Goal: Task Accomplishment & Management: Manage account settings

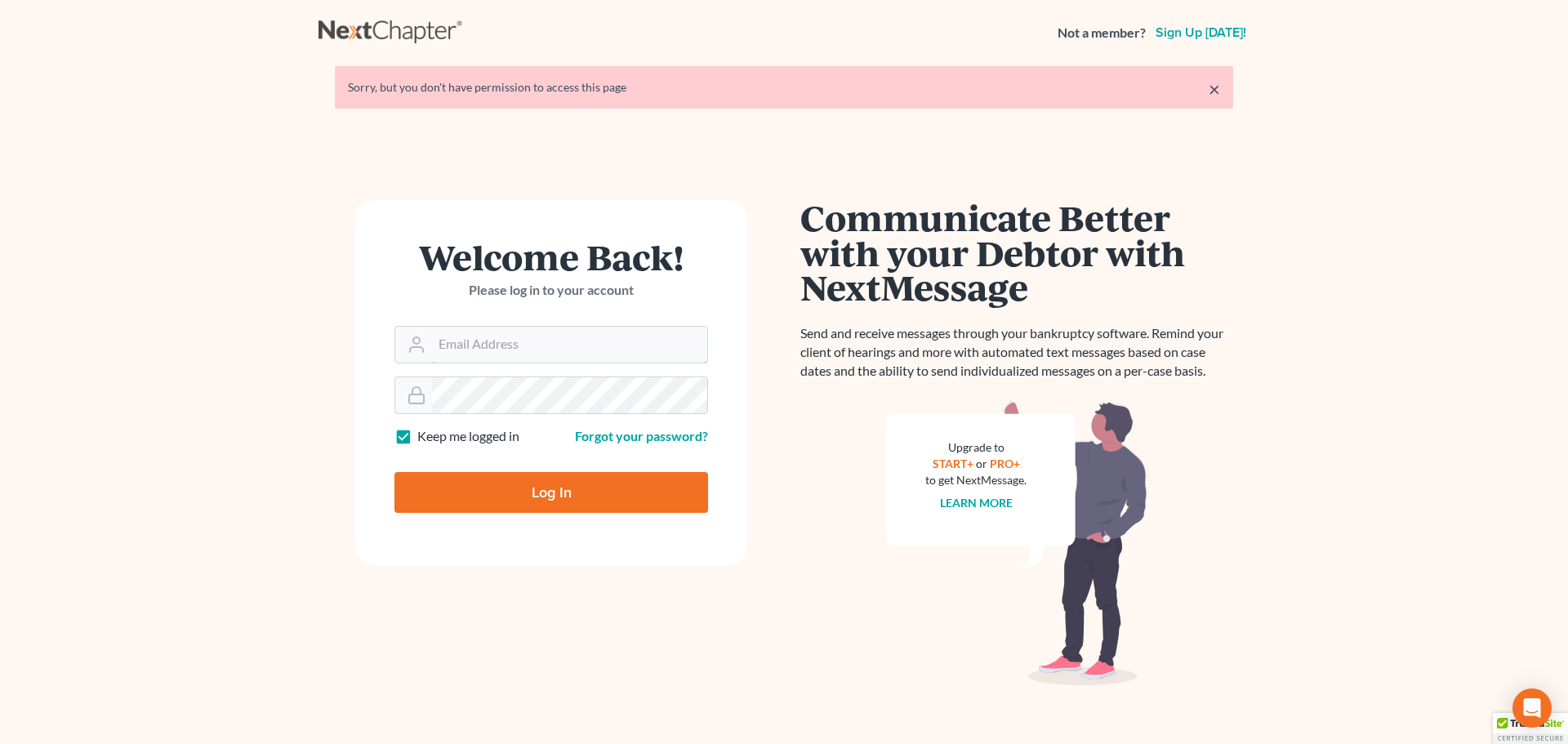
type input "[PERSON_NAME][EMAIL_ADDRESS][DOMAIN_NAME]"
click at [523, 491] on input "Log In" at bounding box center [551, 493] width 313 height 41
type input "Thinking..."
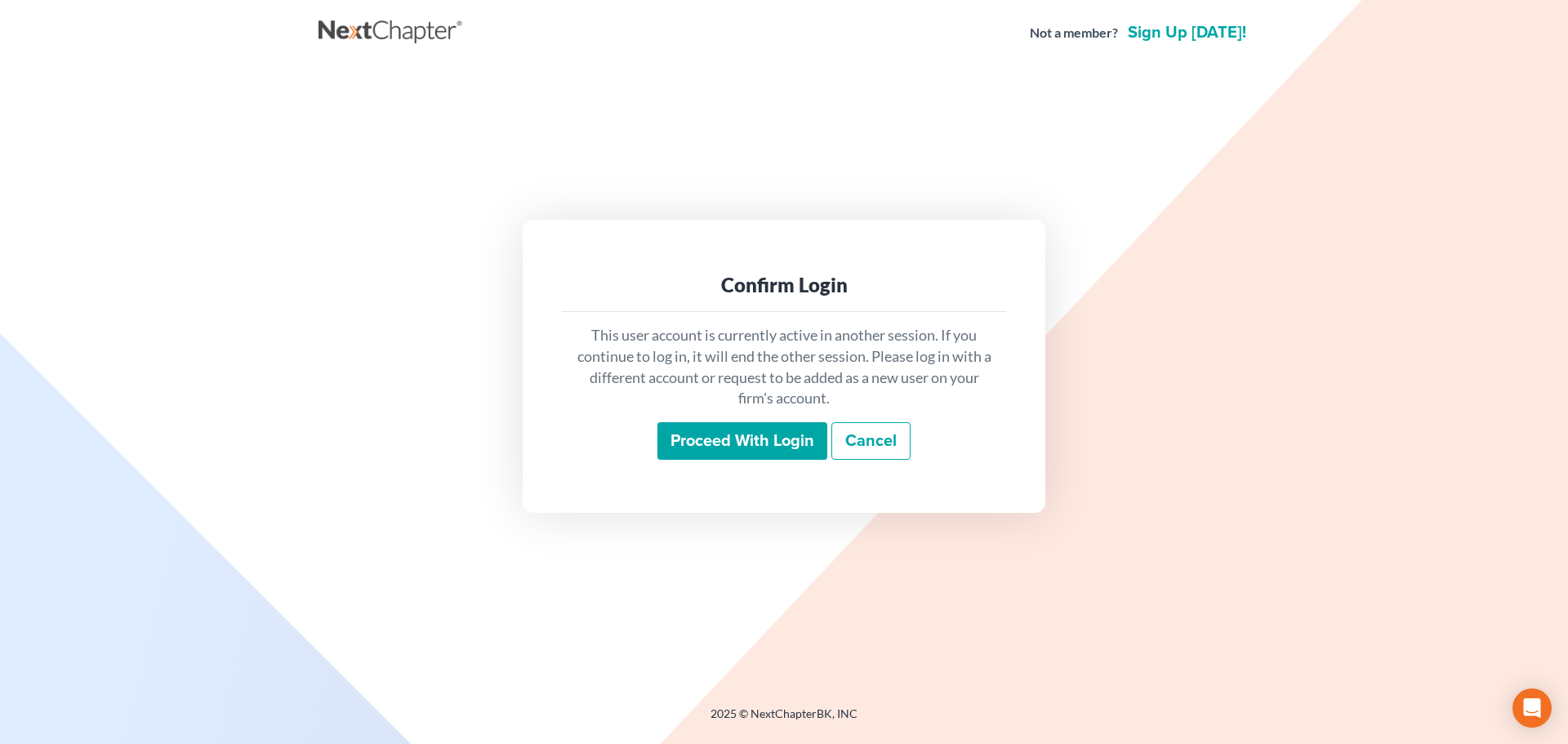
click at [719, 442] on input "Proceed with login" at bounding box center [742, 441] width 170 height 38
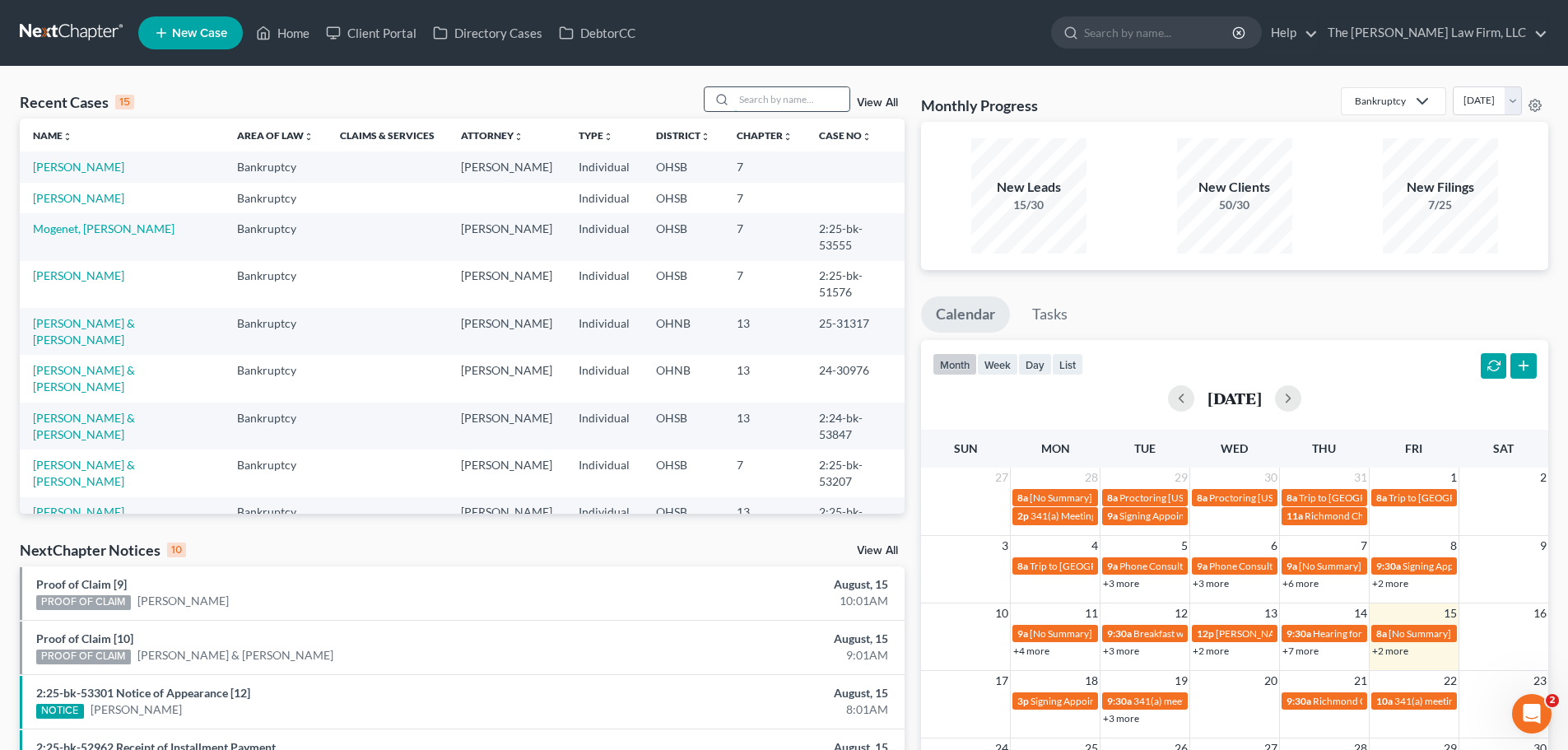
click at [786, 101] on input "search" at bounding box center [792, 99] width 115 height 24
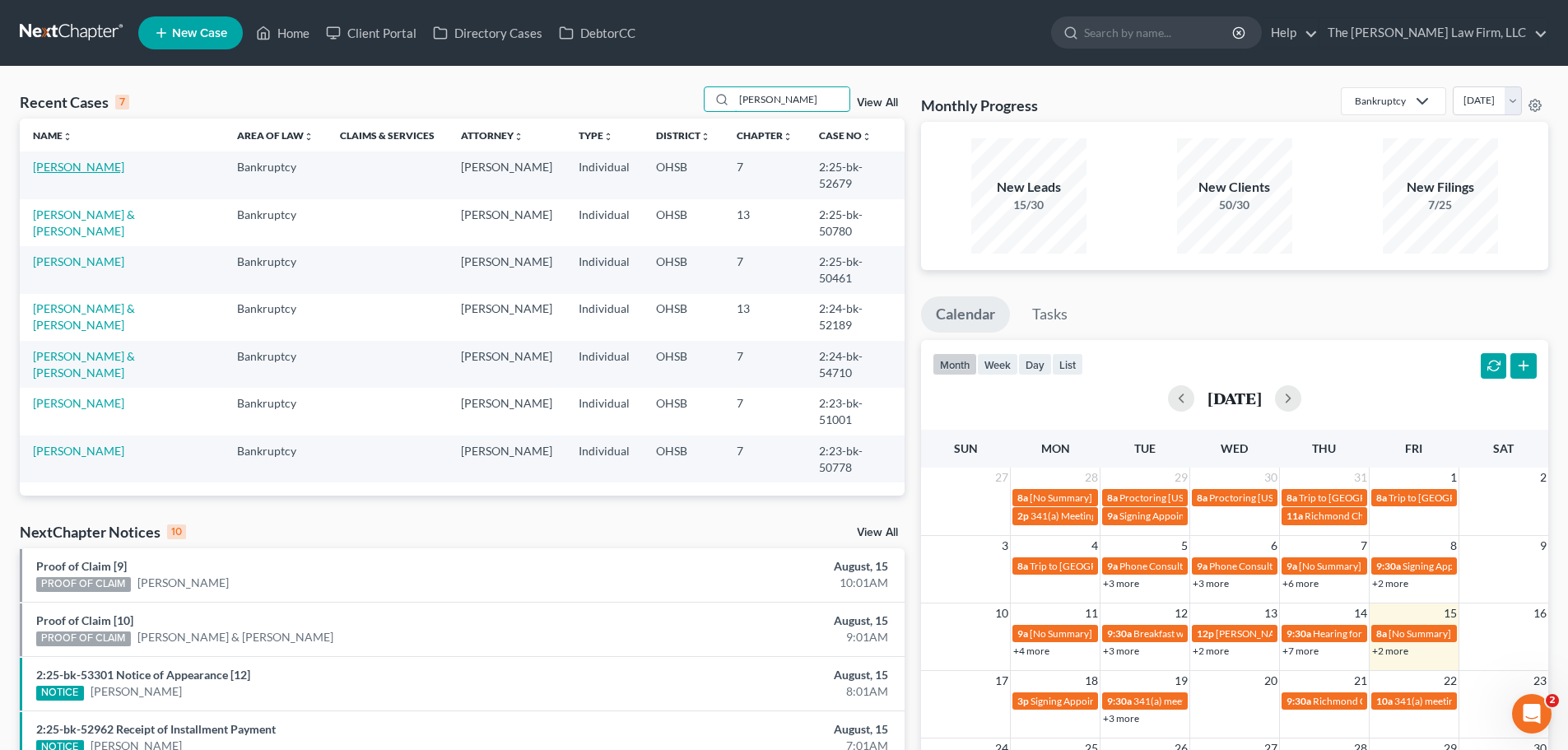
type input "elizabeth"
click at [101, 165] on link "[PERSON_NAME]" at bounding box center [78, 167] width 92 height 14
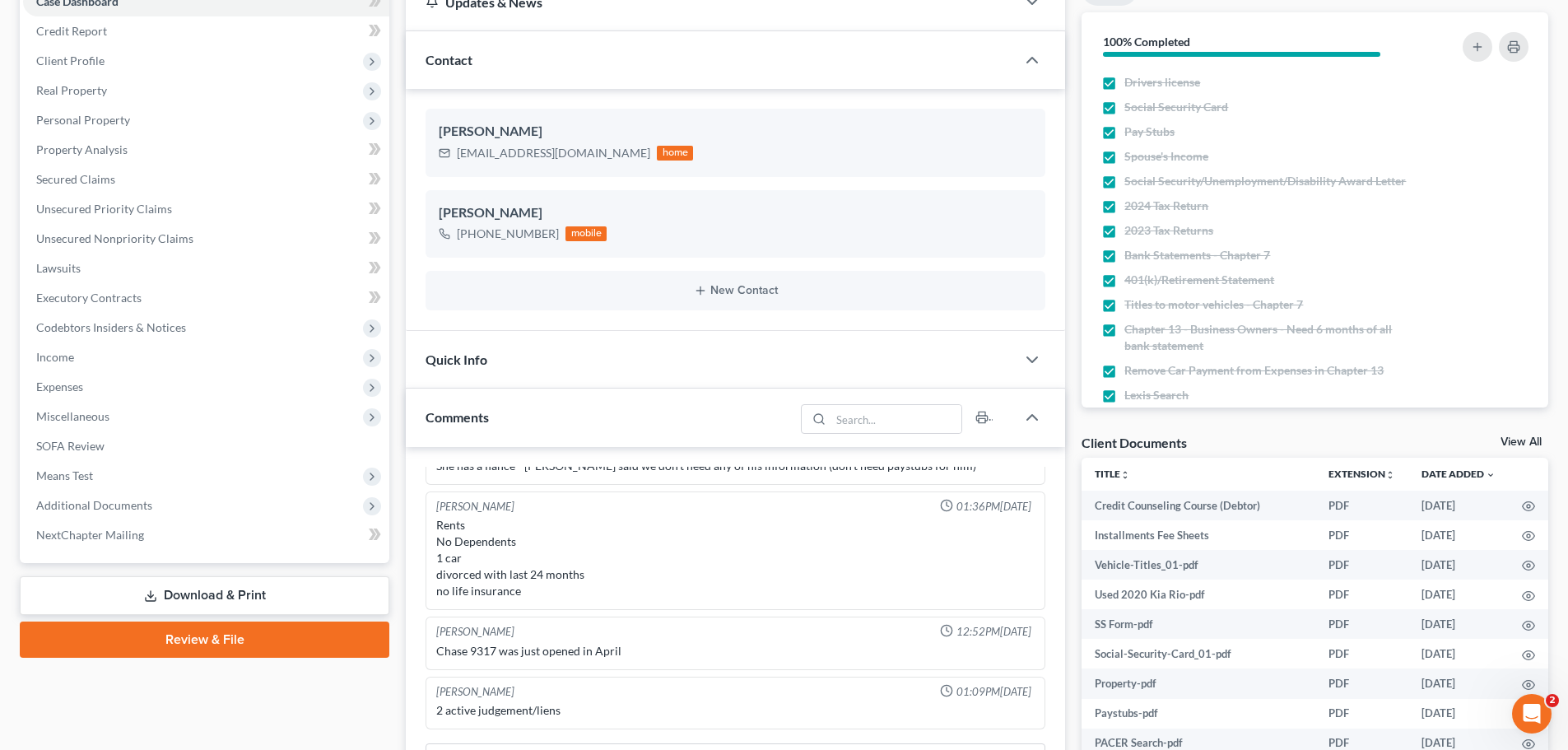
scroll to position [576, 0]
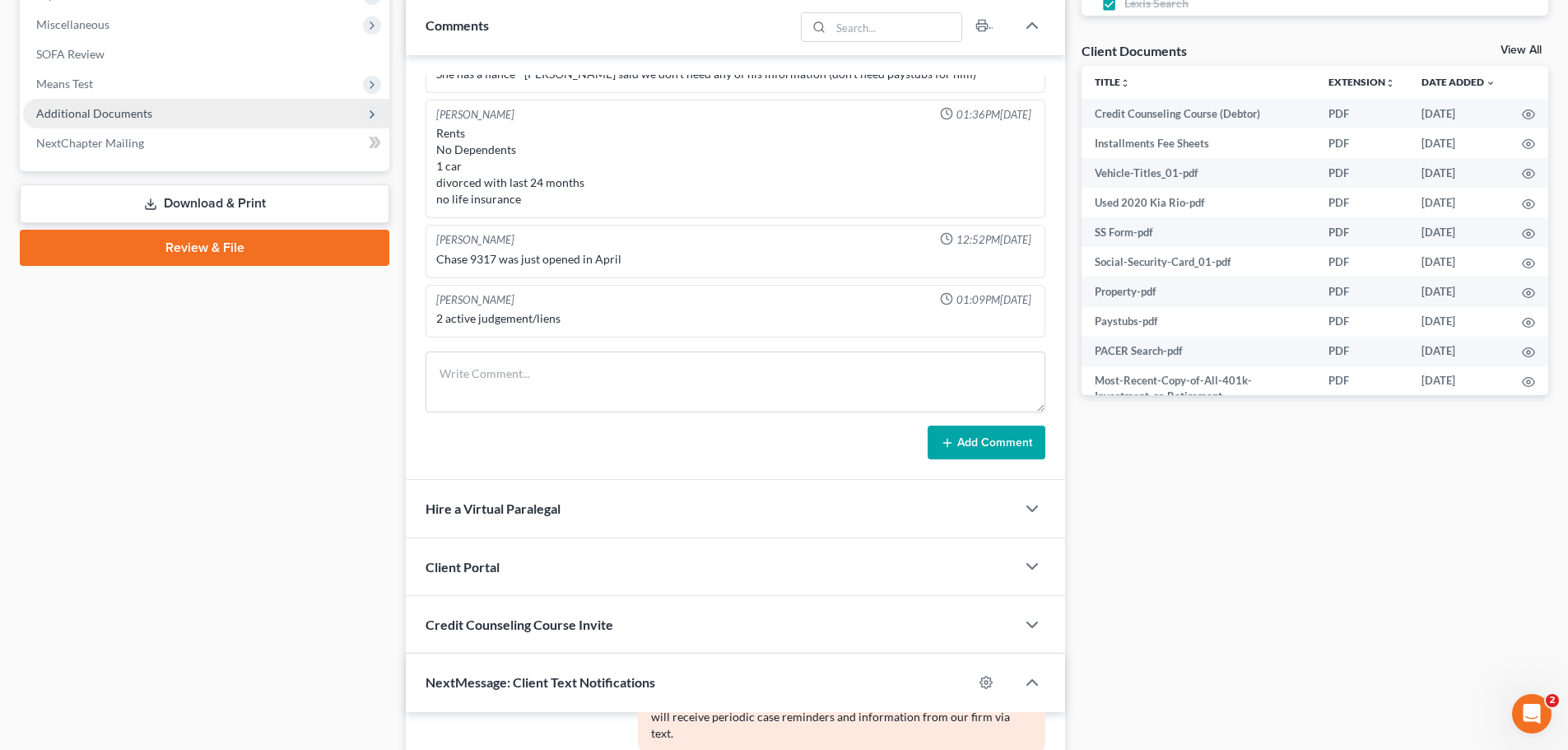
click at [98, 116] on span "Additional Documents" at bounding box center [94, 113] width 116 height 14
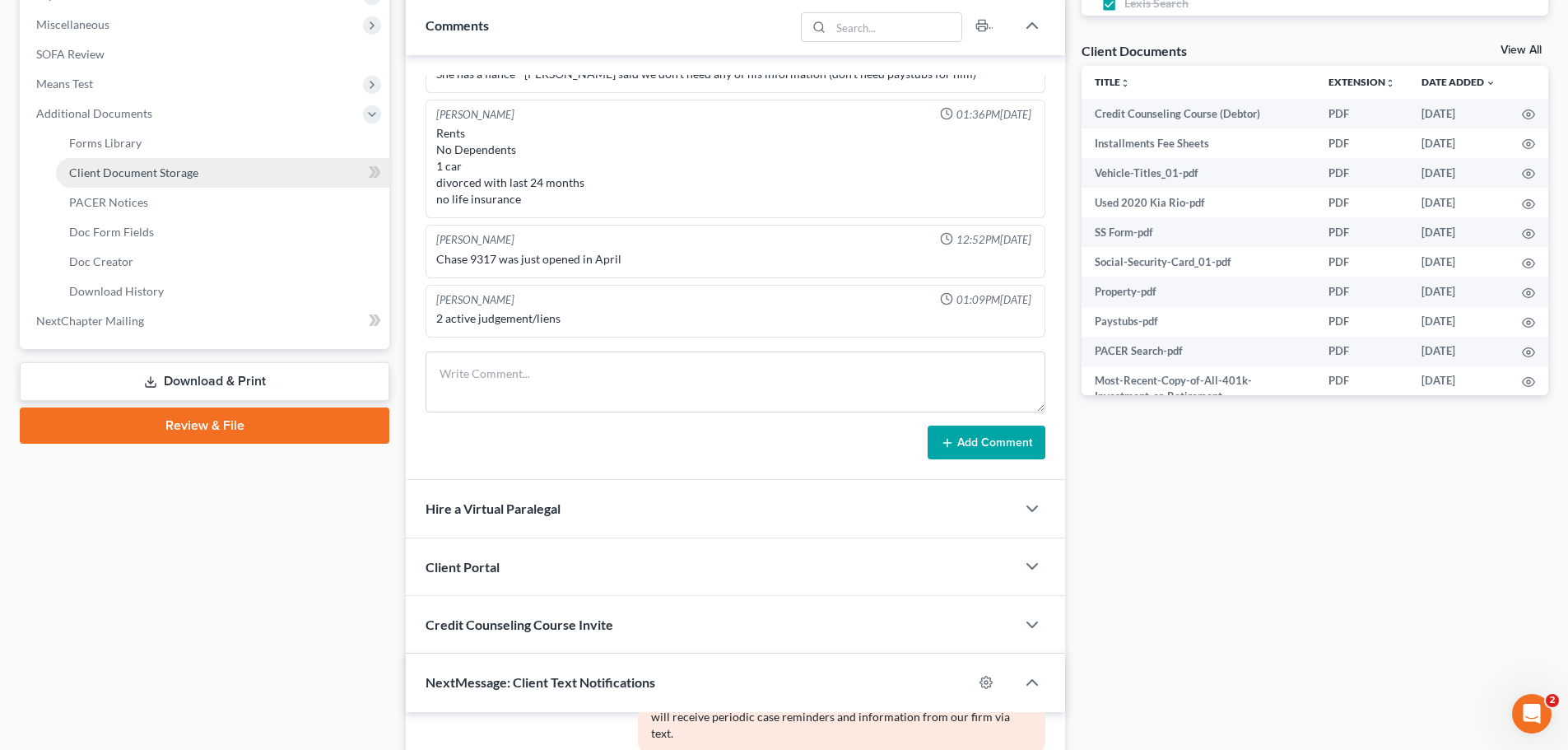
click at [120, 171] on span "Client Document Storage" at bounding box center [134, 172] width 129 height 14
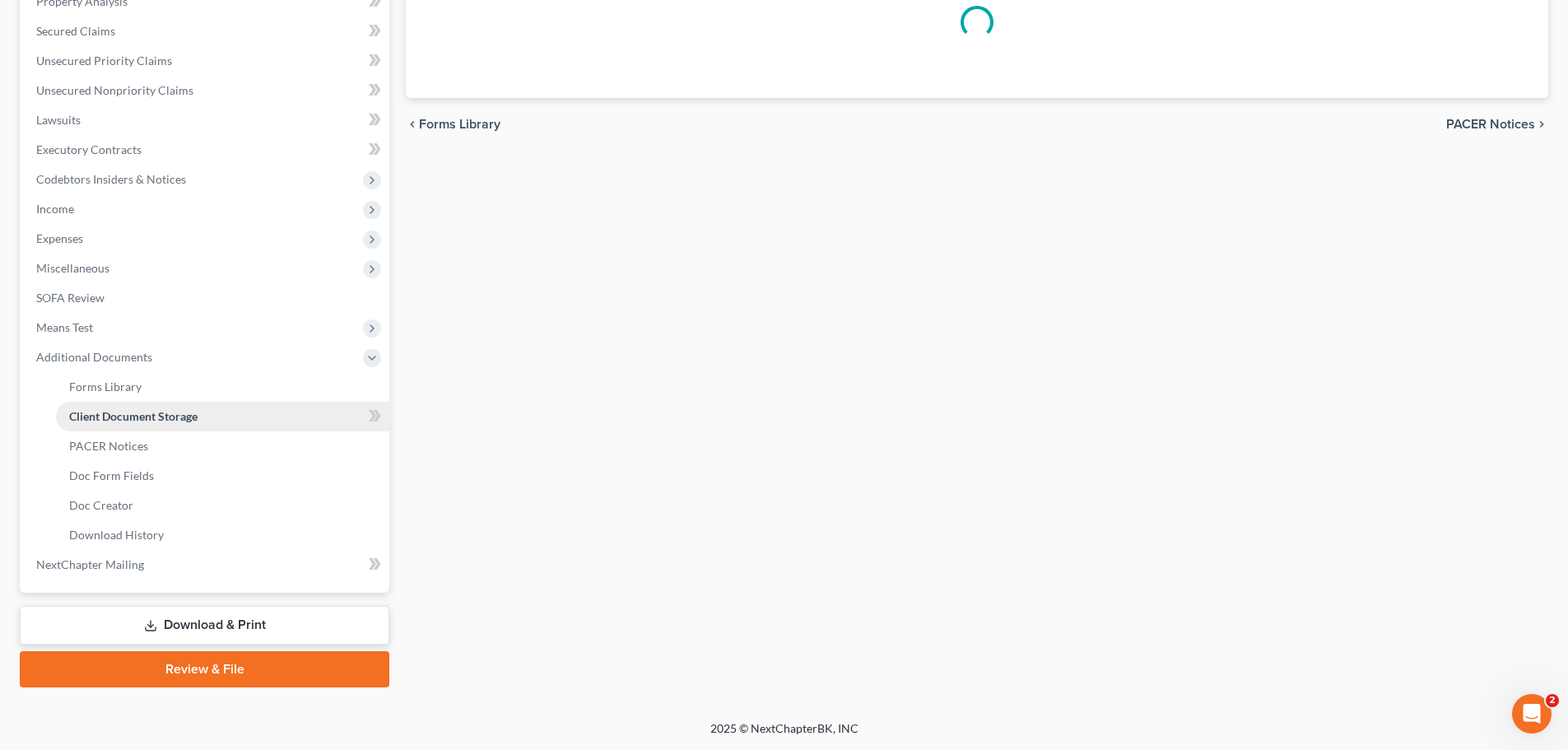
scroll to position [305, 0]
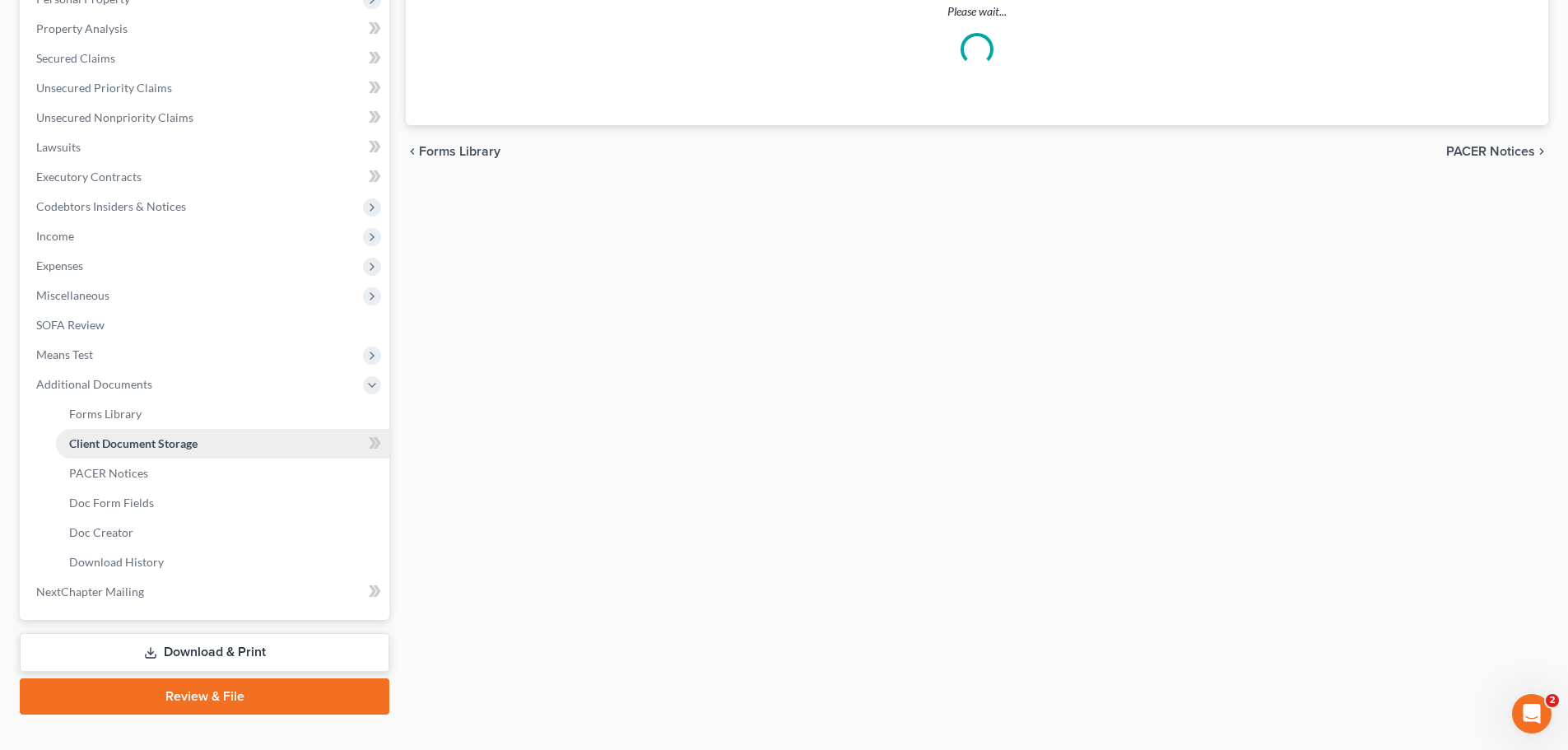
select select "52"
select select "61"
select select "7"
select select "37"
select select "7"
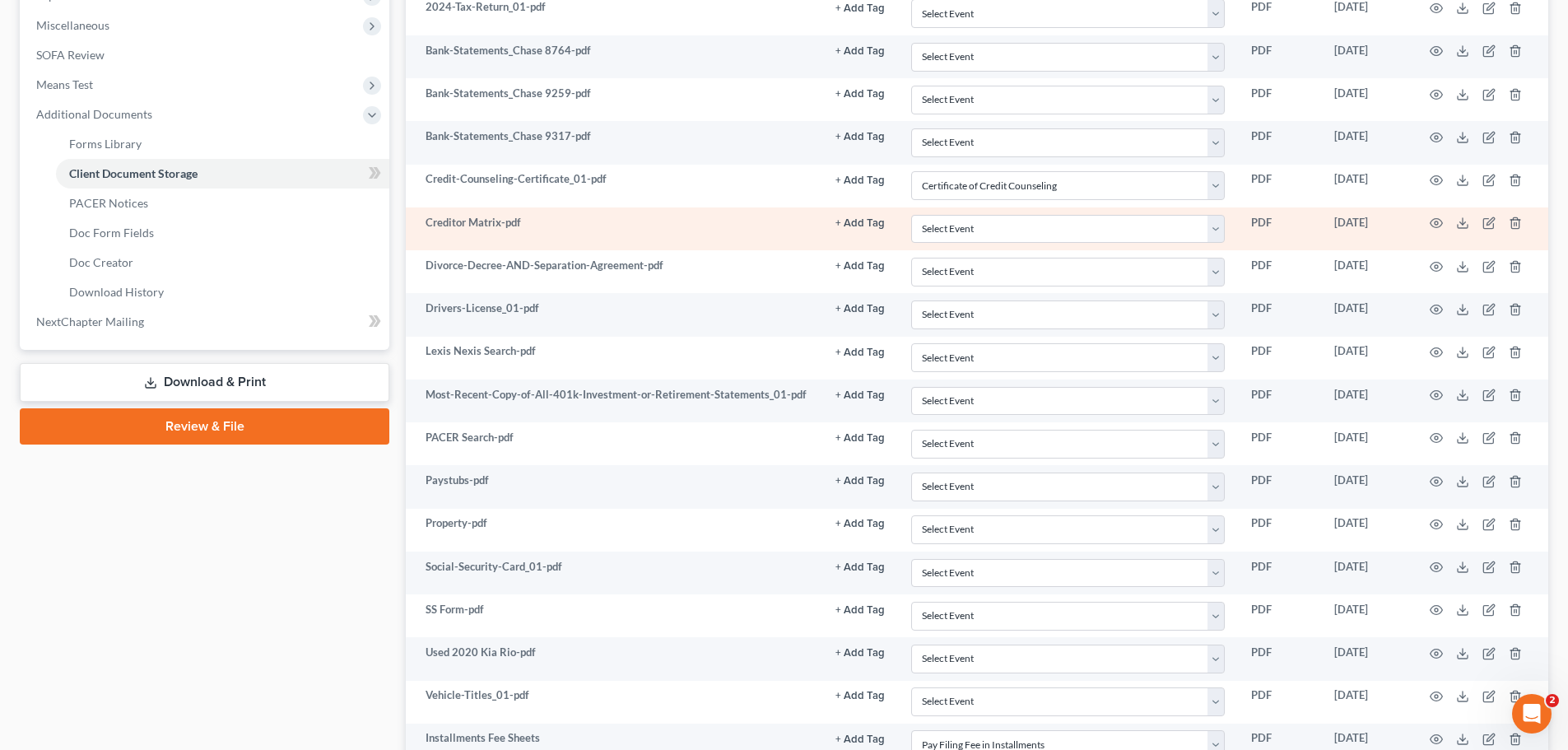
scroll to position [576, 0]
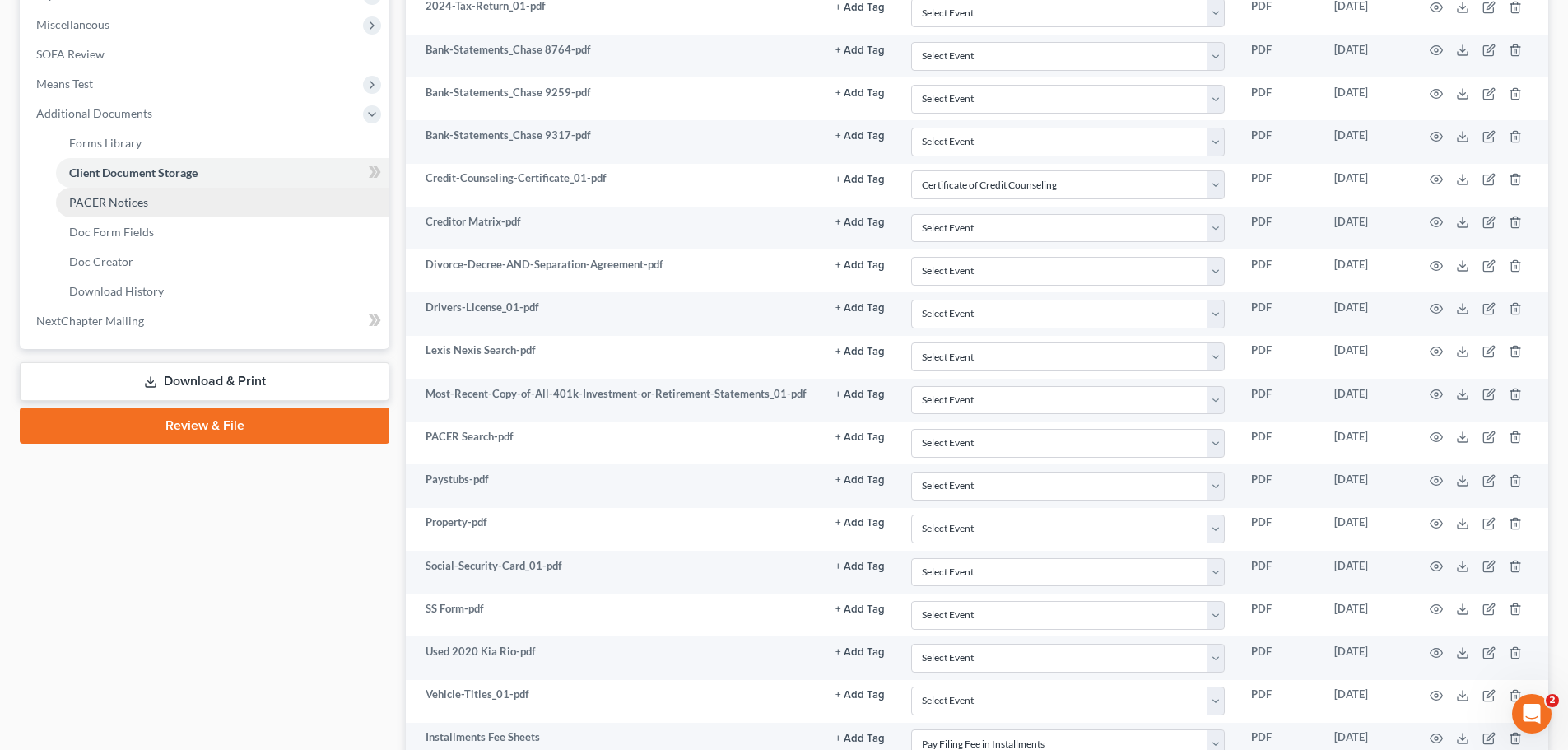
click at [132, 196] on span "PACER Notices" at bounding box center [109, 201] width 79 height 14
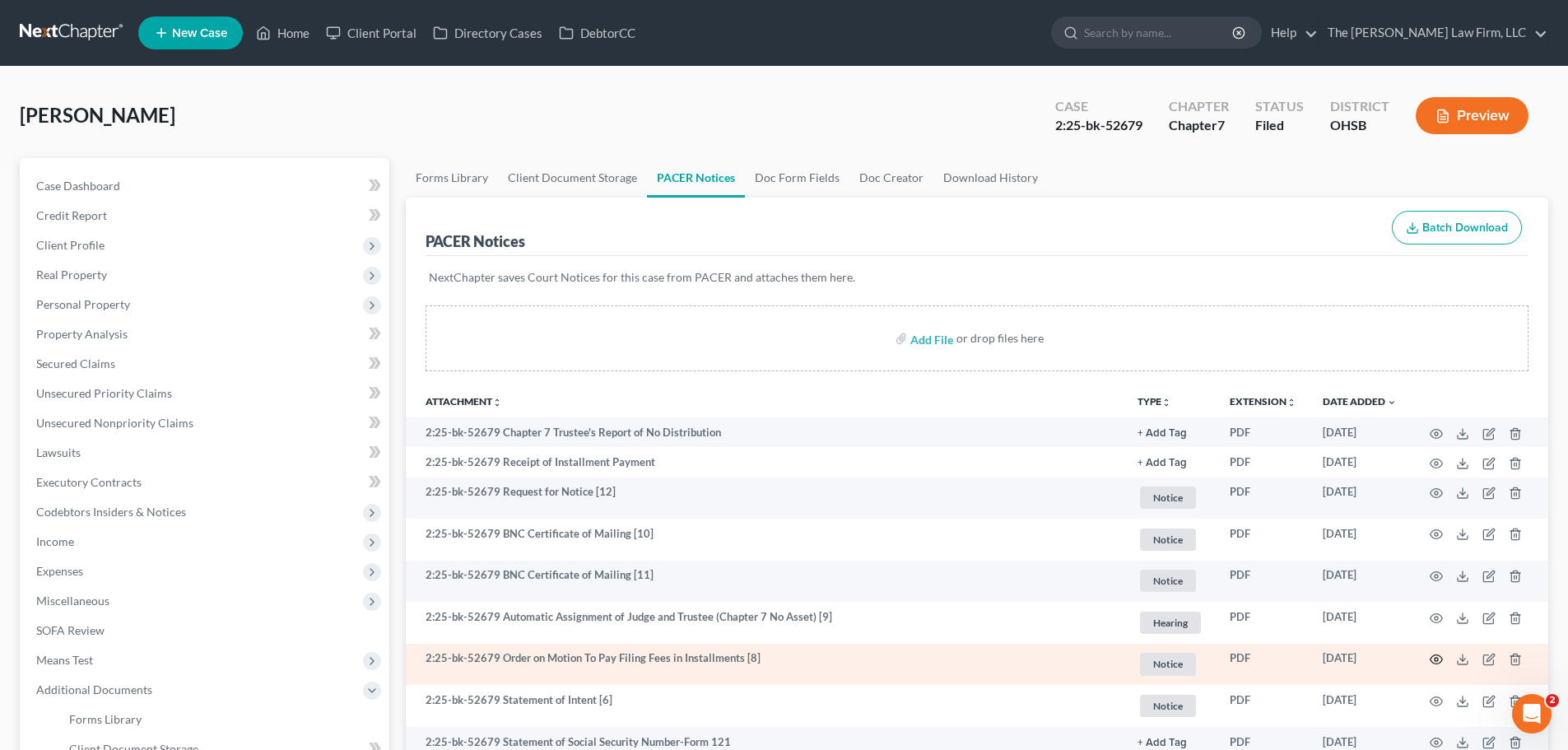
click at [1434, 662] on icon "button" at bounding box center [1436, 659] width 13 height 13
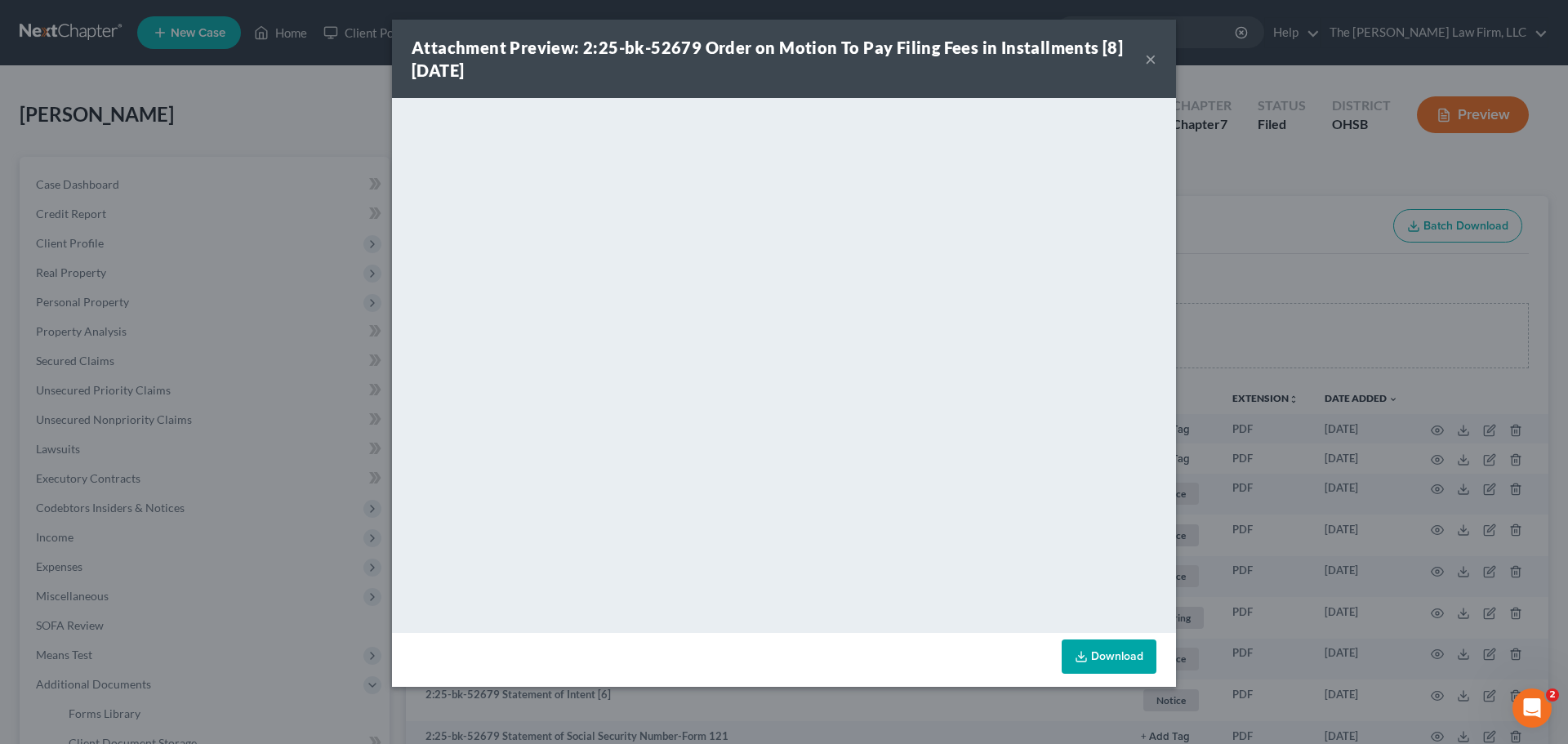
click at [1153, 52] on button "×" at bounding box center [1151, 59] width 11 height 20
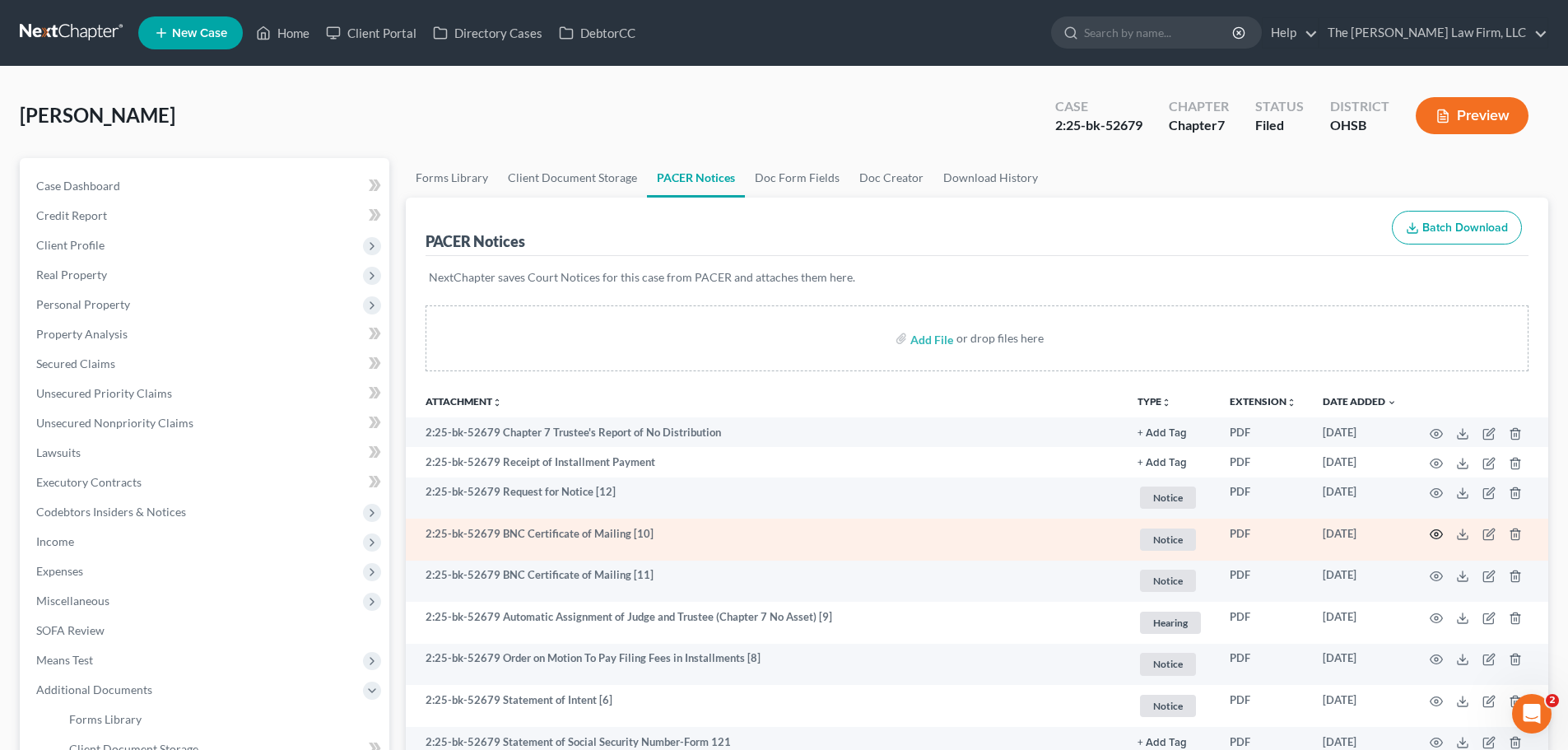
click at [1439, 537] on icon "button" at bounding box center [1436, 535] width 13 height 13
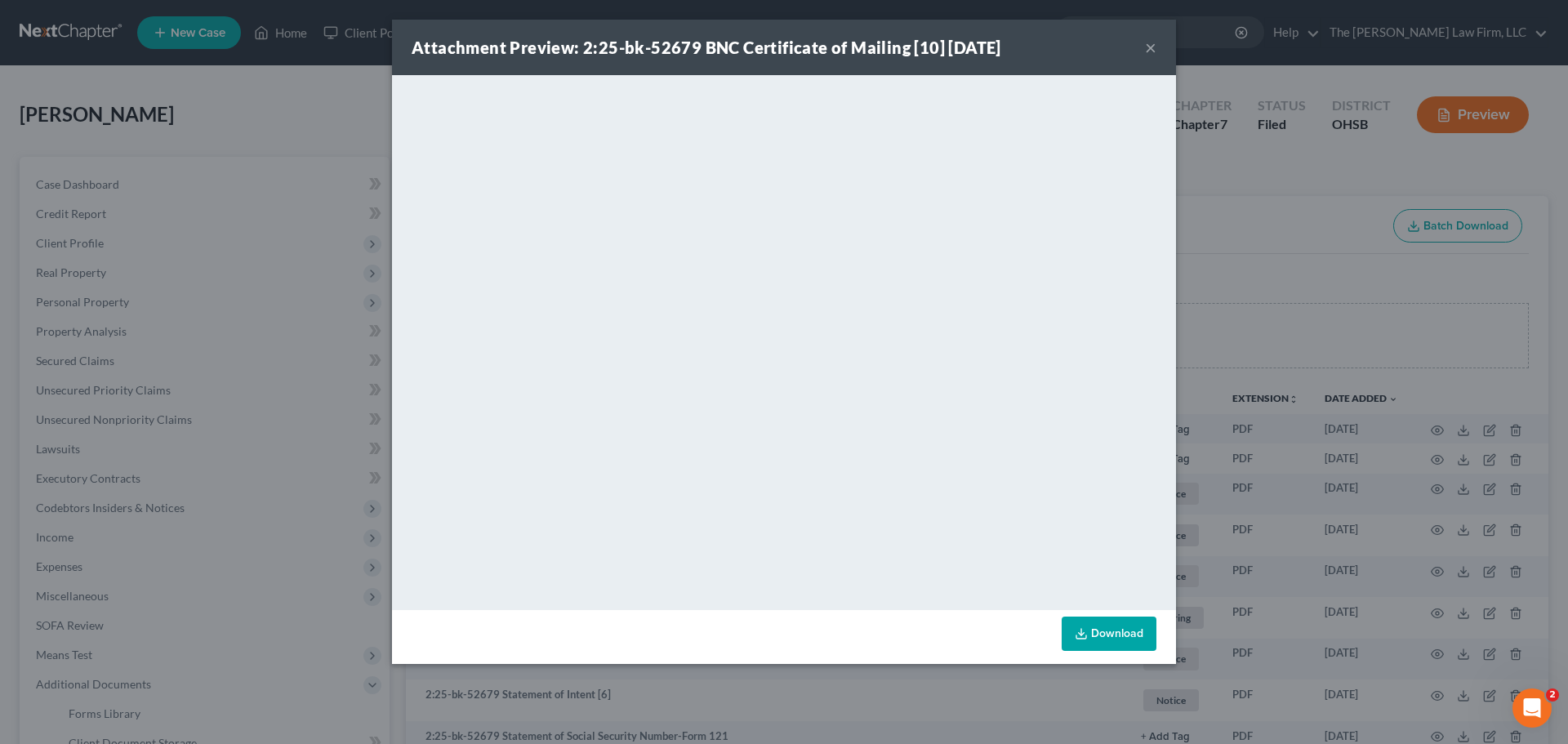
click at [1153, 52] on button "×" at bounding box center [1151, 47] width 11 height 20
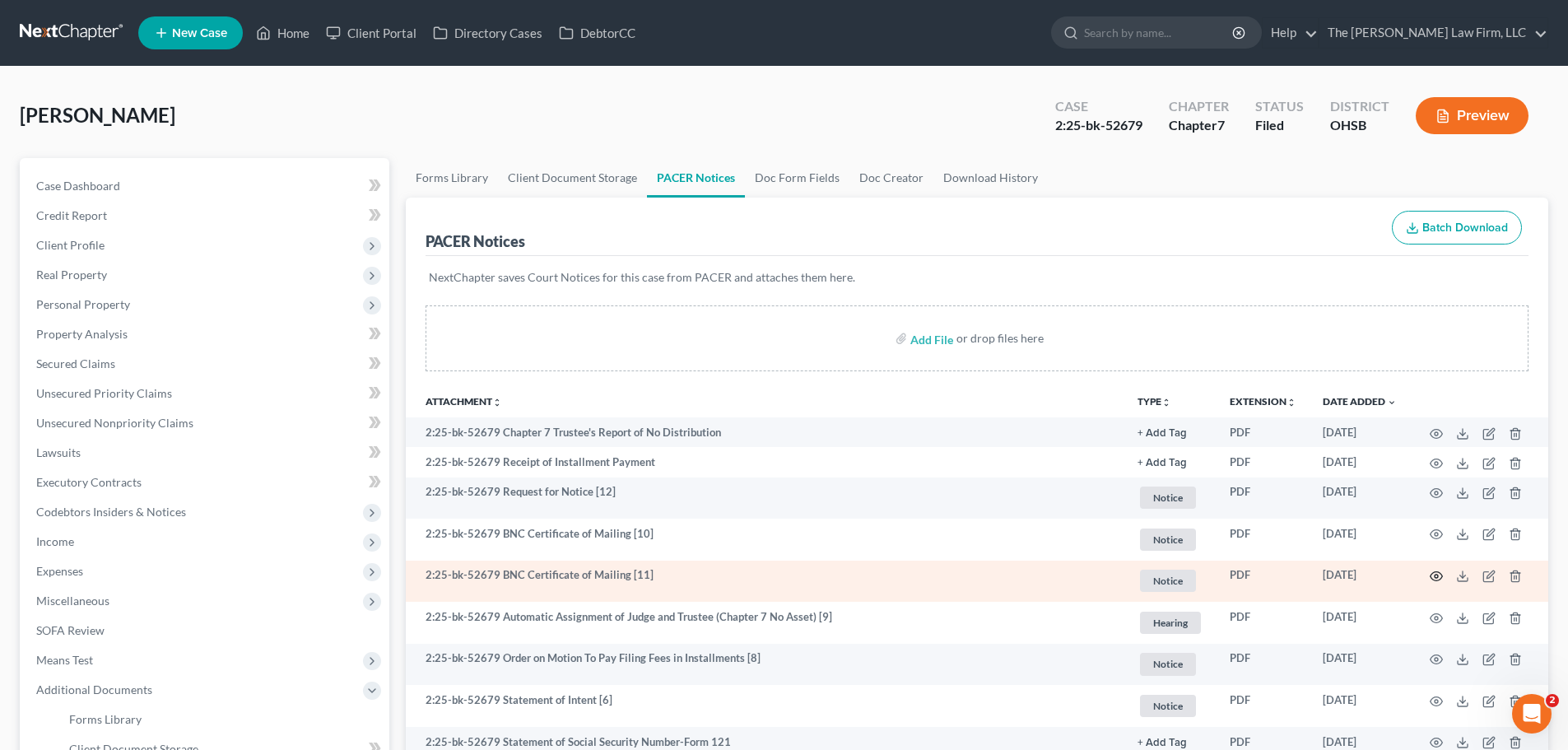
click at [1439, 576] on icon "button" at bounding box center [1436, 576] width 13 height 13
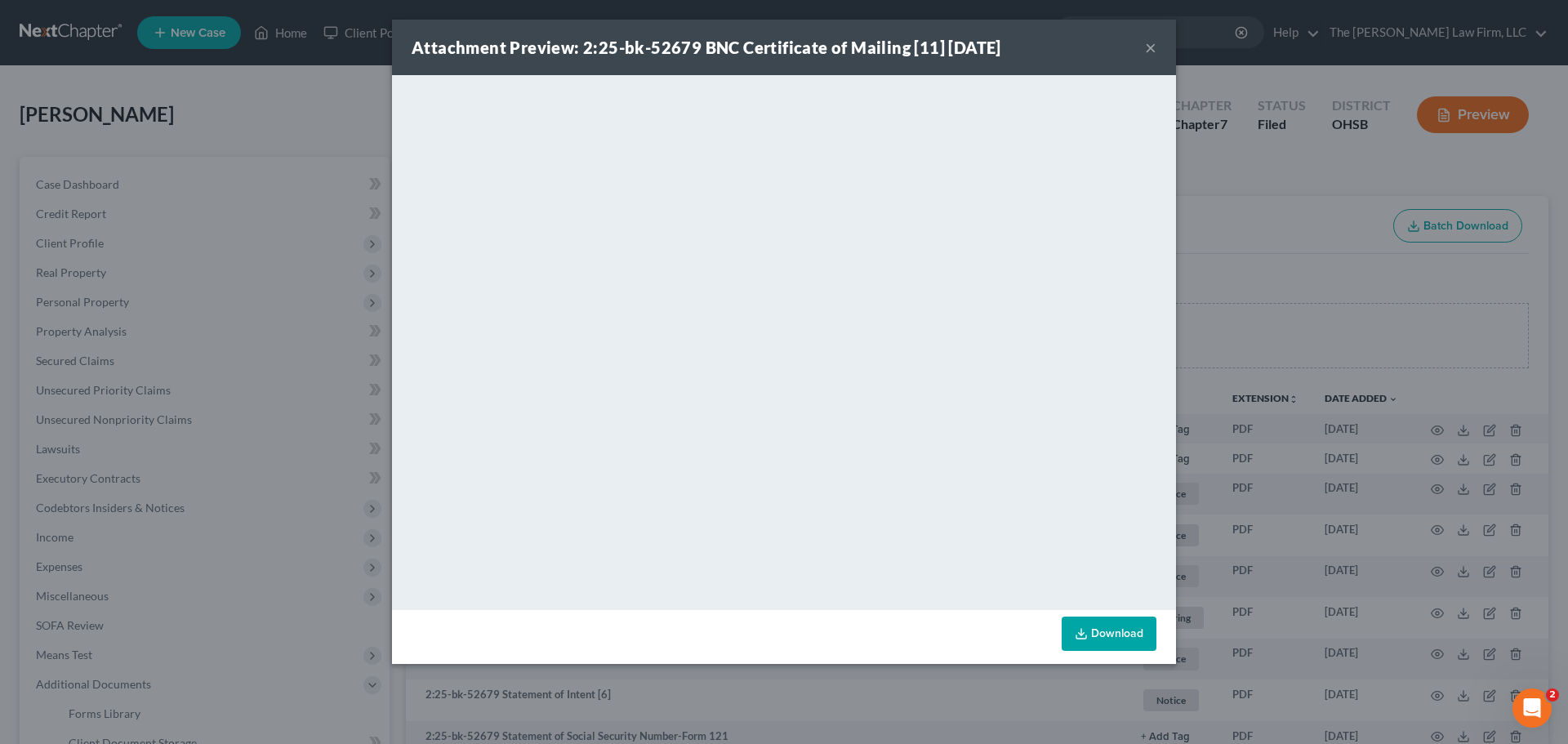
click at [1151, 43] on button "×" at bounding box center [1151, 47] width 11 height 20
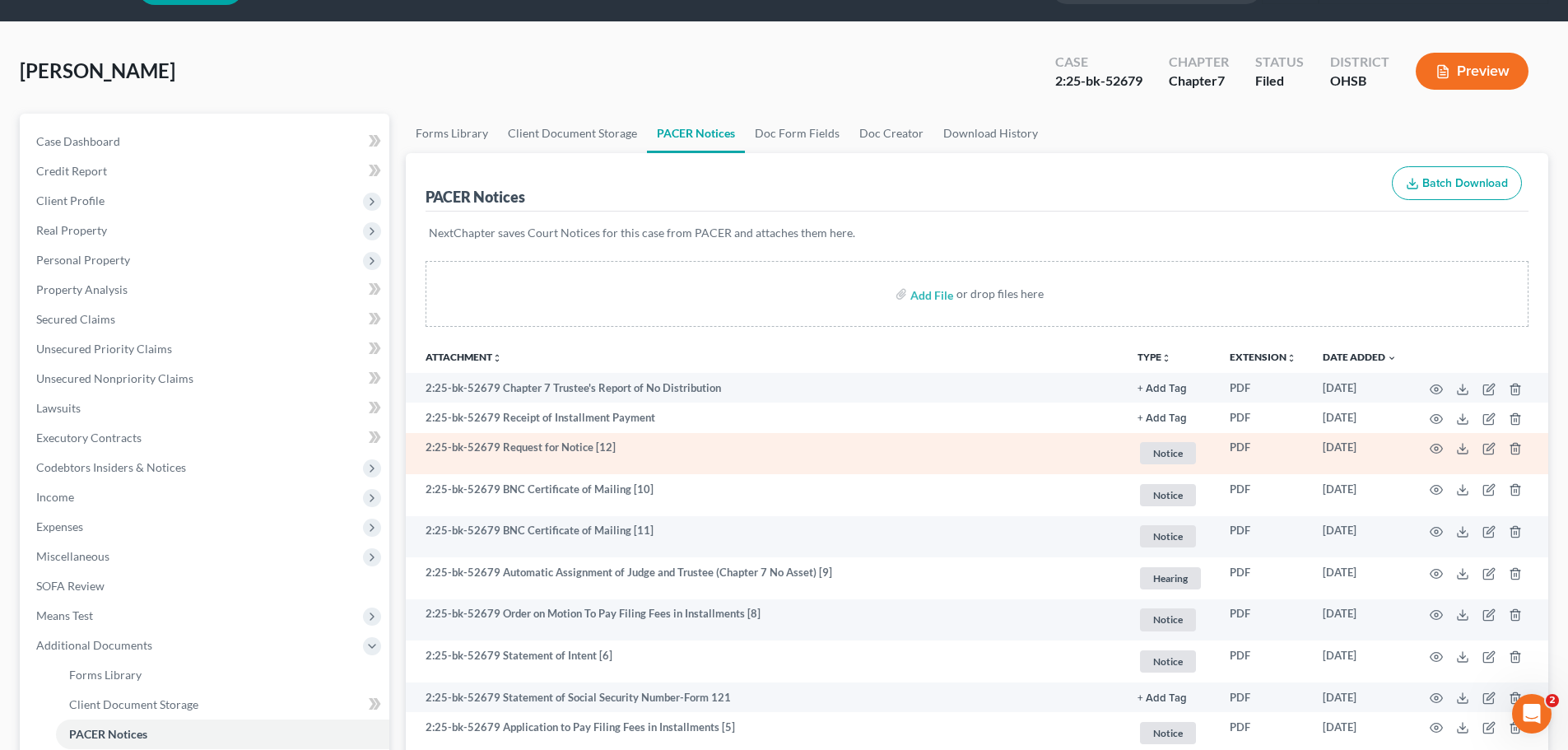
scroll to position [83, 0]
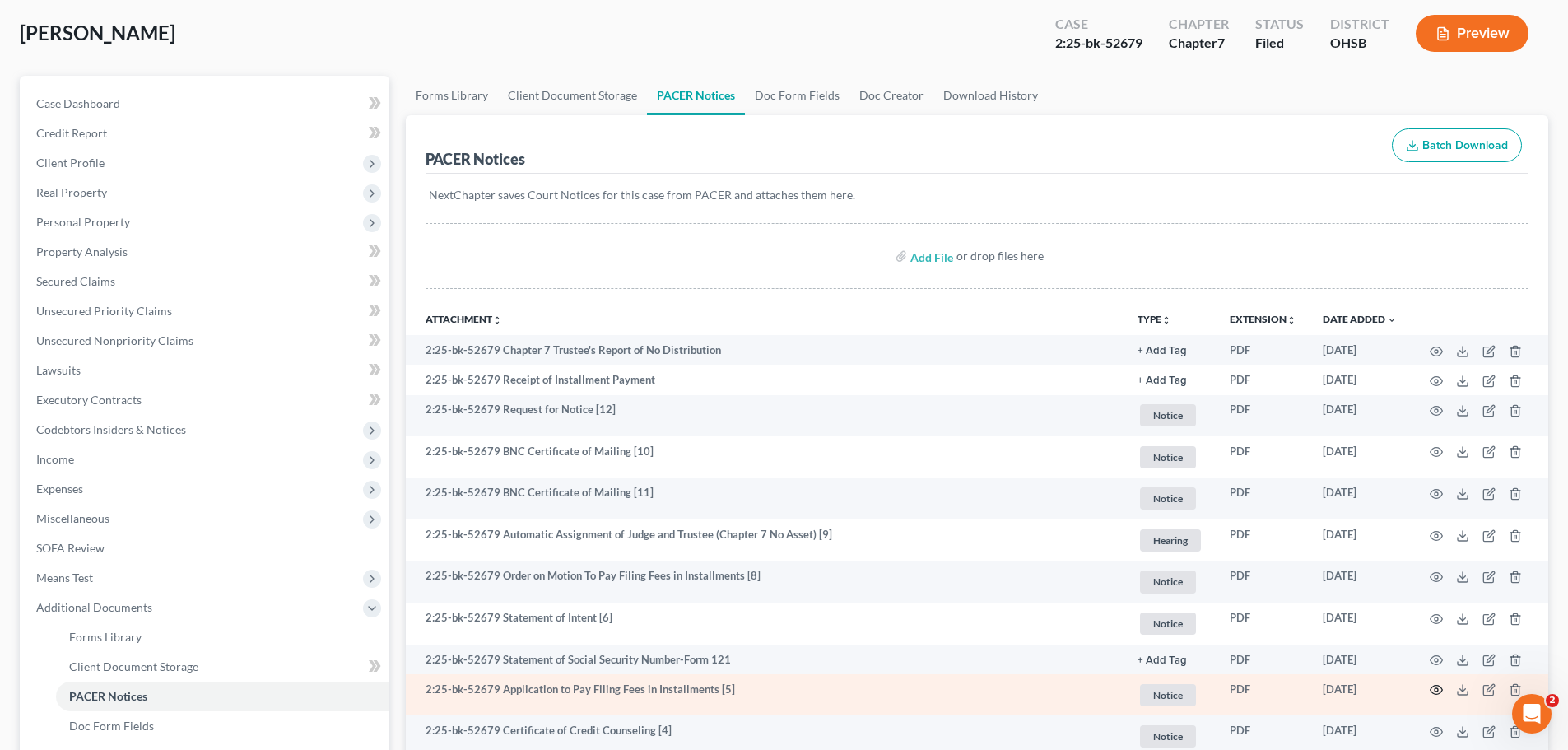
click at [1434, 683] on icon "button" at bounding box center [1436, 690] width 13 height 13
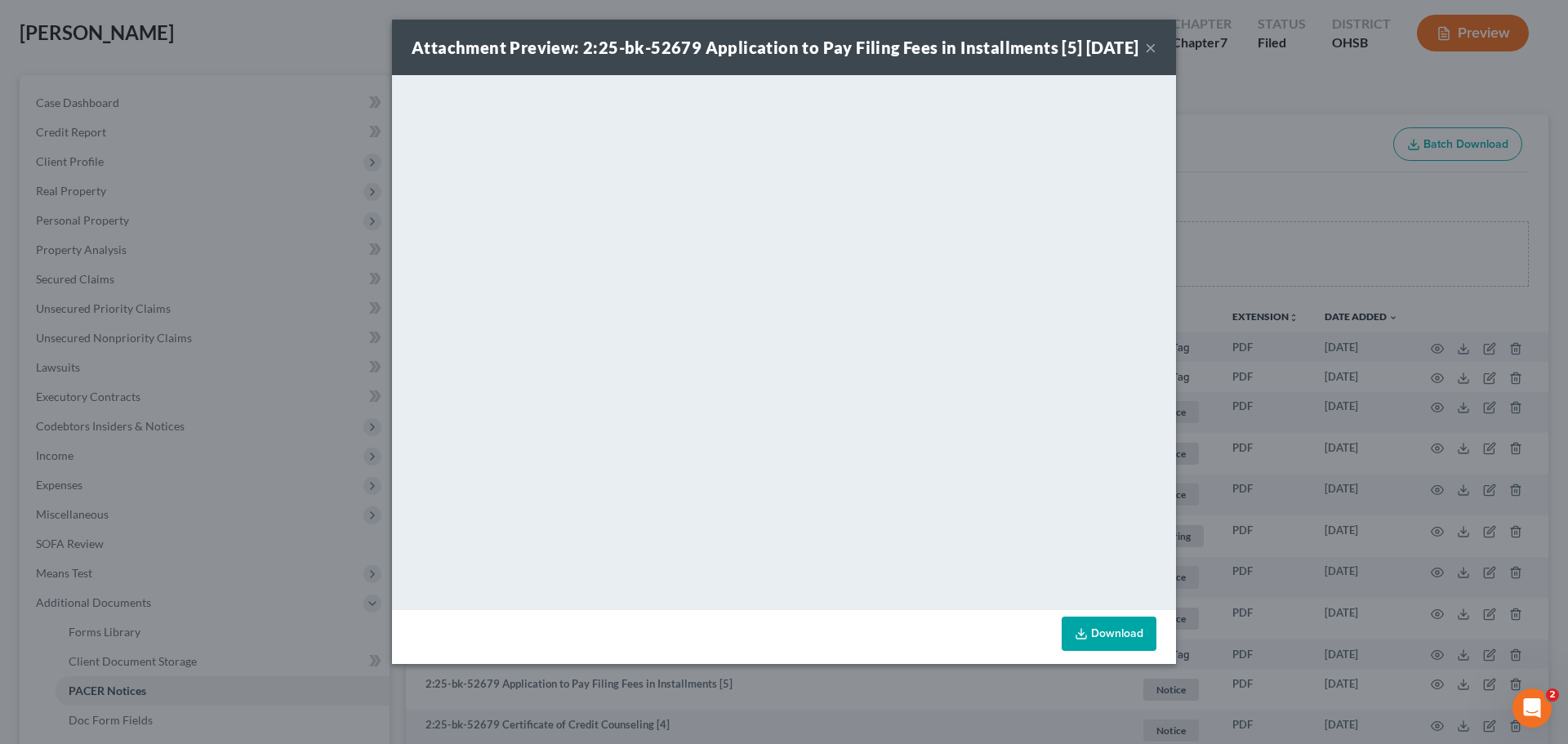
click at [1151, 57] on button "×" at bounding box center [1151, 47] width 11 height 20
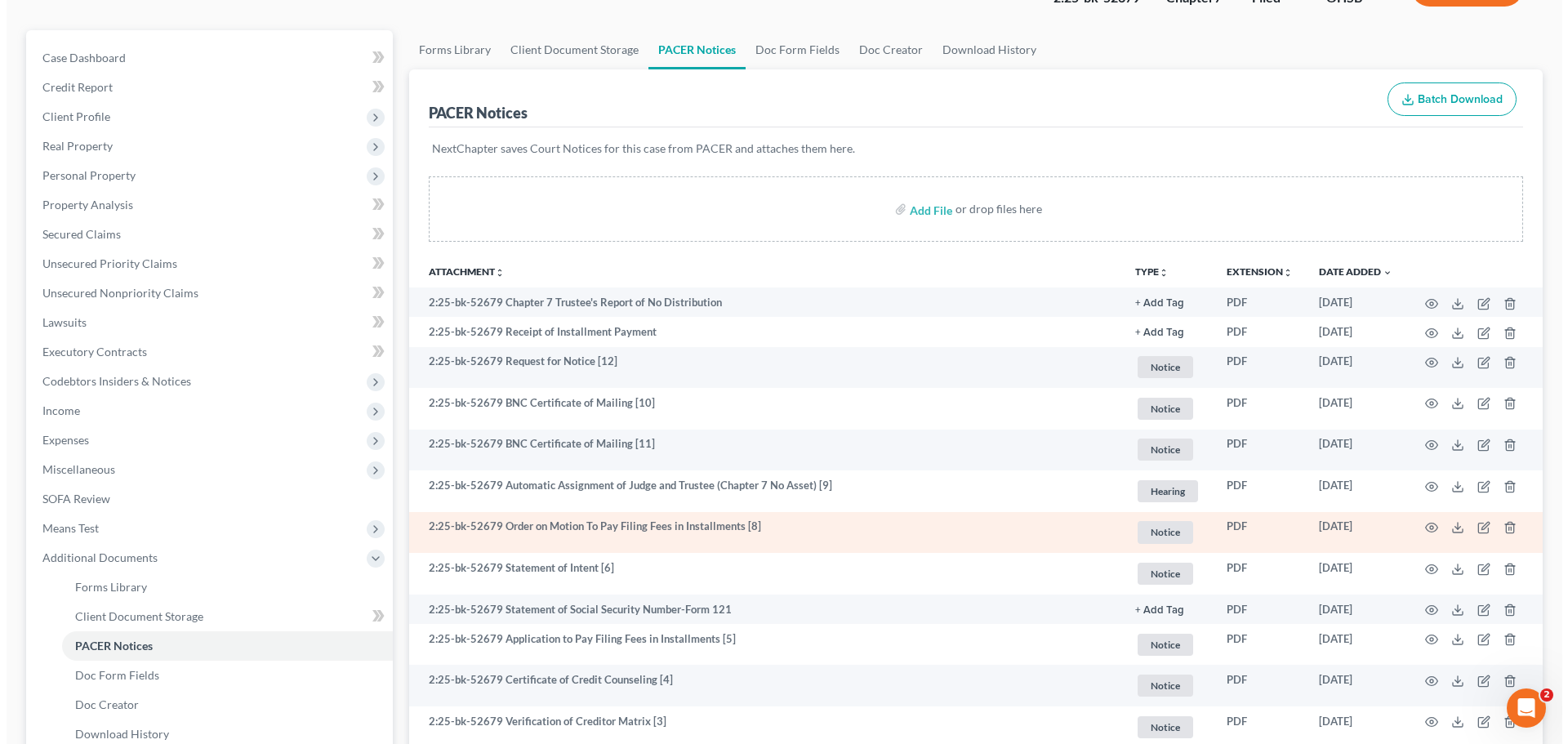
scroll to position [164, 0]
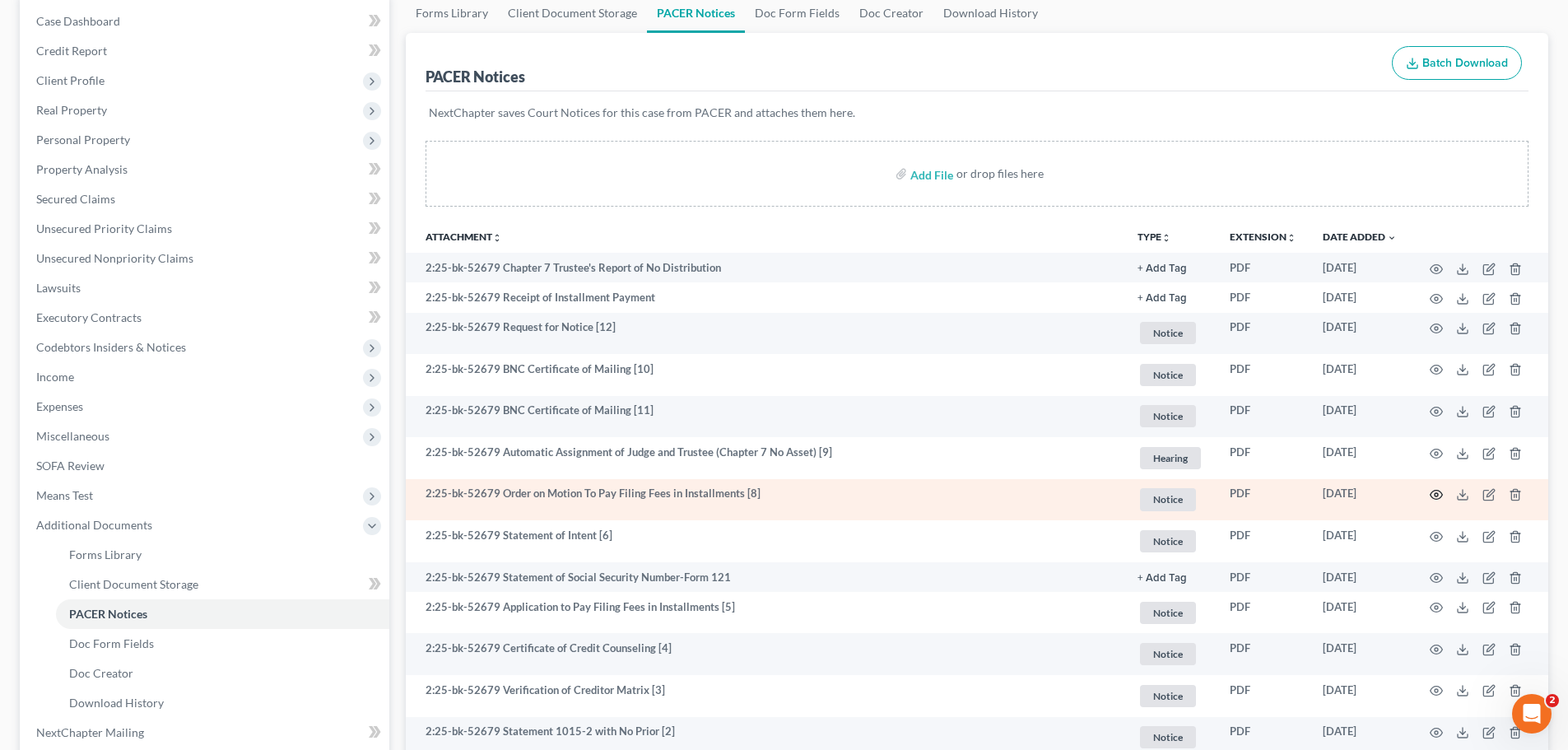
click at [1432, 497] on icon "button" at bounding box center [1436, 495] width 13 height 13
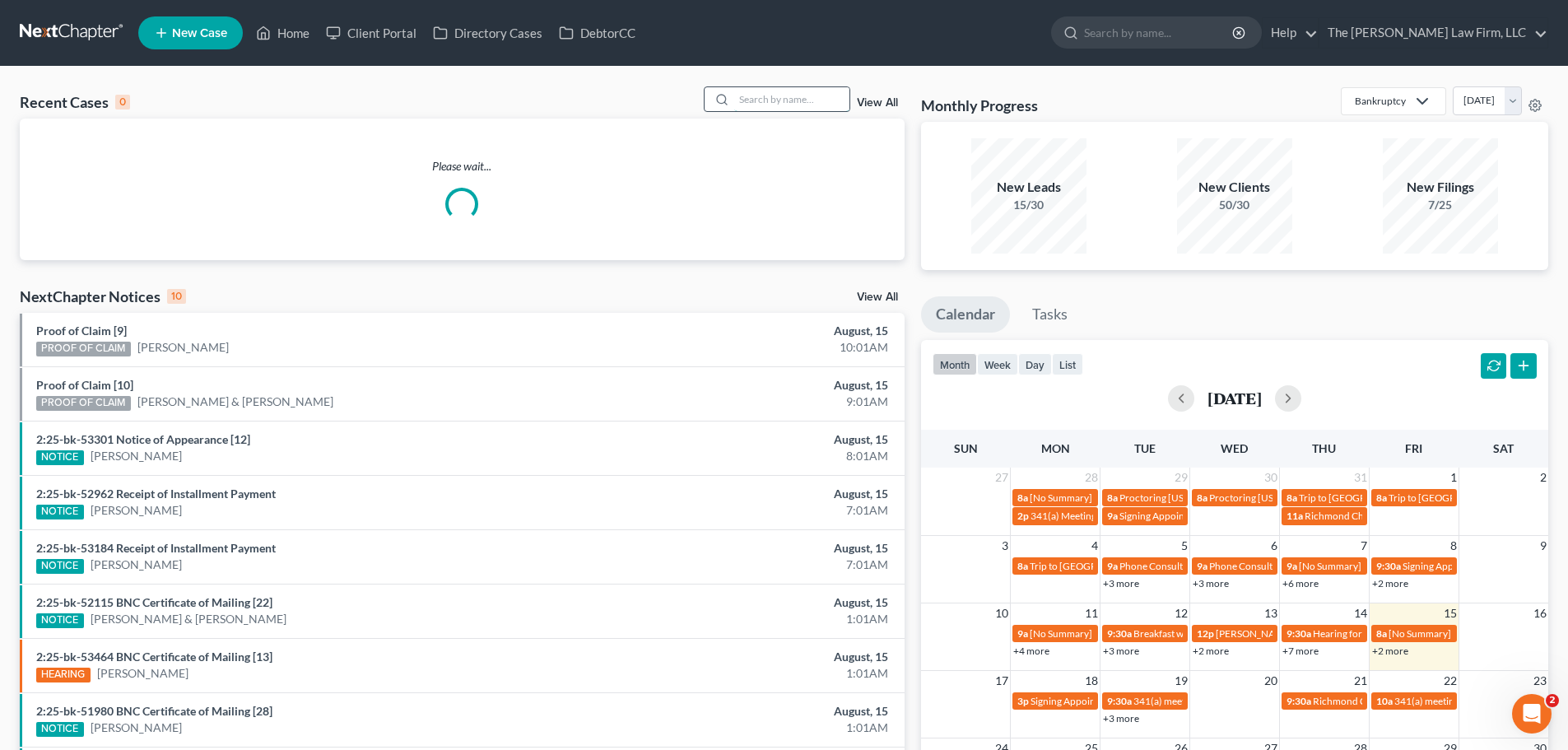
click at [789, 100] on input "search" at bounding box center [792, 99] width 115 height 24
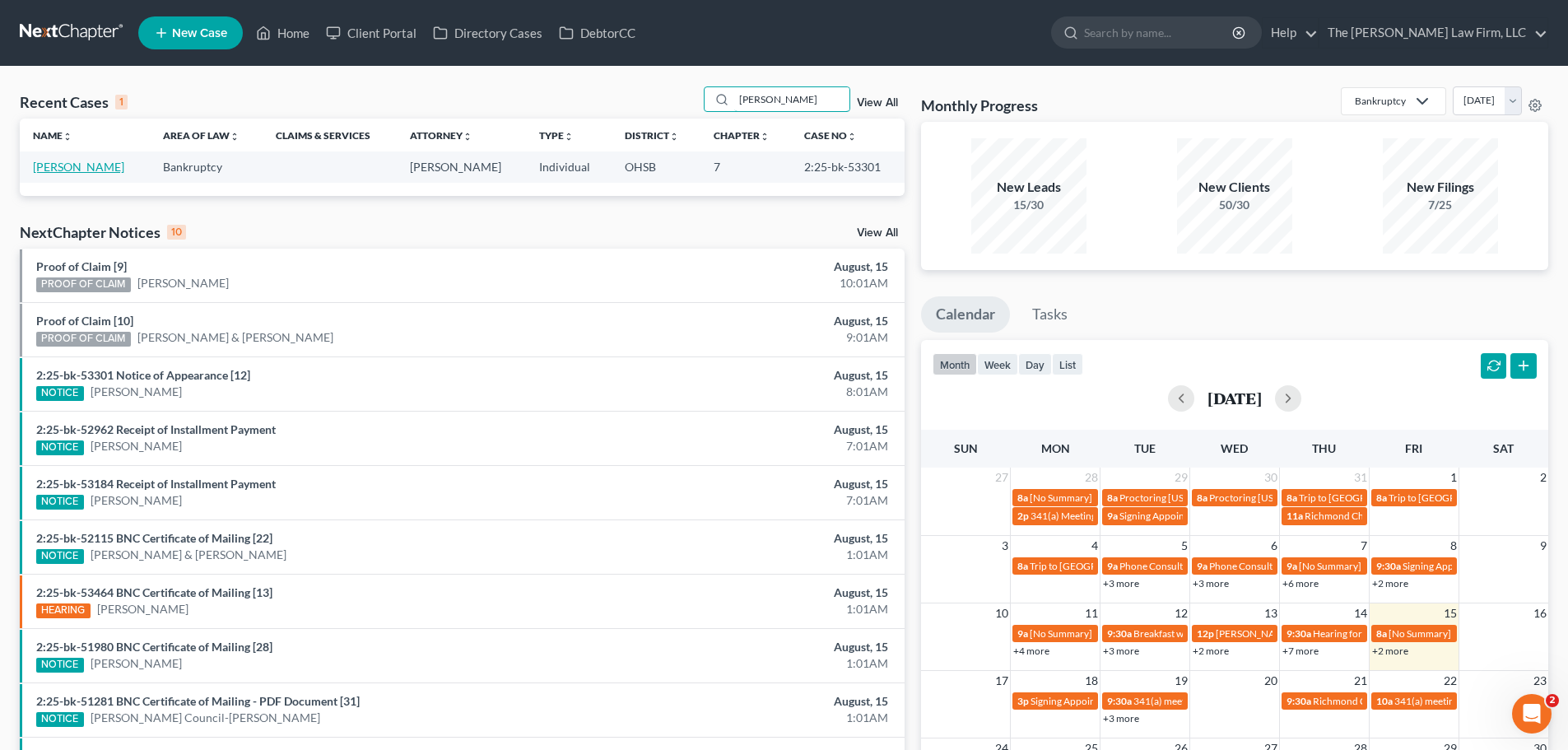
type input "nicholson"
click at [90, 172] on link "Nicholson, Sarah" at bounding box center [78, 167] width 92 height 14
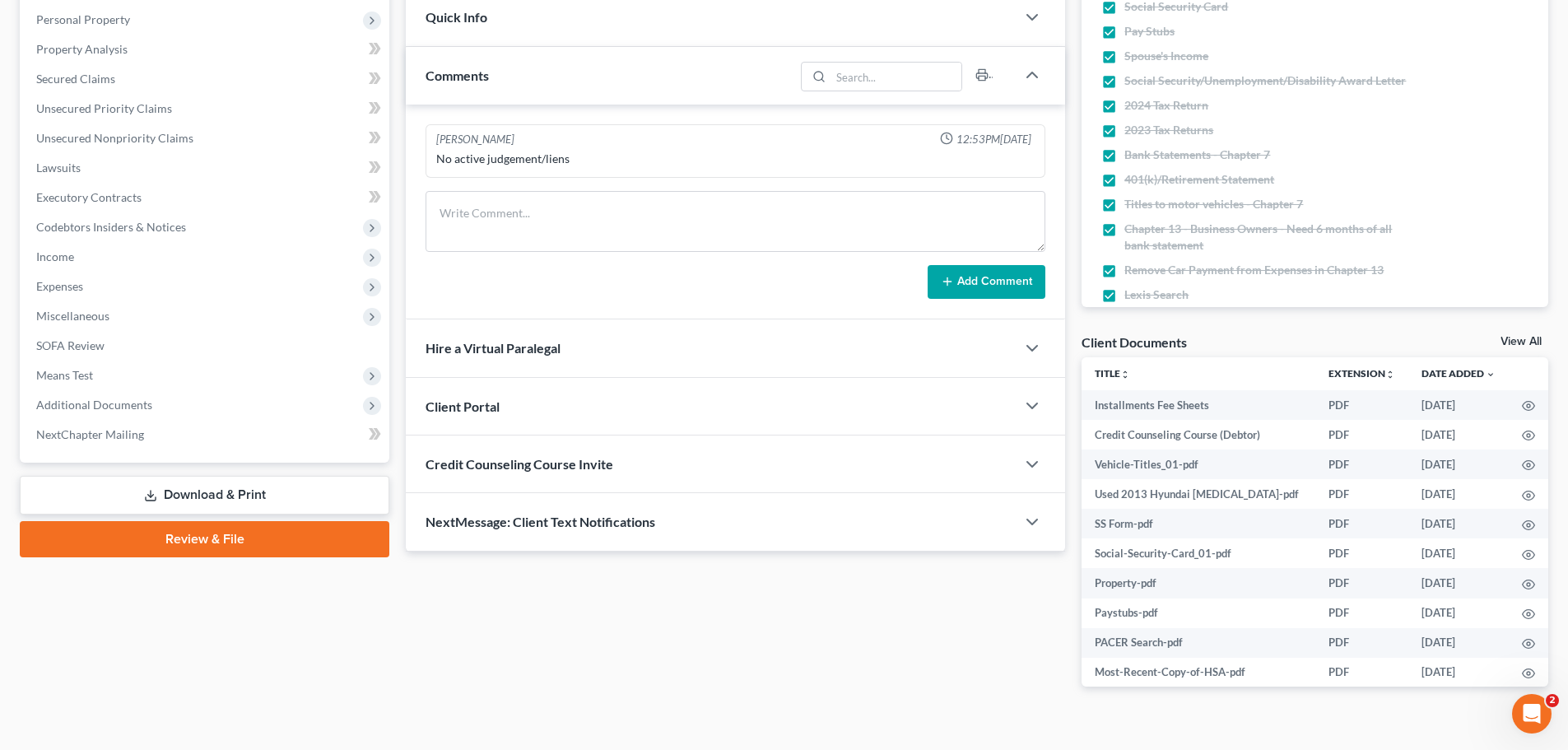
scroll to position [310, 0]
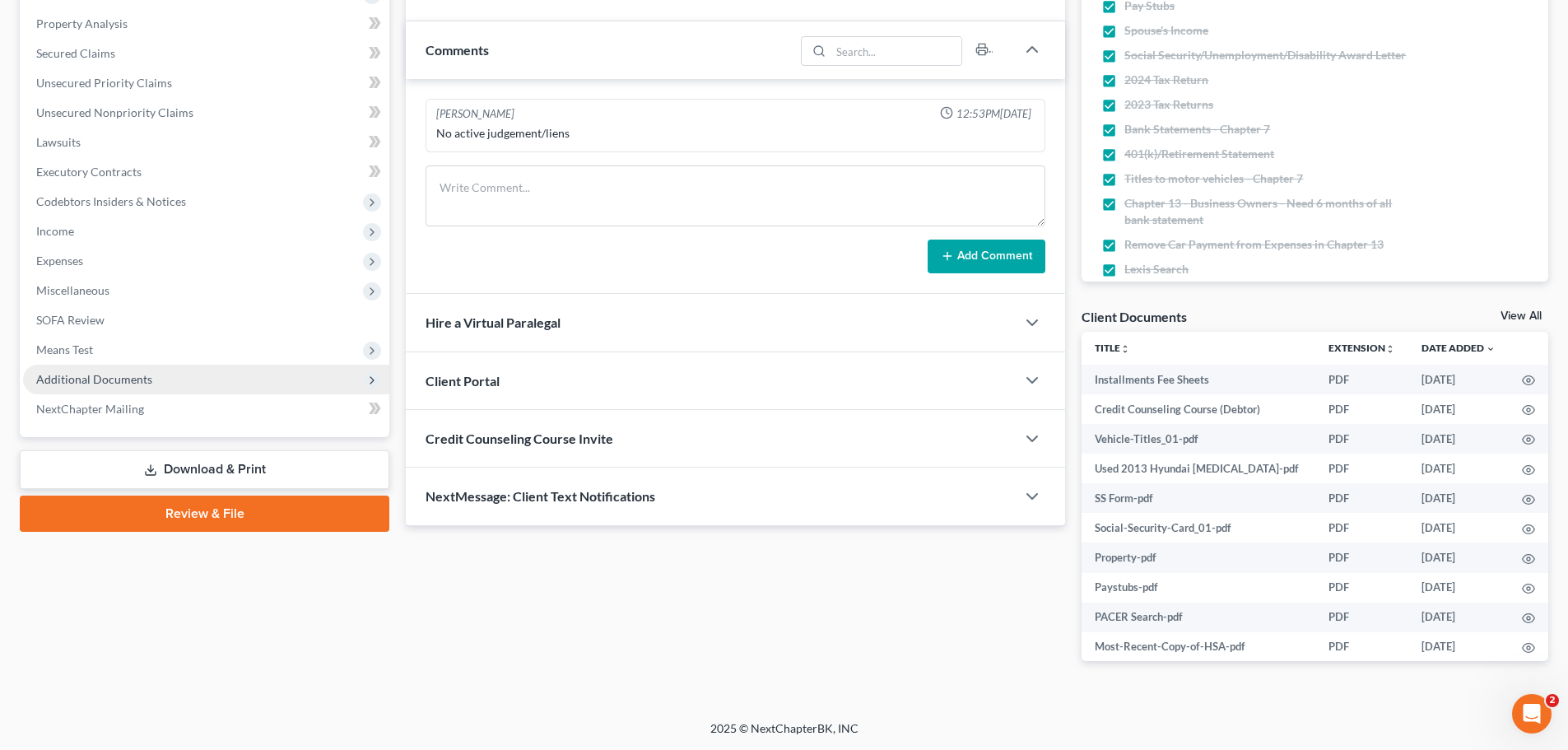
click at [90, 381] on span "Additional Documents" at bounding box center [94, 379] width 116 height 14
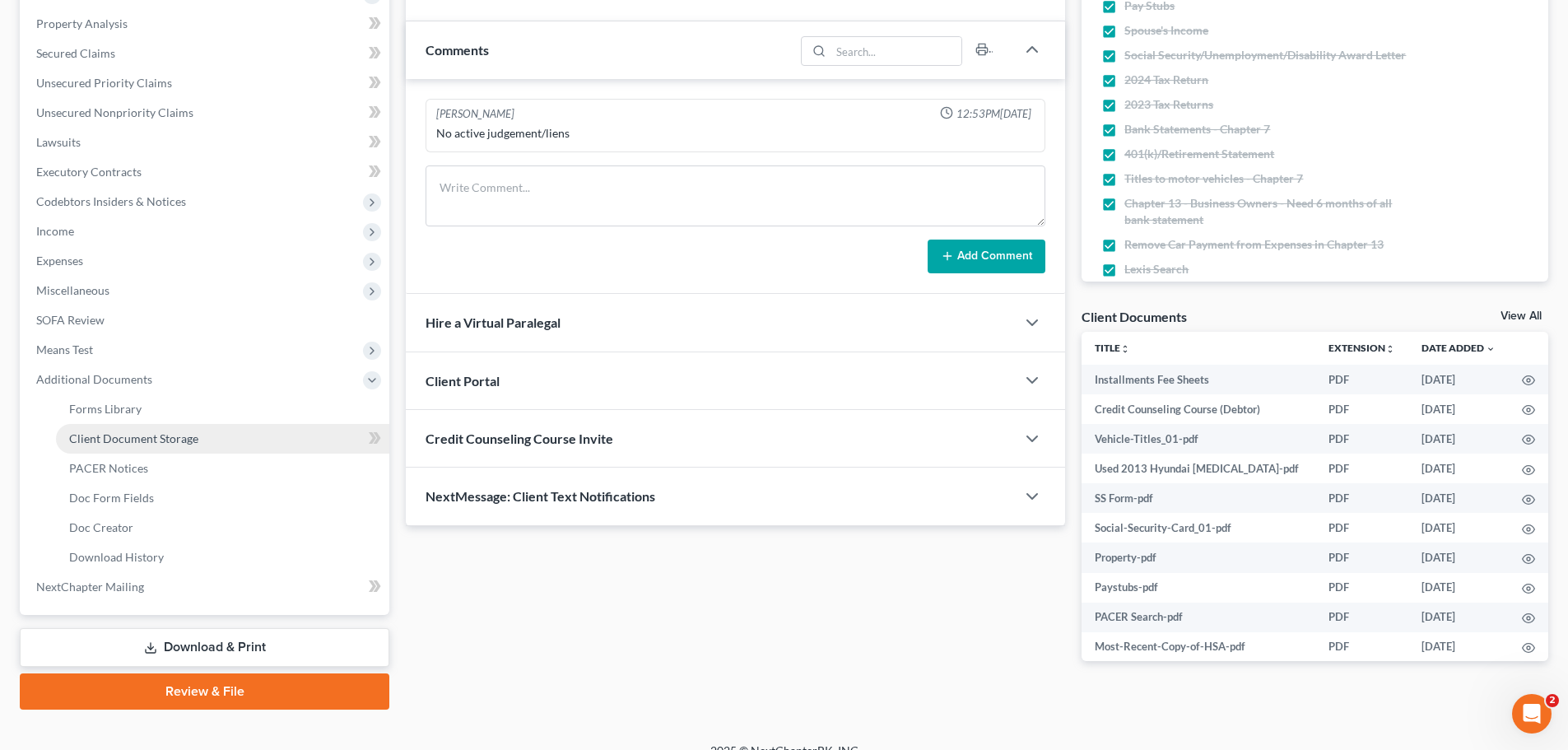
click at [127, 441] on span "Client Document Storage" at bounding box center [134, 438] width 129 height 14
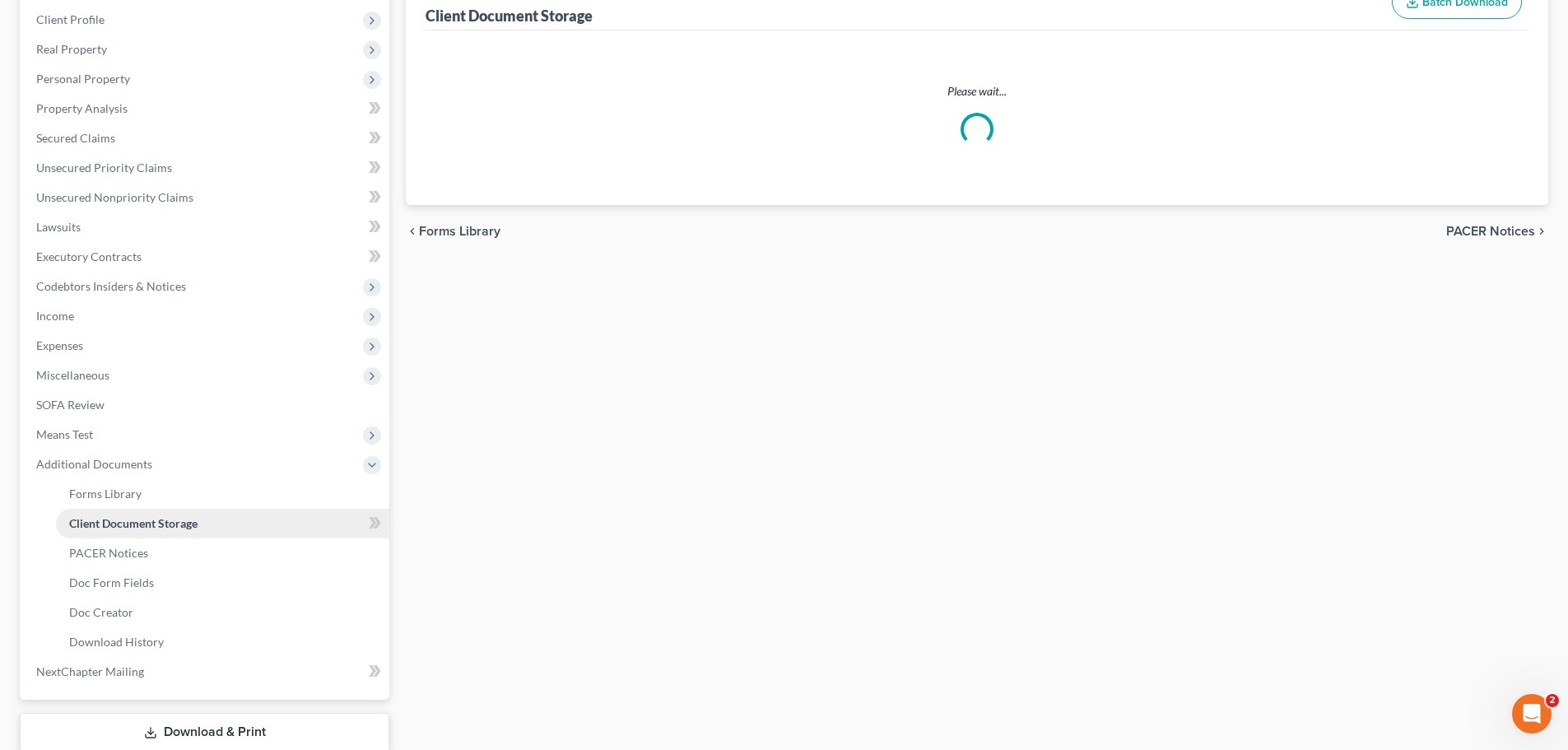
scroll to position [71, 0]
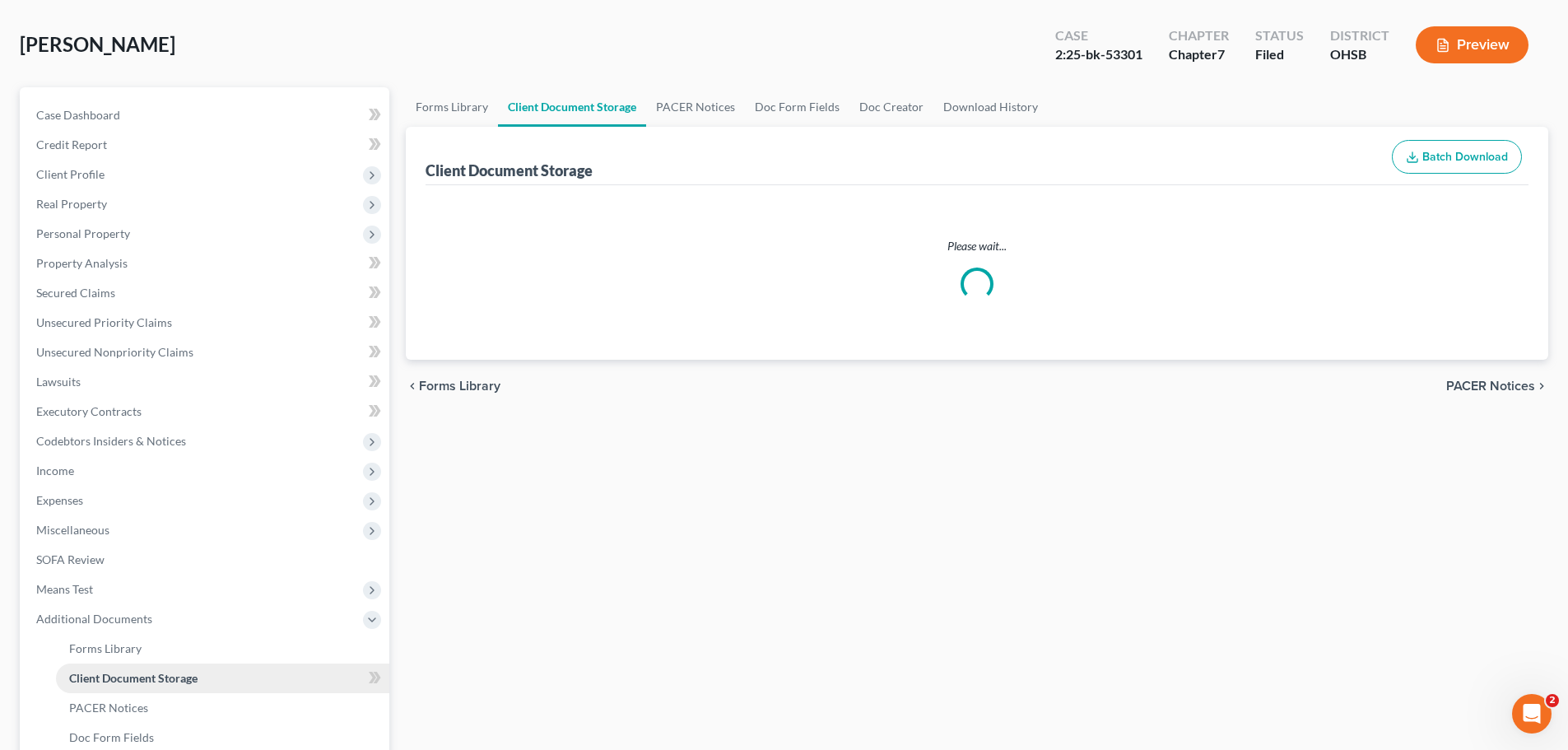
select select "52"
select select "61"
select select "7"
select select "37"
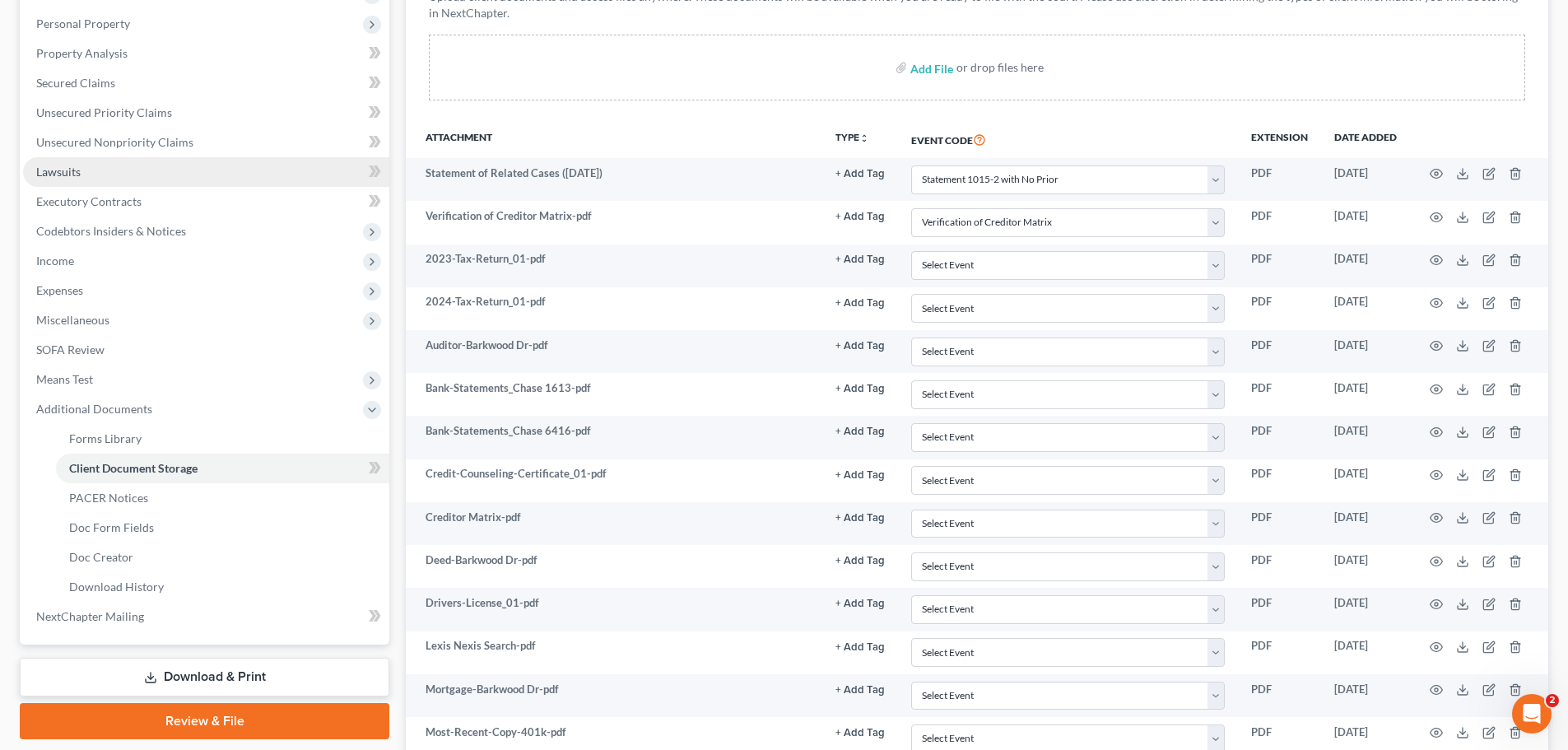
scroll to position [494, 0]
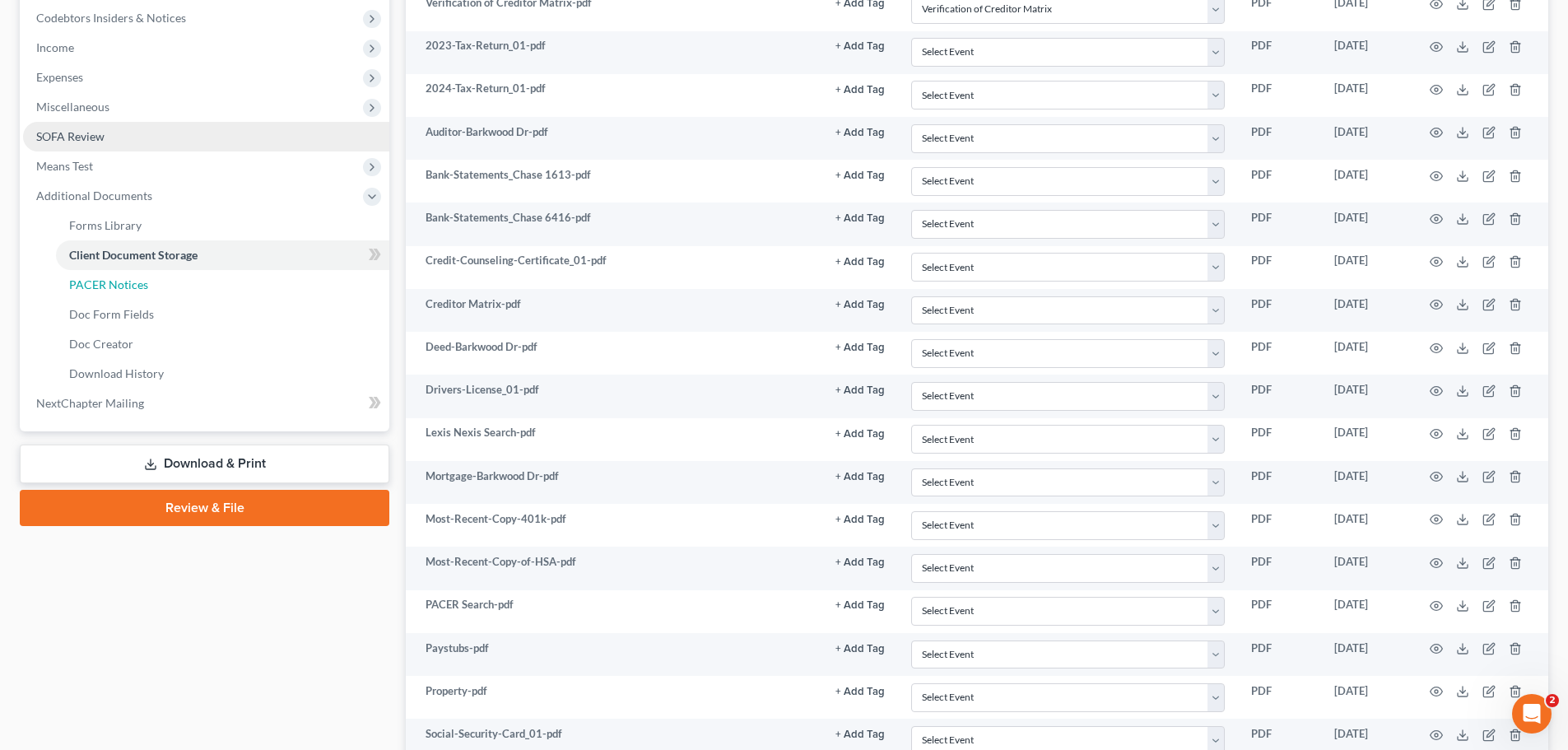
drag, startPoint x: 117, startPoint y: 279, endPoint x: 143, endPoint y: 288, distance: 27.5
click at [118, 279] on span "PACER Notices" at bounding box center [109, 284] width 79 height 14
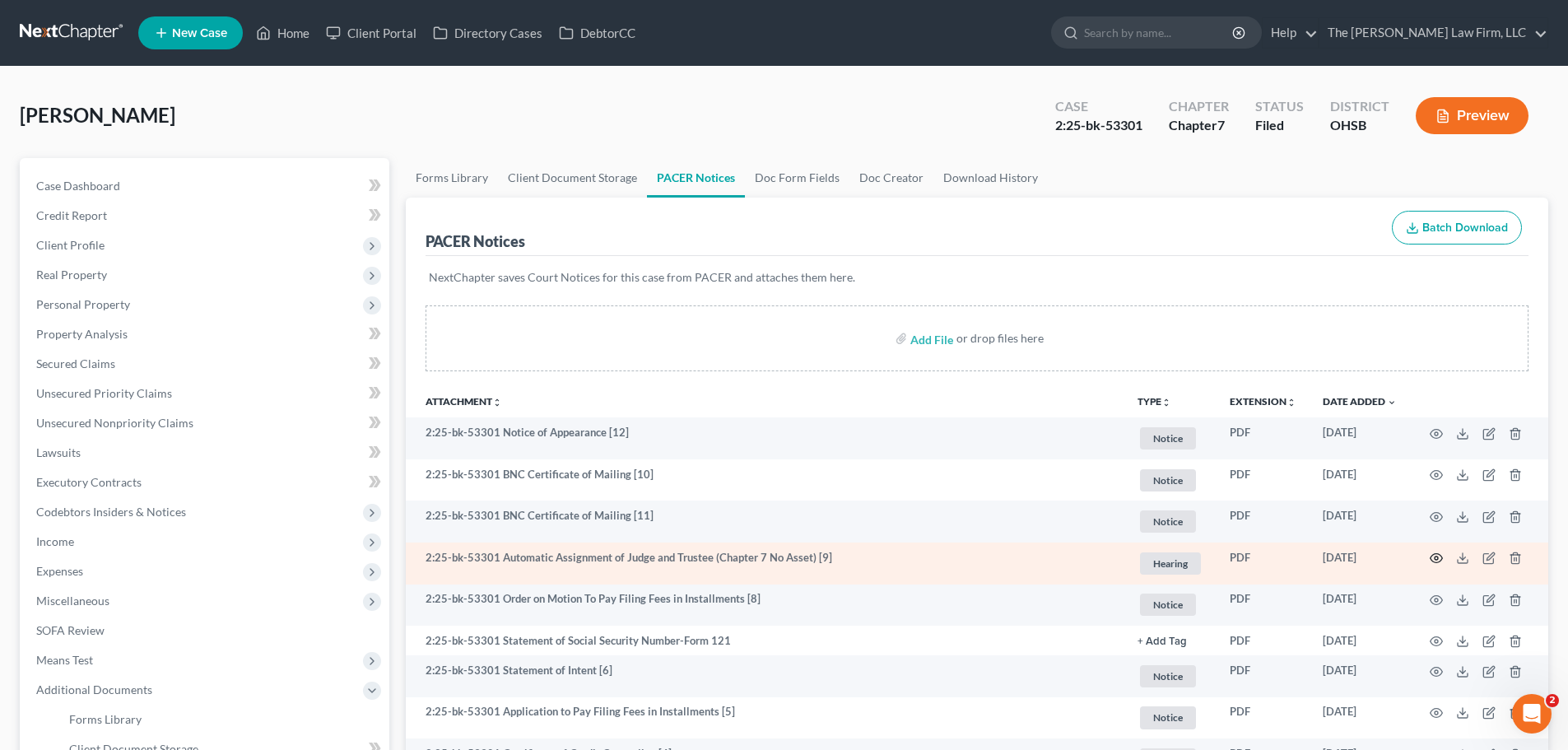
click at [1432, 559] on icon "button" at bounding box center [1436, 558] width 13 height 13
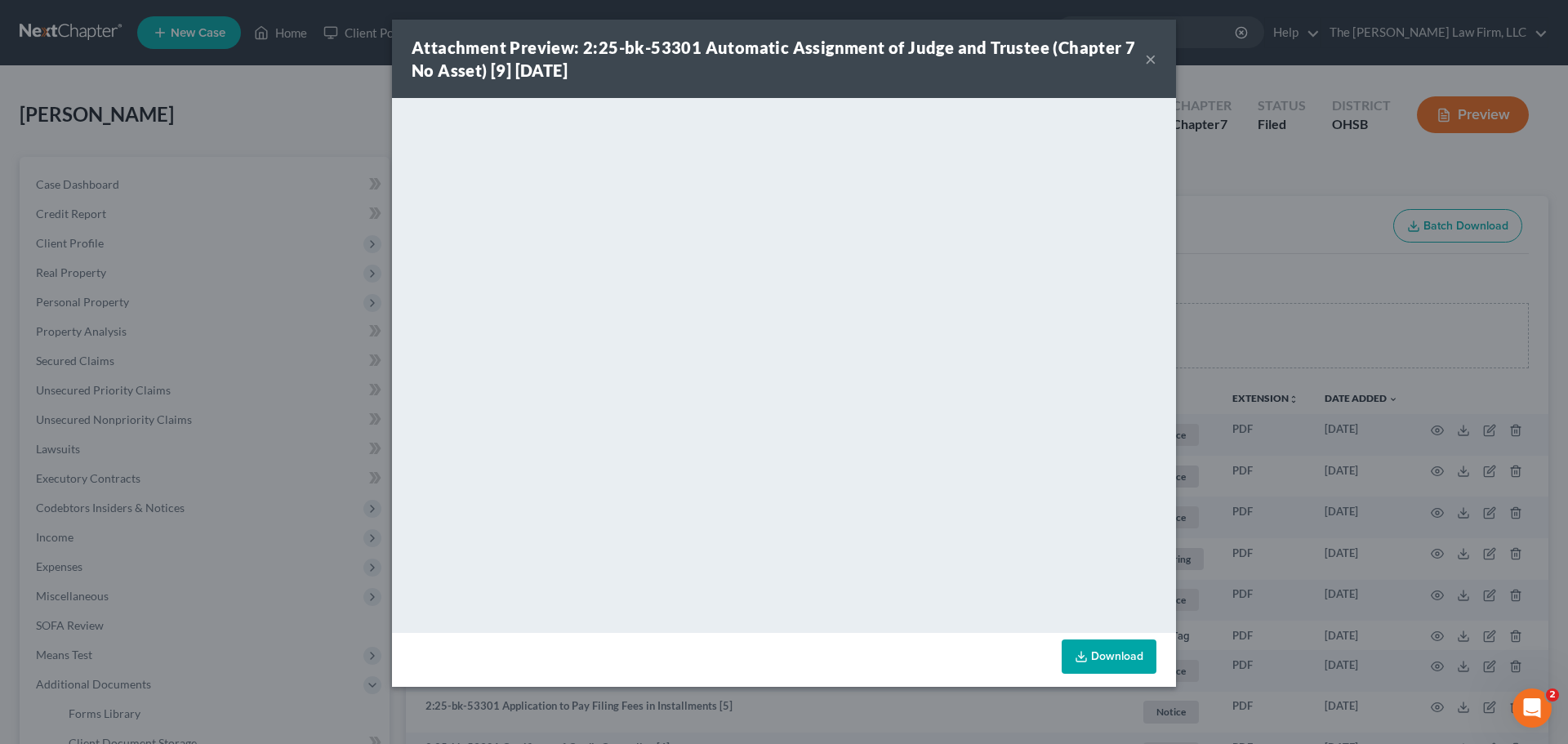
click at [1153, 61] on button "×" at bounding box center [1151, 59] width 11 height 20
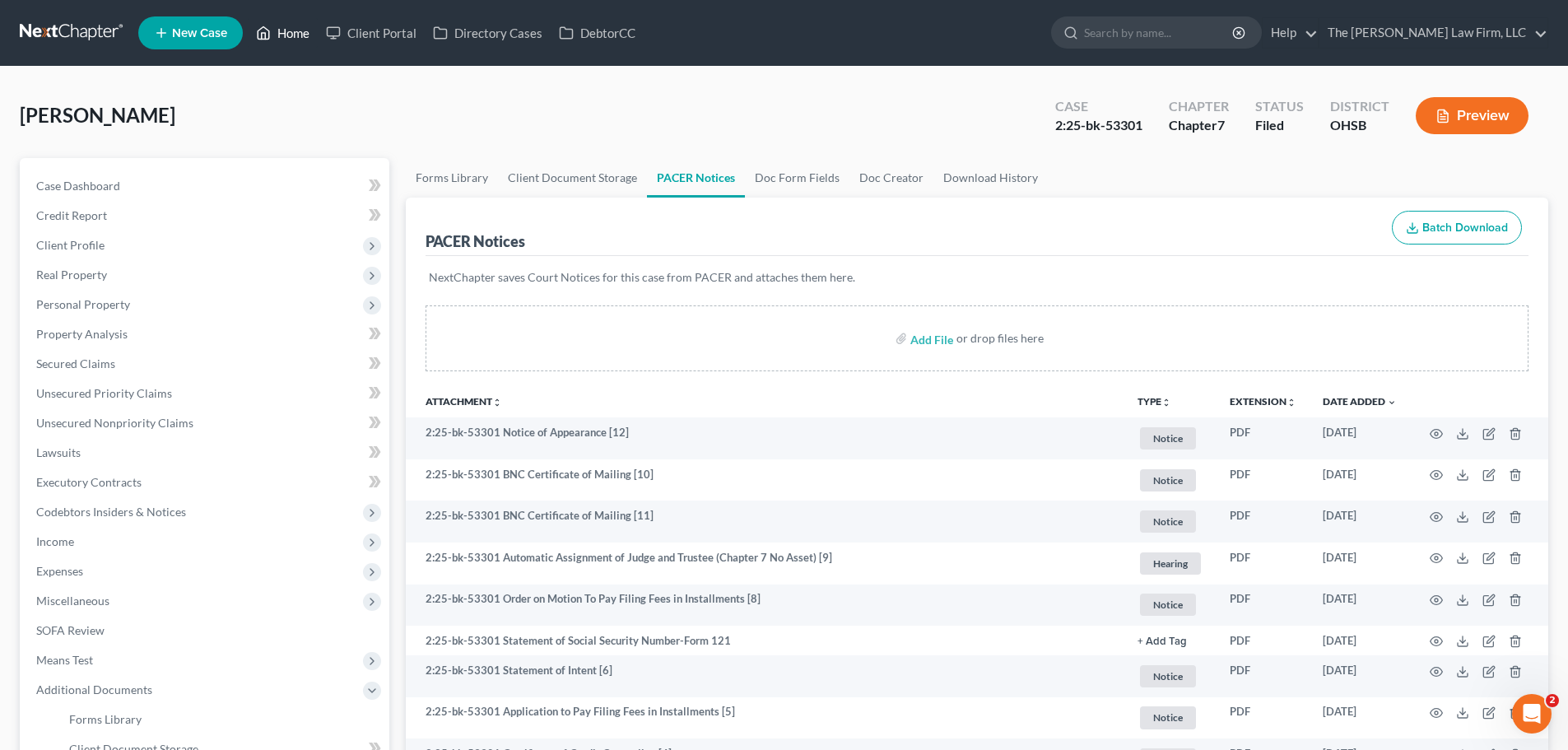
click at [304, 31] on link "Home" at bounding box center [282, 33] width 70 height 30
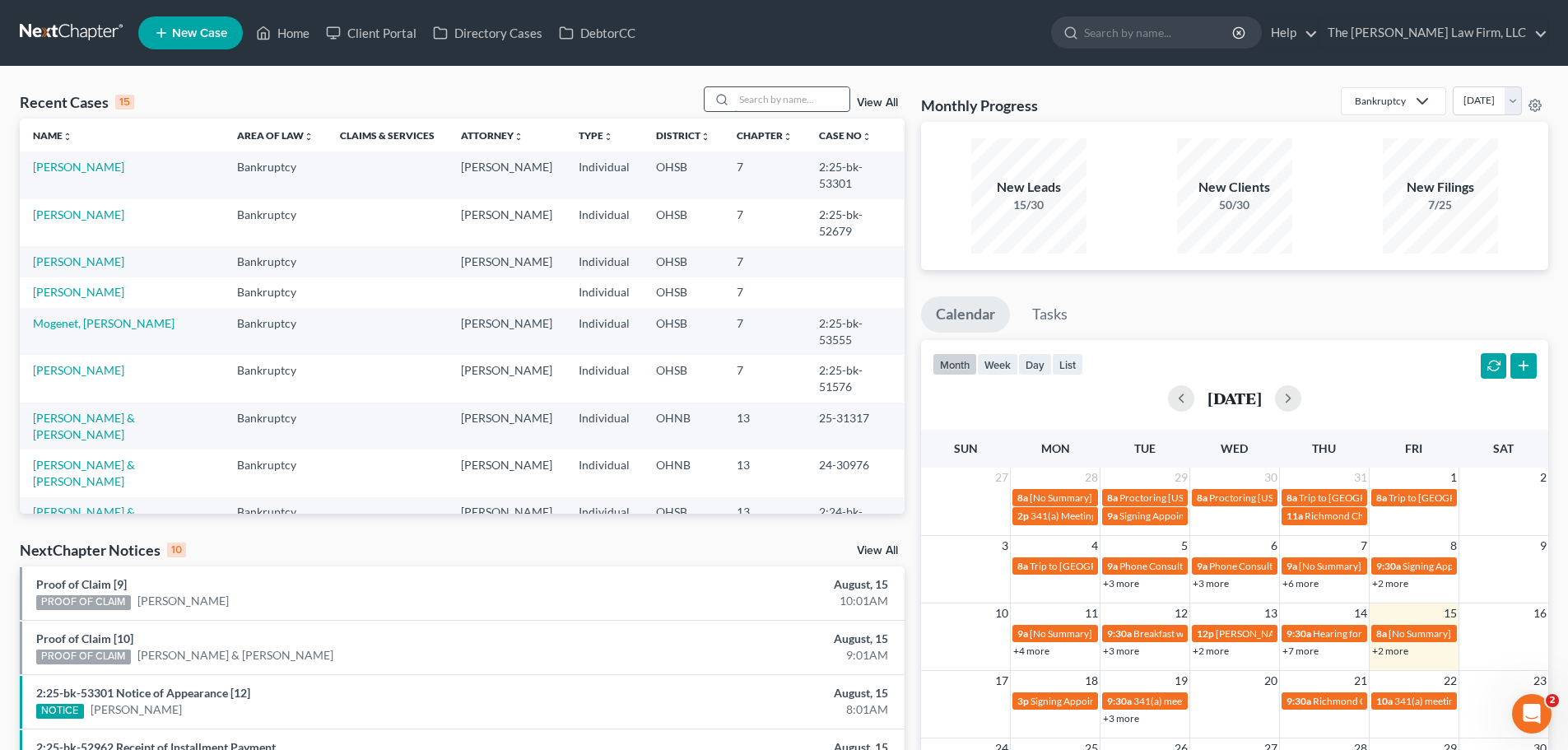
click at [761, 106] on input "search" at bounding box center [792, 99] width 115 height 24
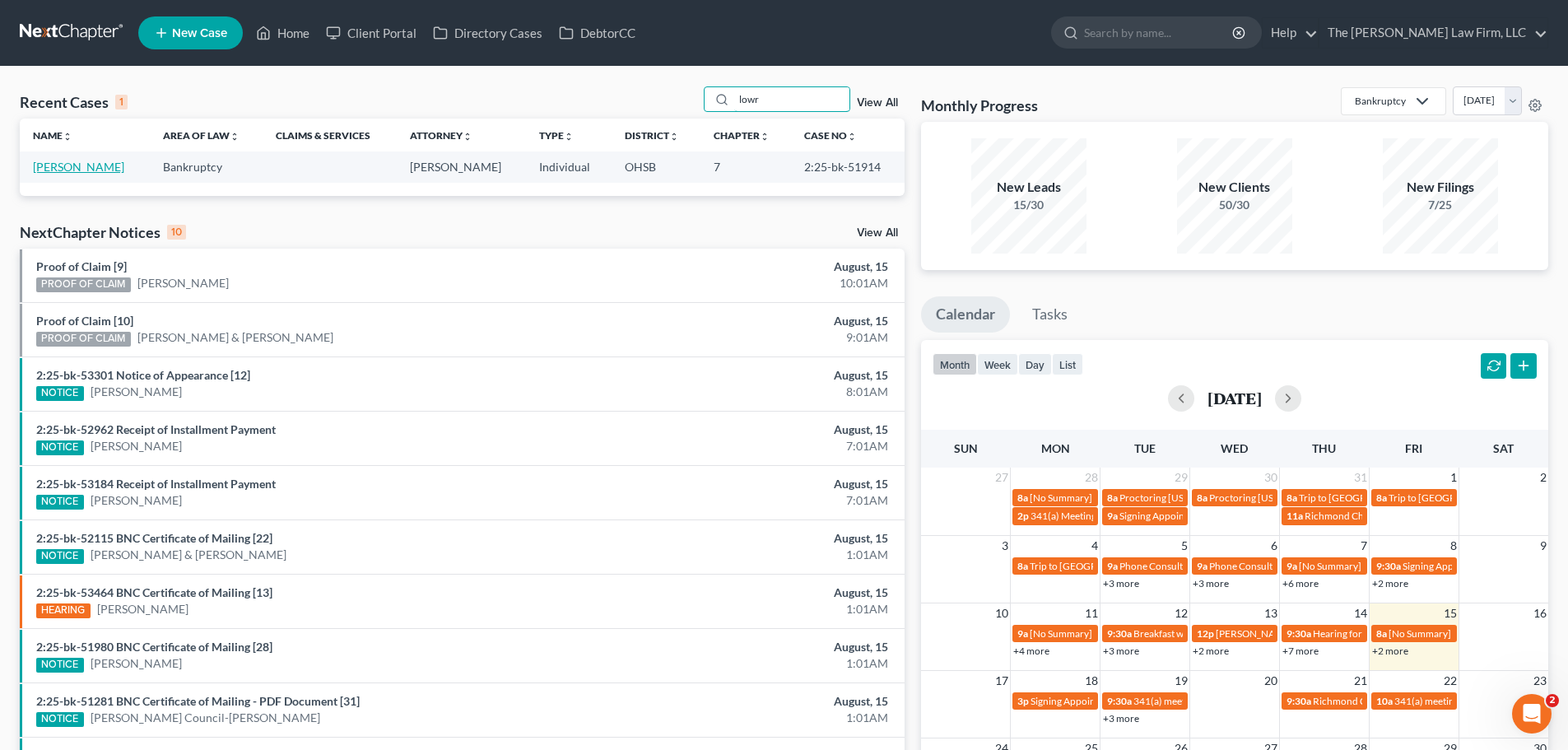
type input "lowr"
click at [54, 171] on link "[PERSON_NAME]" at bounding box center [78, 167] width 92 height 14
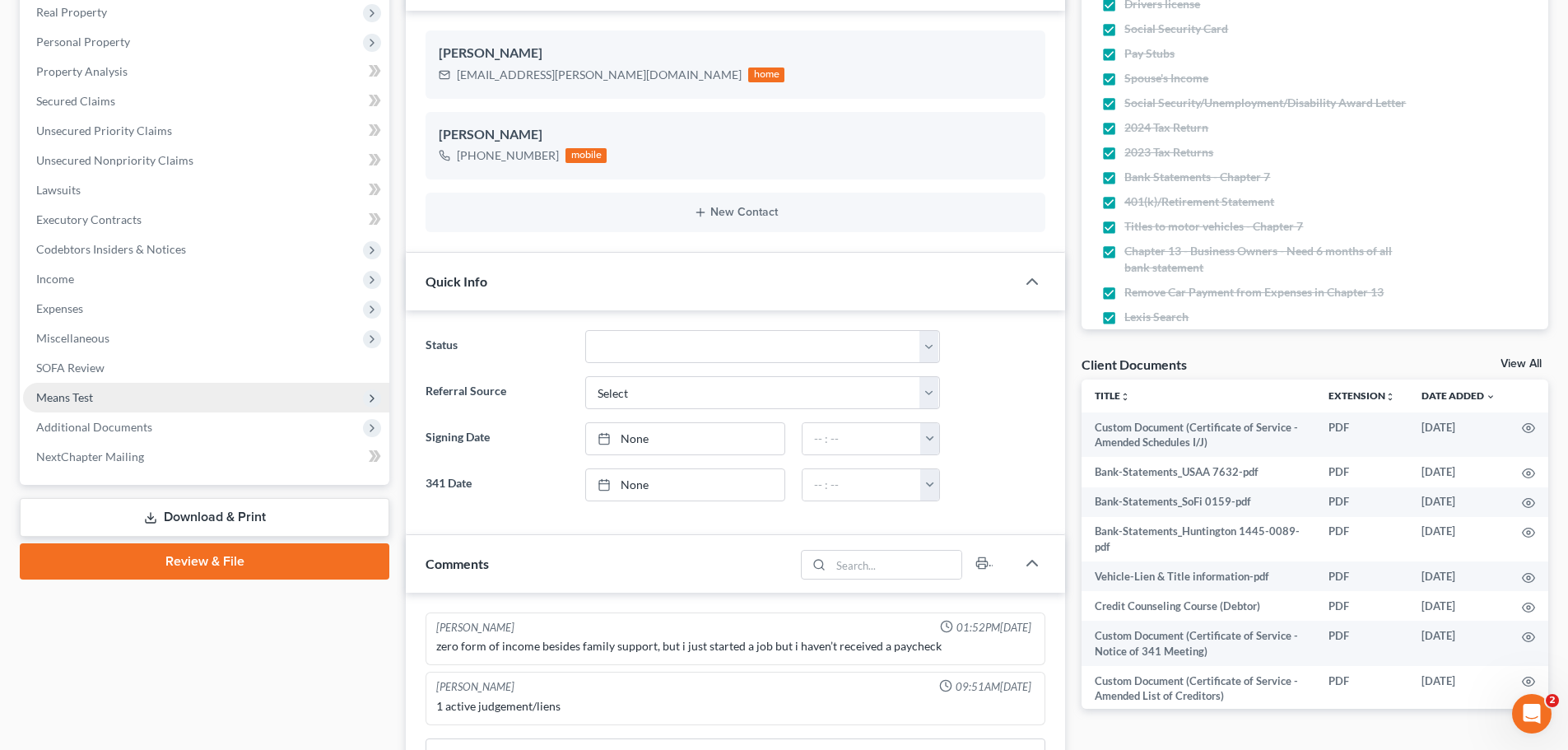
scroll to position [576, 0]
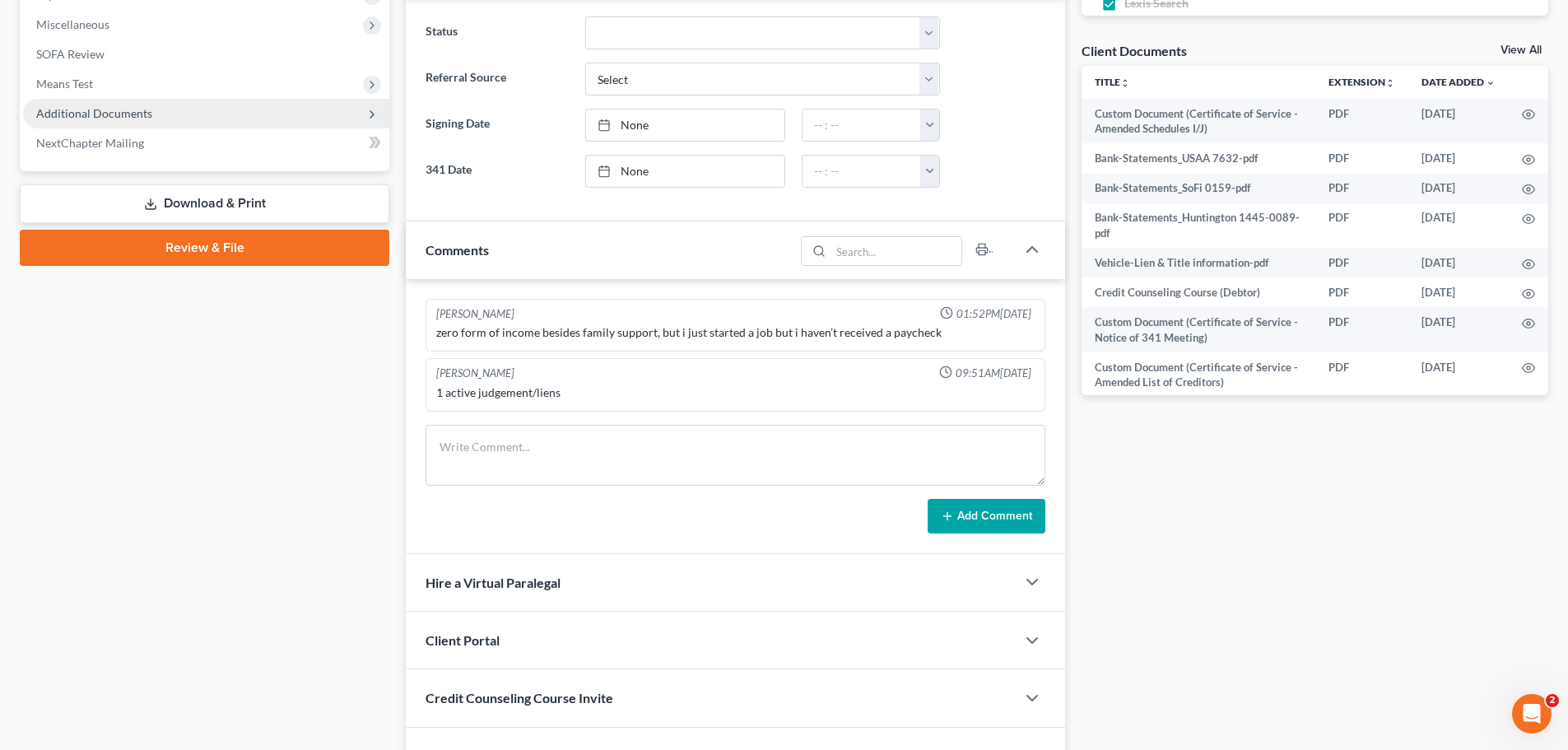
click at [118, 106] on span "Additional Documents" at bounding box center [94, 113] width 116 height 14
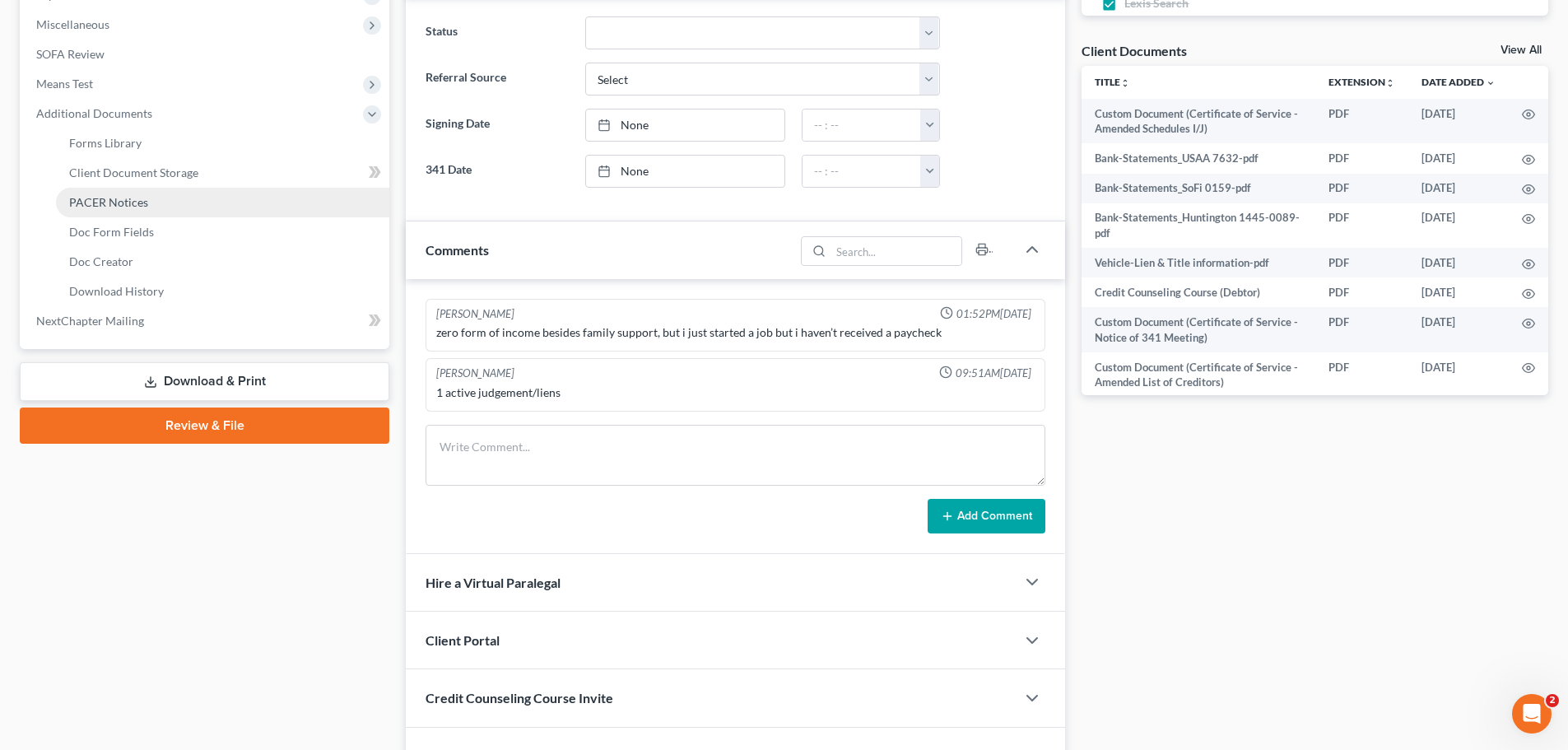
click at [110, 199] on span "PACER Notices" at bounding box center [109, 201] width 79 height 14
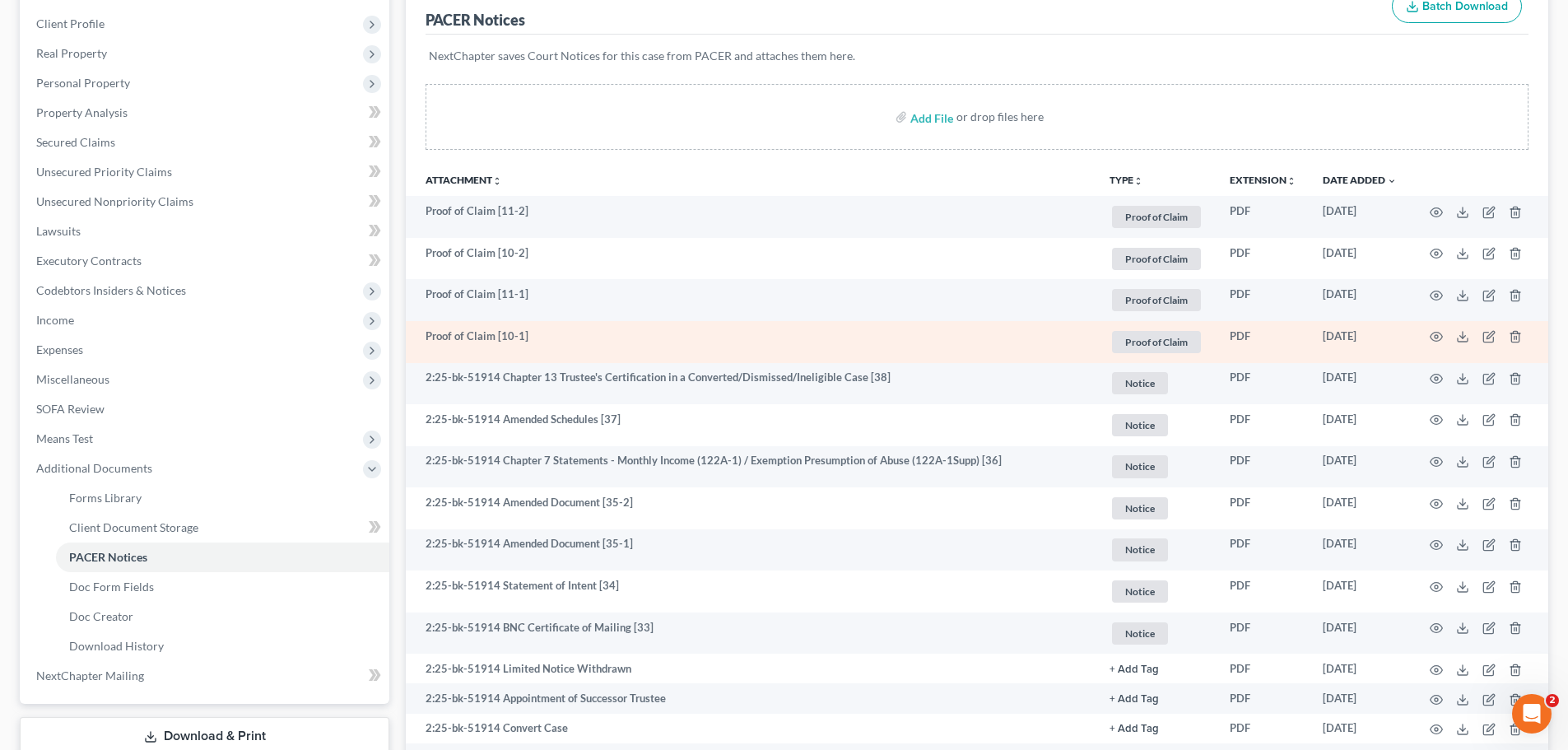
scroll to position [247, 0]
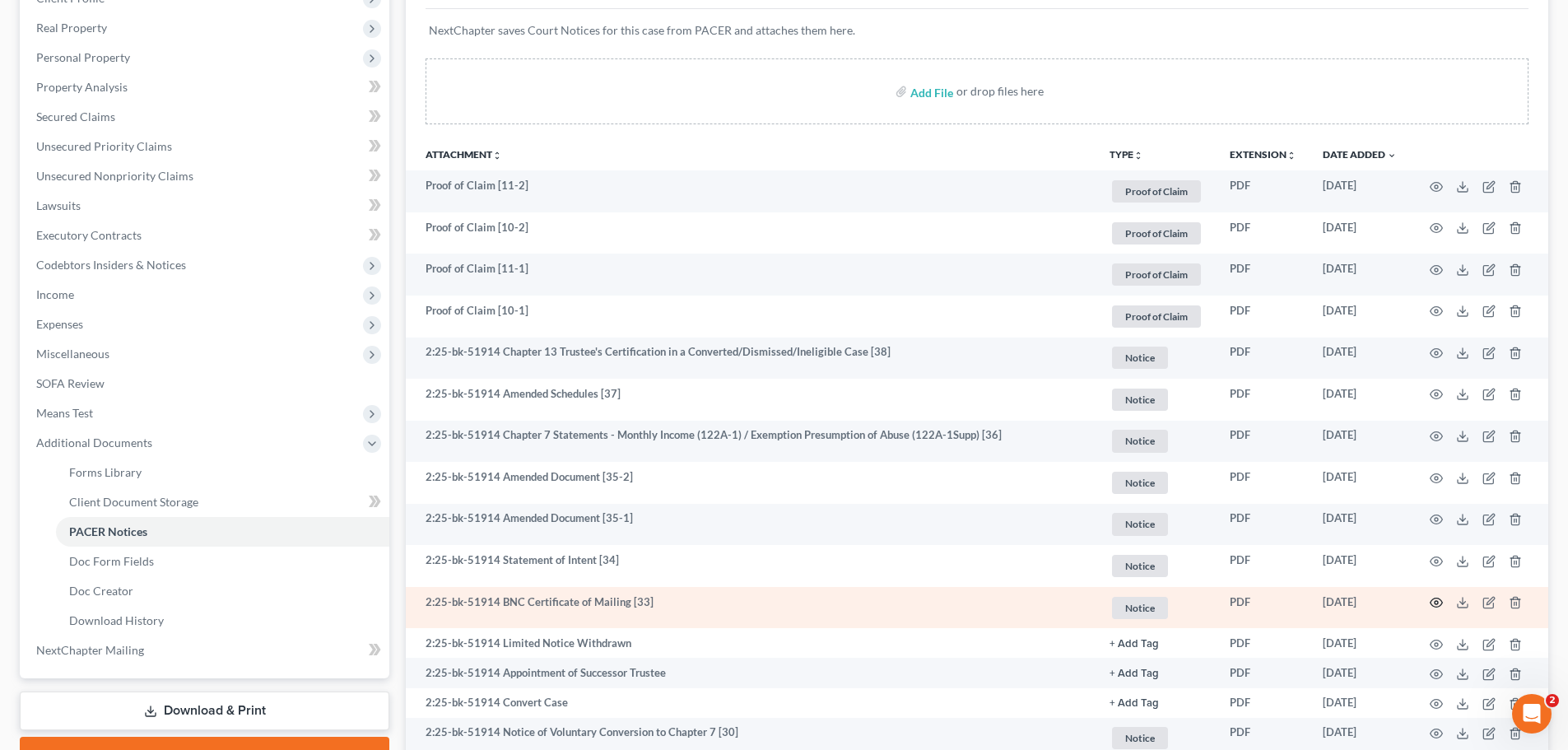
click at [1440, 606] on icon "button" at bounding box center [1436, 602] width 13 height 13
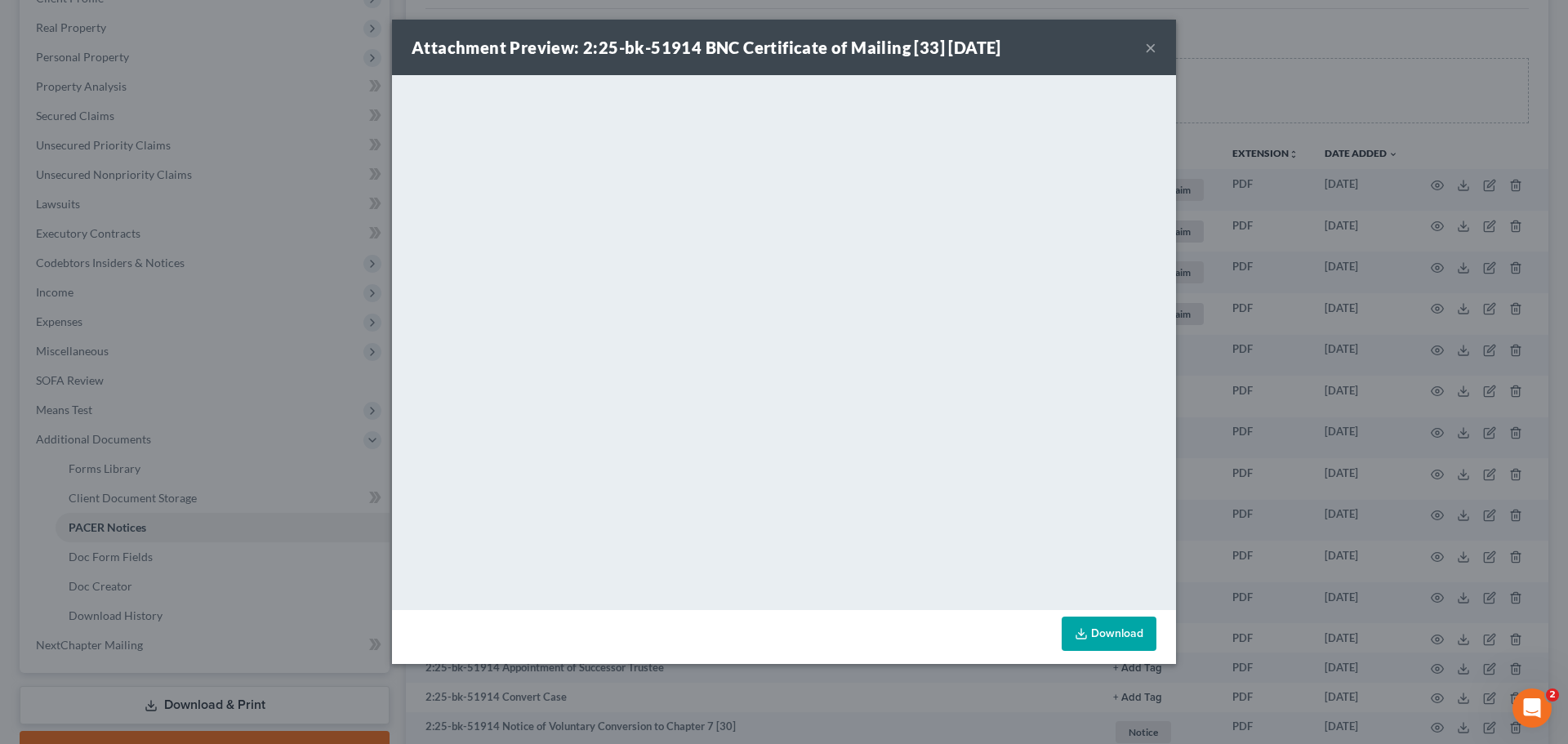
click at [1148, 46] on button "×" at bounding box center [1151, 47] width 11 height 20
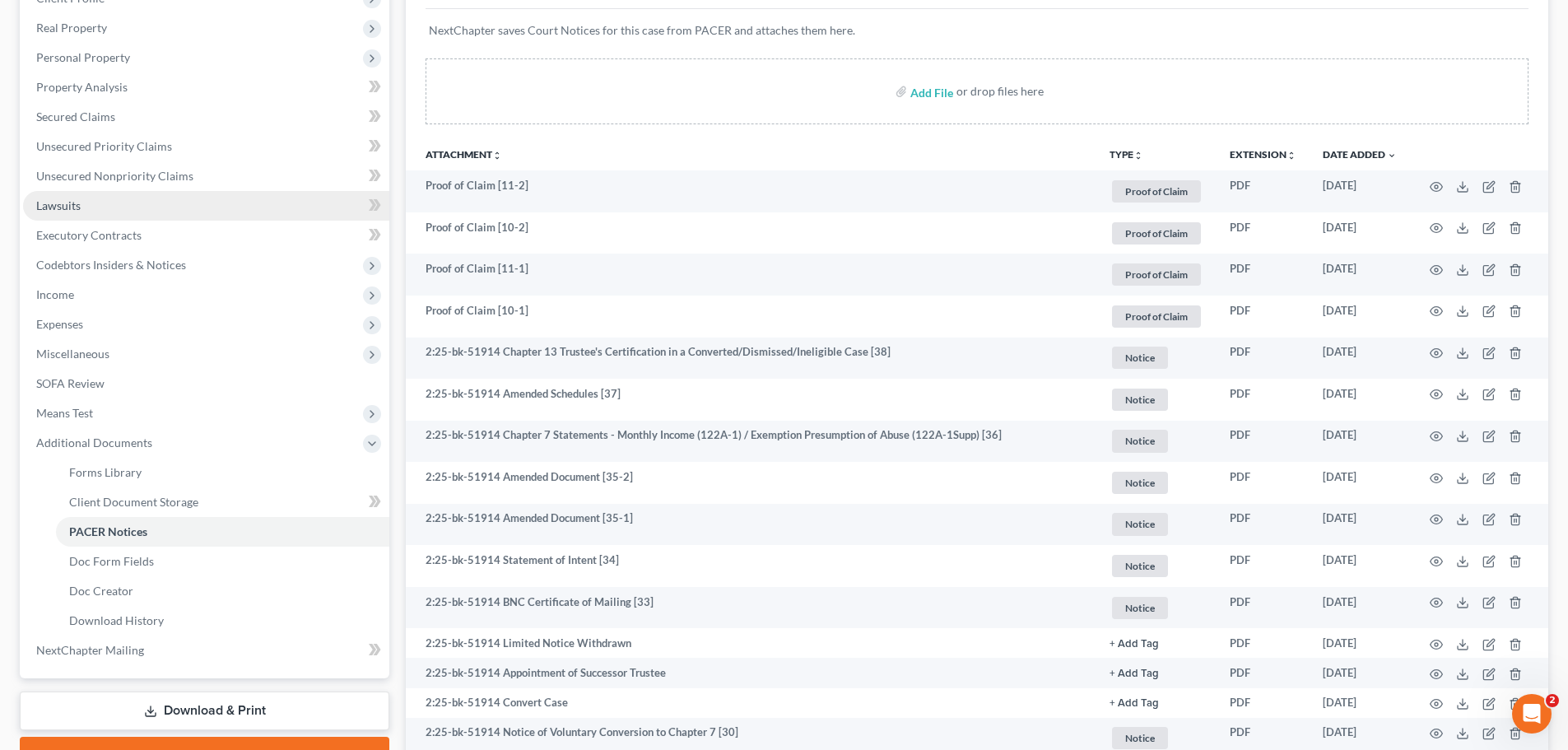
scroll to position [0, 0]
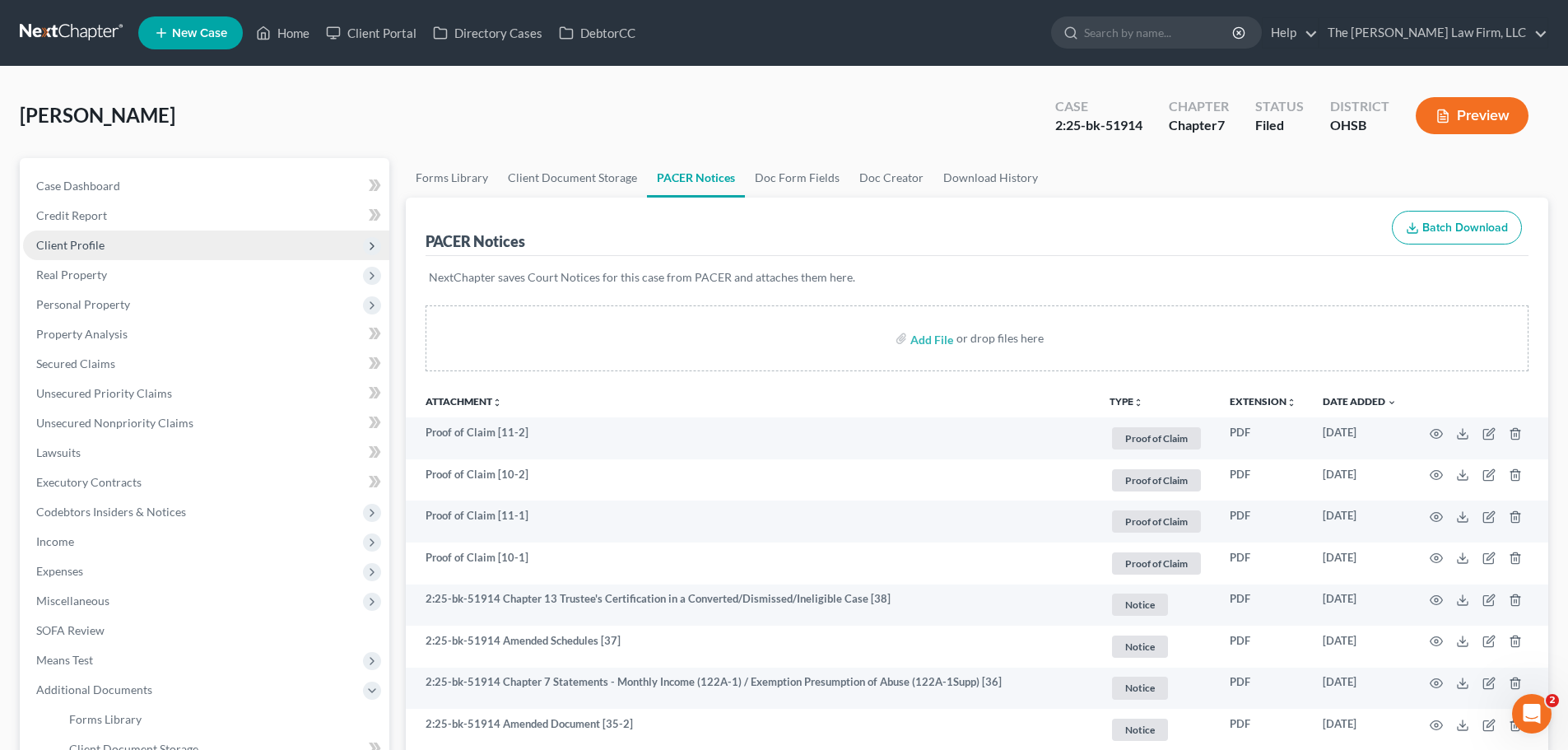
click at [112, 246] on span "Client Profile" at bounding box center [206, 245] width 366 height 30
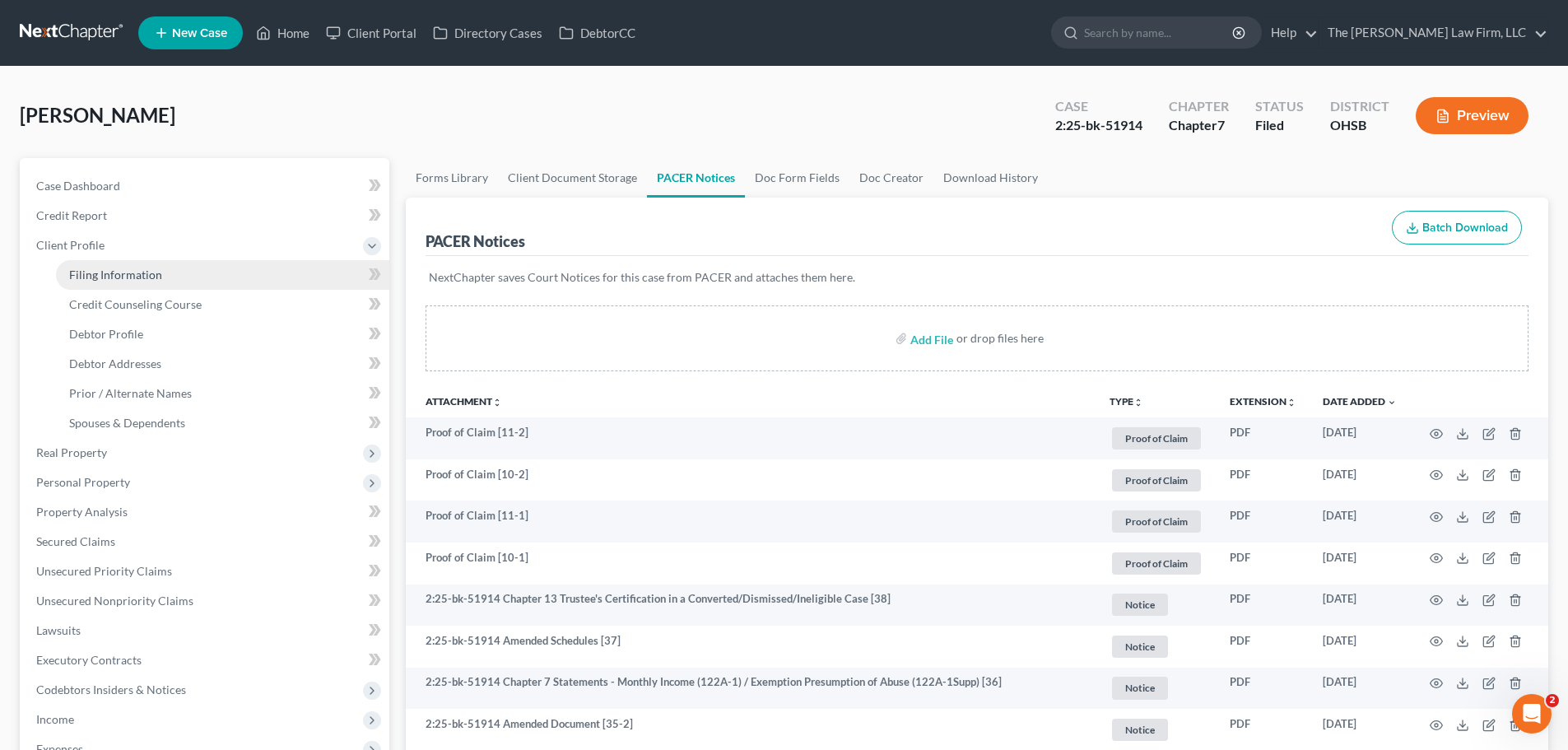
click at [142, 276] on span "Filing Information" at bounding box center [115, 274] width 93 height 14
select select "1"
select select "0"
select select "36"
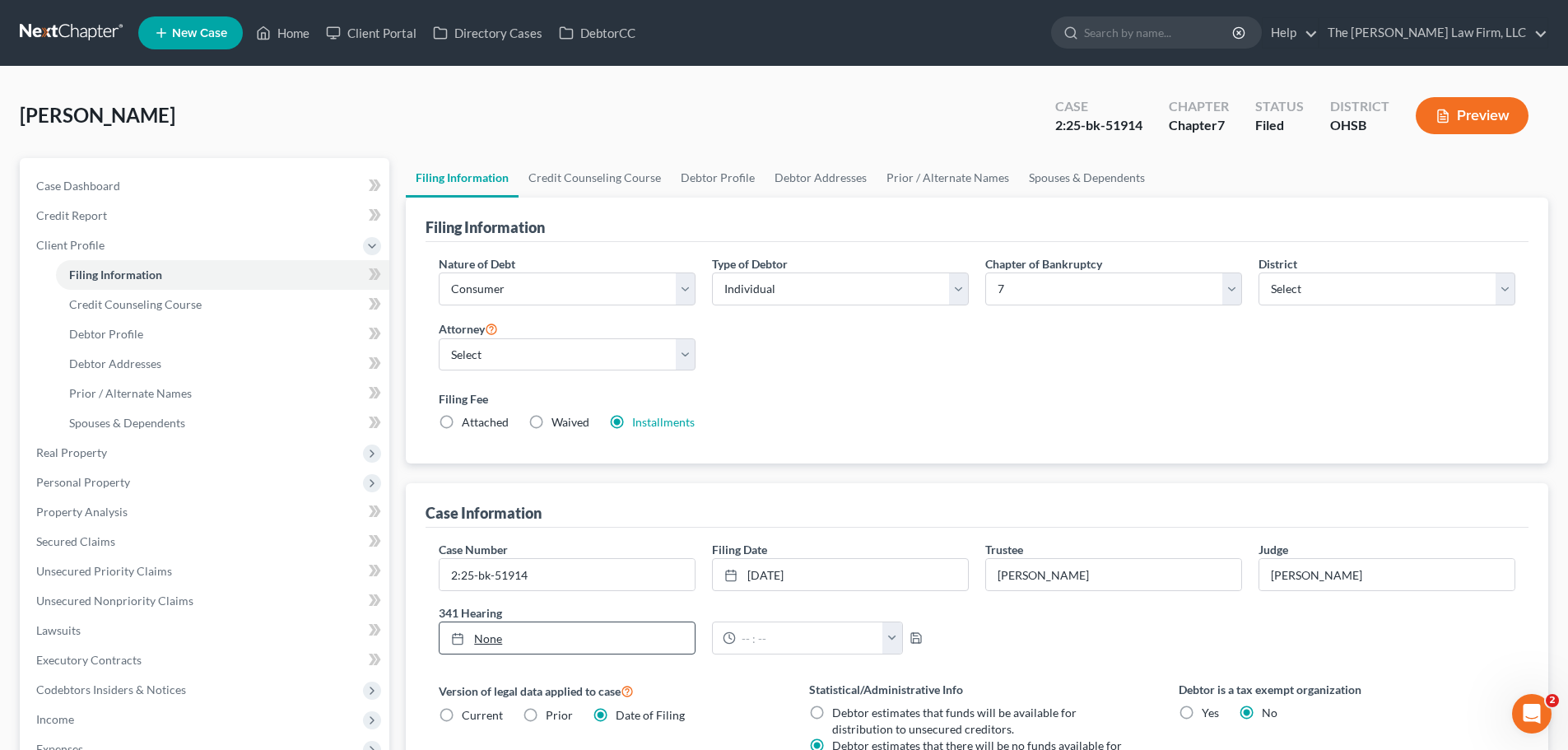
type input "8/15/2025"
click at [500, 645] on link "None" at bounding box center [567, 638] width 255 height 31
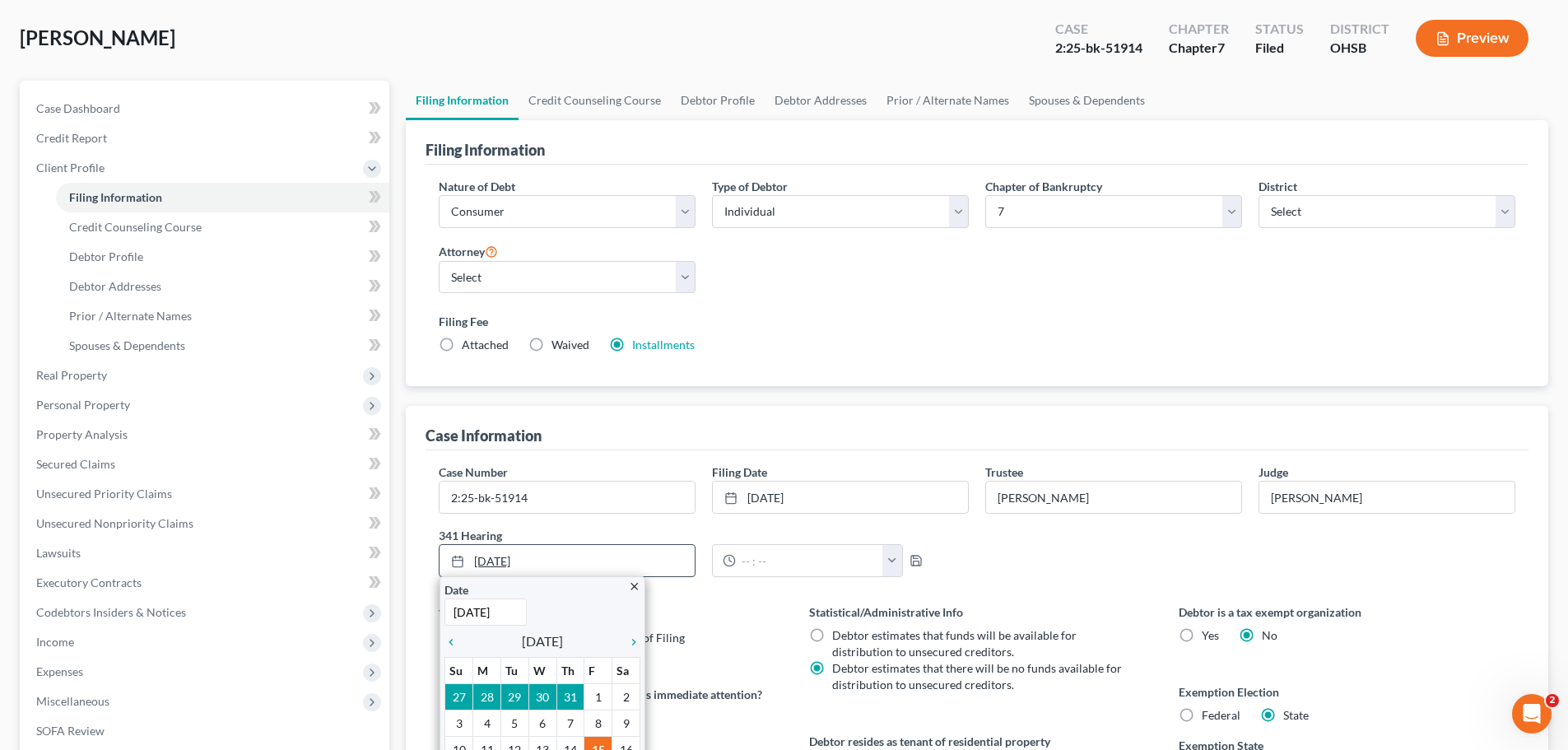
scroll to position [165, 0]
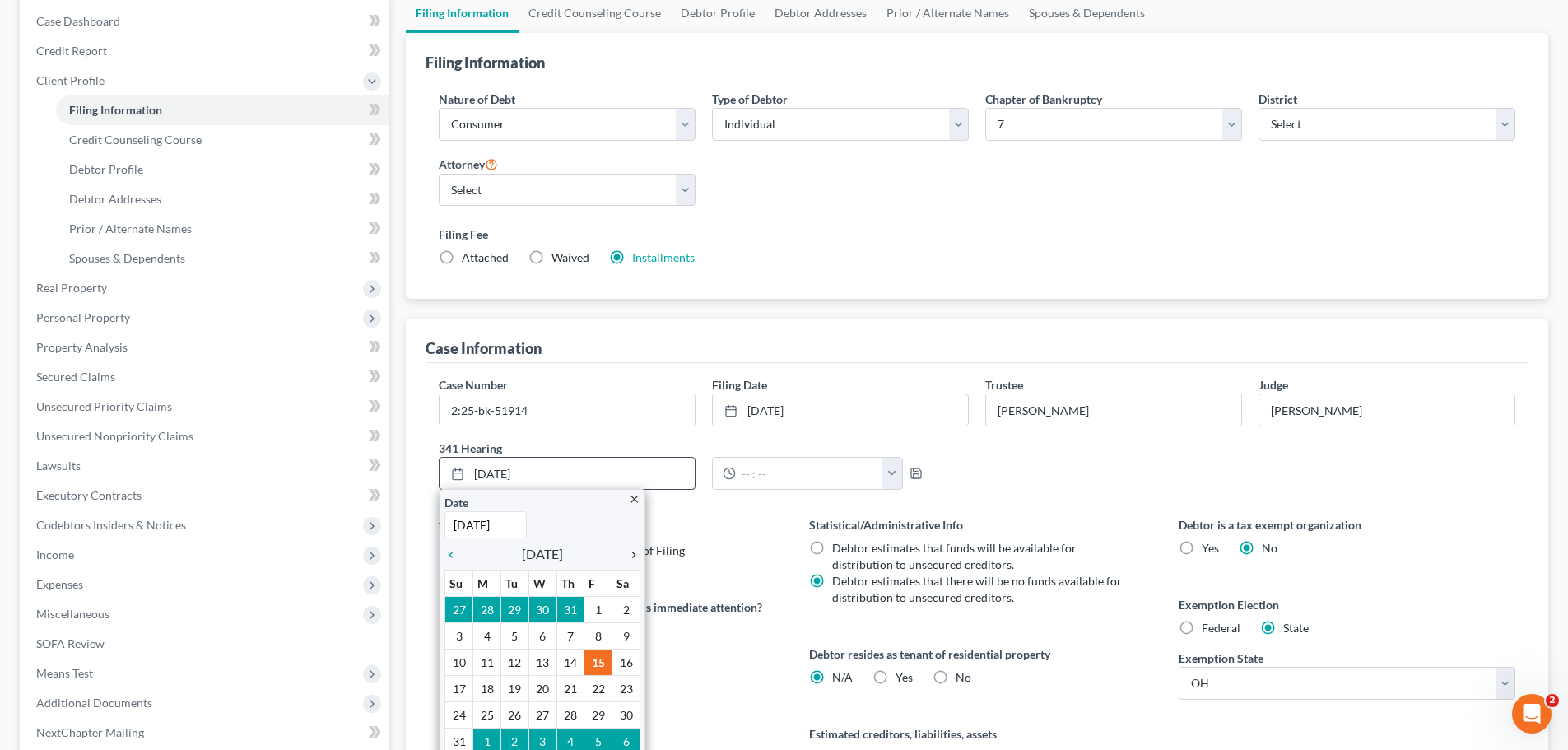
click at [631, 549] on icon "chevron_right" at bounding box center [629, 554] width 21 height 13
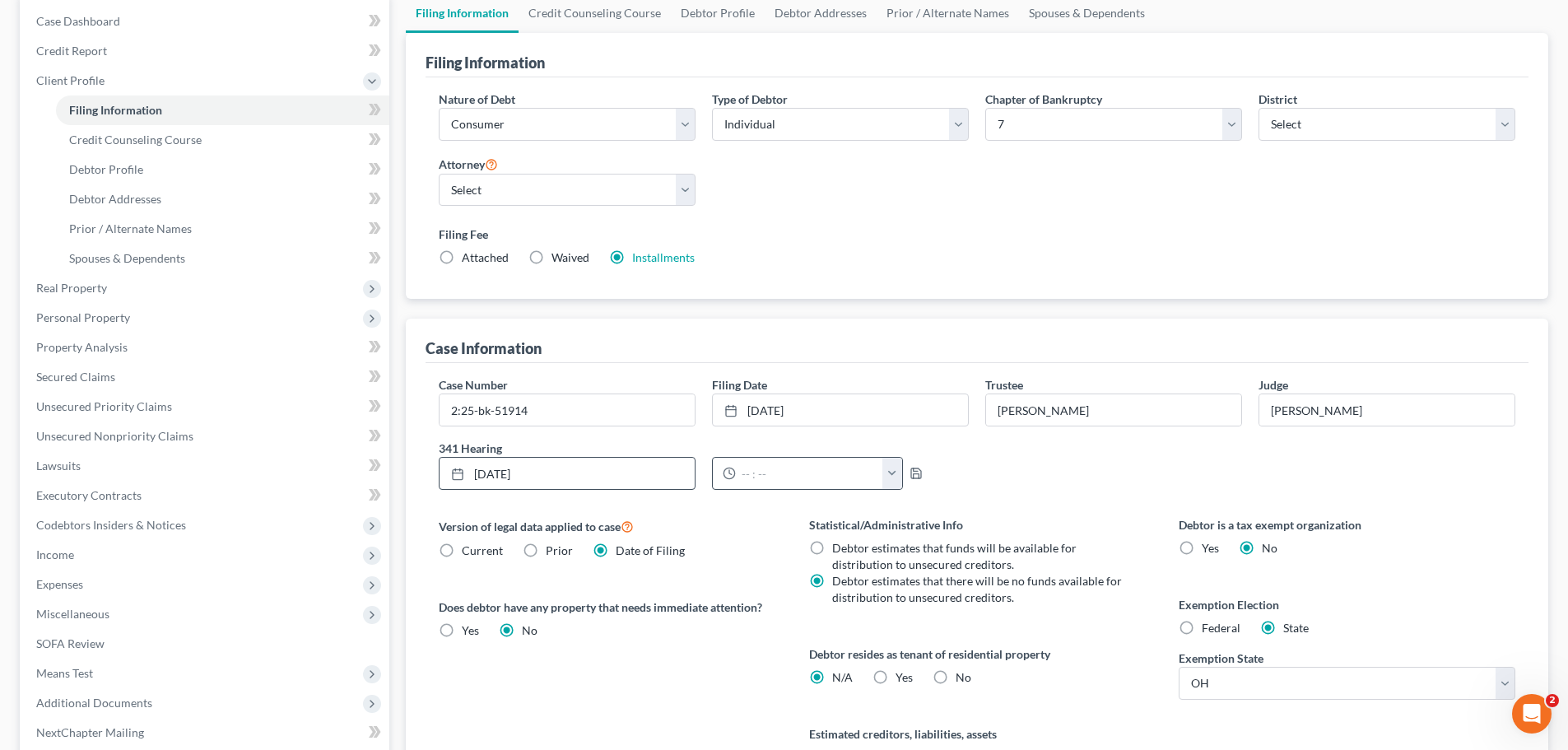
click at [887, 476] on button "button" at bounding box center [892, 474] width 20 height 31
click at [919, 491] on link "1:00pm" at bounding box center [925, 488] width 92 height 28
type input "1:00pm"
click at [911, 474] on icon "button" at bounding box center [916, 474] width 13 height 13
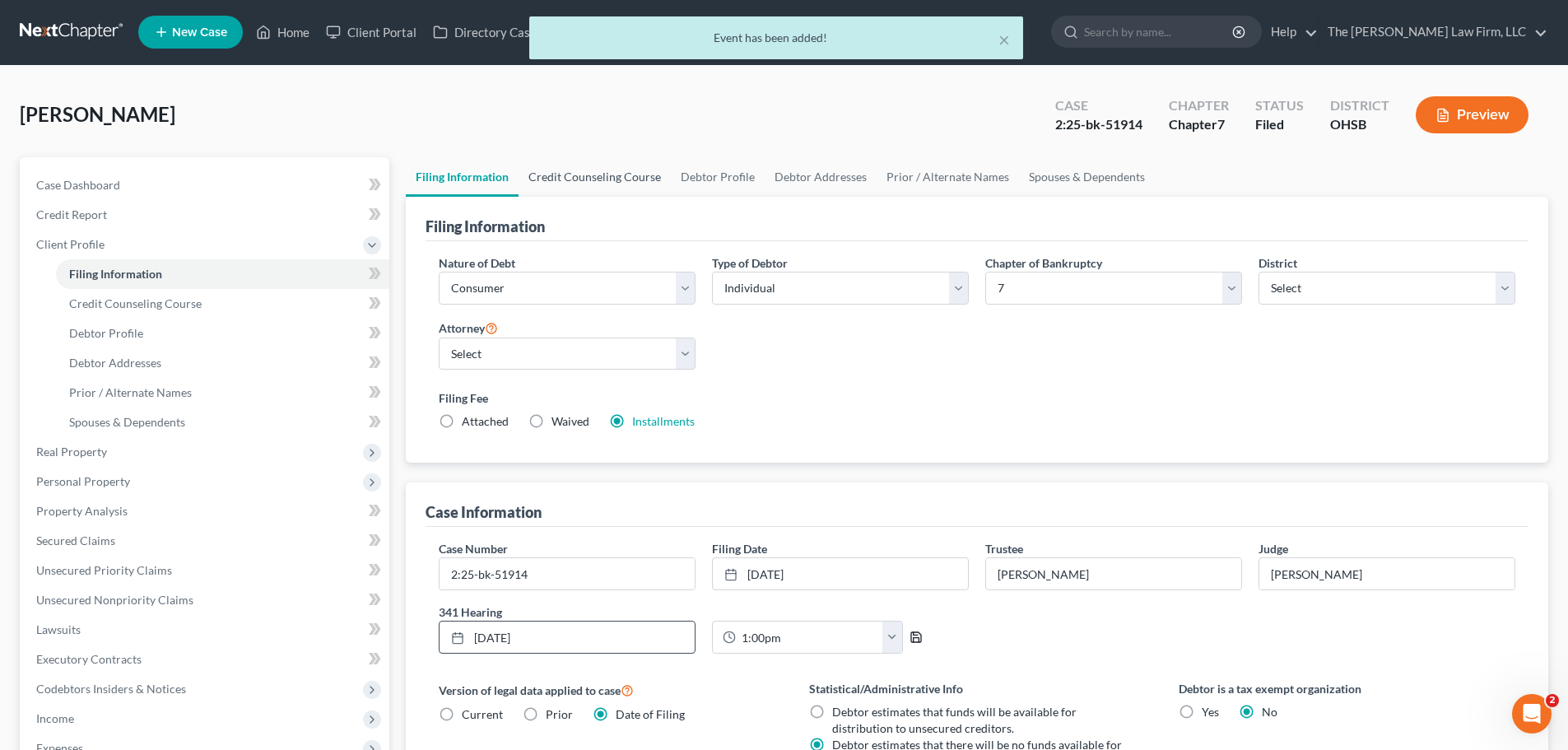
scroll to position [0, 0]
click at [299, 45] on div "× Event has been added!" at bounding box center [775, 42] width 1568 height 51
click at [1005, 41] on button "×" at bounding box center [1004, 40] width 12 height 20
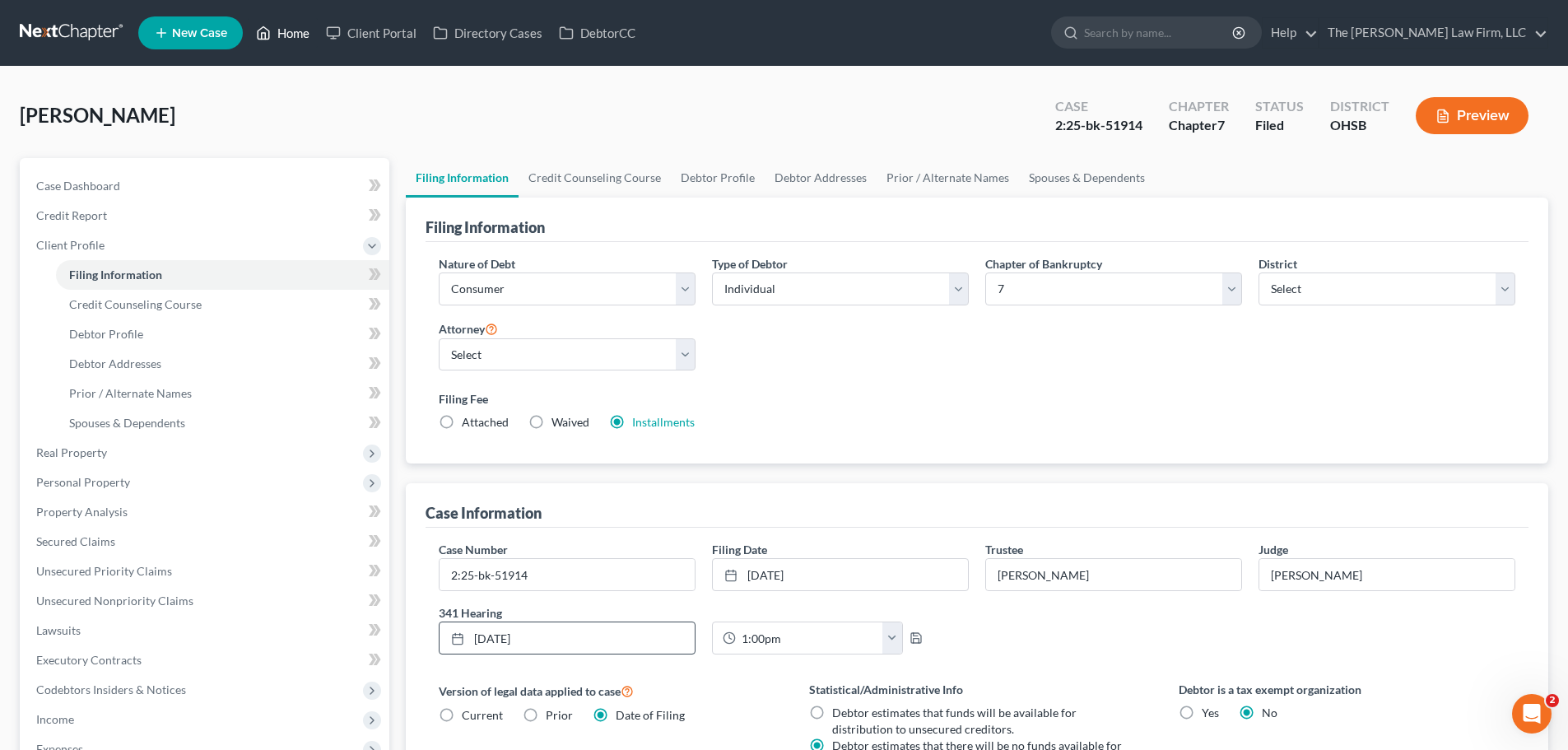
click at [291, 33] on link "Home" at bounding box center [282, 33] width 70 height 30
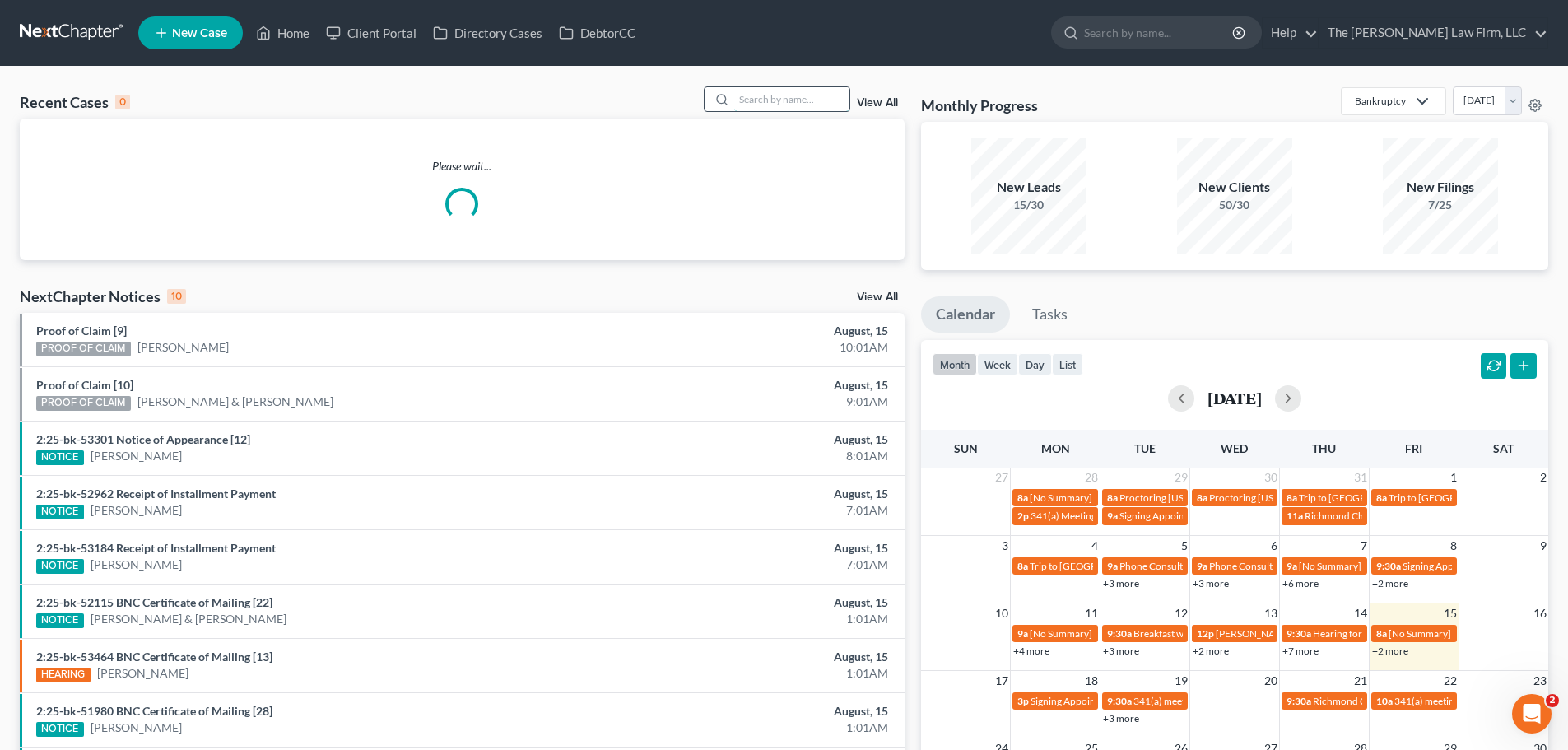
click at [790, 92] on input "search" at bounding box center [792, 99] width 115 height 24
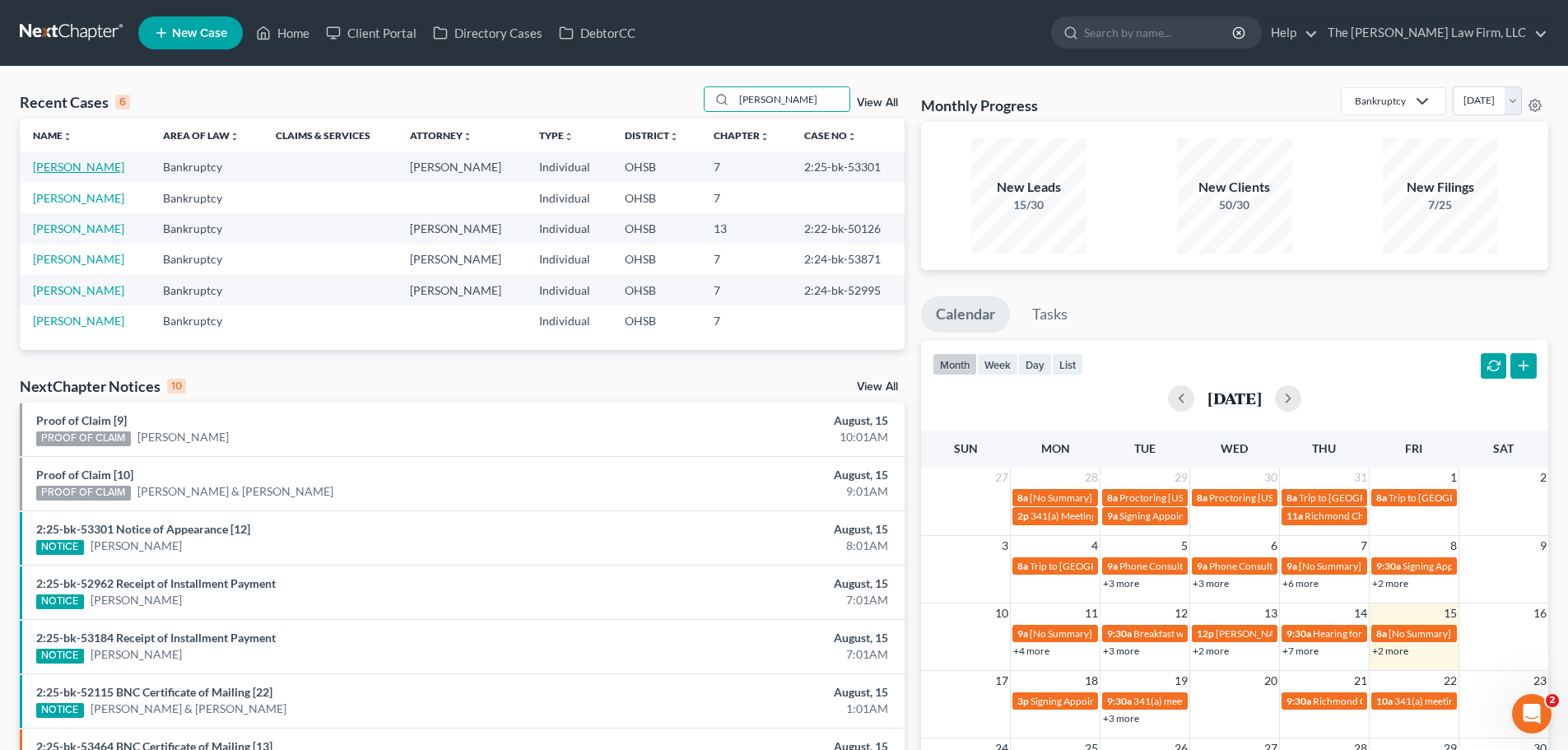
type input "nichol"
click at [60, 171] on link "[PERSON_NAME]" at bounding box center [78, 167] width 92 height 14
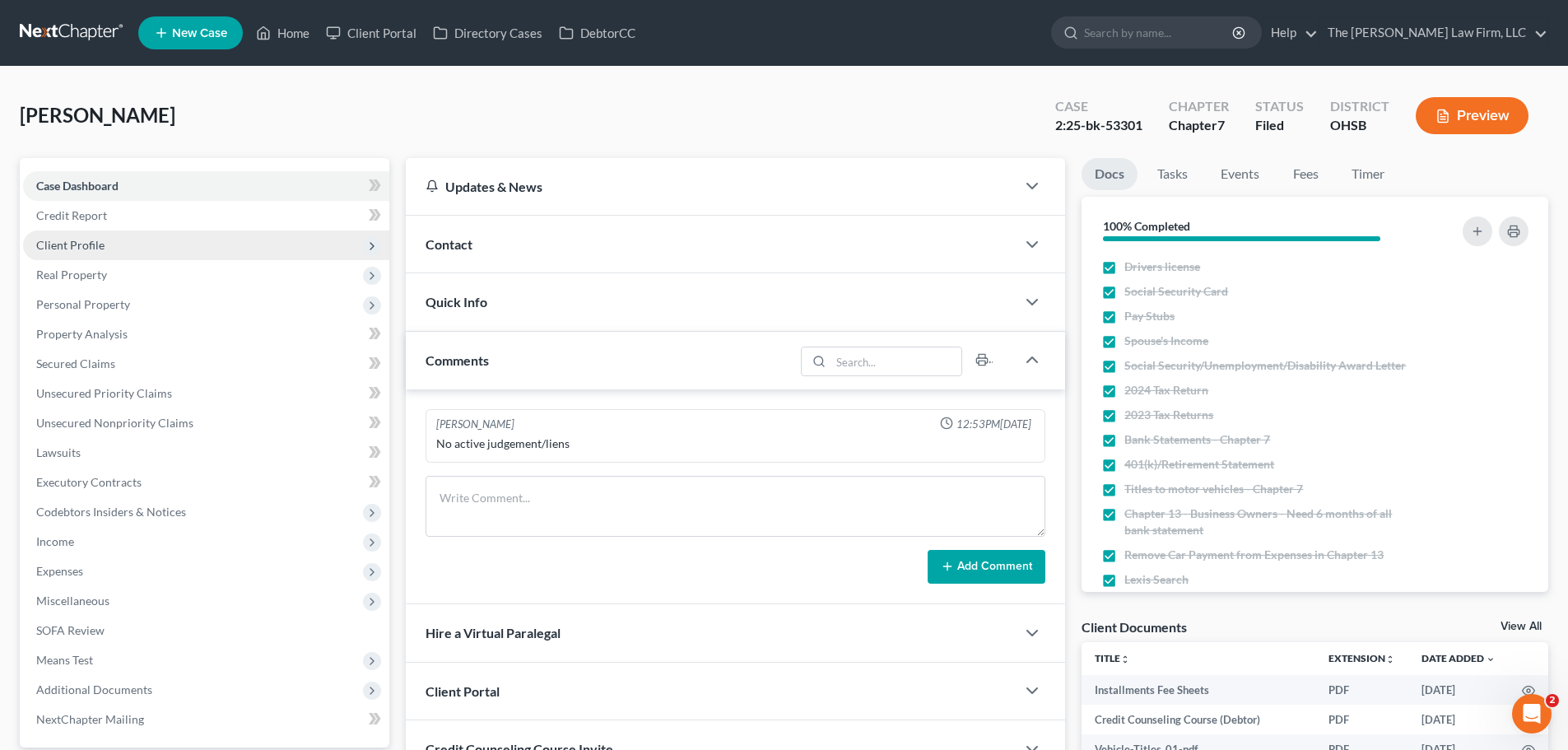
click at [88, 243] on span "Client Profile" at bounding box center [70, 244] width 68 height 14
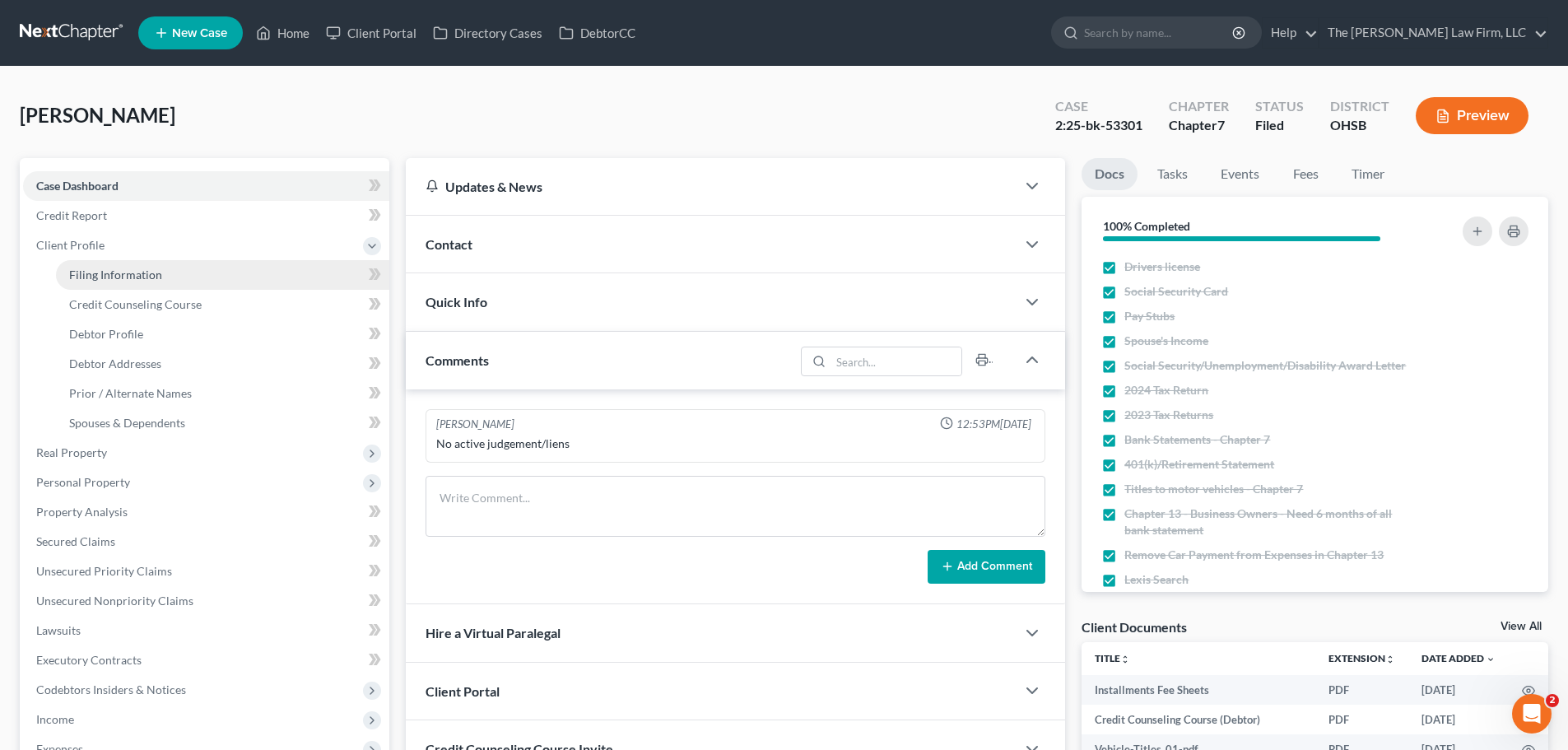
click at [139, 269] on span "Filing Information" at bounding box center [115, 274] width 93 height 14
select select "1"
select select "0"
select select "62"
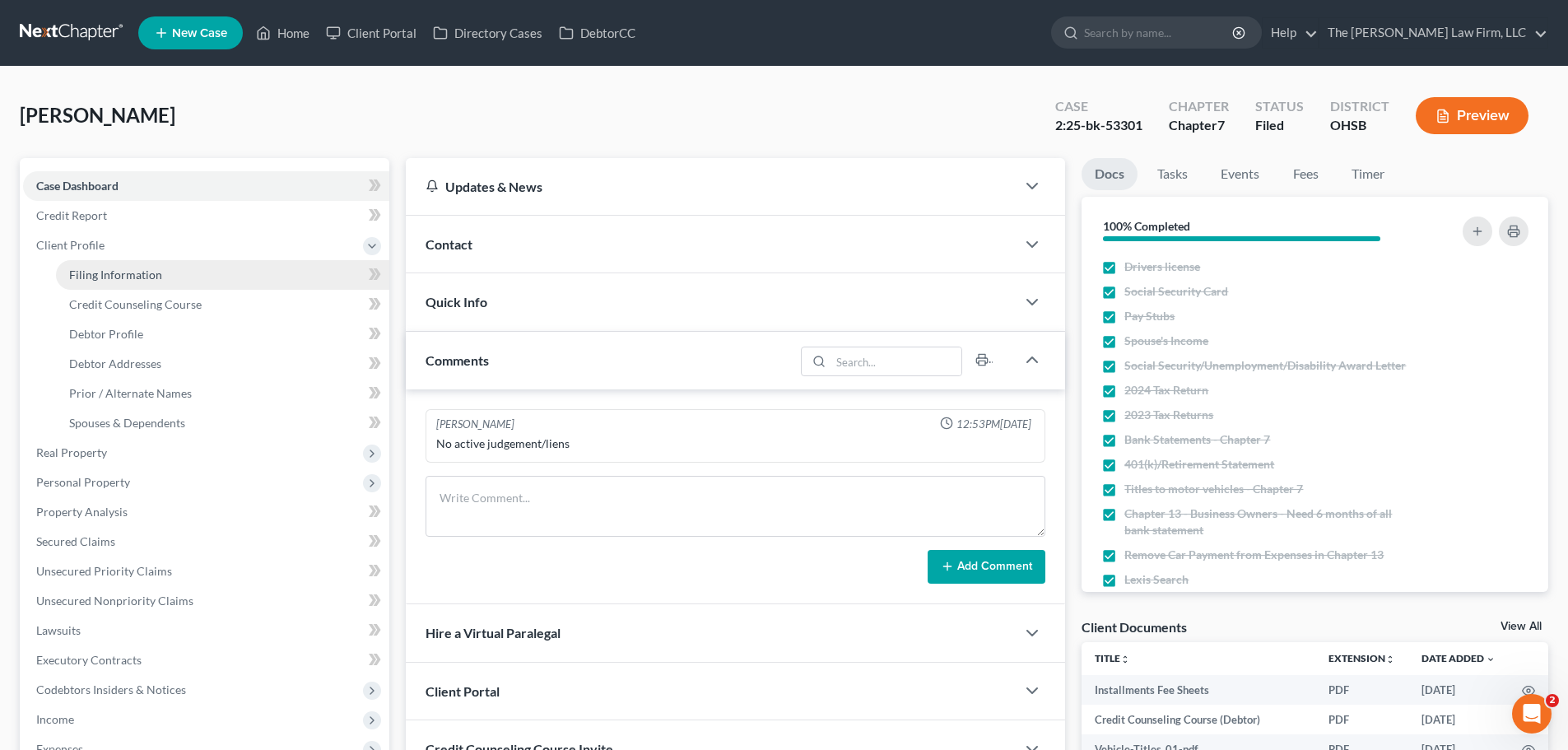
select select "2"
select select "36"
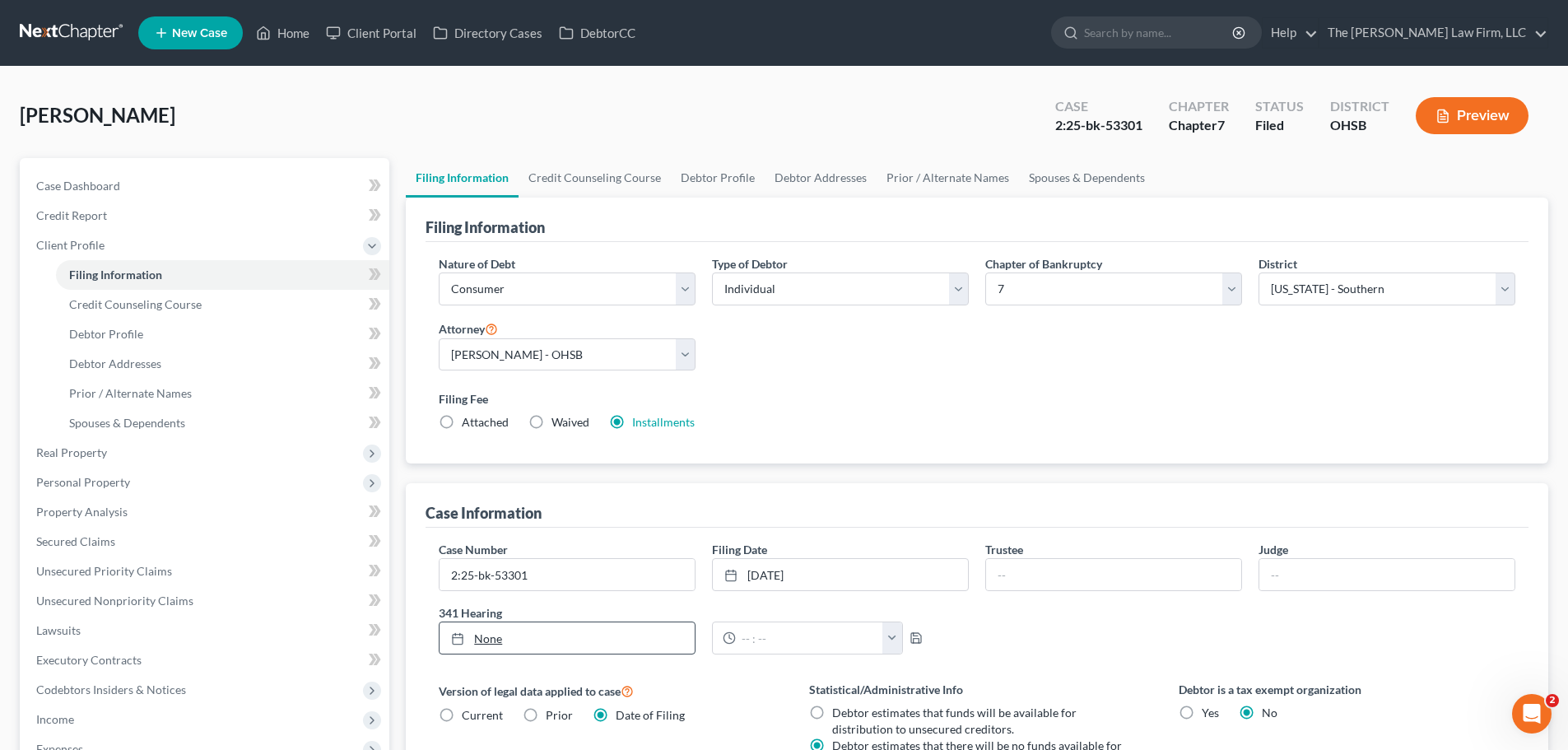
click at [497, 640] on link "None" at bounding box center [567, 638] width 255 height 31
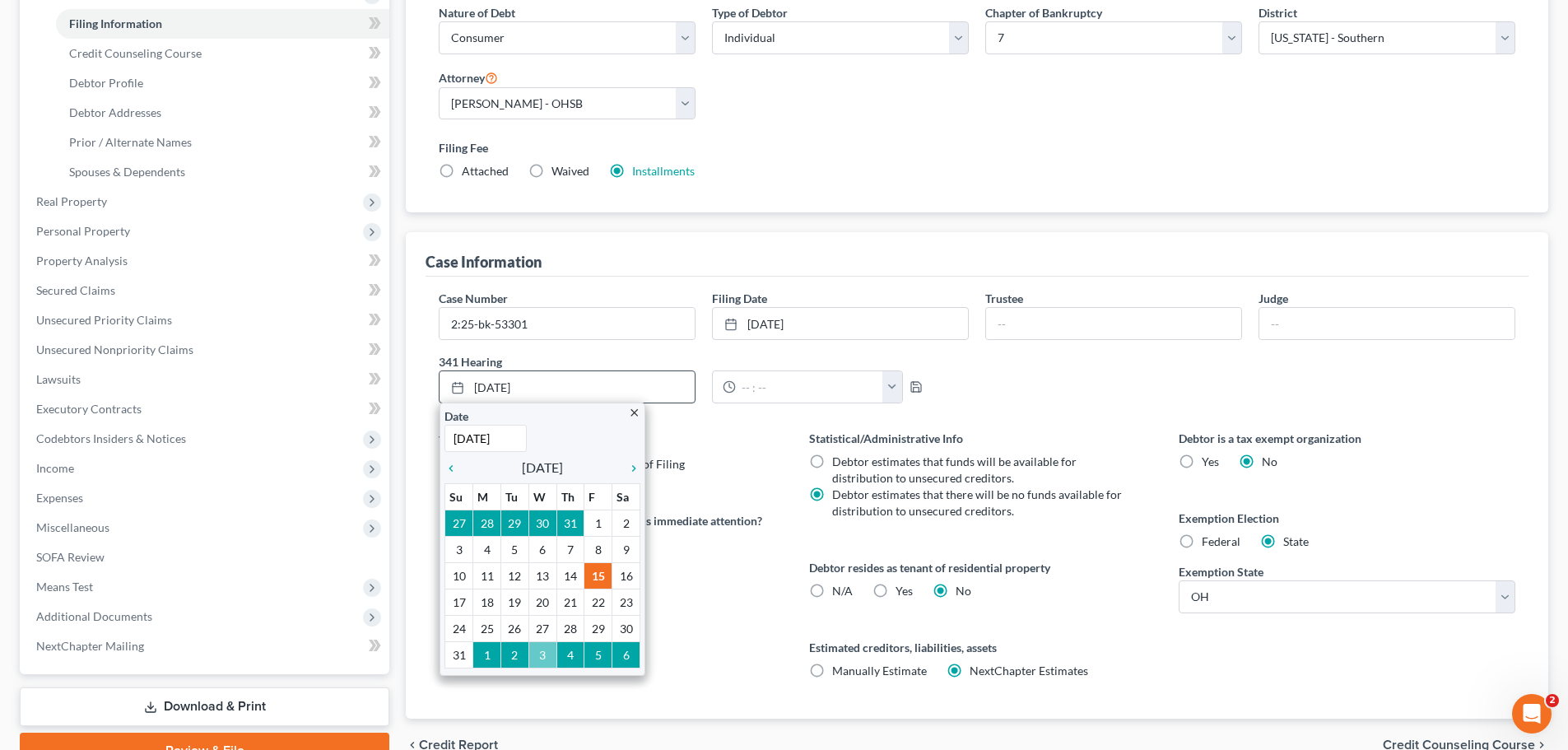
scroll to position [329, 0]
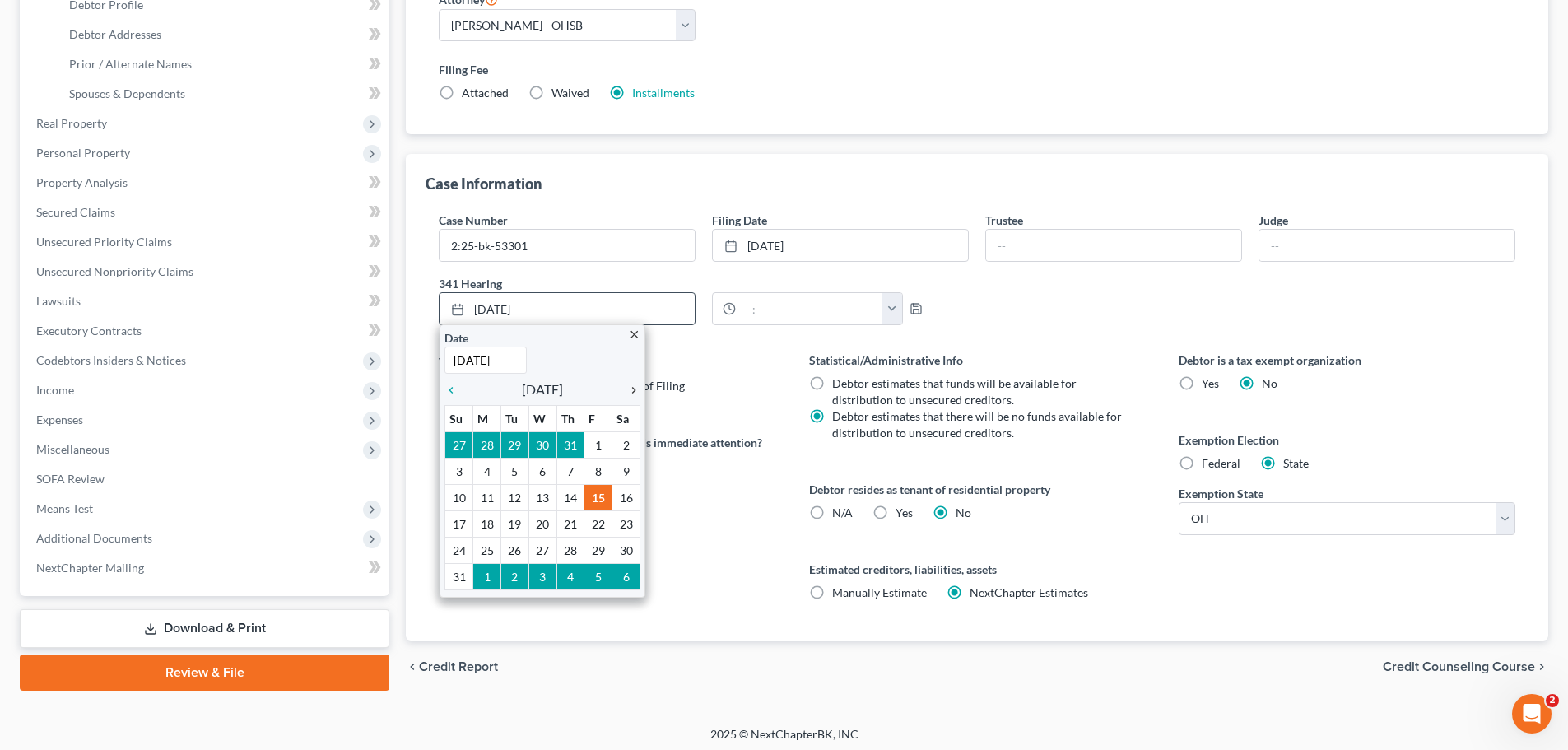
click at [633, 394] on icon "chevron_right" at bounding box center [629, 390] width 21 height 13
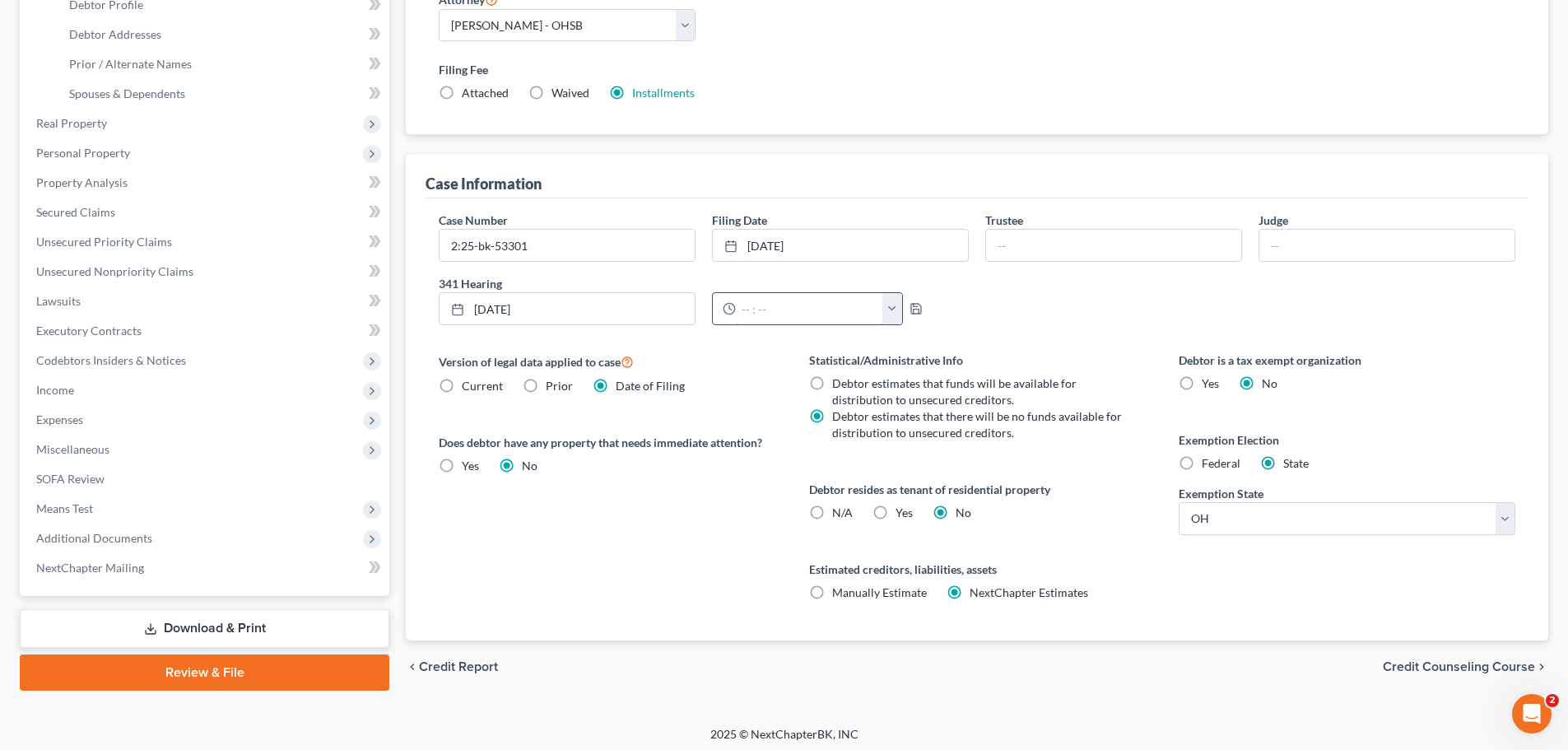
click at [848, 318] on input "text" at bounding box center [809, 309] width 148 height 31
click at [886, 309] on button "button" at bounding box center [892, 309] width 20 height 31
click at [922, 432] on link "9:00am" at bounding box center [925, 432] width 92 height 28
type input "9:00am"
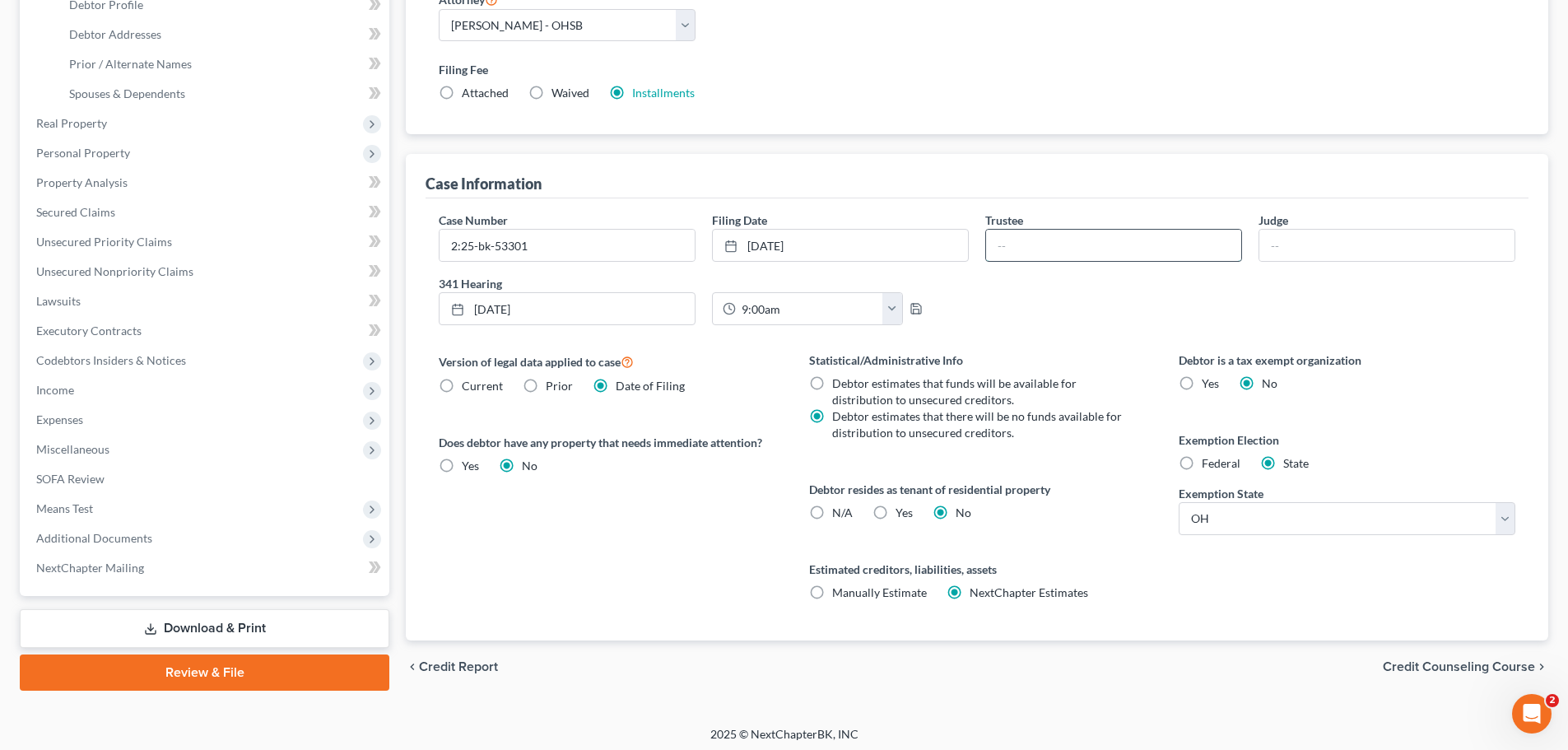
click at [1059, 252] on input "text" at bounding box center [1113, 245] width 255 height 31
type input "B"
type input "Amy Bostic"
click at [1364, 254] on input "text" at bounding box center [1386, 245] width 255 height 31
type input "Nami Khorrami"
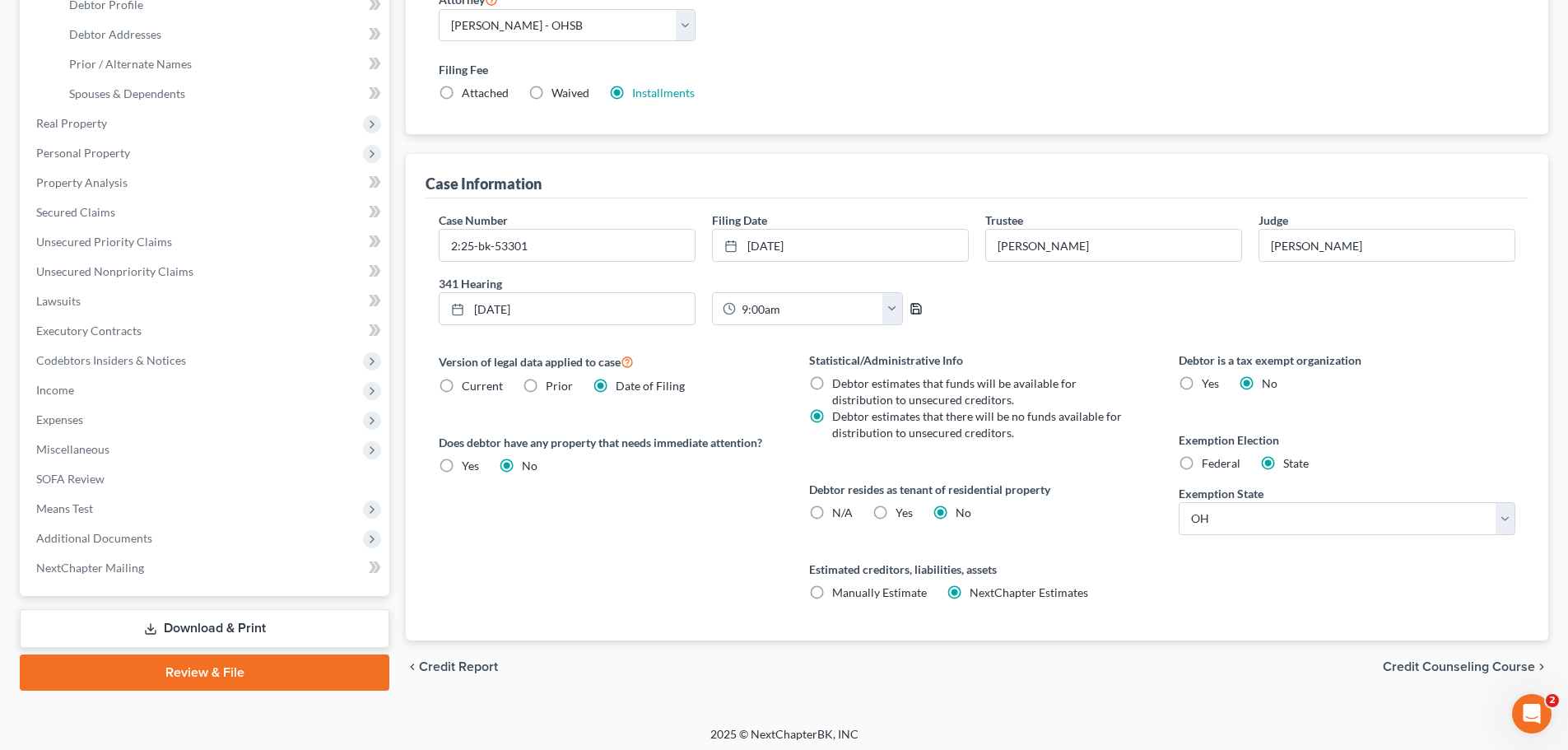
click at [911, 312] on icon "button" at bounding box center [916, 309] width 13 height 13
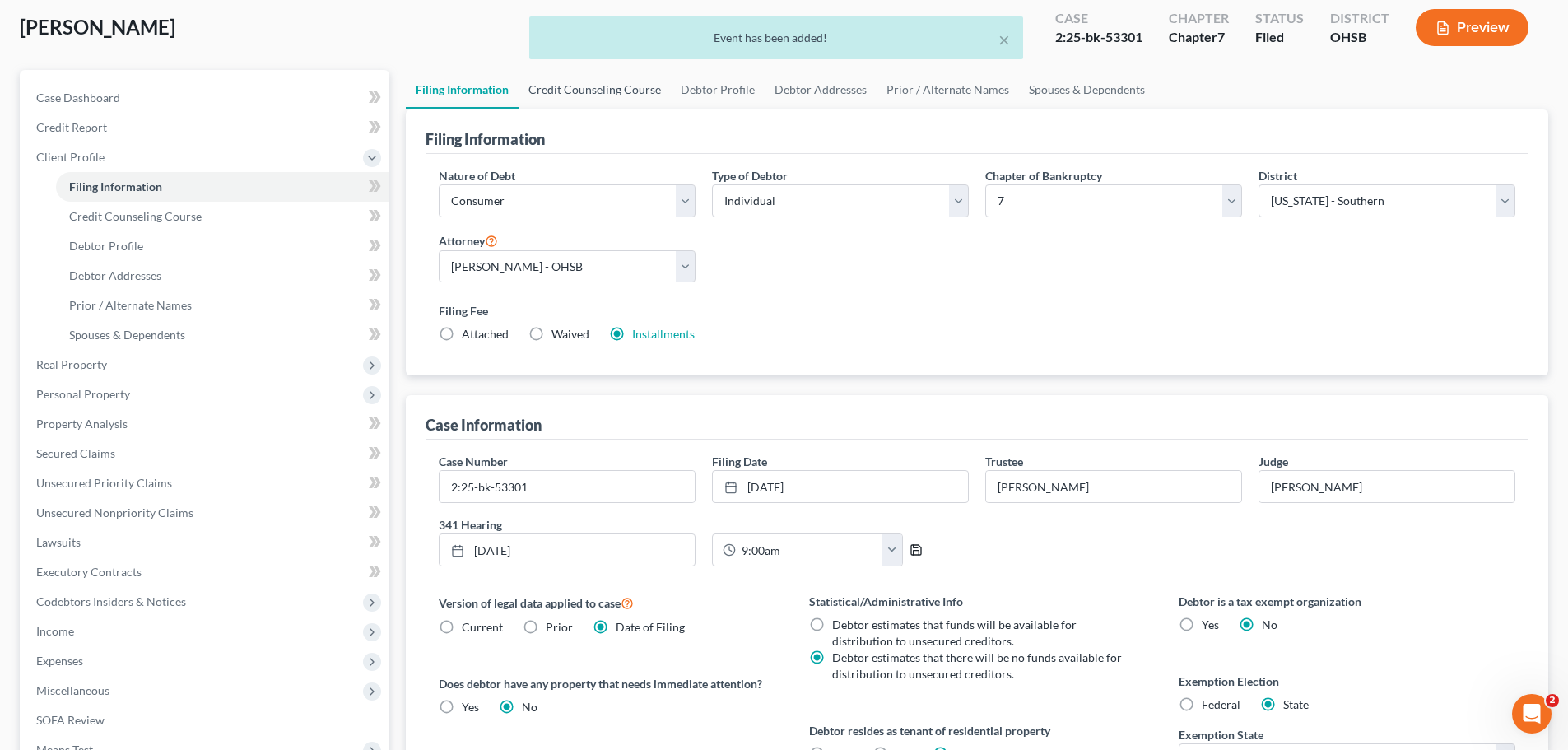
scroll to position [0, 0]
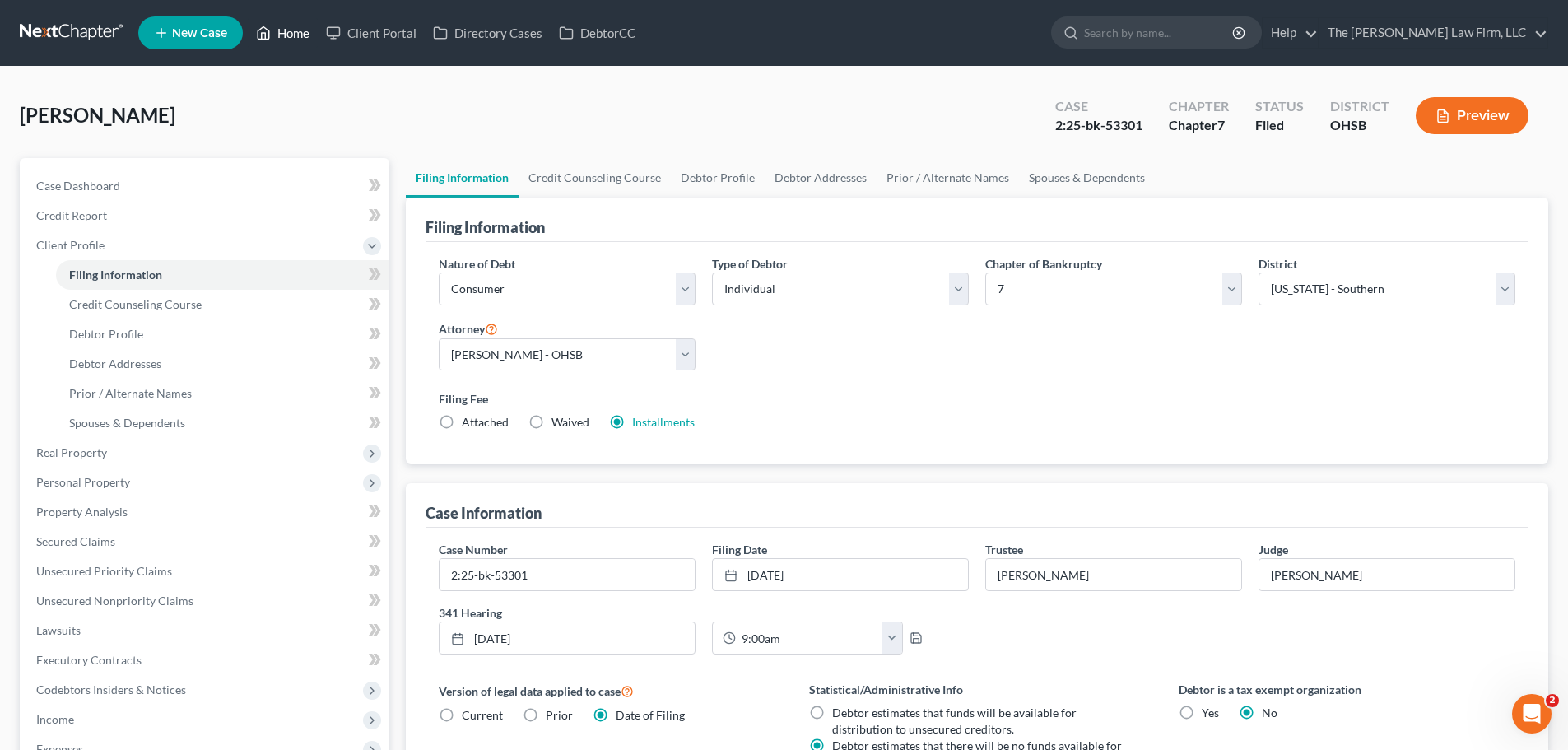
click at [290, 30] on link "Home" at bounding box center [282, 33] width 70 height 30
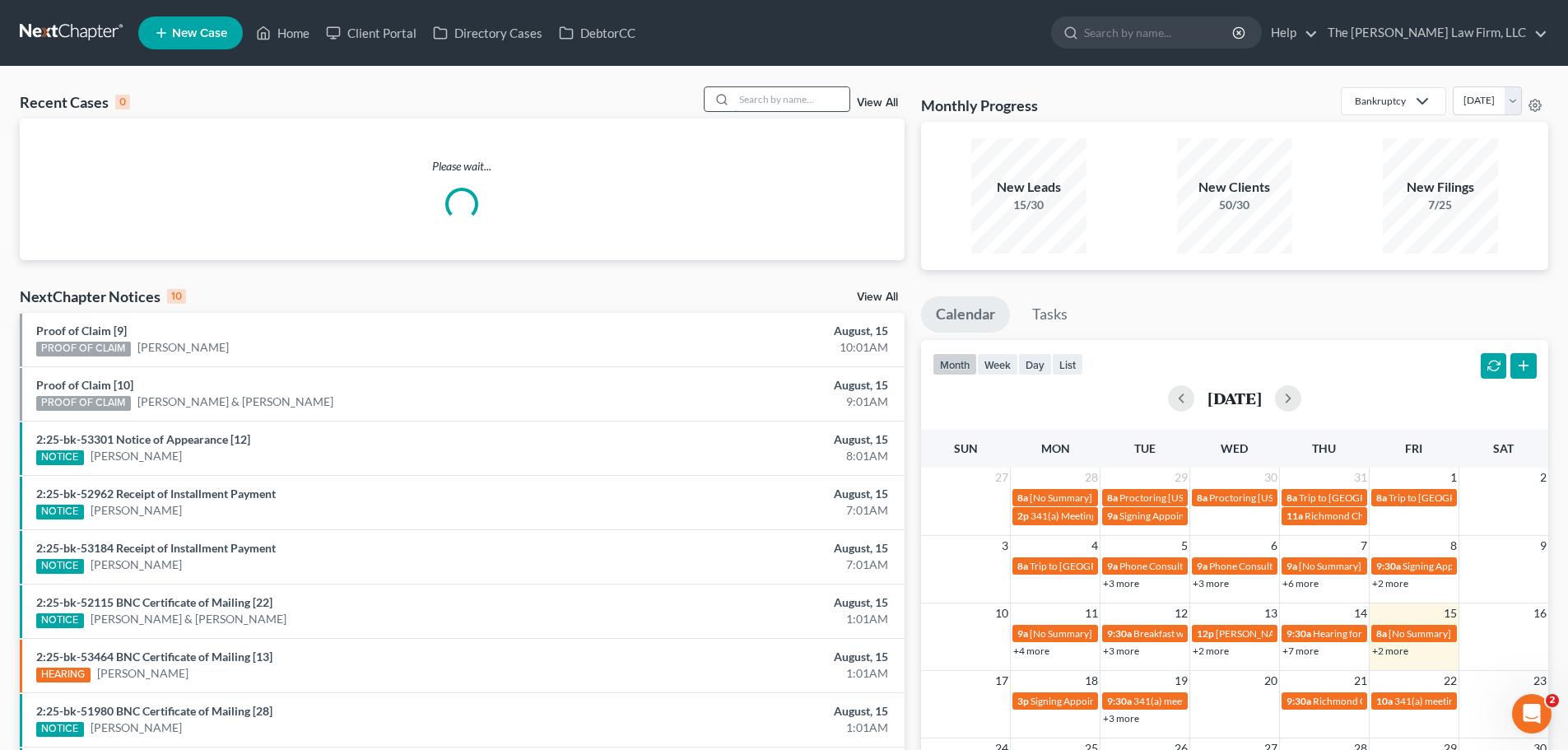
click at [761, 99] on input "search" at bounding box center [792, 99] width 115 height 24
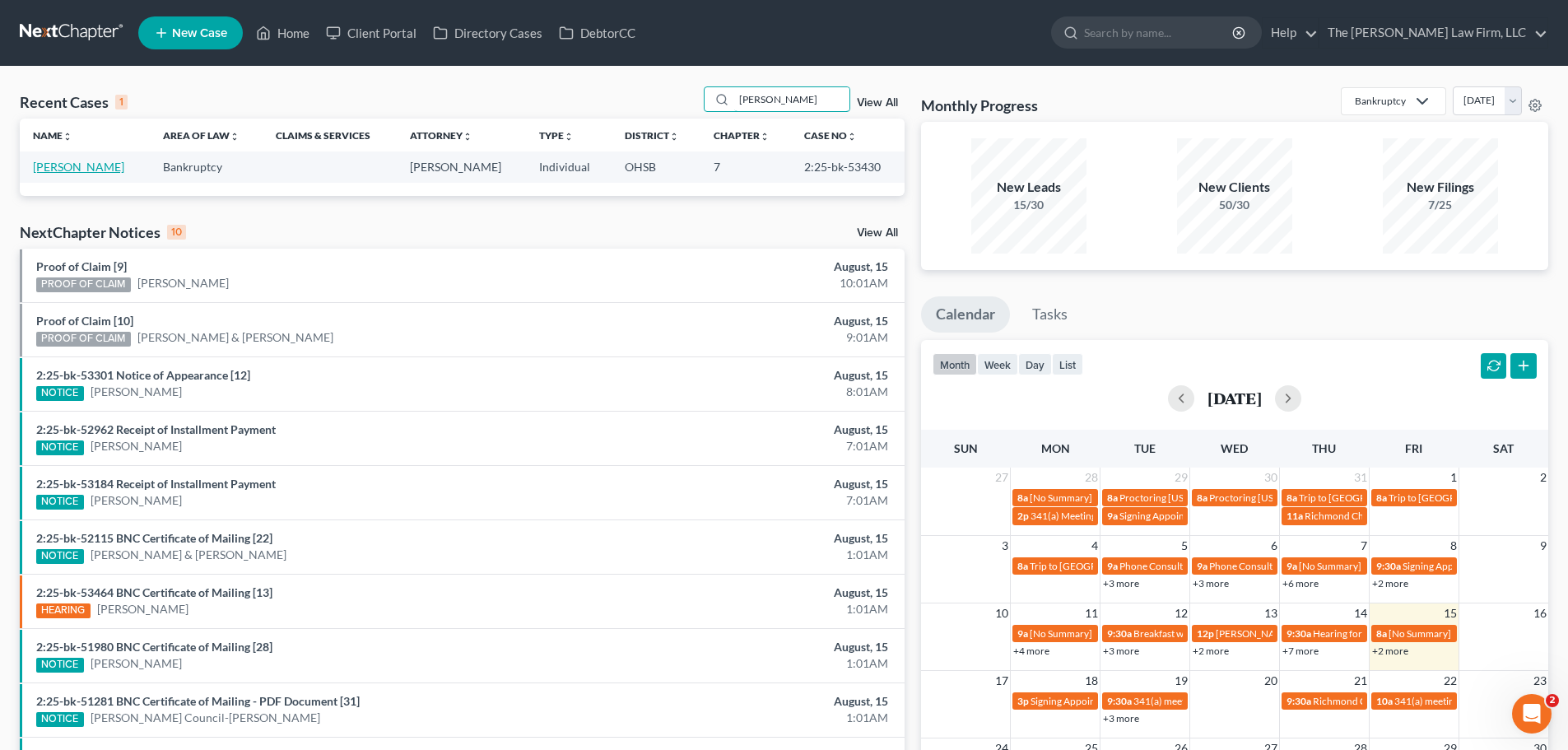
type input "roth"
click at [90, 172] on link "[PERSON_NAME]" at bounding box center [78, 167] width 92 height 14
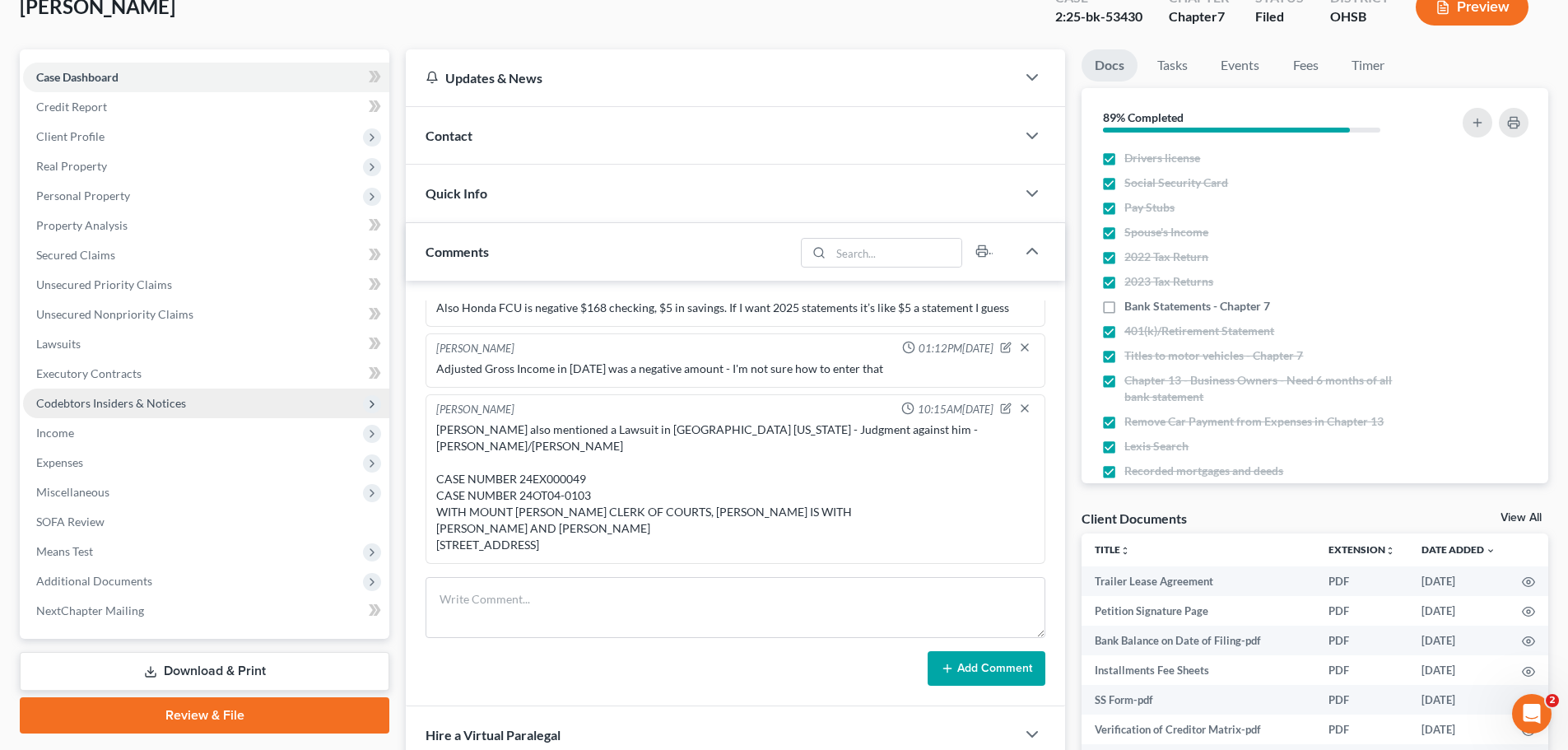
scroll to position [329, 0]
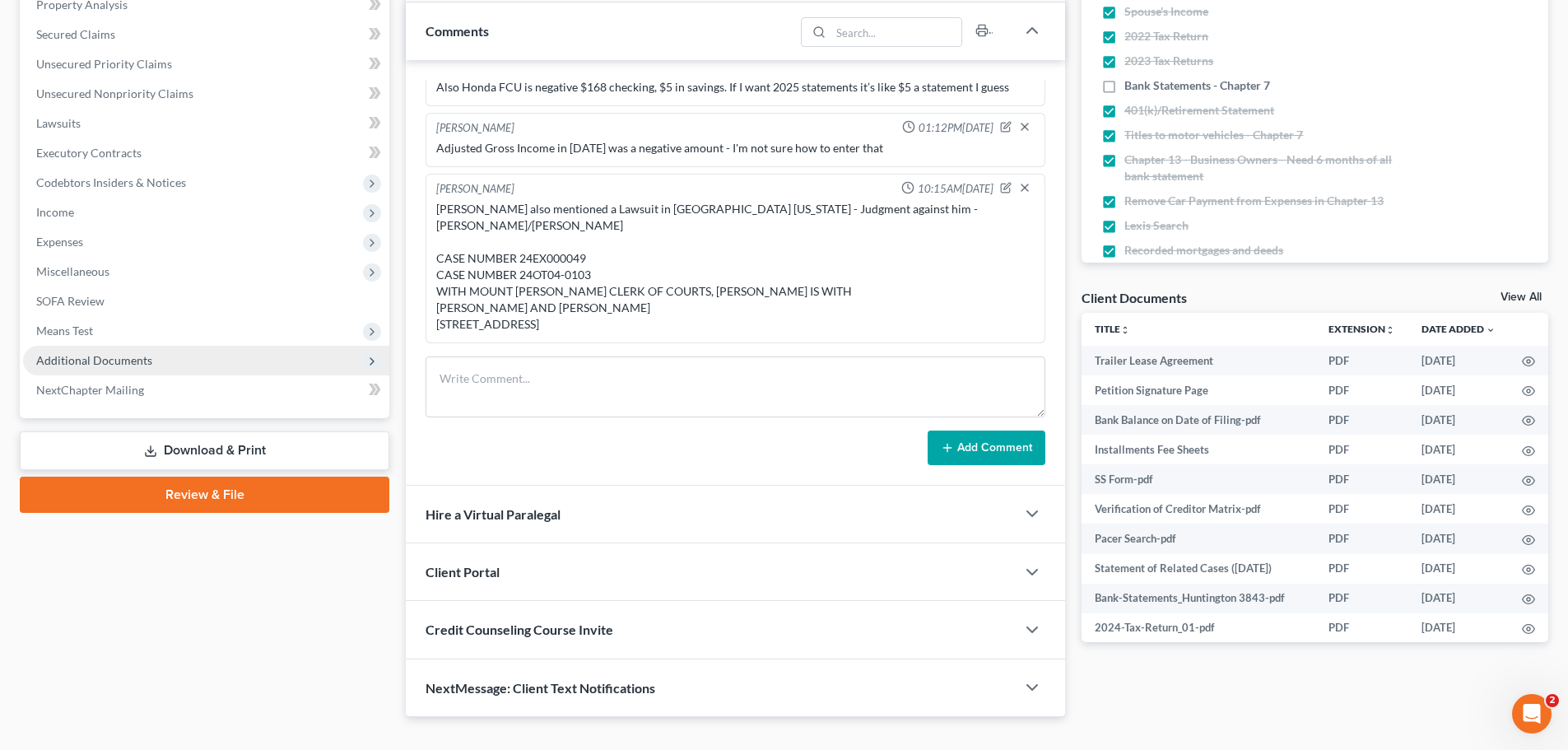
click at [92, 365] on span "Additional Documents" at bounding box center [94, 360] width 116 height 14
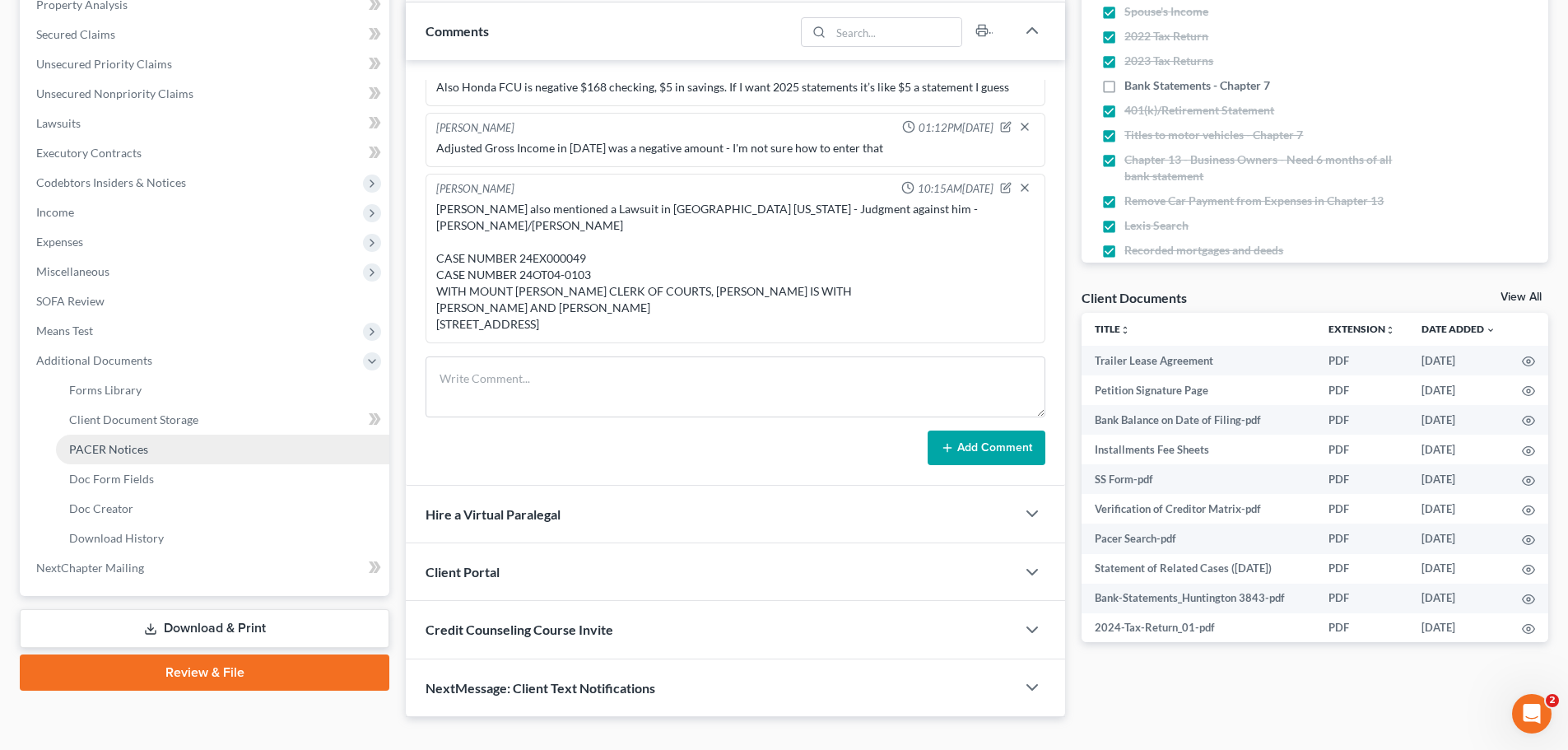
click at [123, 448] on span "PACER Notices" at bounding box center [109, 449] width 79 height 14
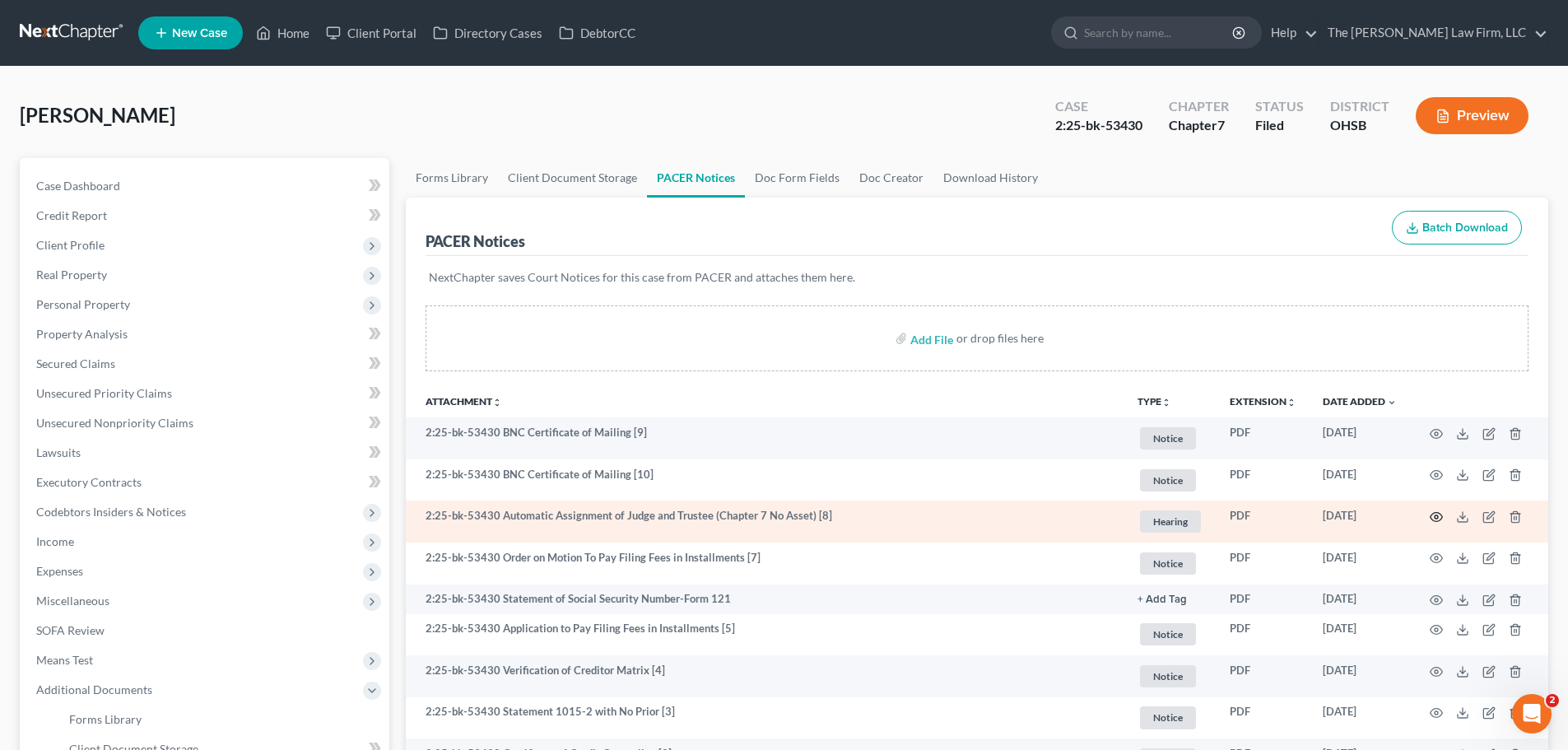
click at [1432, 517] on icon "button" at bounding box center [1436, 517] width 13 height 13
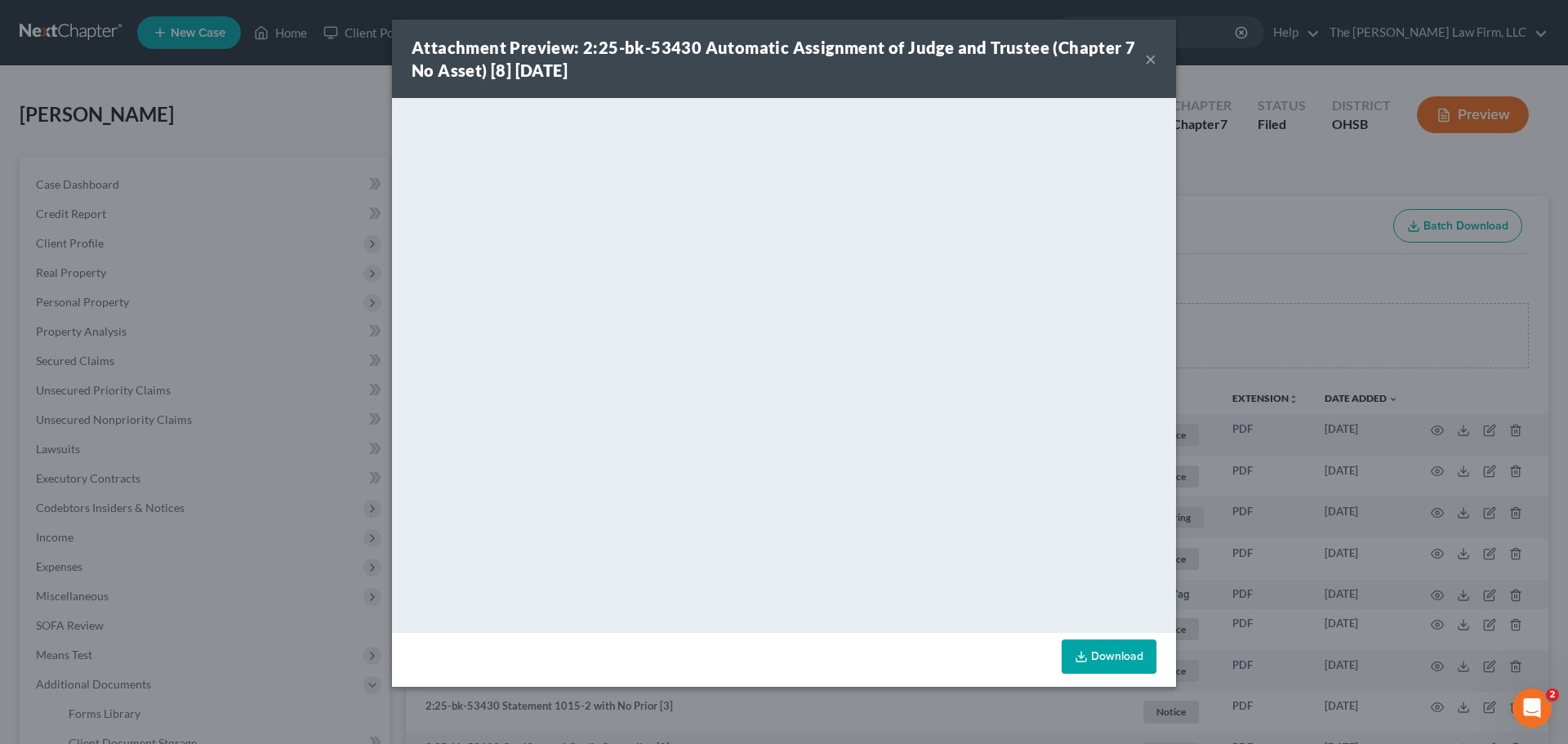
click at [1151, 60] on button "×" at bounding box center [1151, 59] width 11 height 20
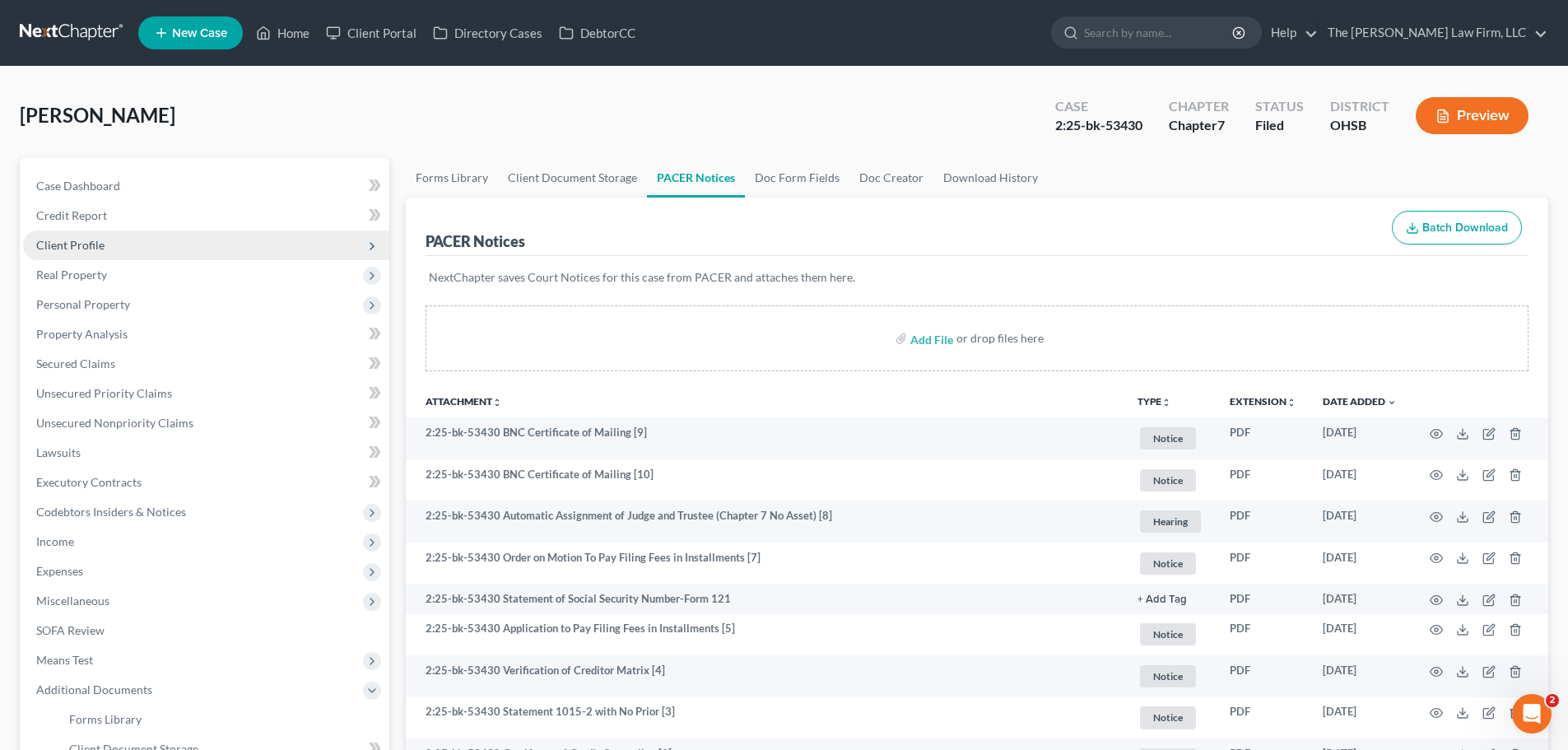
click at [85, 243] on span "Client Profile" at bounding box center [70, 244] width 68 height 14
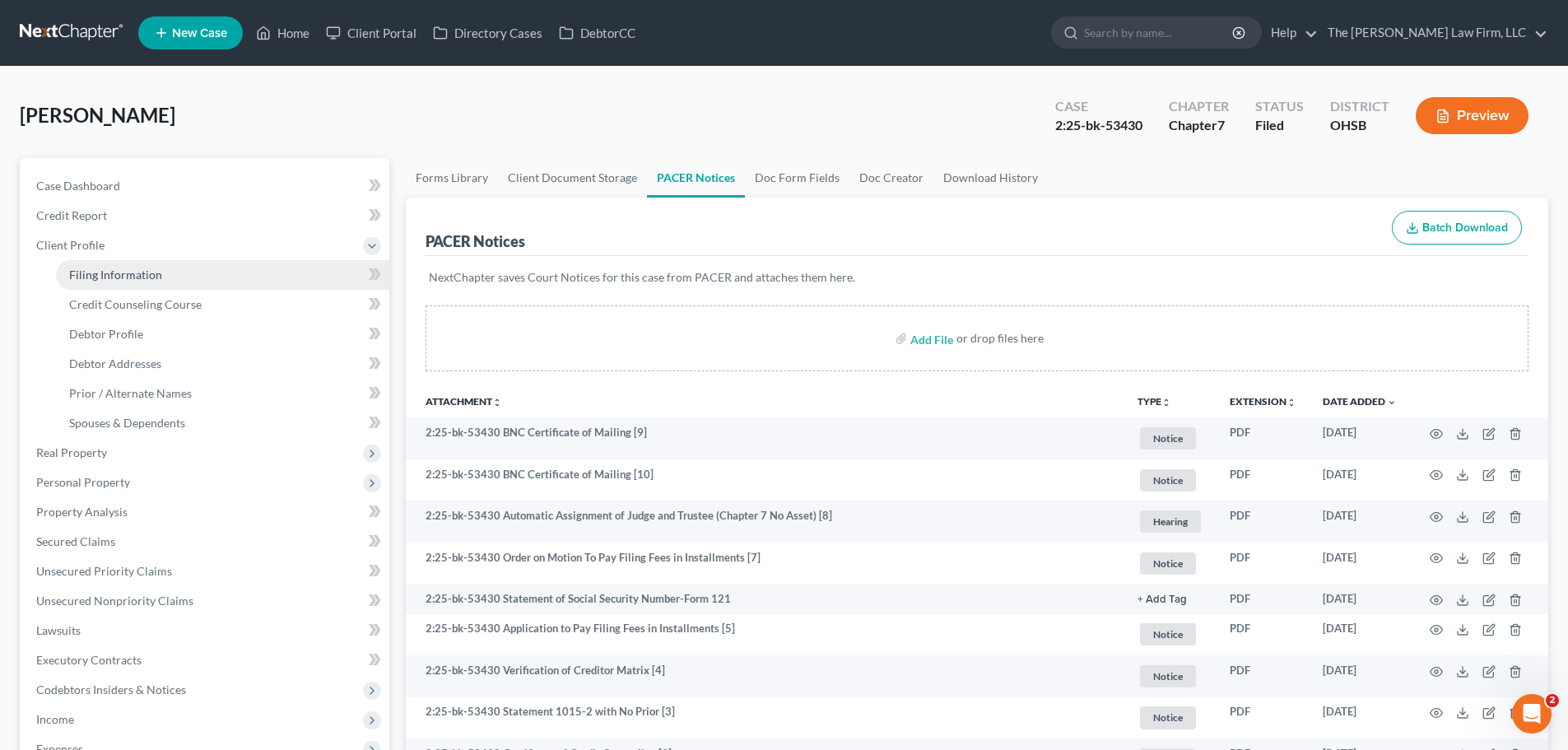
click at [113, 272] on span "Filing Information" at bounding box center [115, 274] width 93 height 14
select select "1"
select select "0"
select select "62"
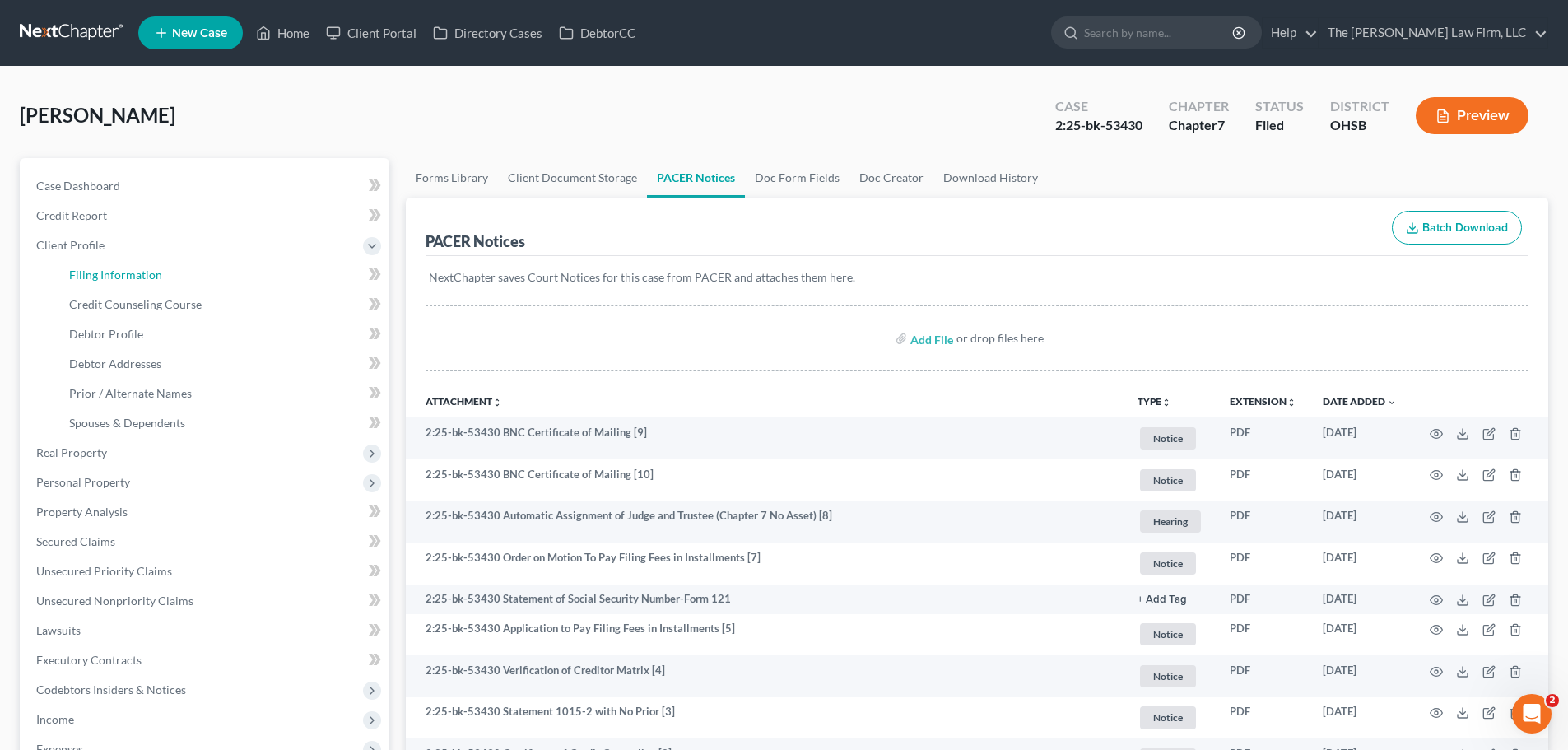
select select "0"
select select "36"
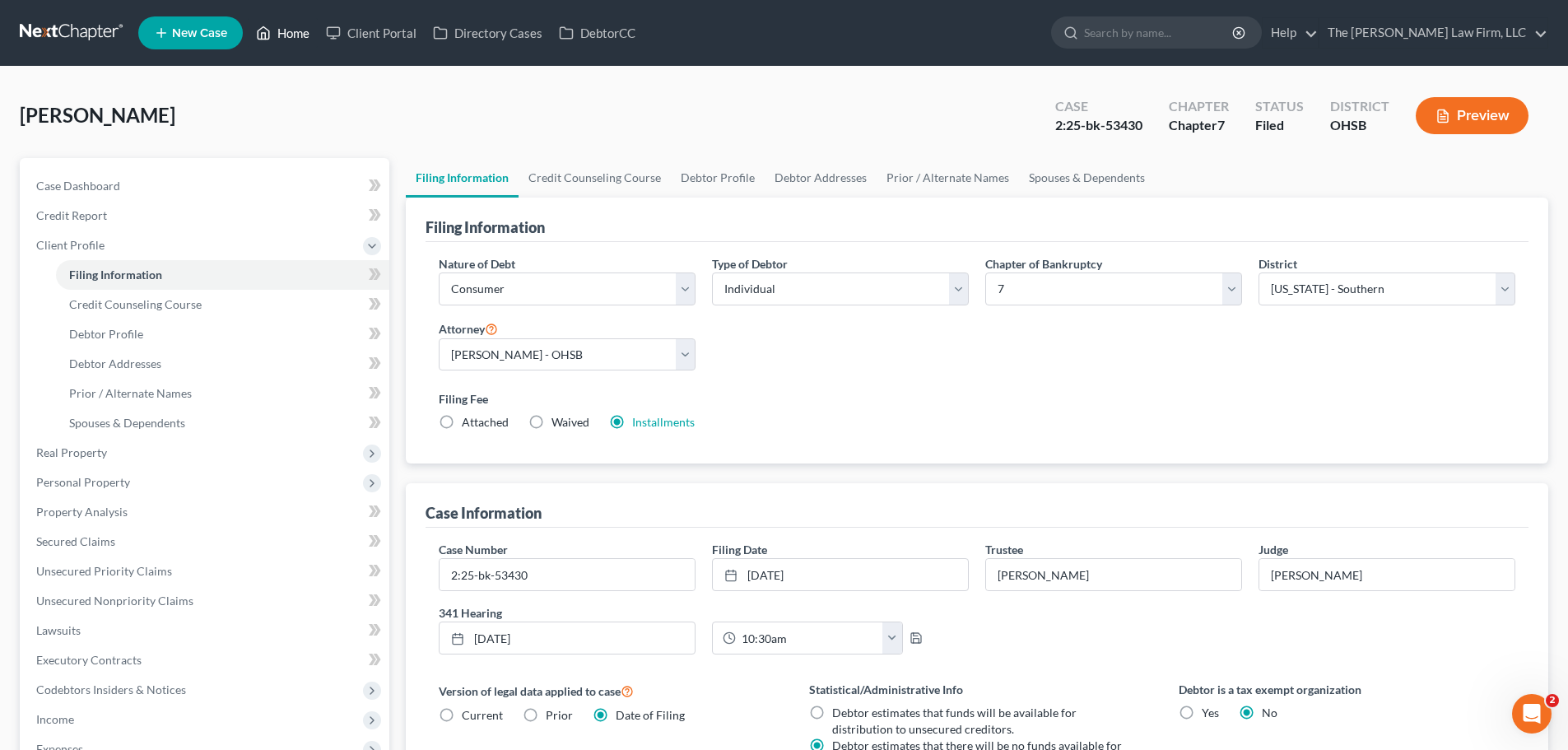
click at [300, 32] on link "Home" at bounding box center [282, 33] width 70 height 30
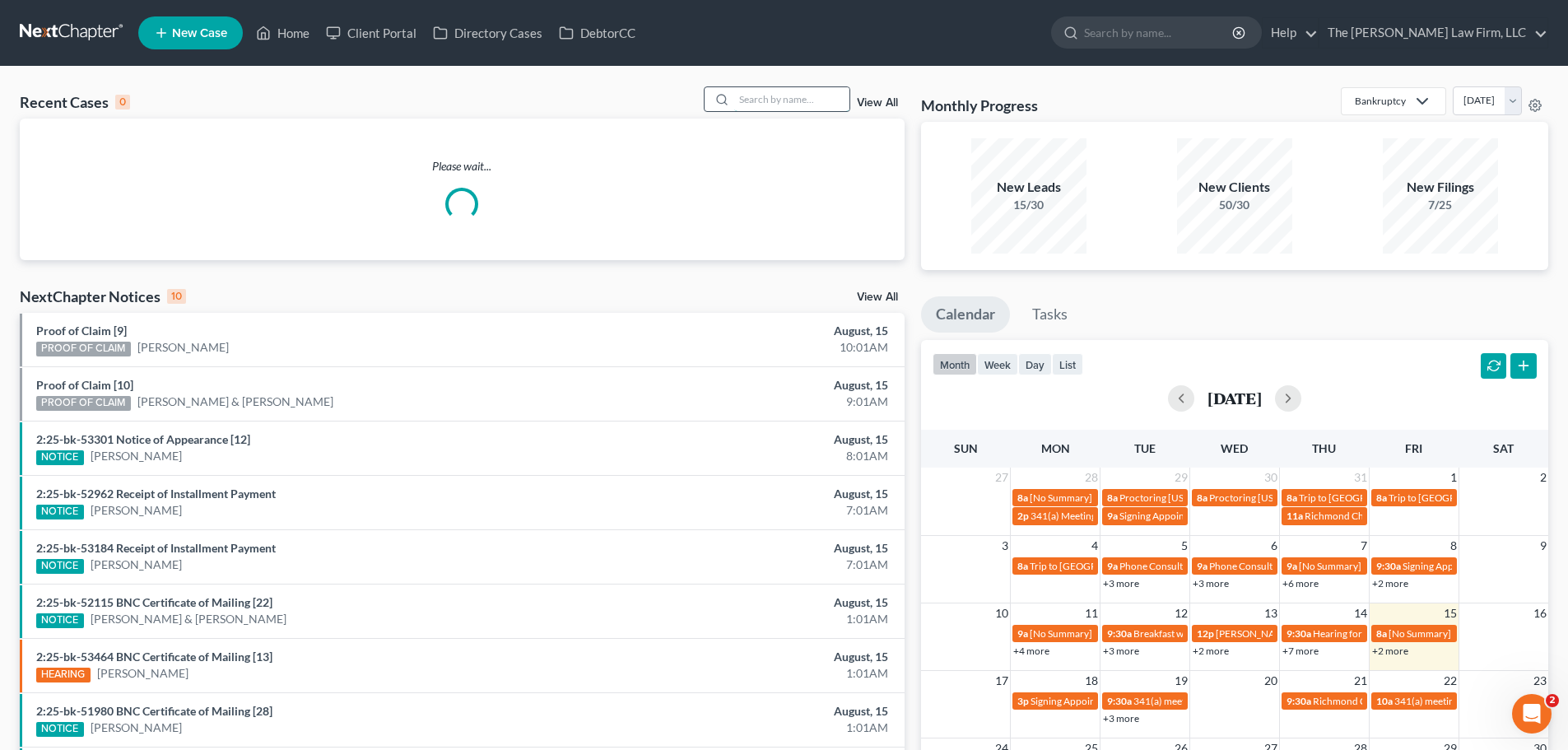
click at [759, 105] on input "search" at bounding box center [792, 99] width 115 height 24
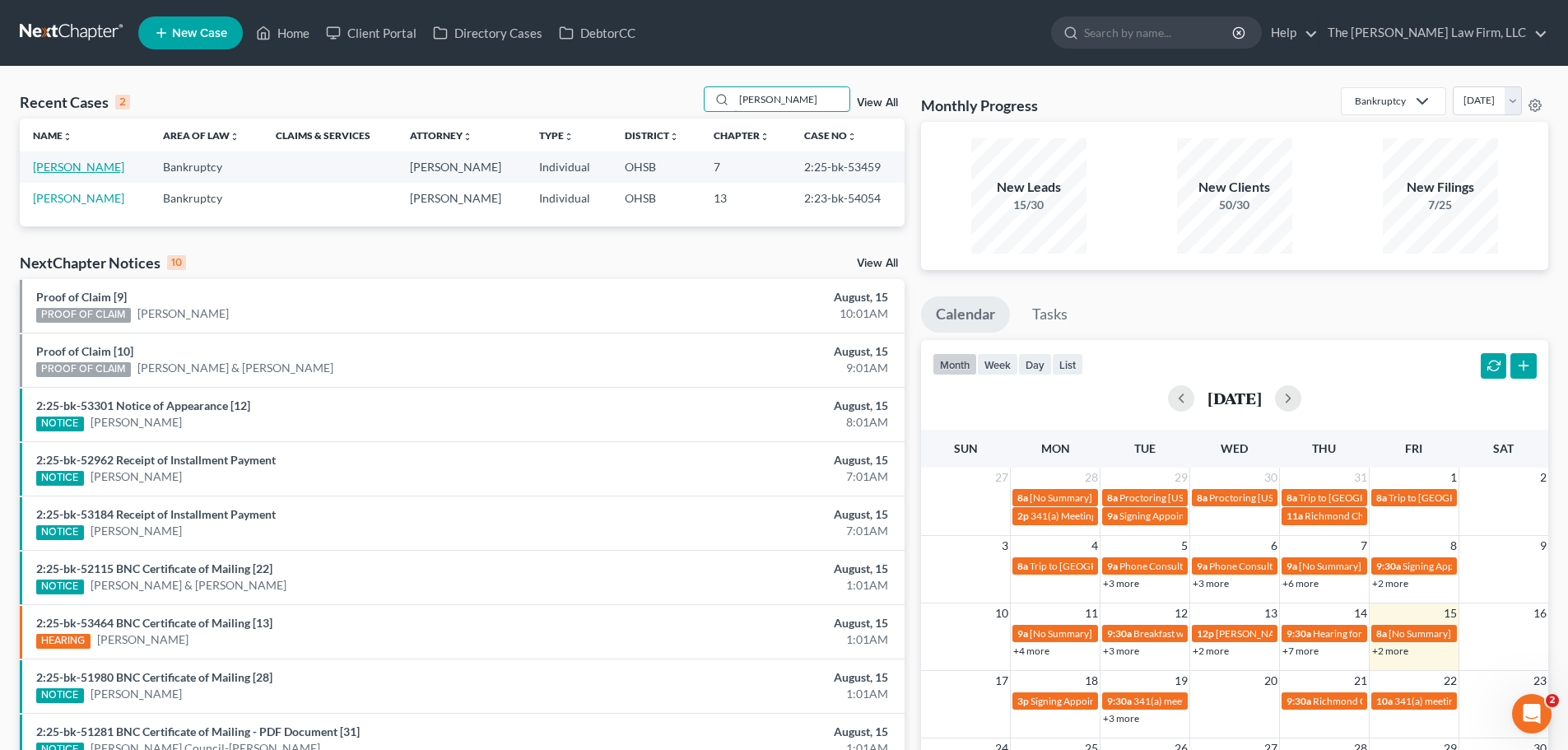
type input "horton"
click at [97, 168] on link "[PERSON_NAME]" at bounding box center [78, 167] width 92 height 14
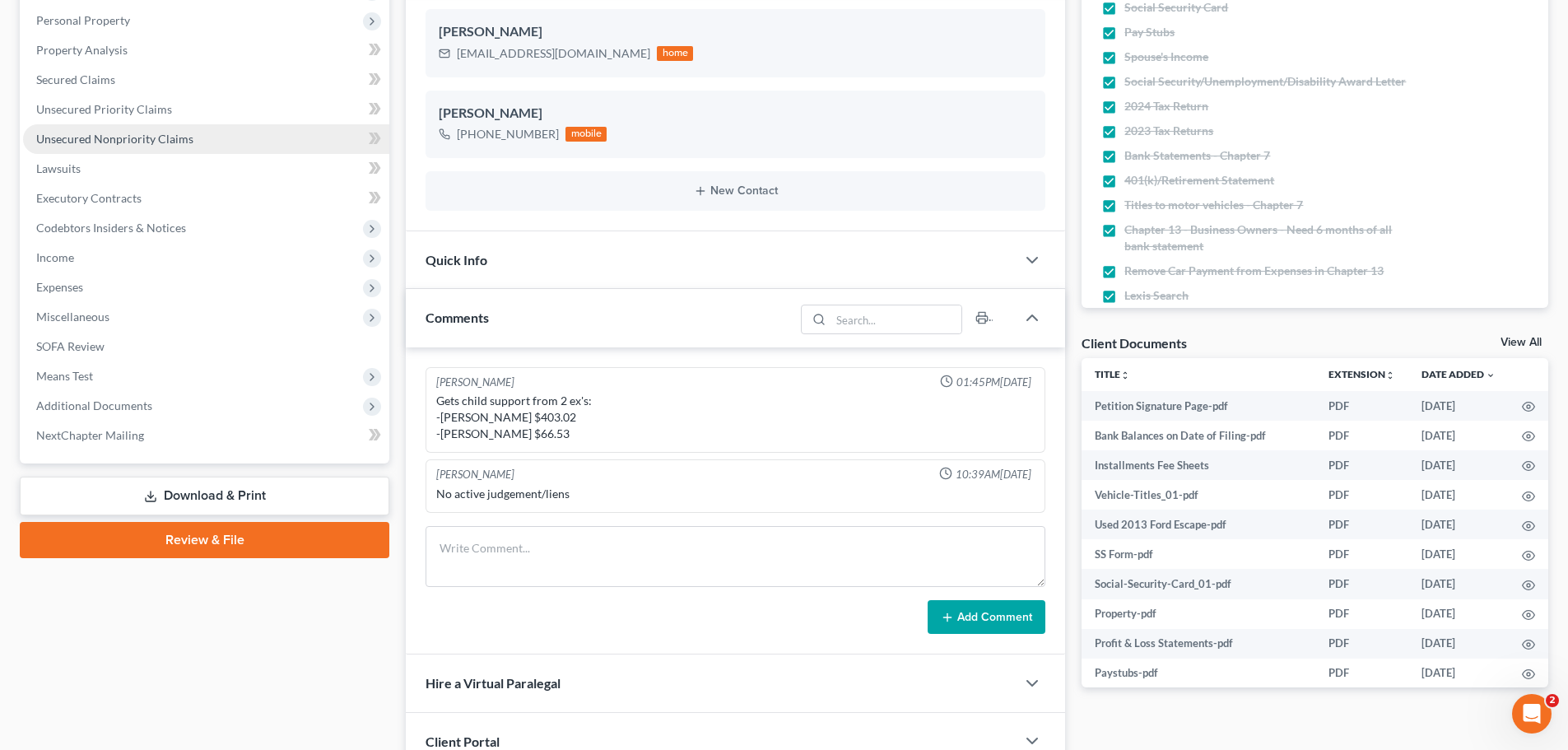
scroll to position [329, 0]
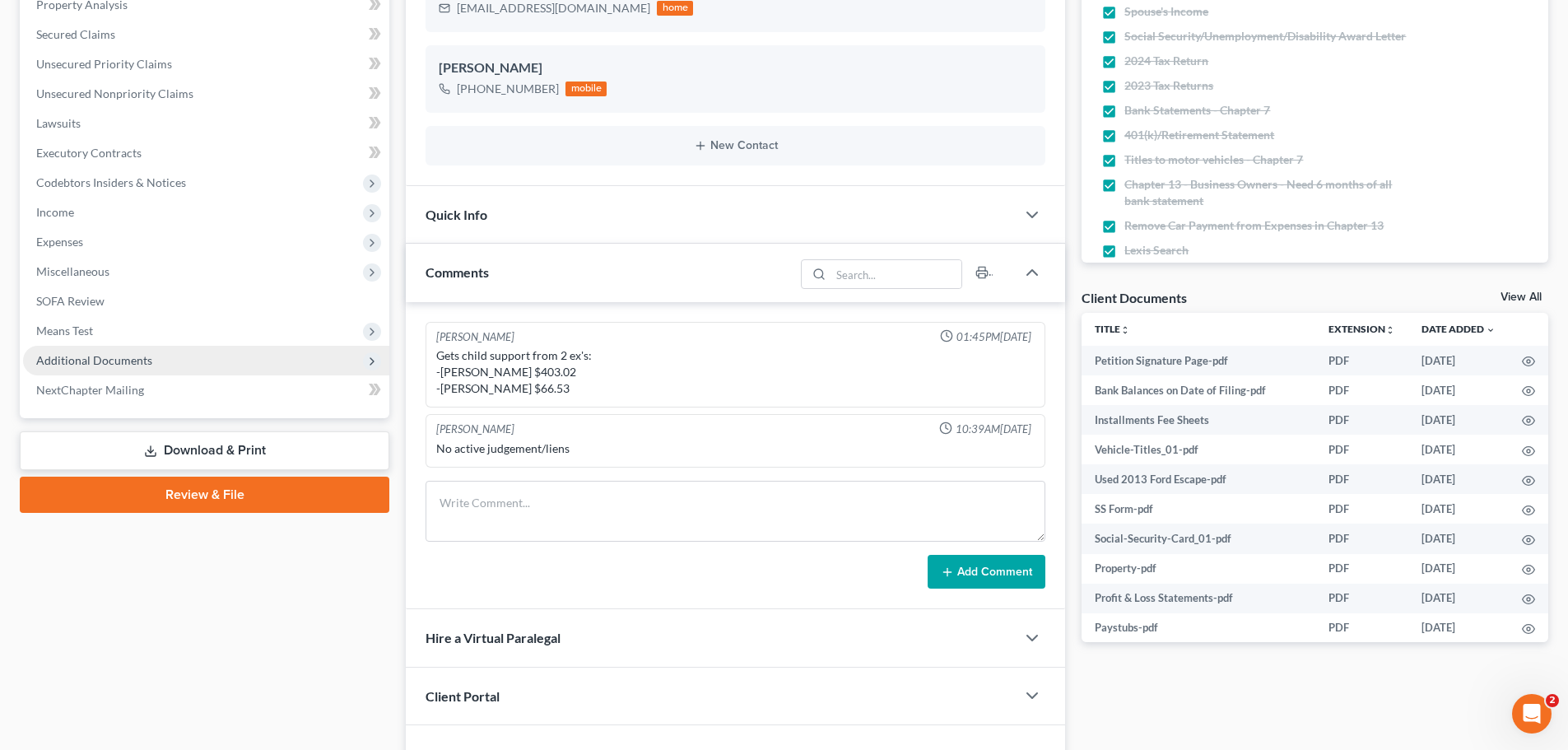
click at [101, 364] on span "Additional Documents" at bounding box center [94, 360] width 116 height 14
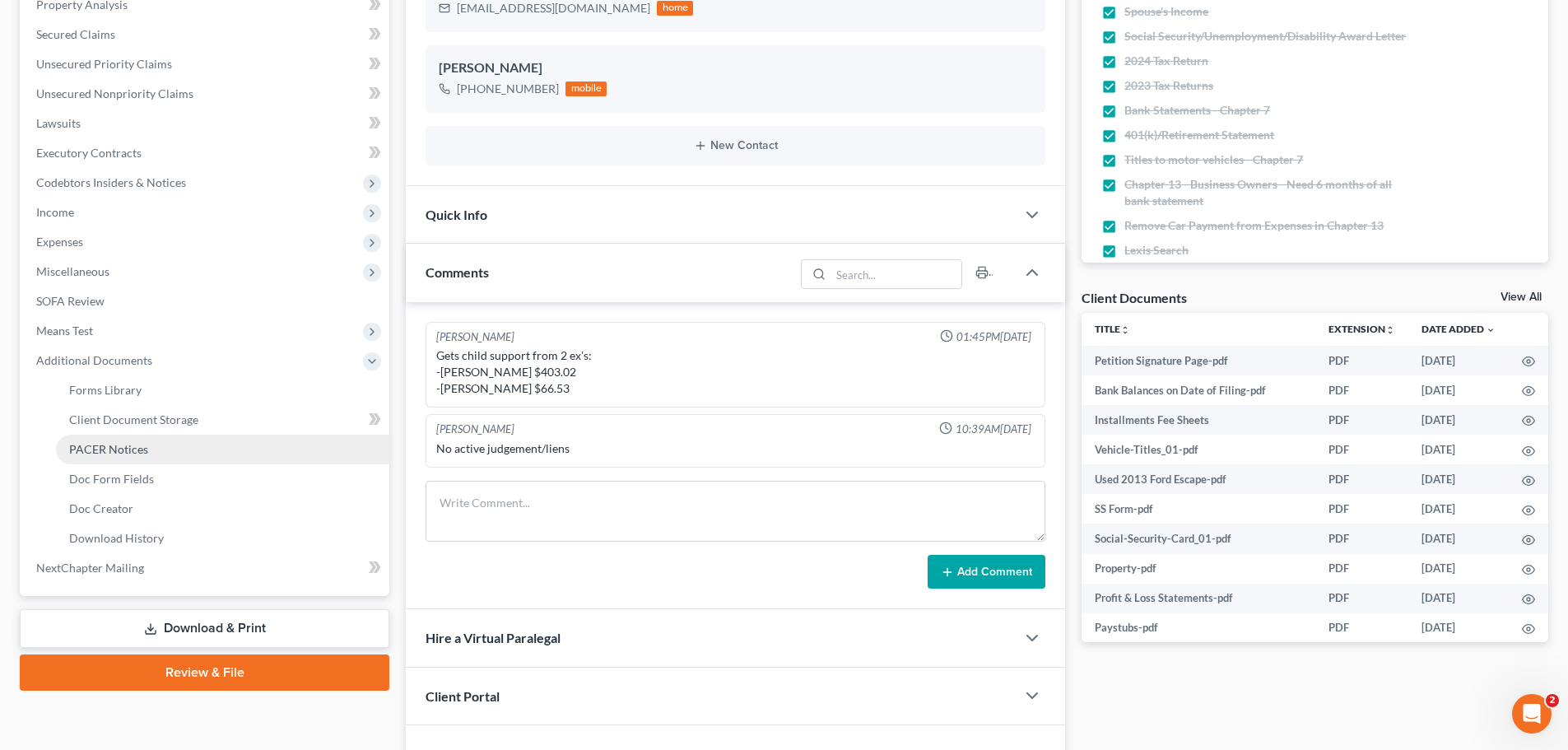
click at [105, 440] on link "PACER Notices" at bounding box center [223, 450] width 333 height 30
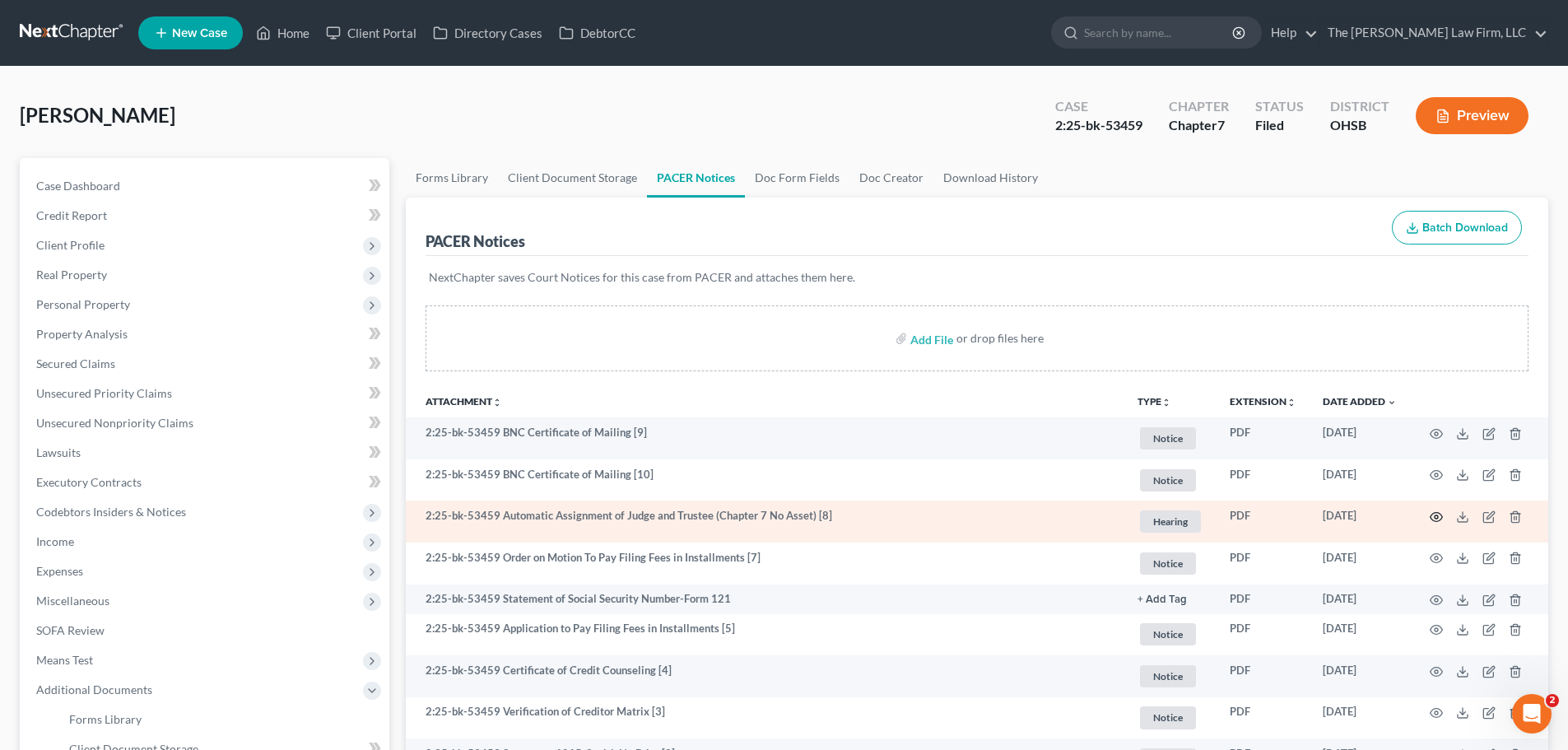
click at [1439, 517] on icon "button" at bounding box center [1436, 517] width 13 height 13
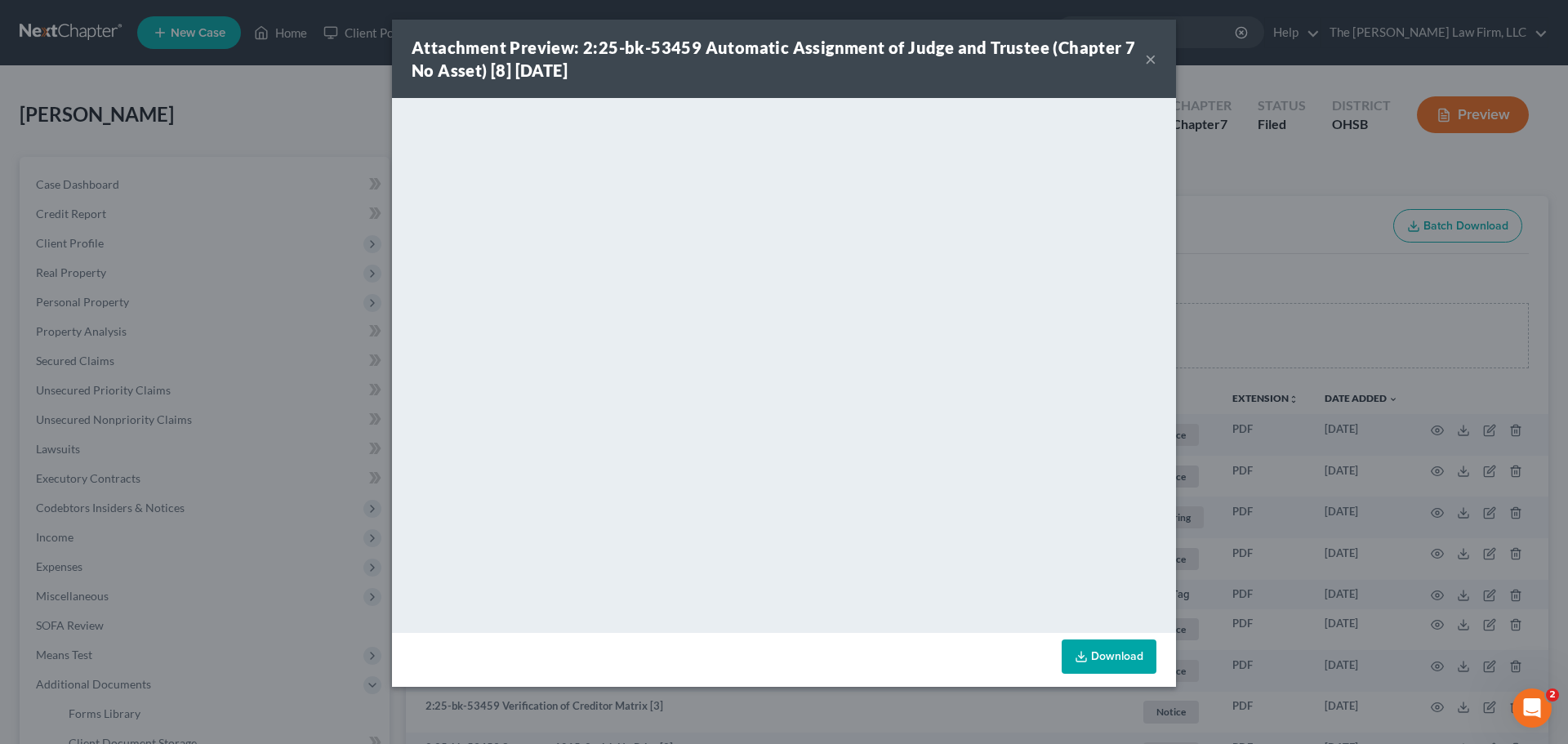
click at [1146, 53] on button "×" at bounding box center [1151, 59] width 11 height 20
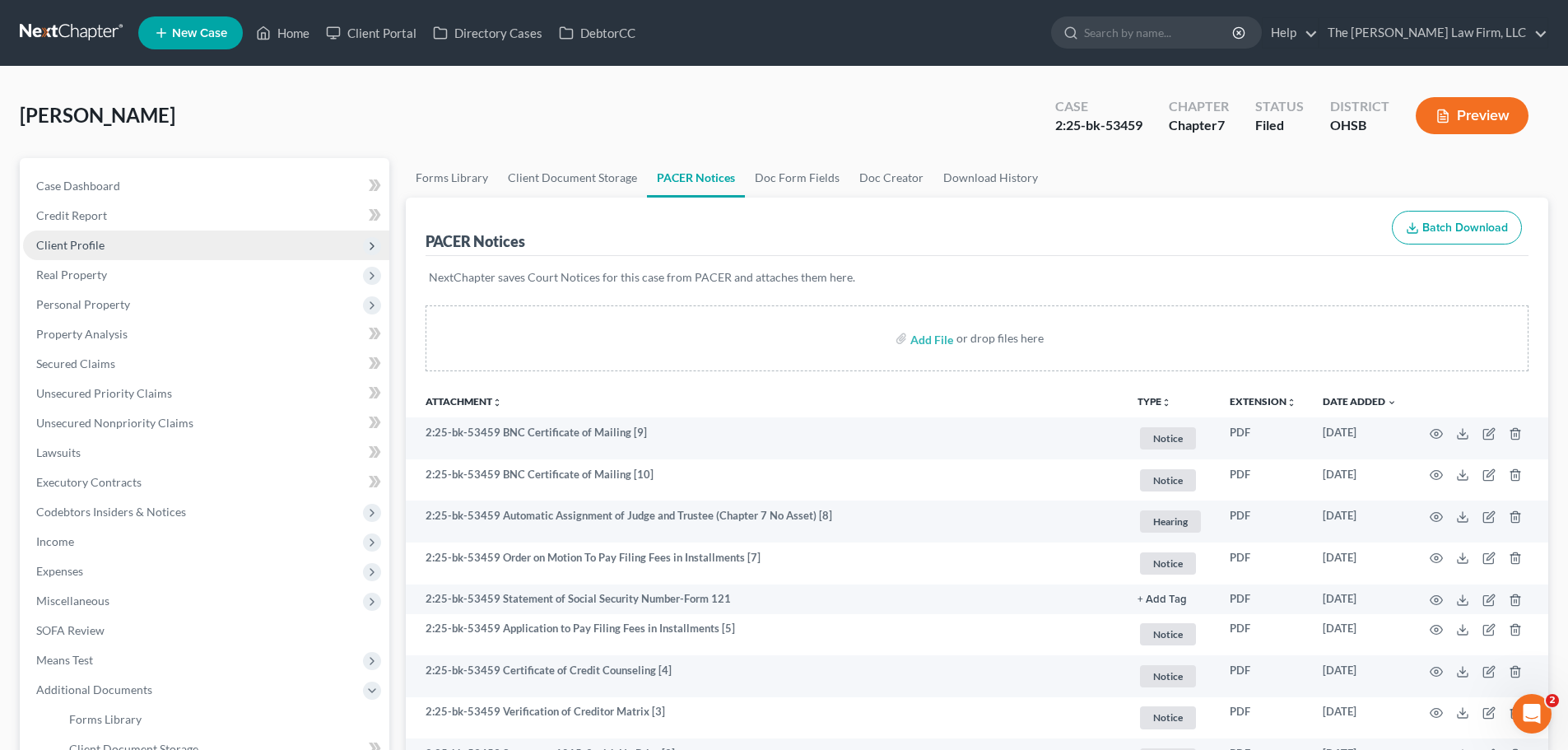
click at [84, 241] on span "Client Profile" at bounding box center [70, 244] width 68 height 14
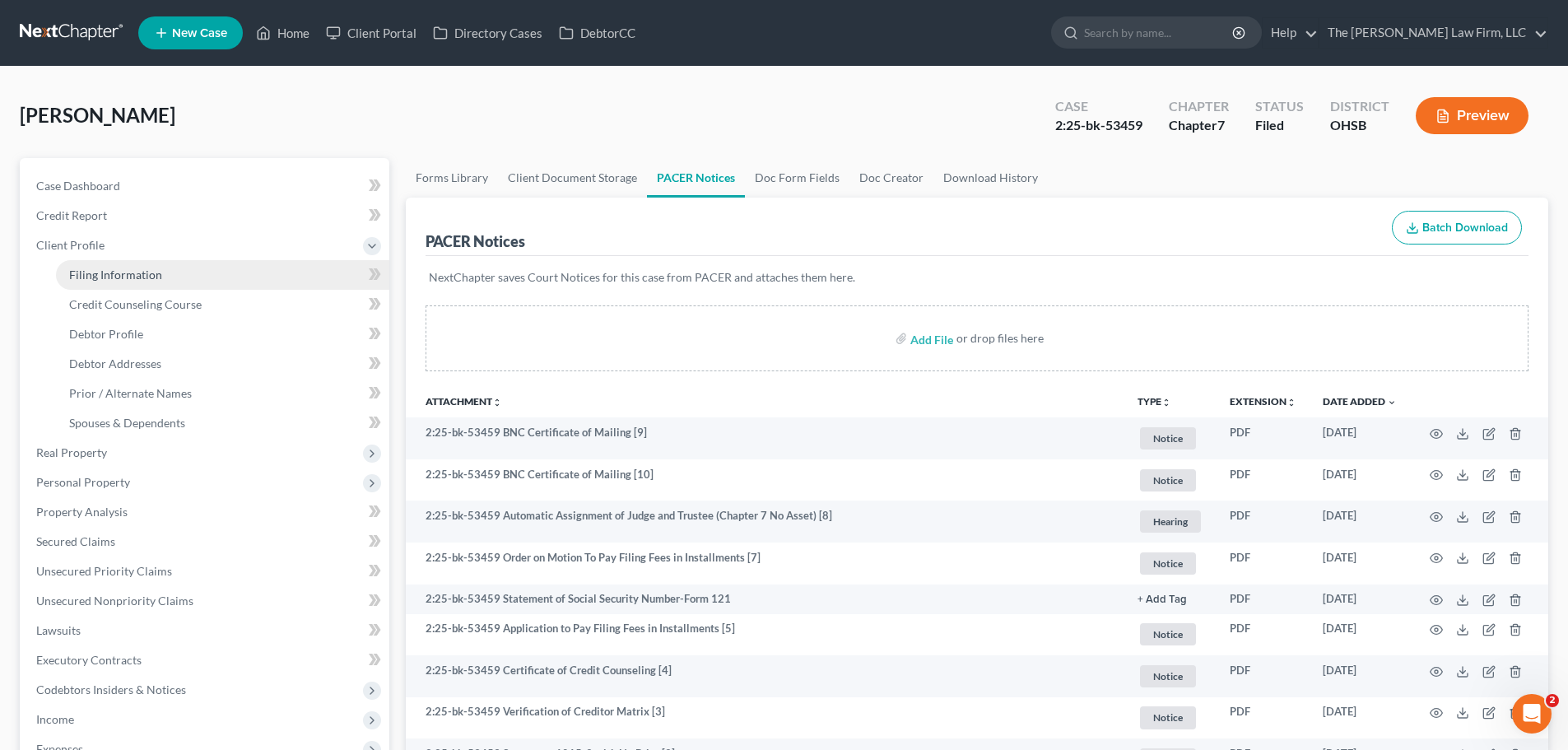
click at [125, 270] on span "Filing Information" at bounding box center [115, 274] width 93 height 14
select select "1"
select select "0"
select select "62"
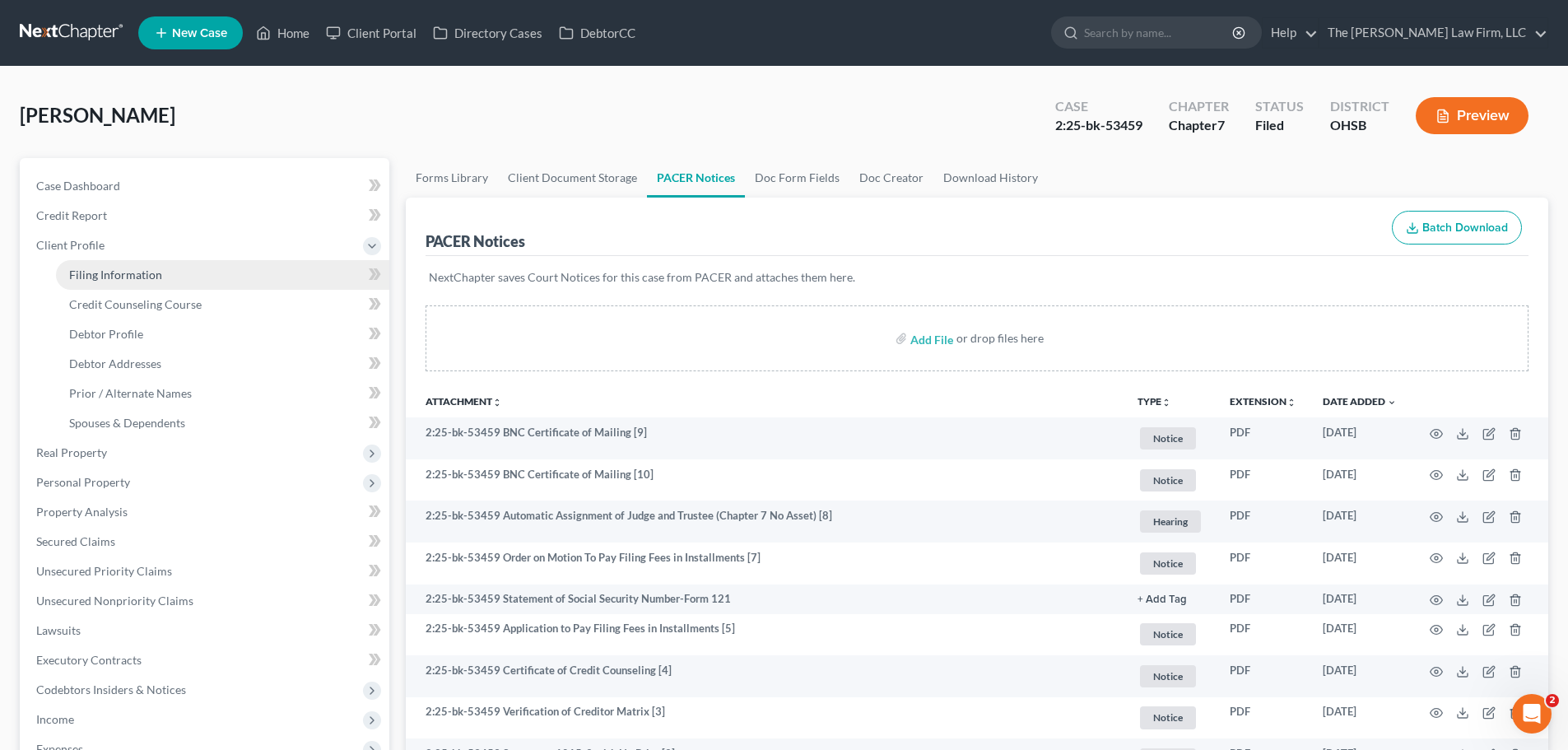
select select "0"
select select "36"
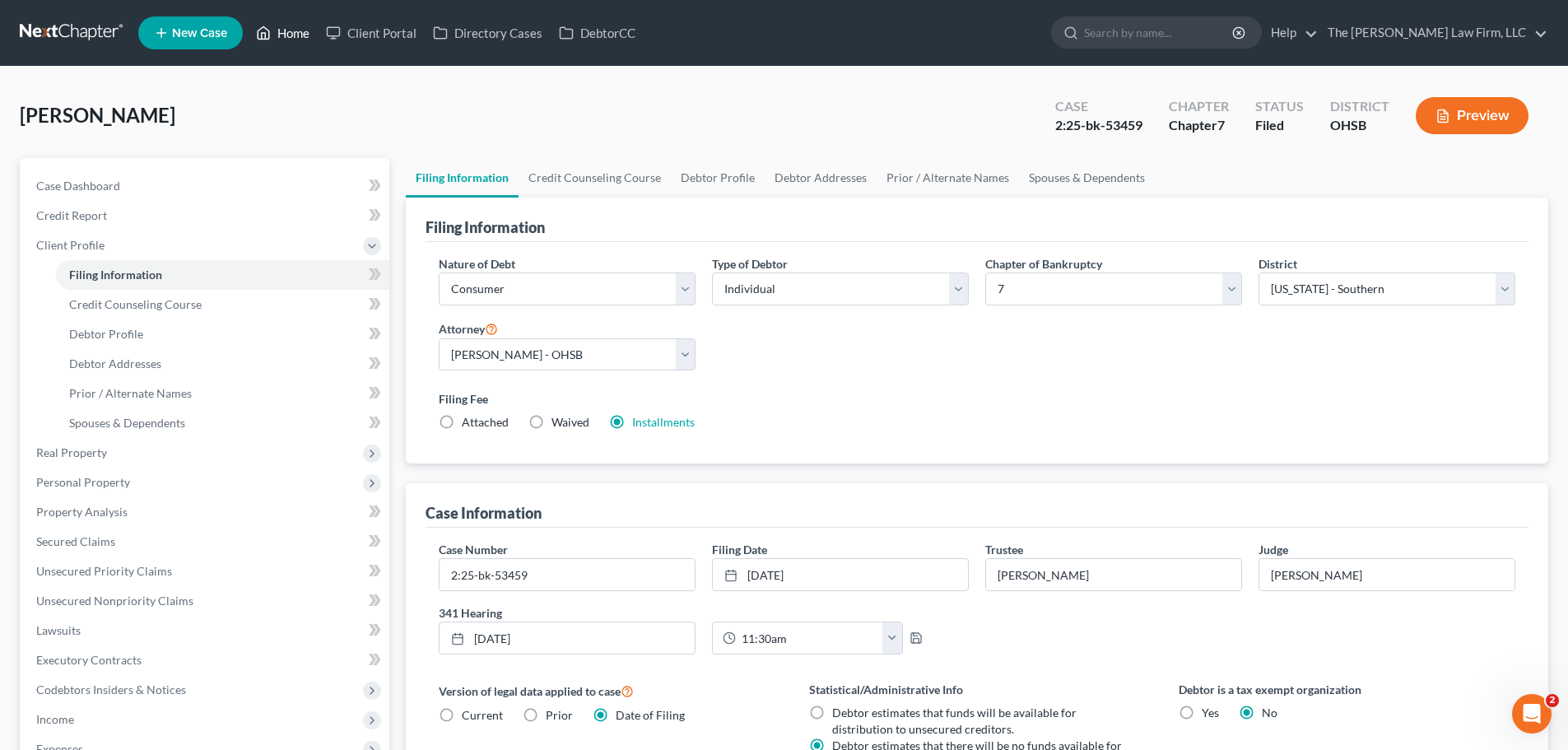
click at [294, 36] on link "Home" at bounding box center [282, 33] width 70 height 30
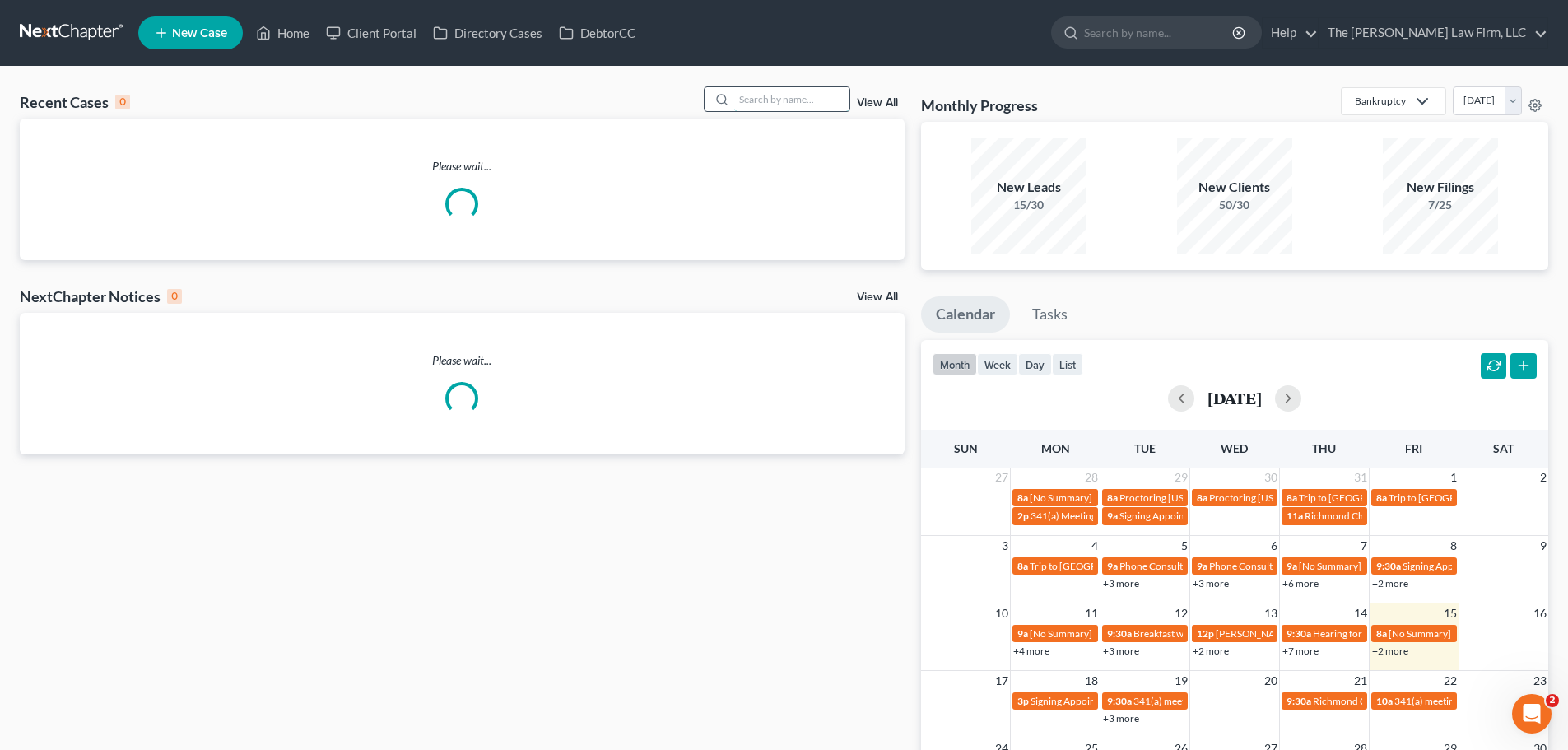
click at [778, 95] on input "search" at bounding box center [792, 99] width 115 height 24
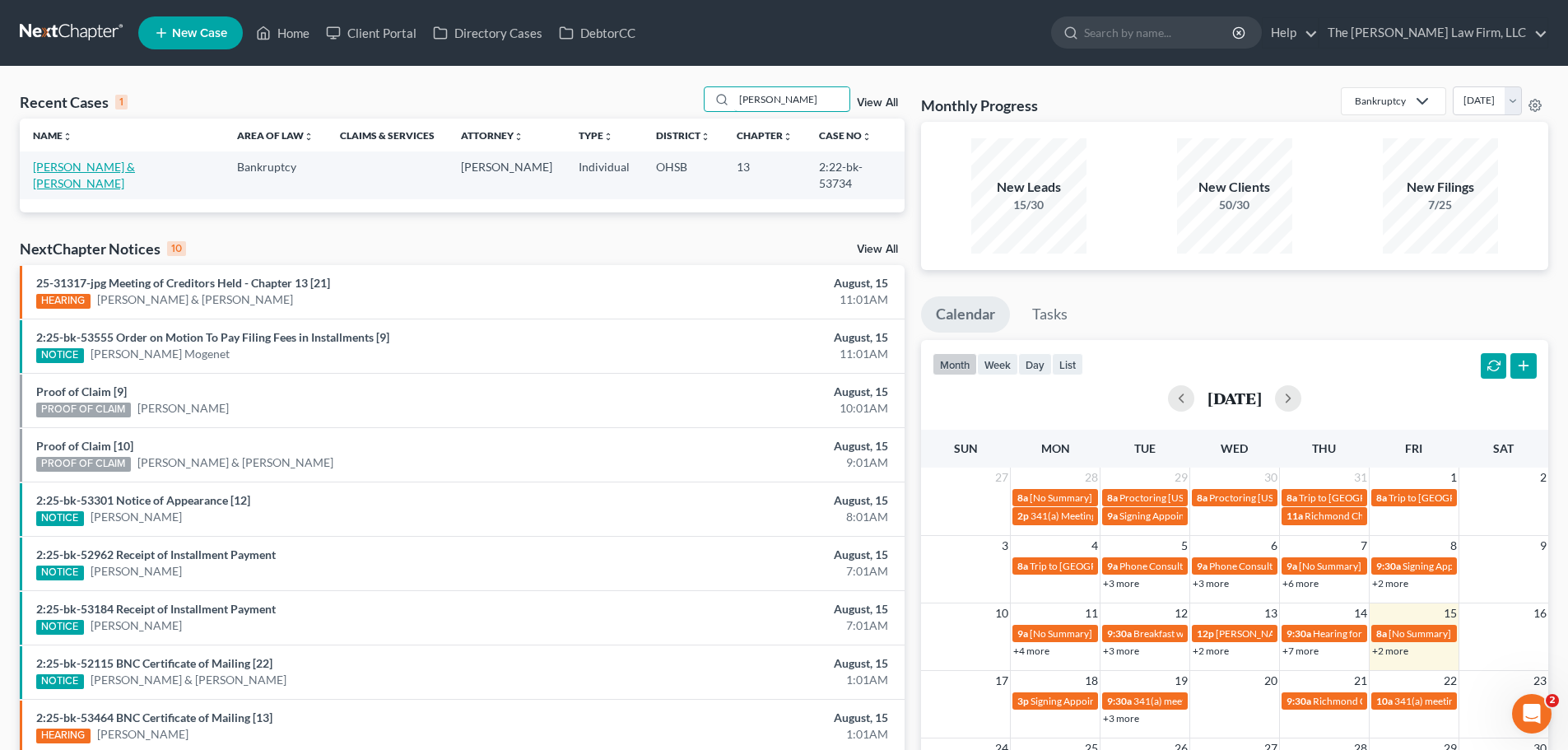
type input "[PERSON_NAME]"
click at [97, 169] on link "[PERSON_NAME] & [PERSON_NAME]" at bounding box center [84, 175] width 102 height 31
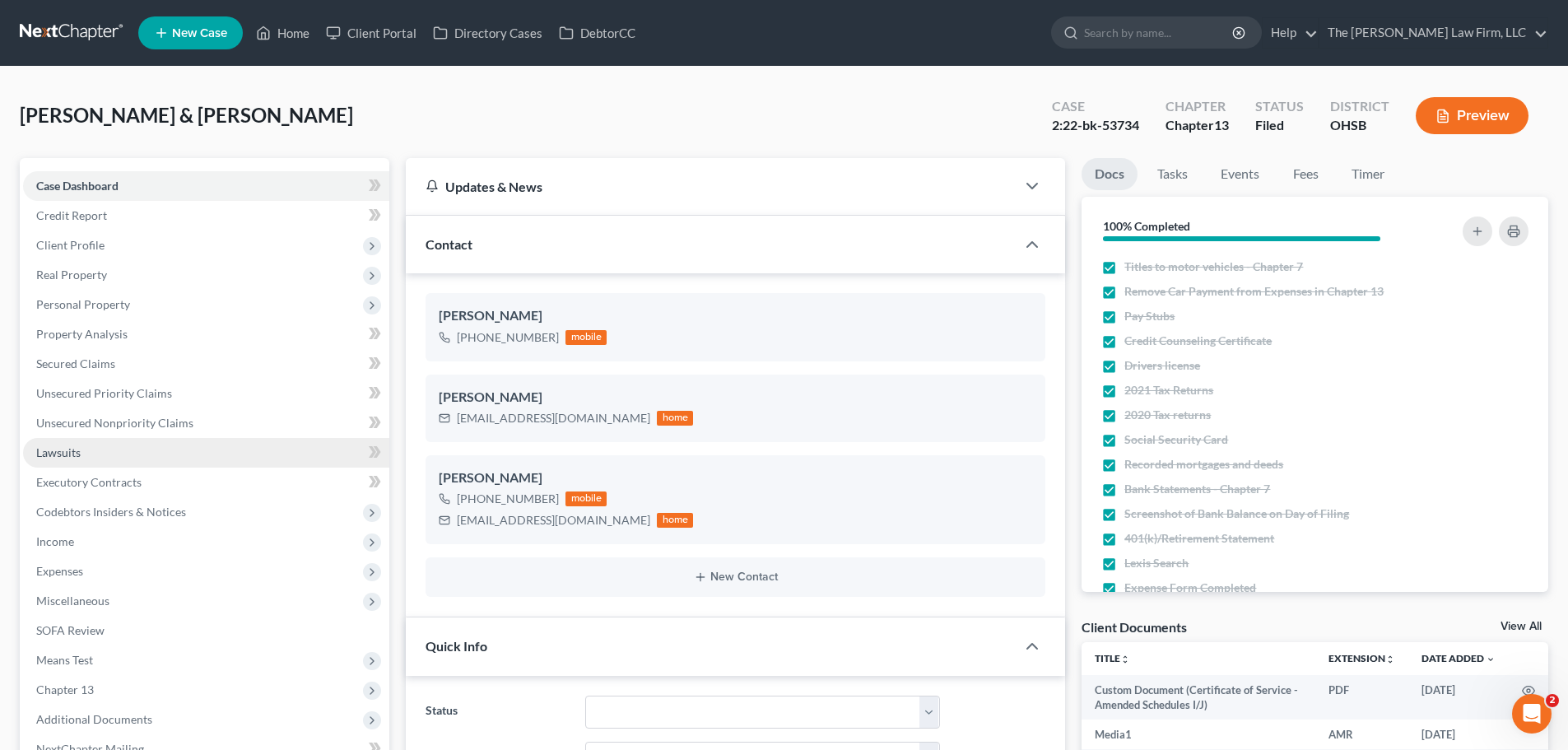
scroll to position [576, 0]
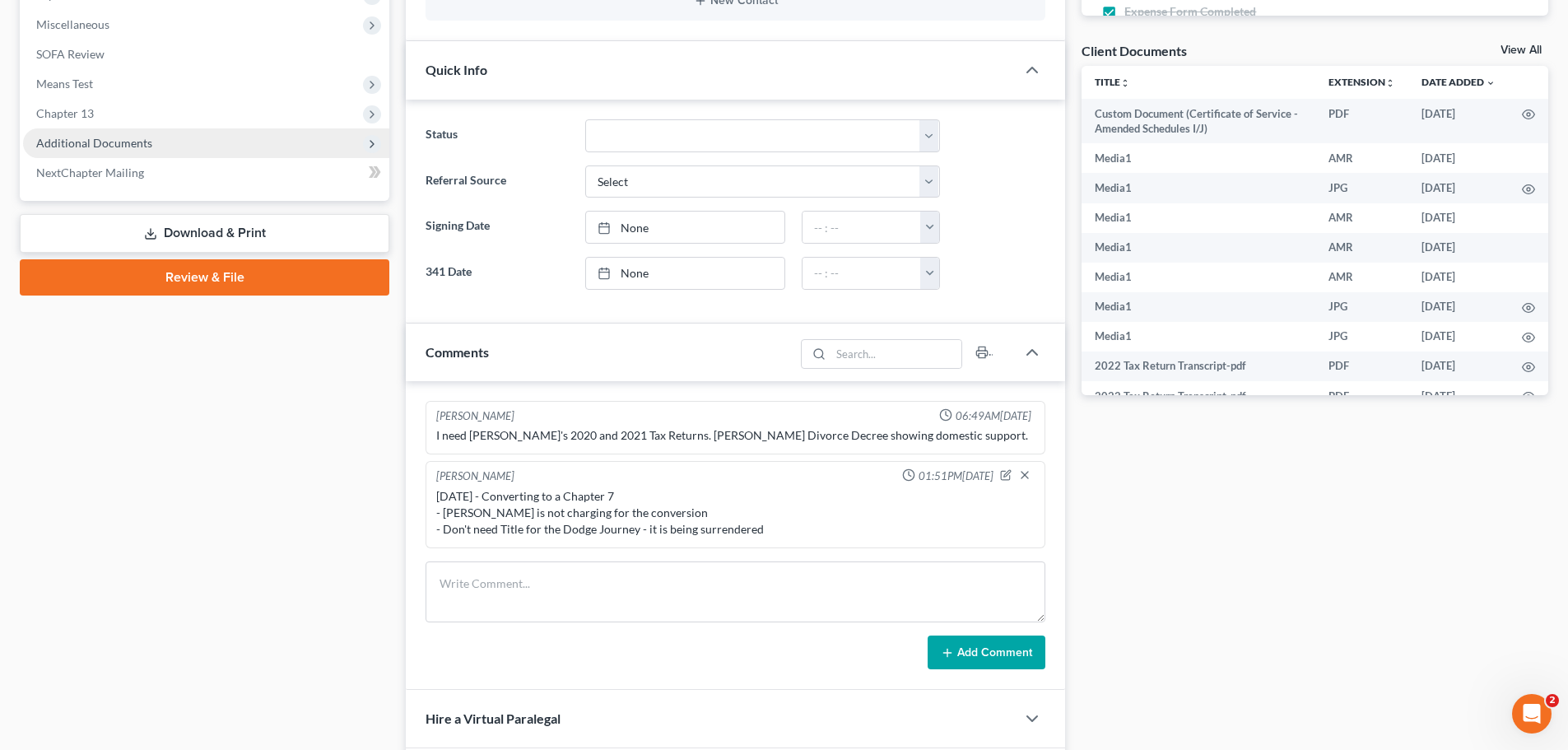
click at [139, 150] on span "Additional Documents" at bounding box center [206, 144] width 366 height 30
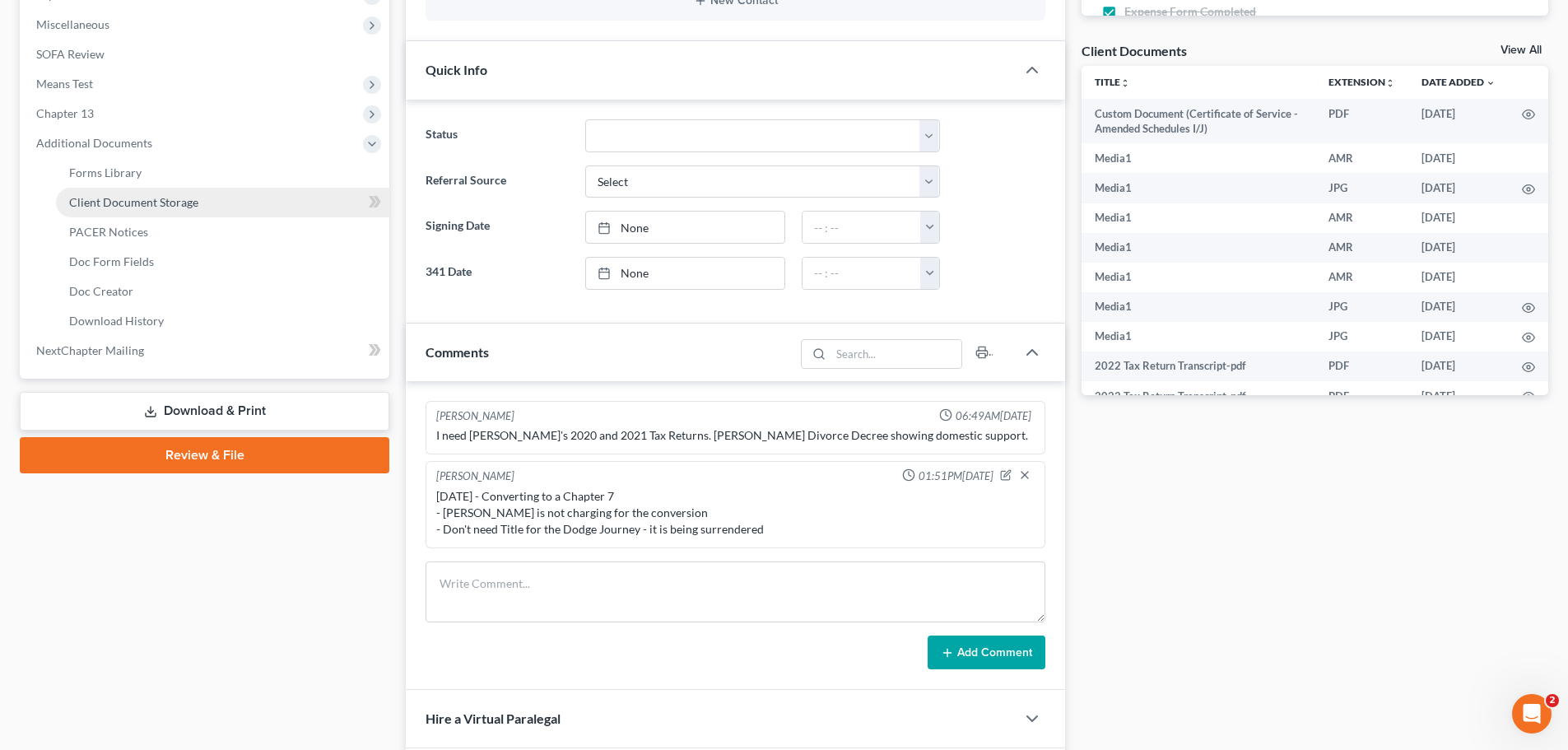
click at [144, 196] on span "Client Document Storage" at bounding box center [134, 201] width 129 height 14
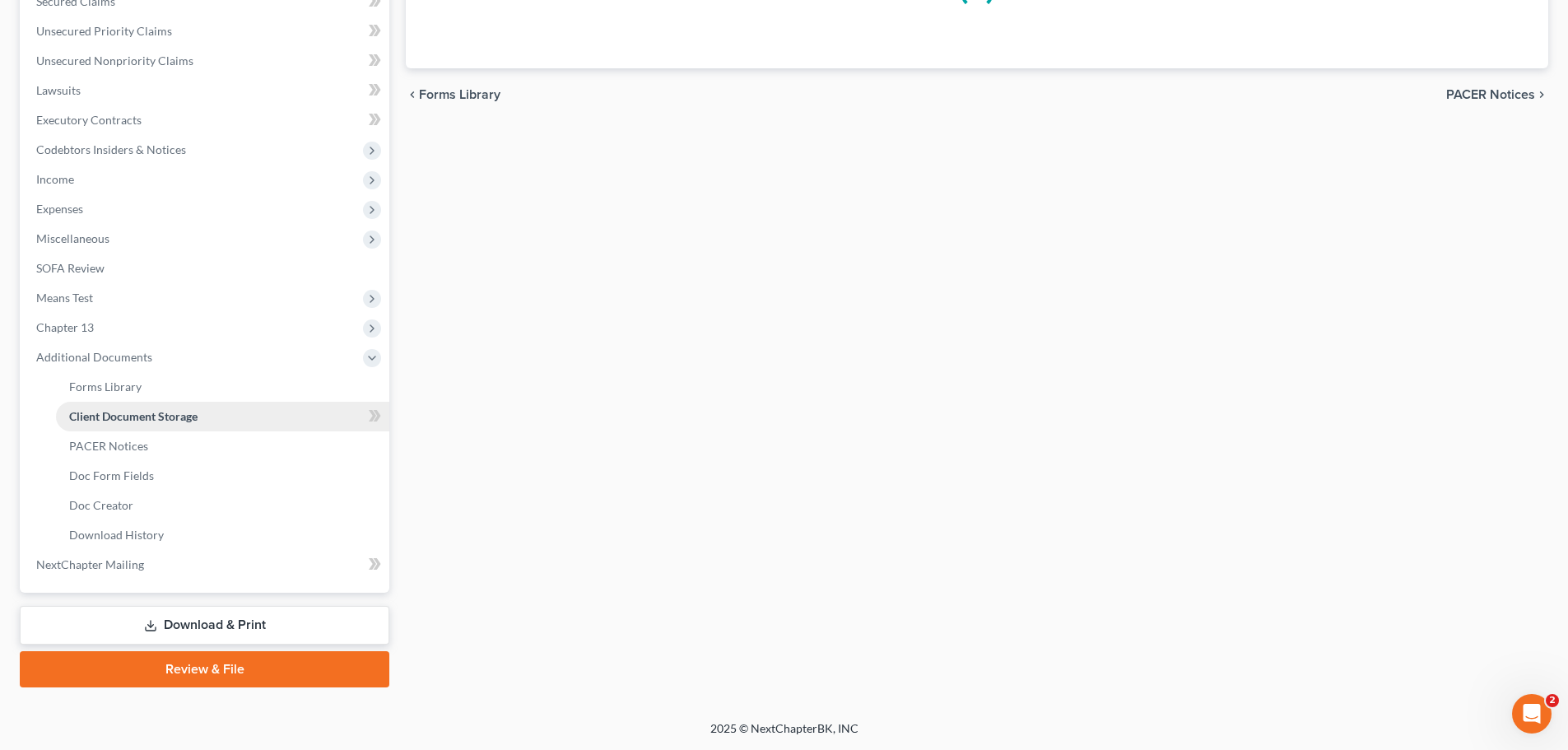
scroll to position [300, 0]
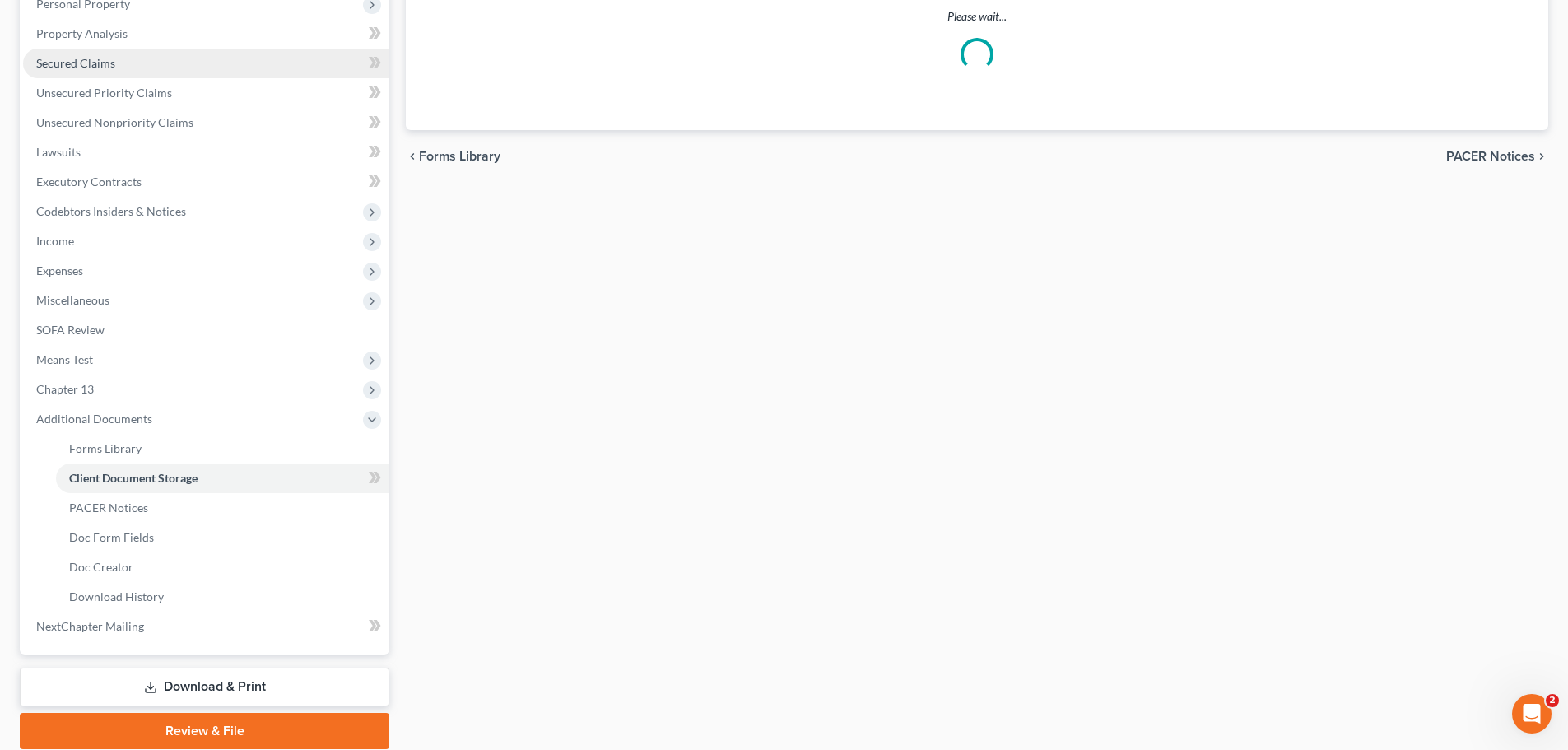
select select "52"
select select "61"
select select "7"
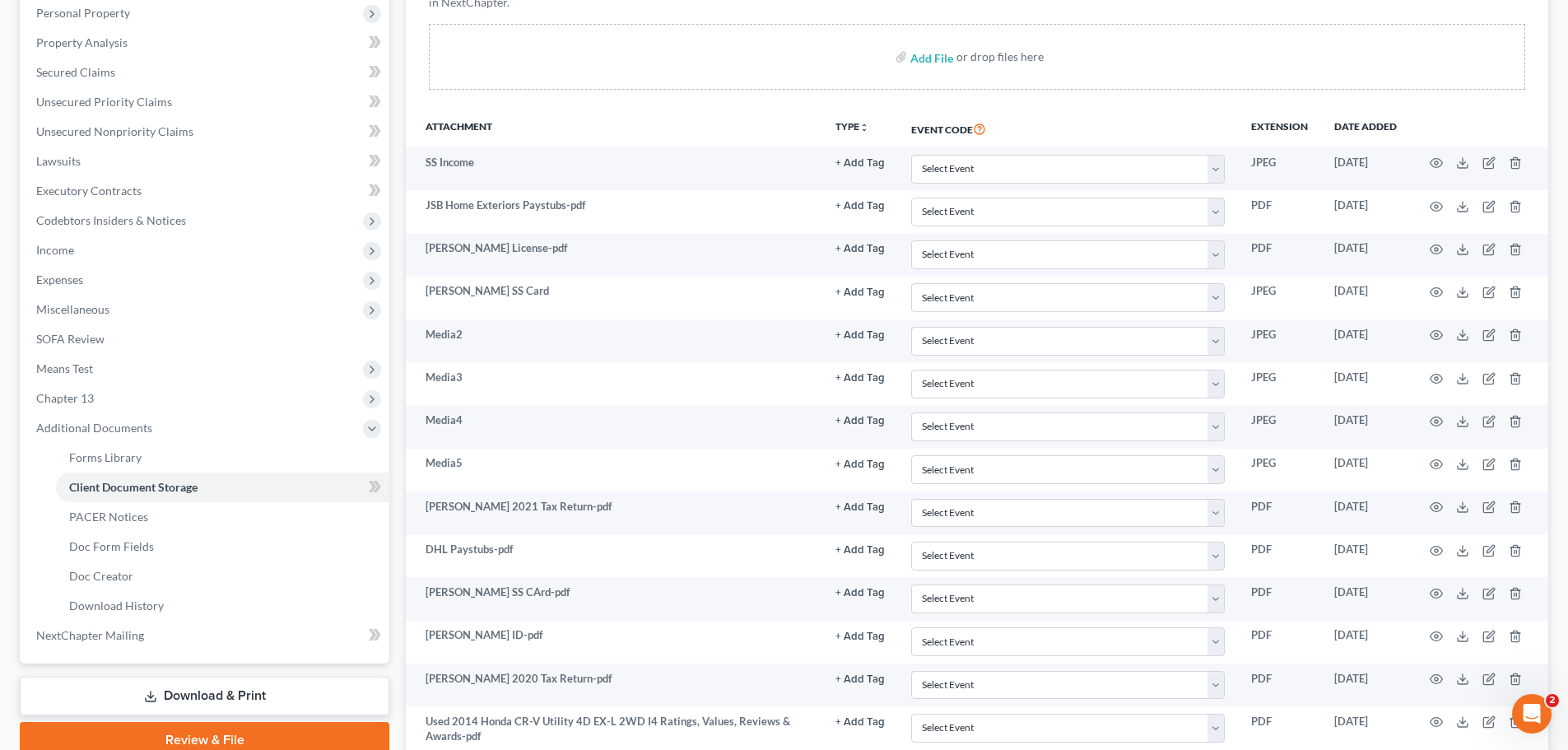
scroll to position [576, 0]
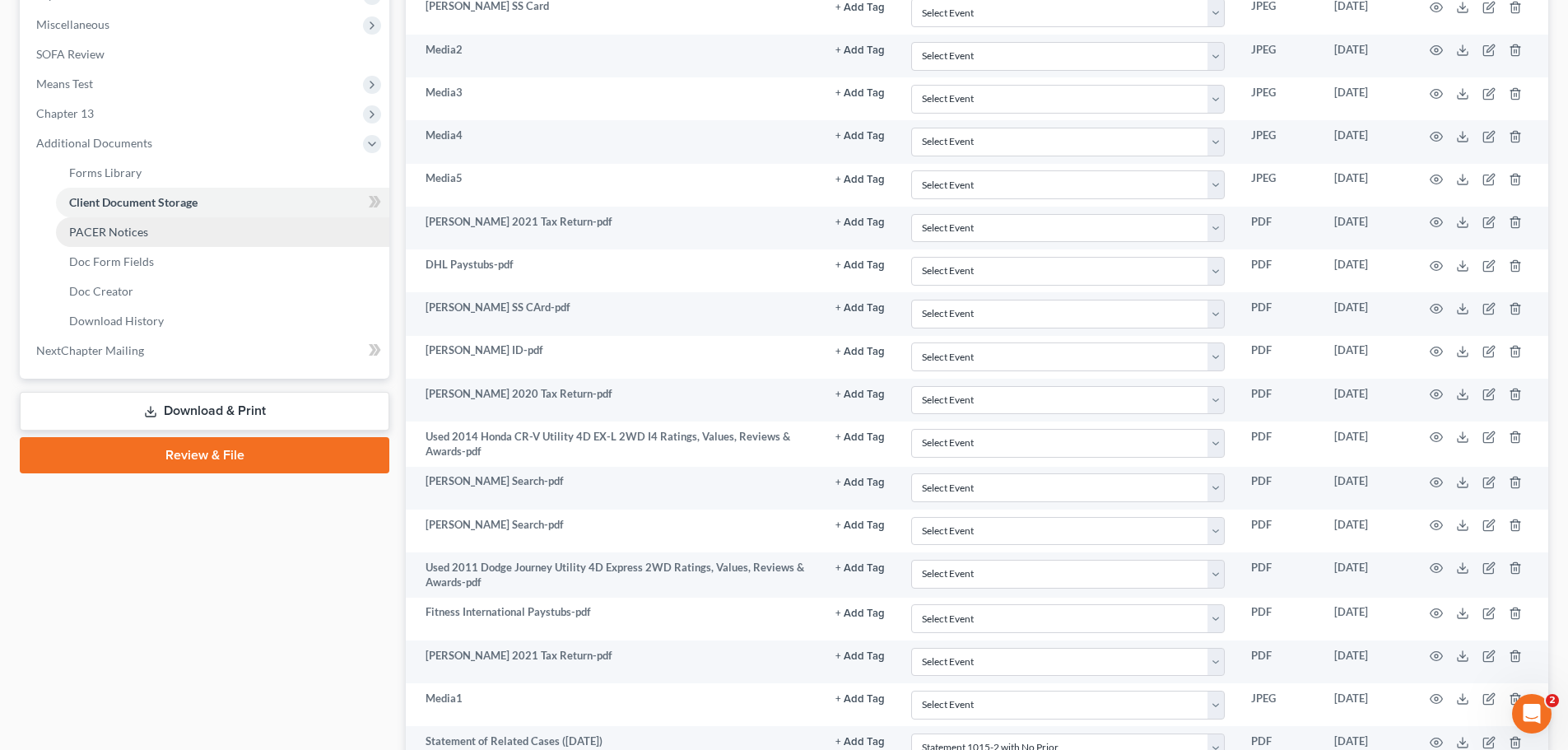
click at [126, 228] on span "PACER Notices" at bounding box center [109, 231] width 79 height 14
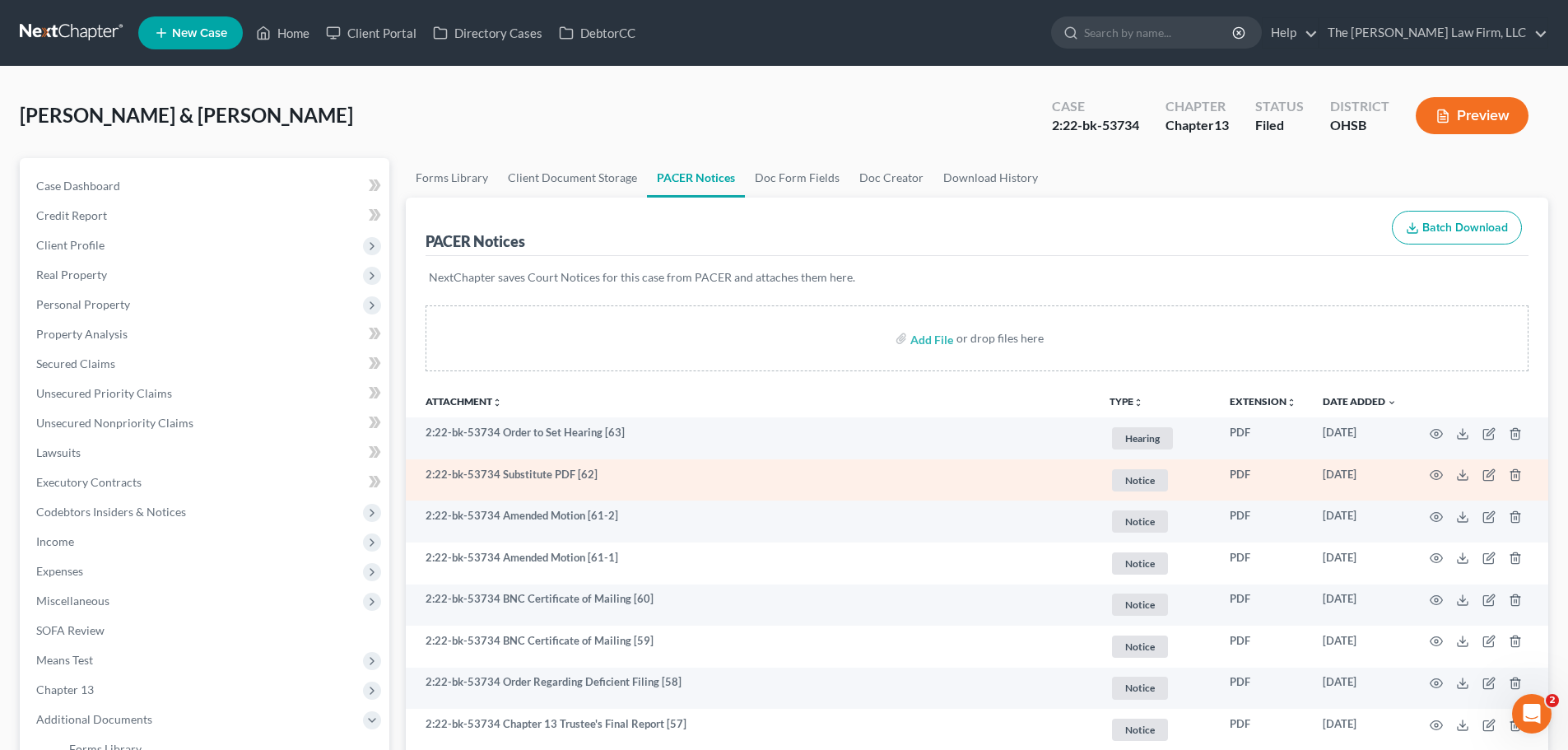
scroll to position [83, 0]
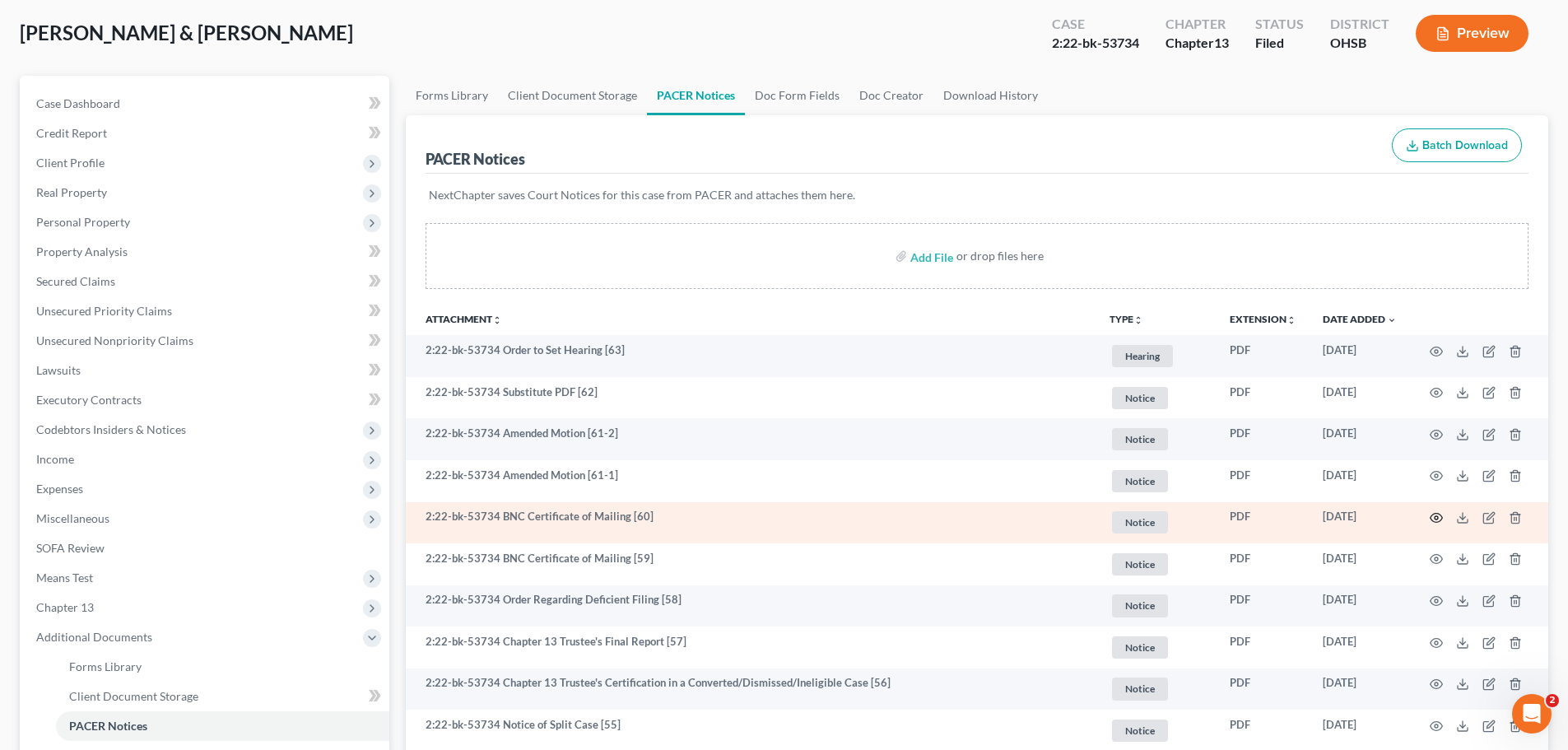
click at [1436, 516] on icon "button" at bounding box center [1436, 518] width 13 height 13
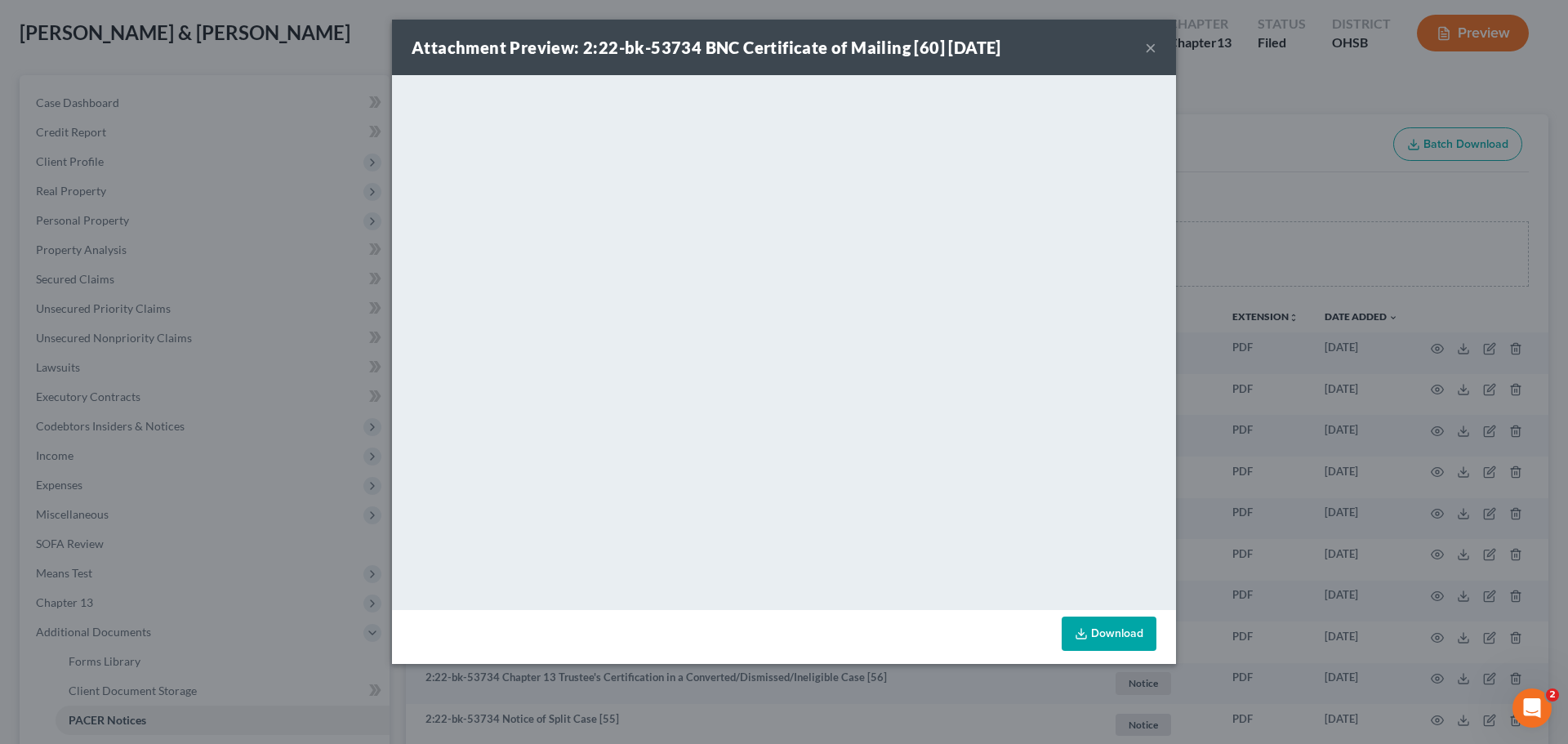
click at [1155, 48] on button "×" at bounding box center [1151, 47] width 11 height 20
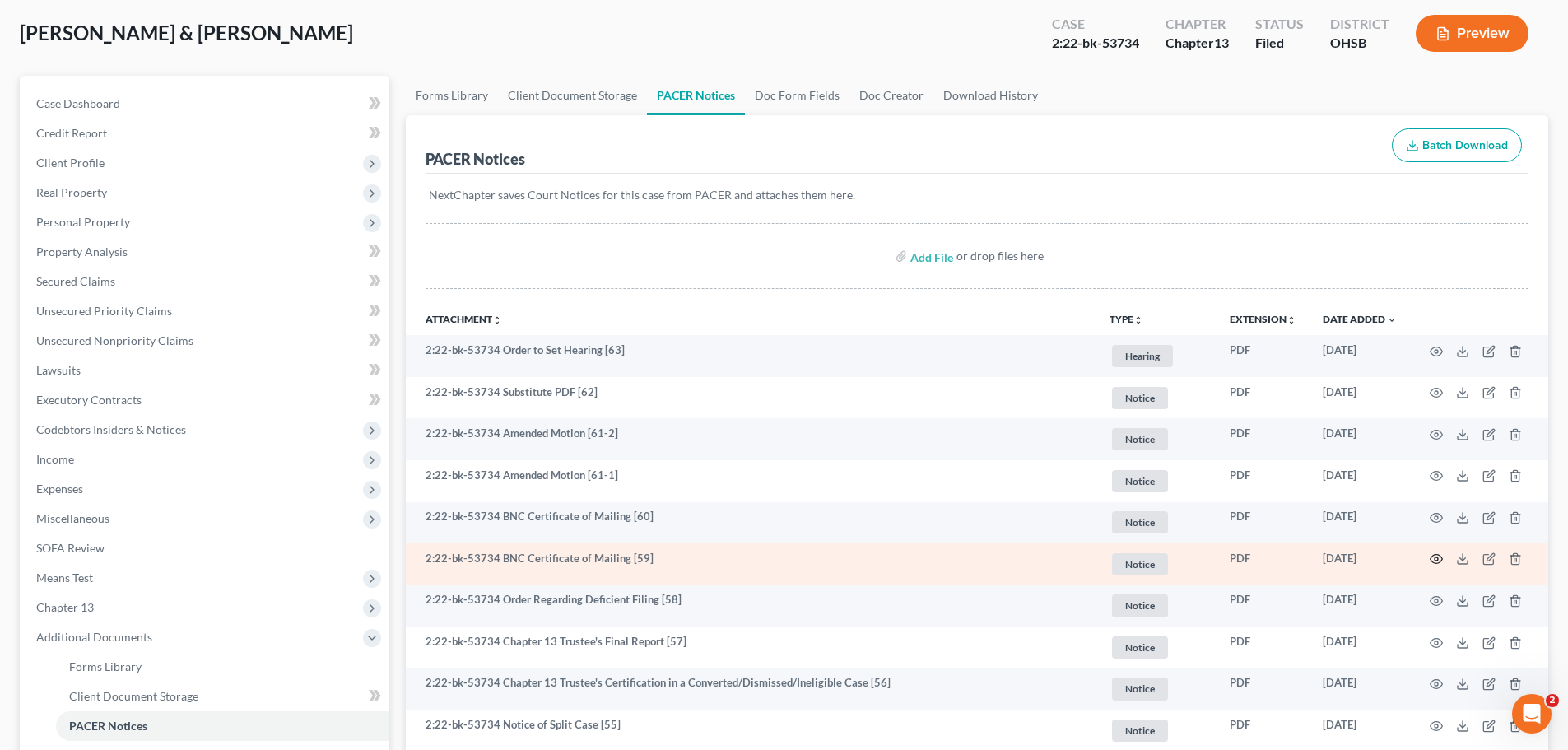
click at [1441, 558] on icon "button" at bounding box center [1436, 559] width 12 height 9
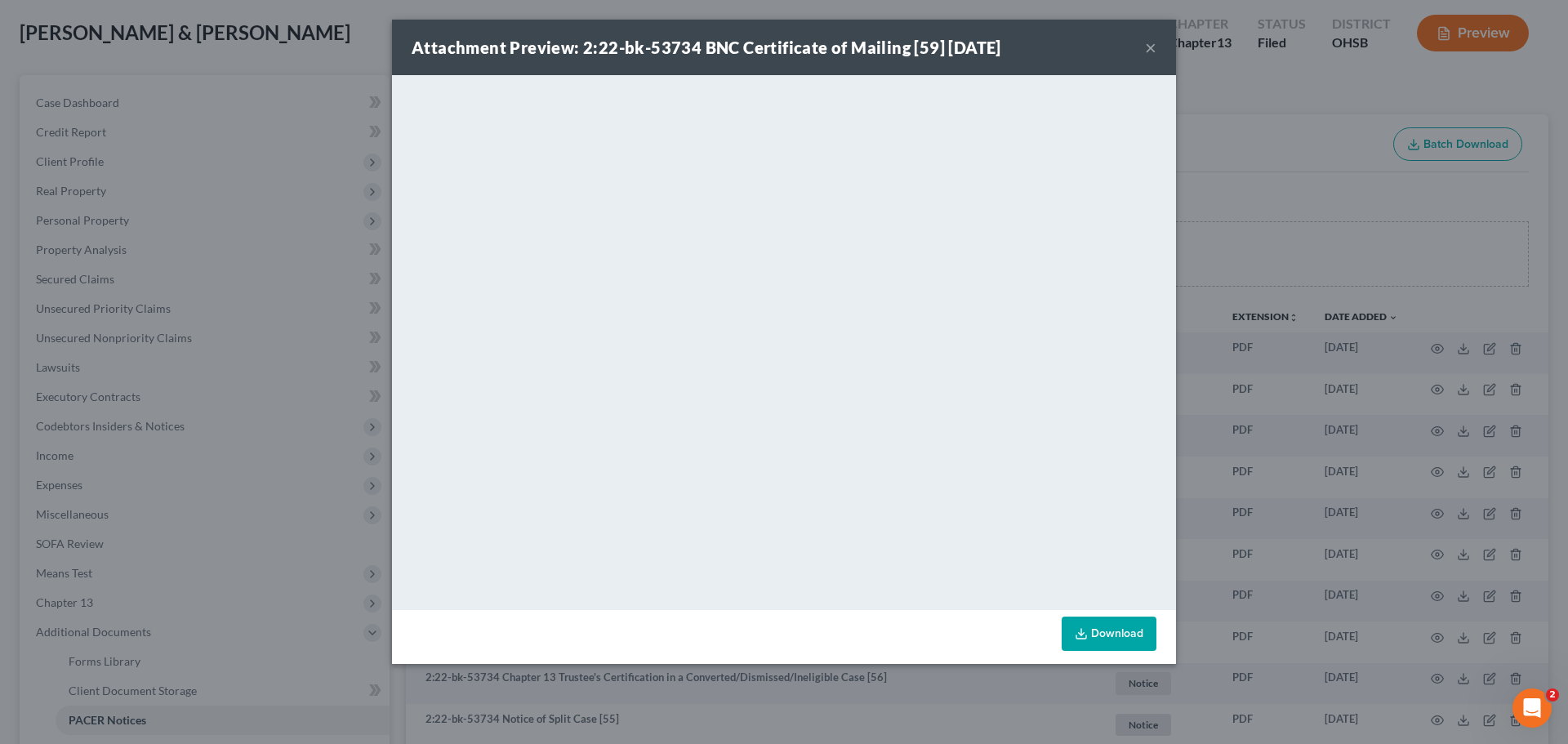
click at [1148, 50] on button "×" at bounding box center [1151, 47] width 11 height 20
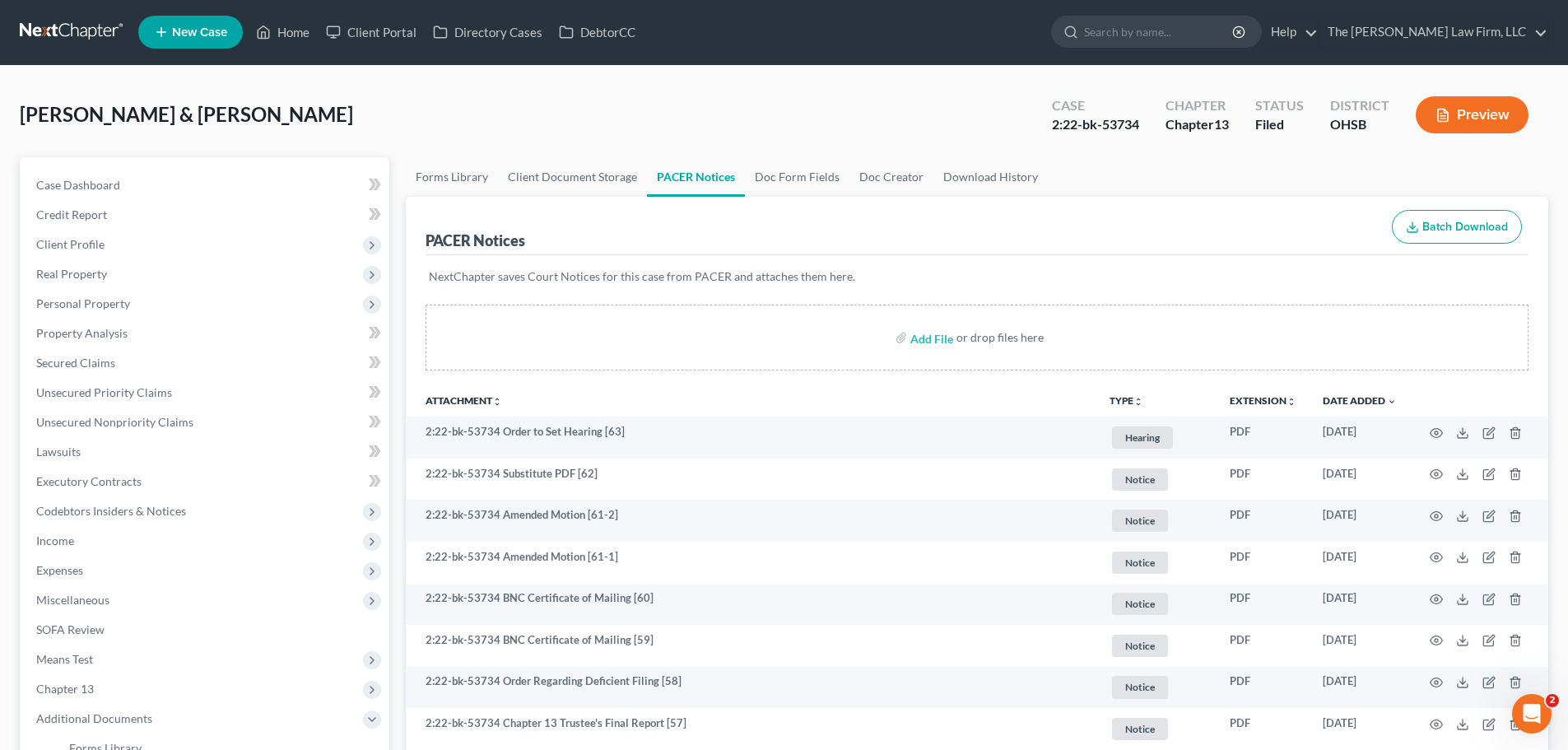
scroll to position [0, 0]
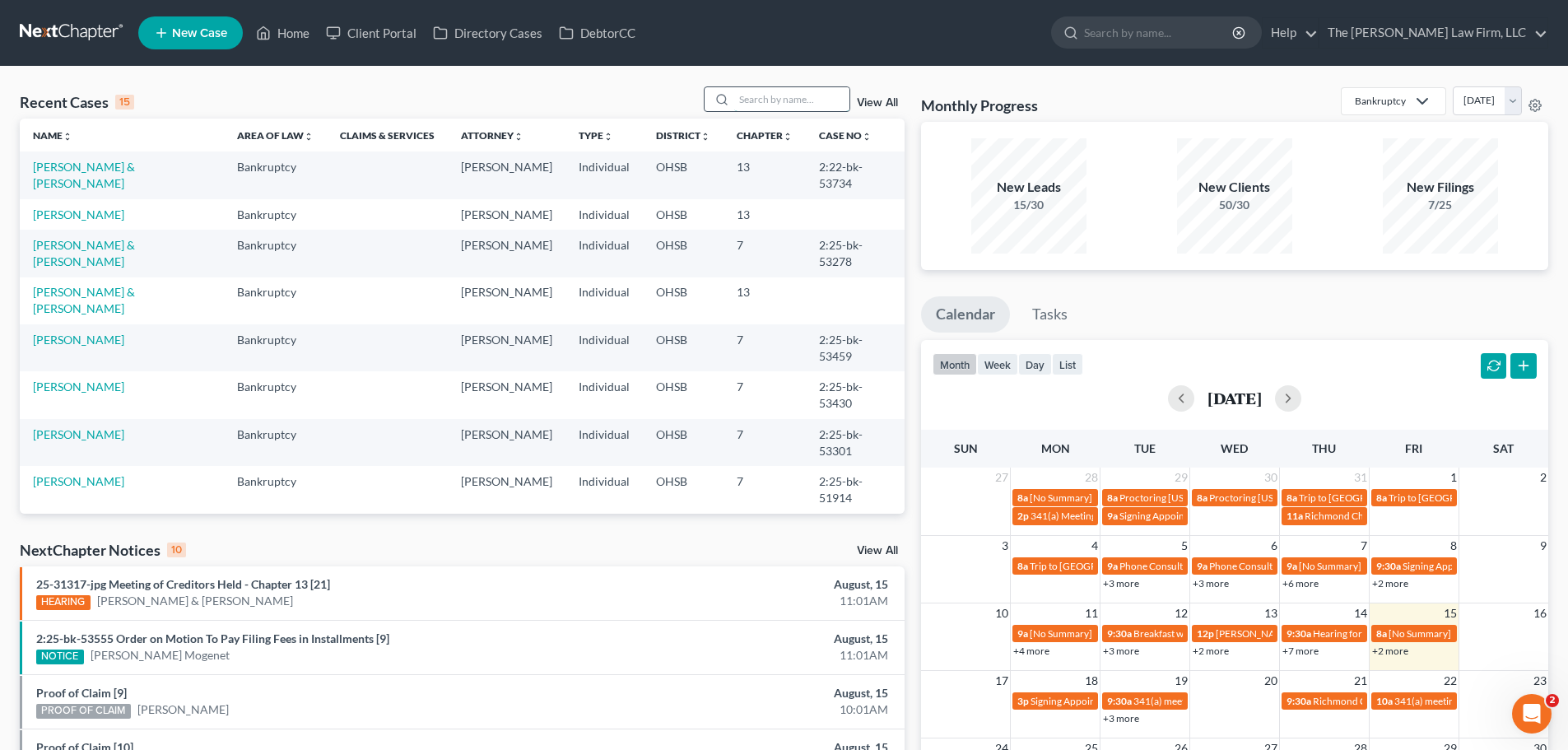
click at [756, 93] on input "search" at bounding box center [792, 99] width 115 height 24
type input "robson"
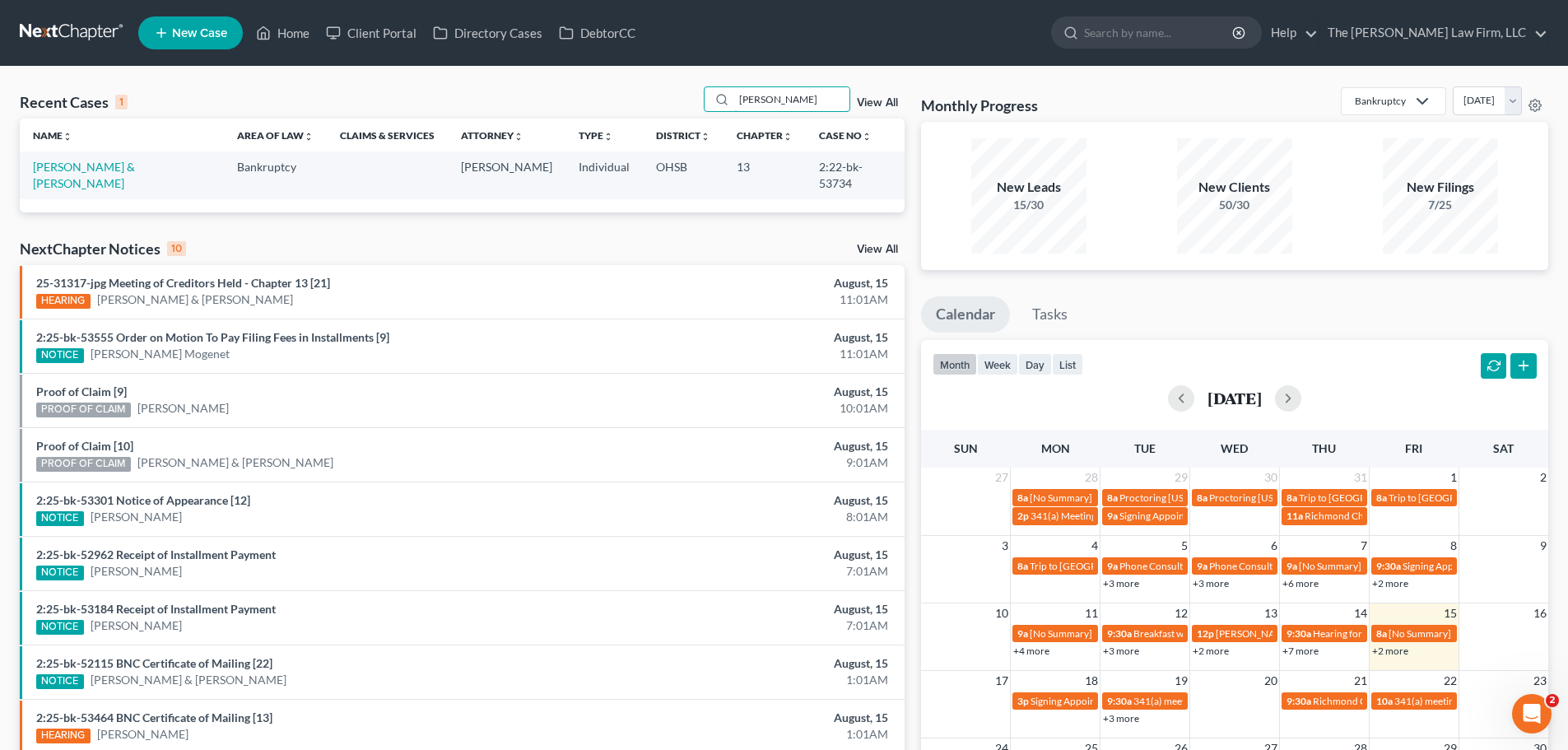
drag, startPoint x: 780, startPoint y: 104, endPoint x: 641, endPoint y: 93, distance: 139.4
click at [641, 93] on div "Recent Cases 1 robson View All" at bounding box center [462, 102] width 884 height 32
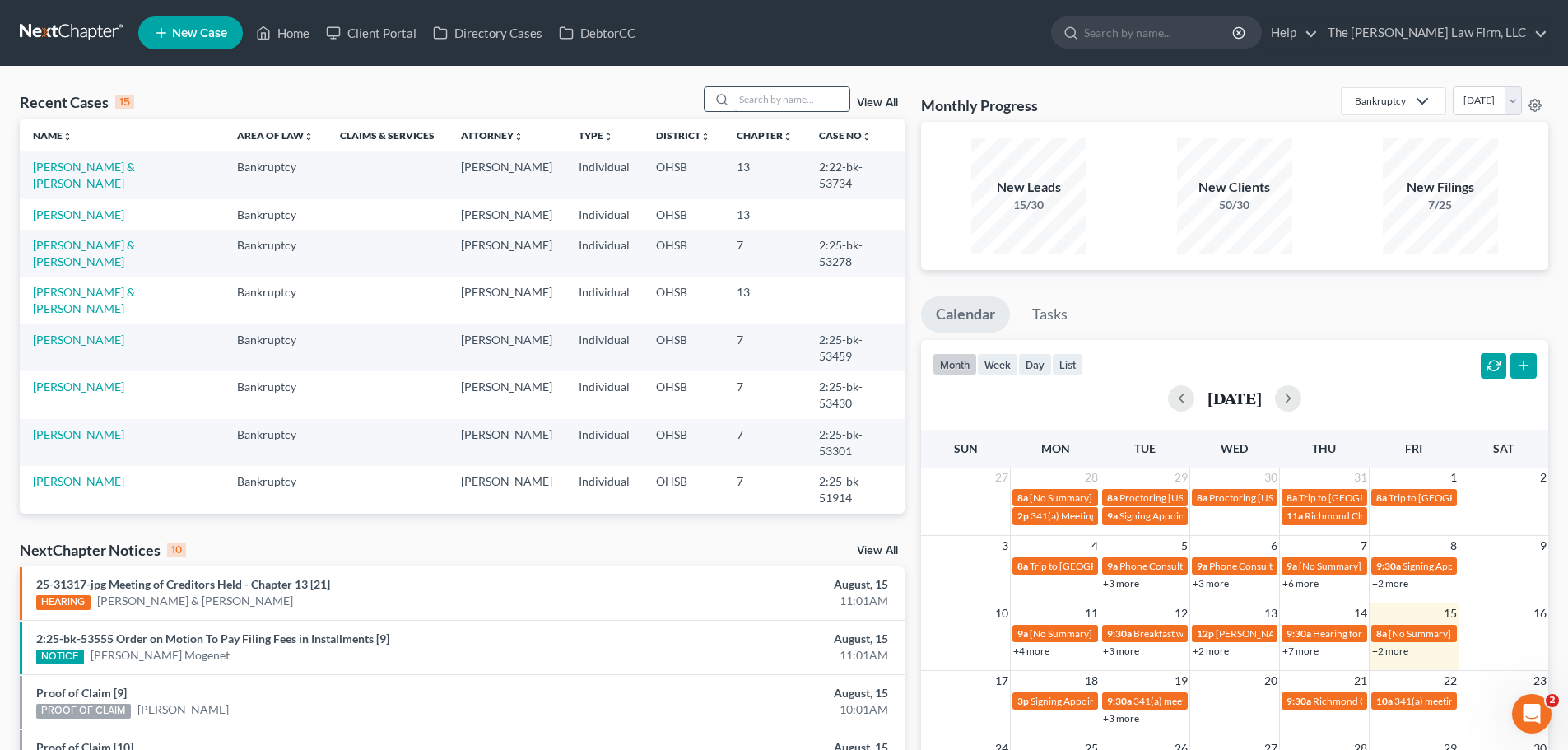
click at [787, 104] on input "search" at bounding box center [792, 99] width 115 height 24
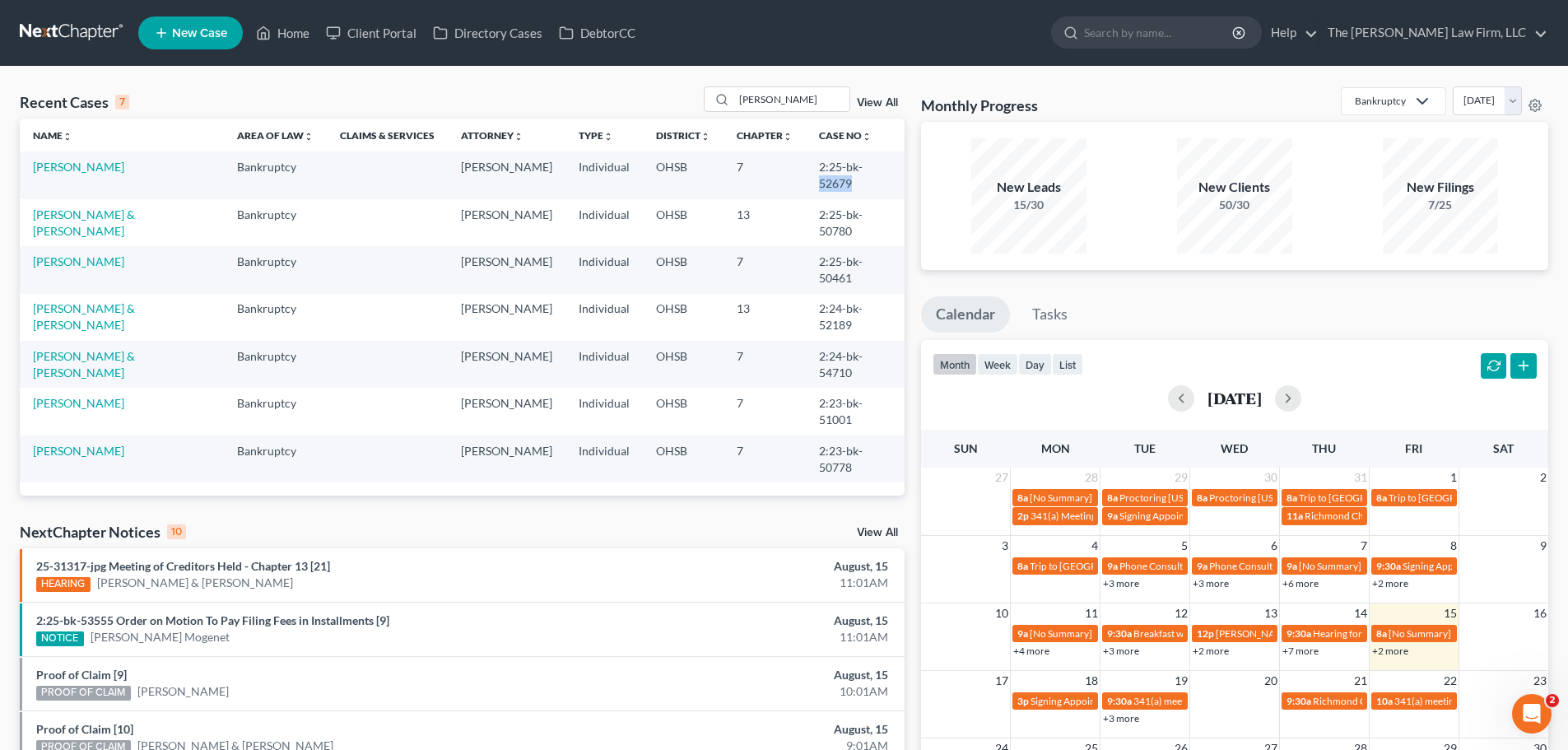
drag, startPoint x: 858, startPoint y: 167, endPoint x: 895, endPoint y: 174, distance: 37.7
click at [895, 174] on td "2:25-bk-52679" at bounding box center [855, 175] width 99 height 47
copy td "52679"
drag, startPoint x: 793, startPoint y: 95, endPoint x: 715, endPoint y: 100, distance: 78.2
click at [715, 100] on div "[PERSON_NAME]" at bounding box center [777, 99] width 147 height 26
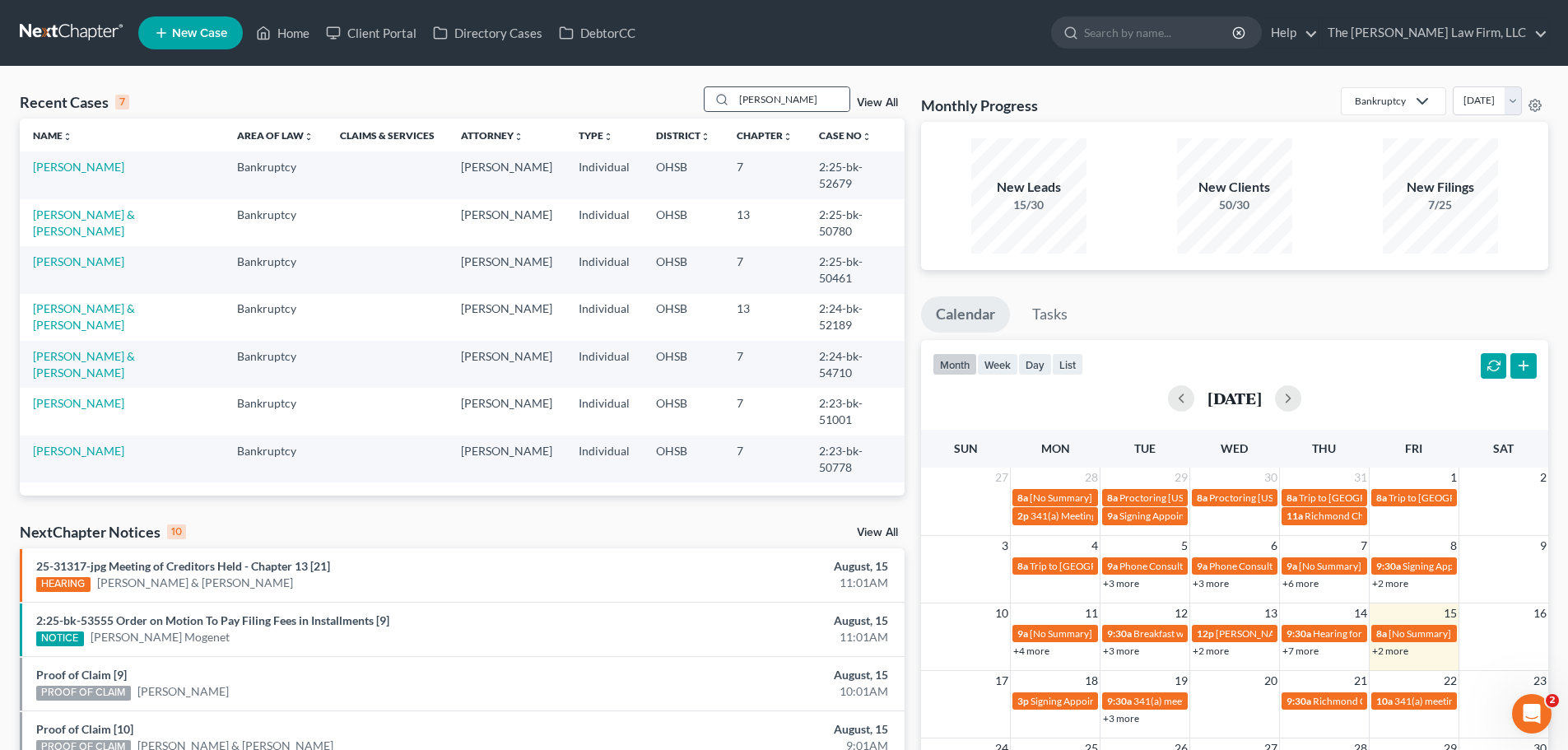
click at [715, 100] on div at bounding box center [719, 99] width 30 height 24
click at [792, 97] on input "[PERSON_NAME]" at bounding box center [792, 99] width 115 height 24
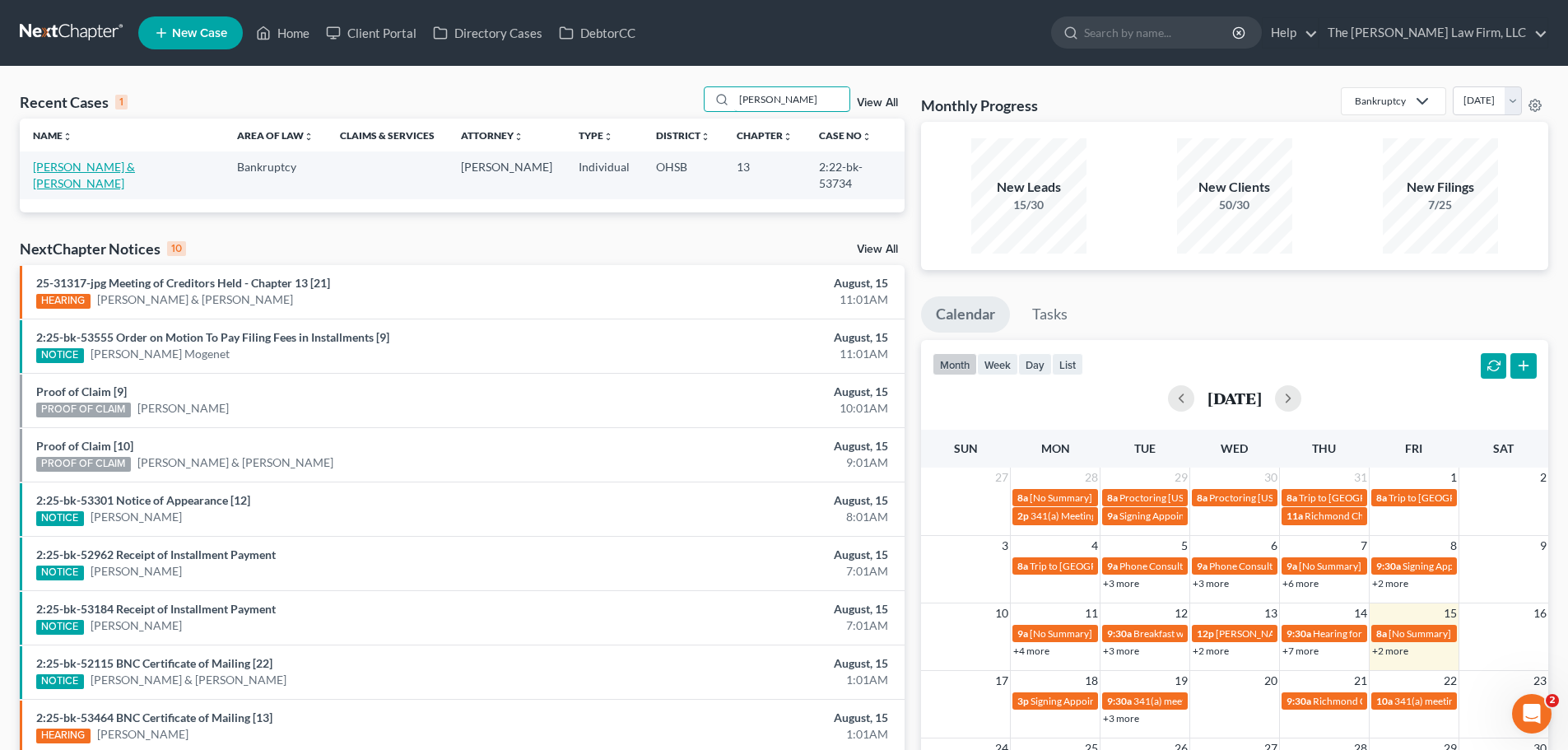
type input "robson"
click at [108, 164] on link "[PERSON_NAME] & [PERSON_NAME]" at bounding box center [84, 175] width 102 height 31
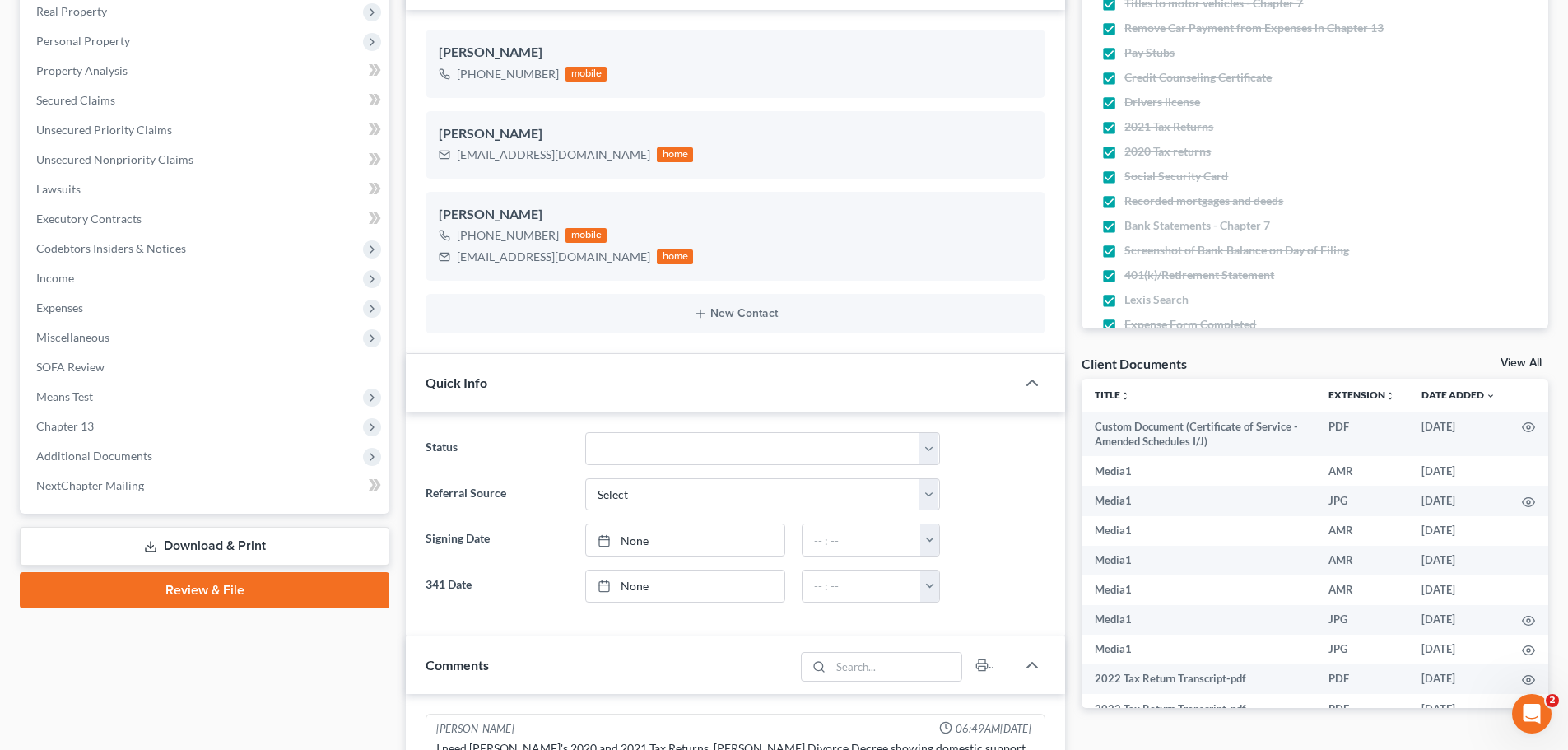
scroll to position [412, 0]
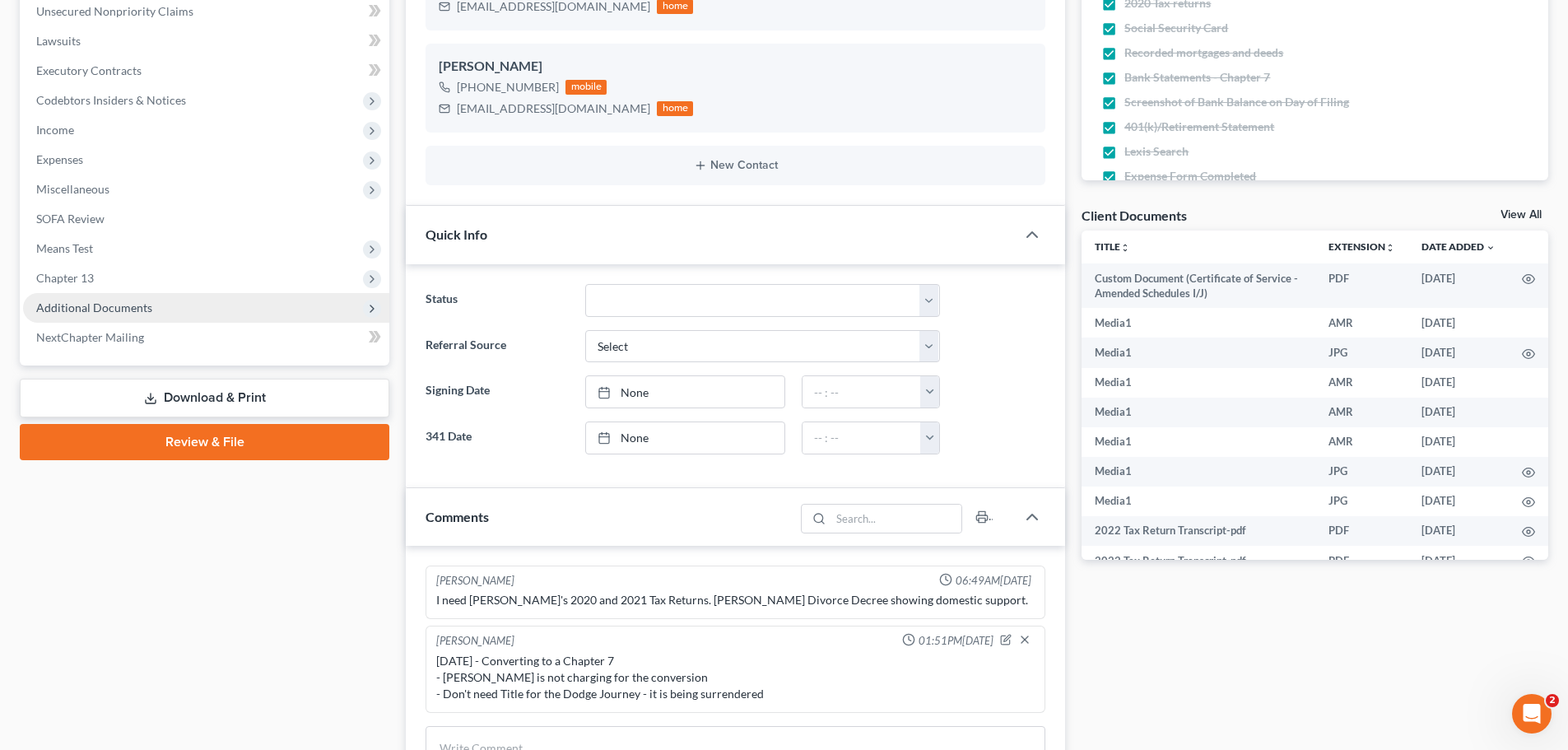
click at [82, 309] on span "Additional Documents" at bounding box center [94, 307] width 116 height 14
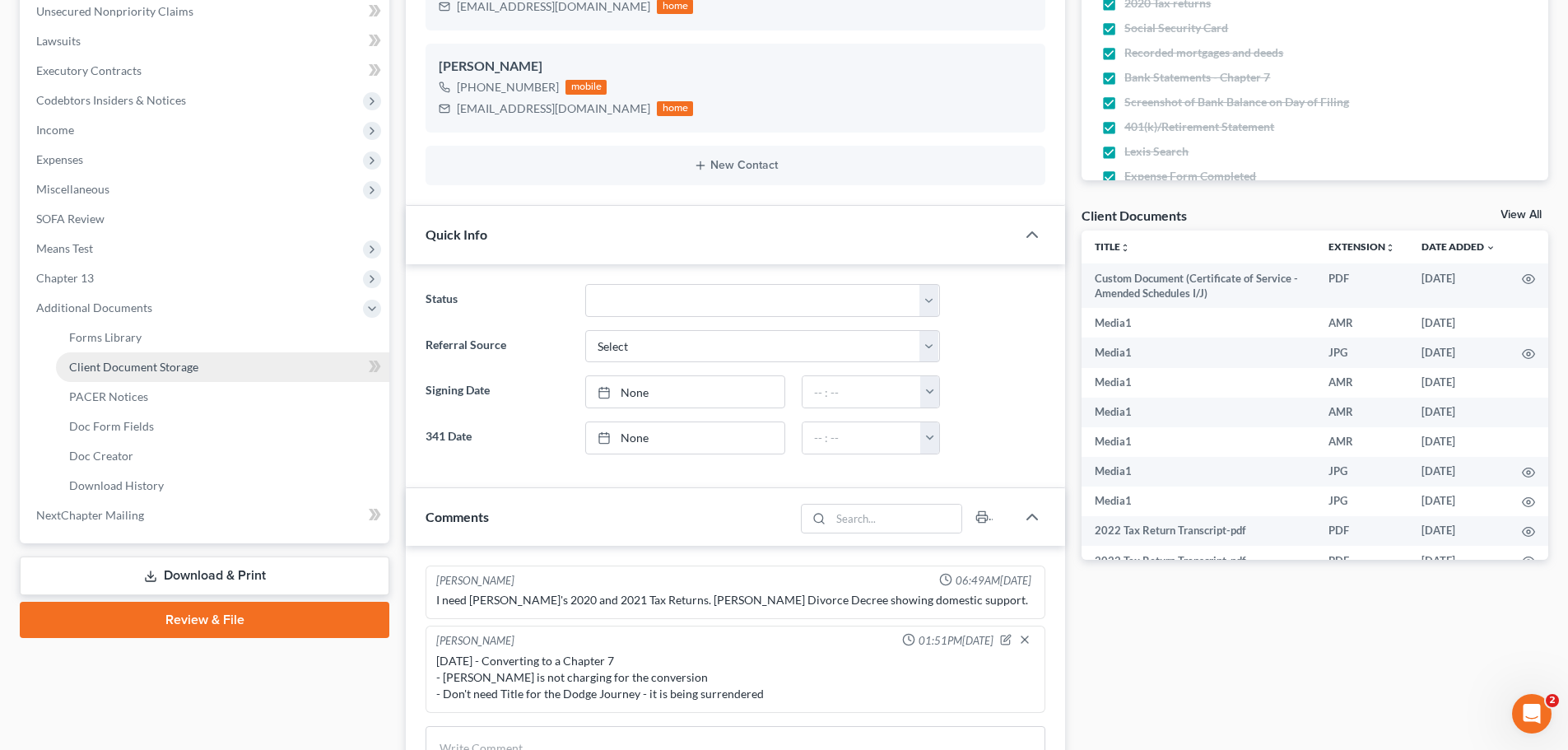
click at [93, 368] on span "Client Document Storage" at bounding box center [134, 366] width 129 height 14
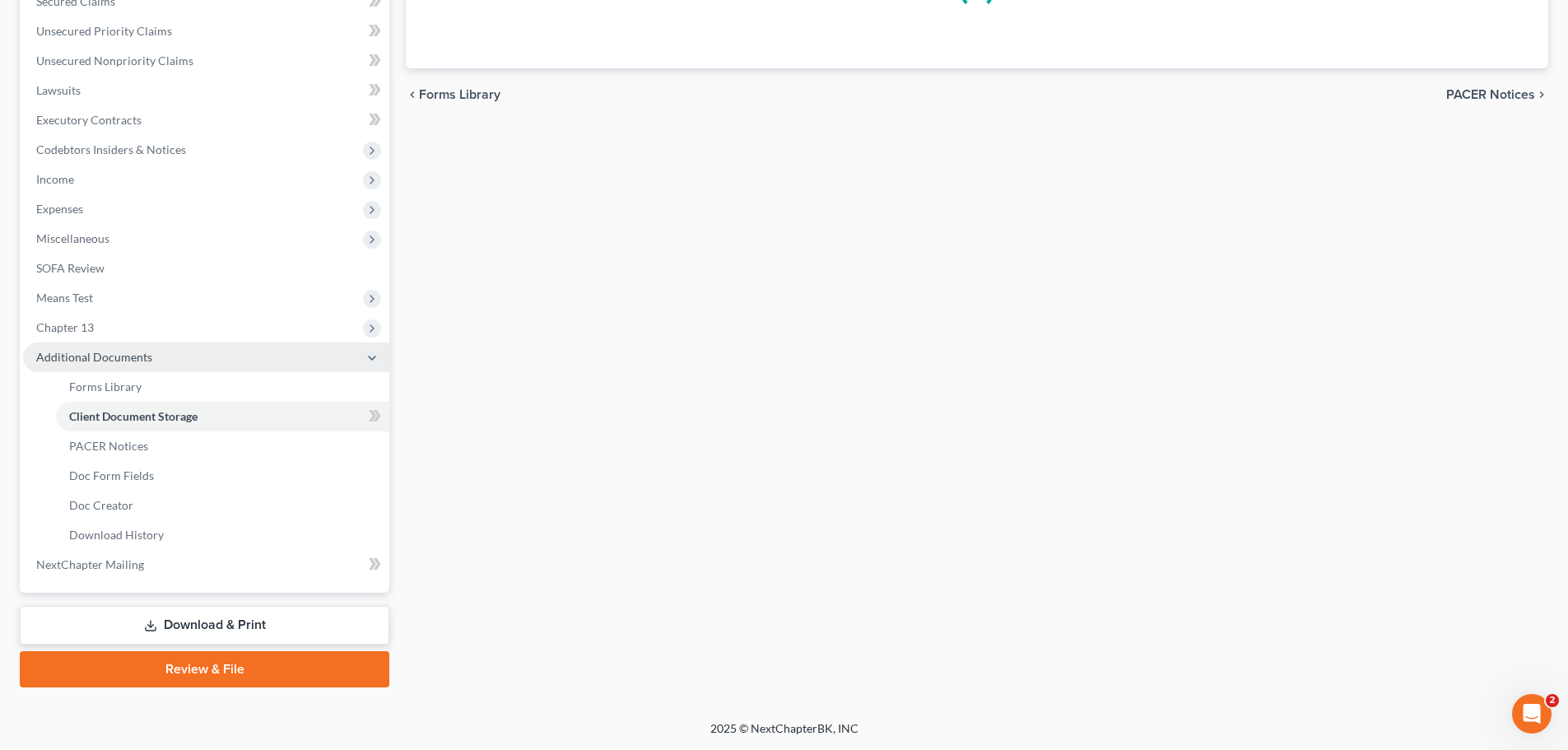
scroll to position [361, 0]
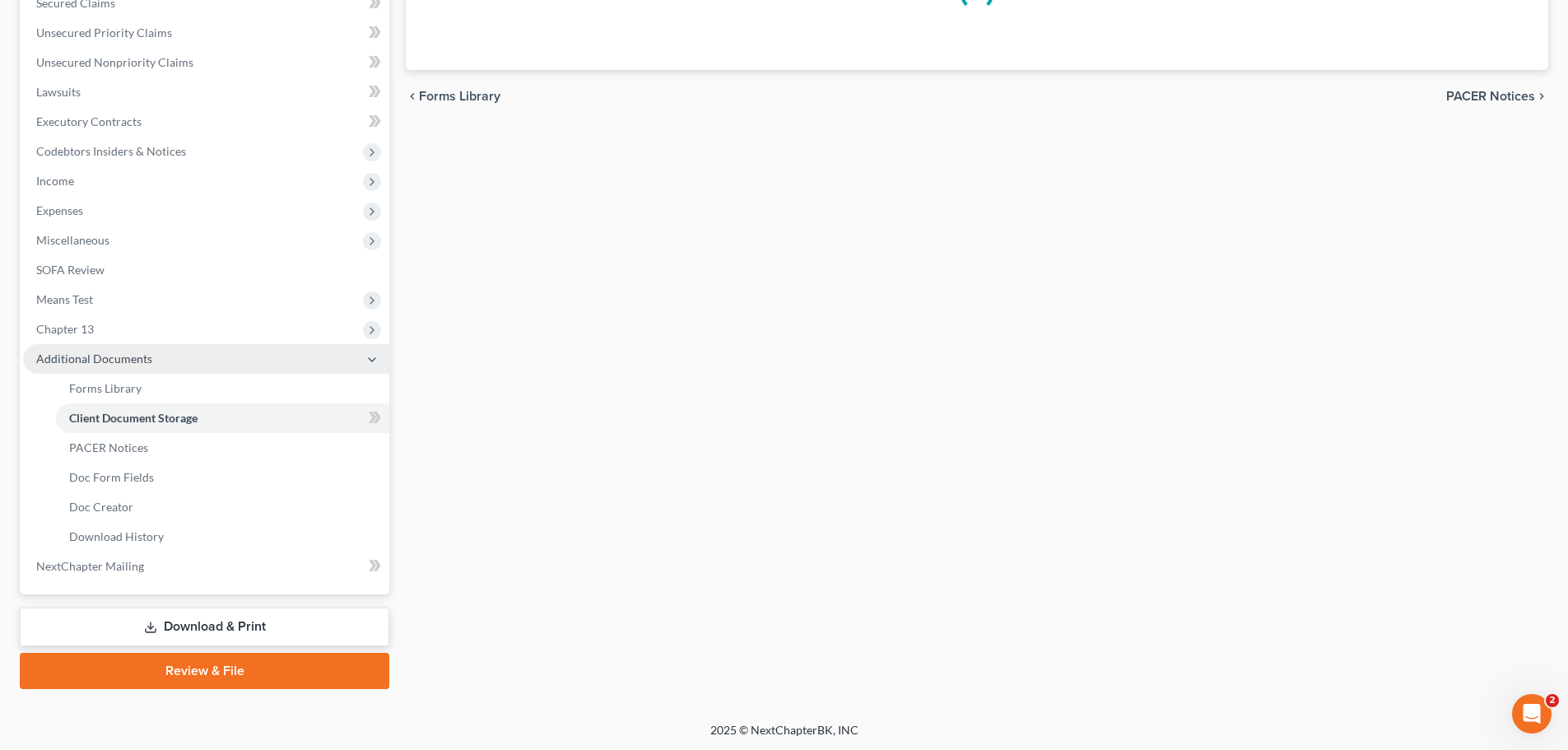
select select "52"
select select "61"
select select "7"
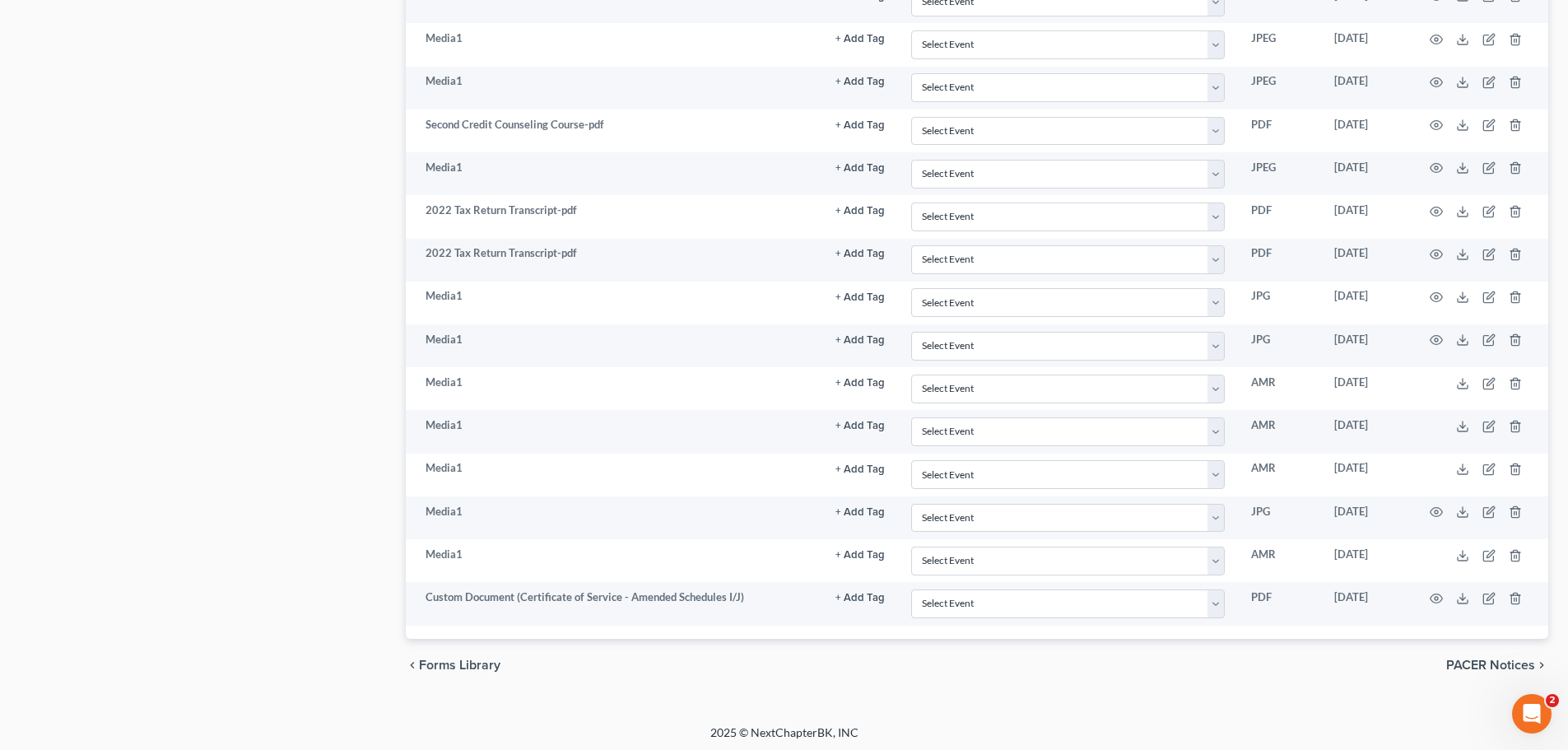
scroll to position [2014, 0]
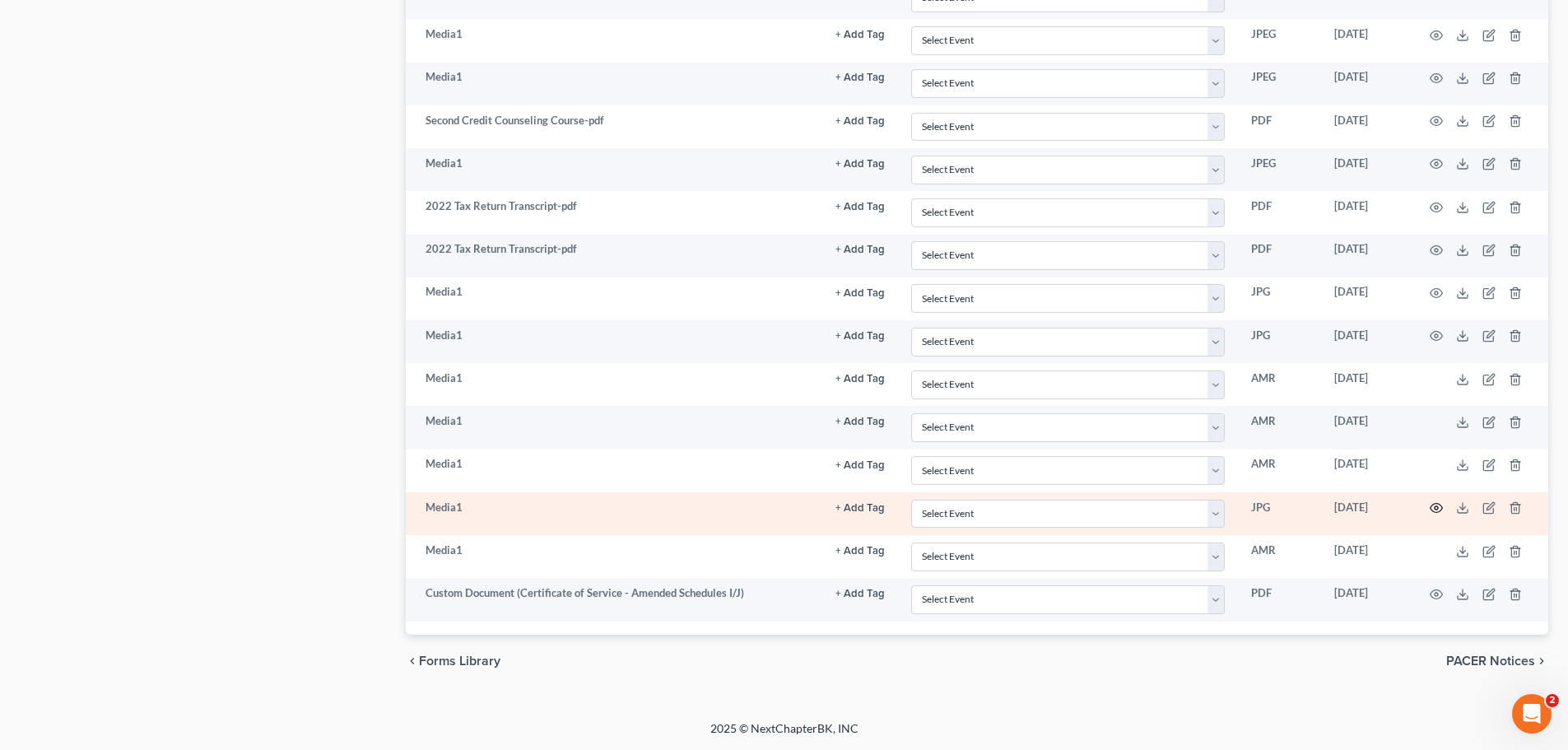
click at [1434, 510] on icon "button" at bounding box center [1436, 508] width 13 height 13
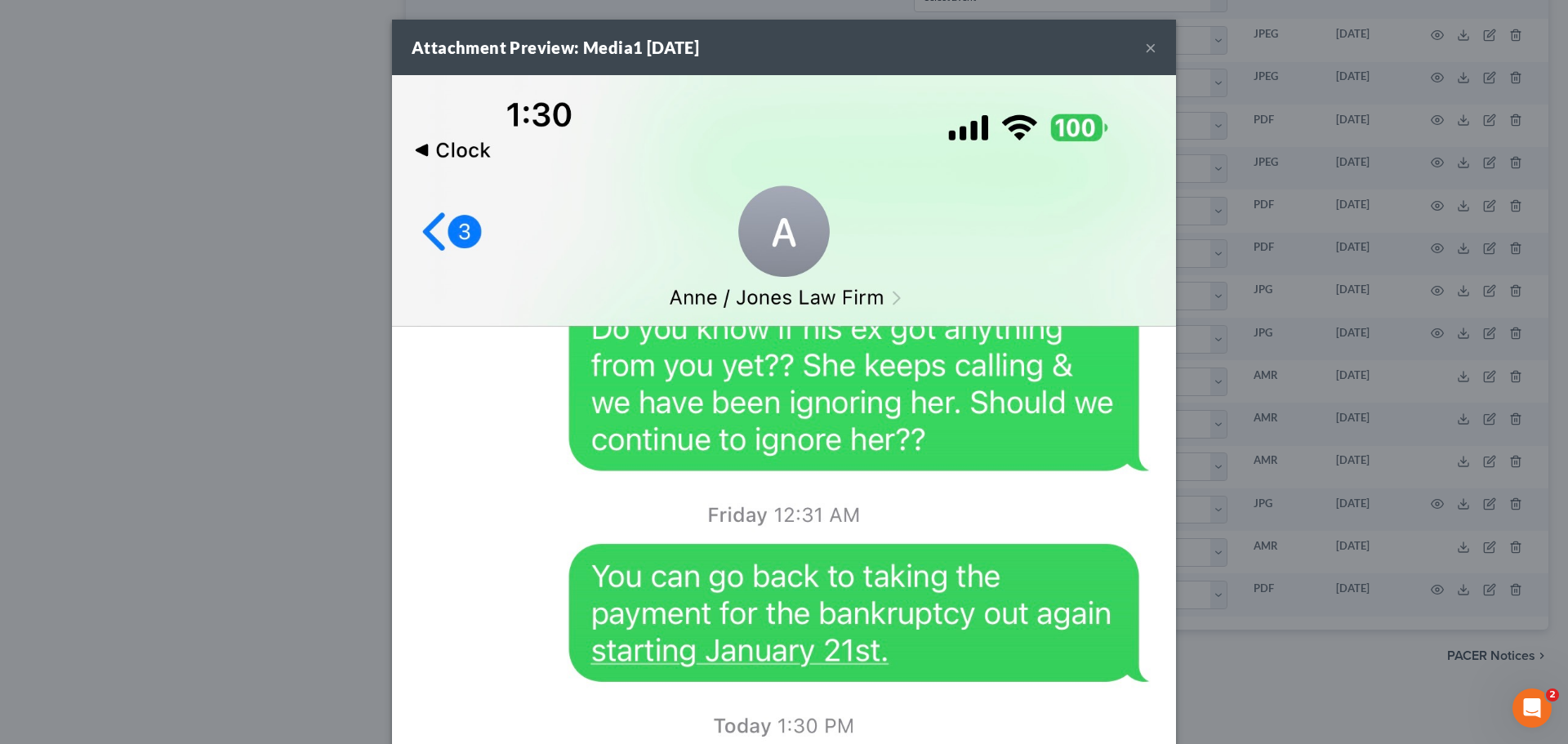
click at [1147, 52] on button "×" at bounding box center [1151, 47] width 11 height 20
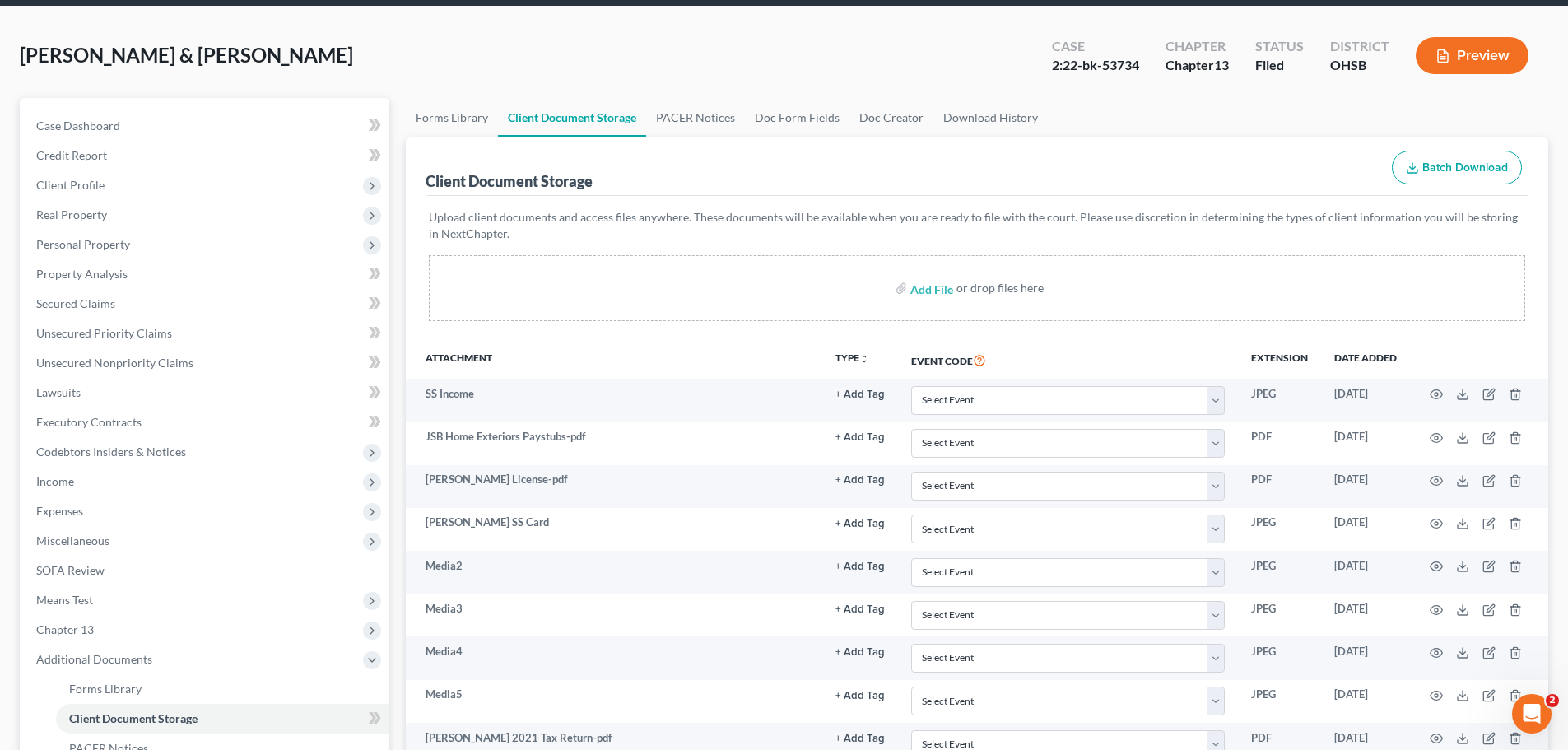
scroll to position [0, 0]
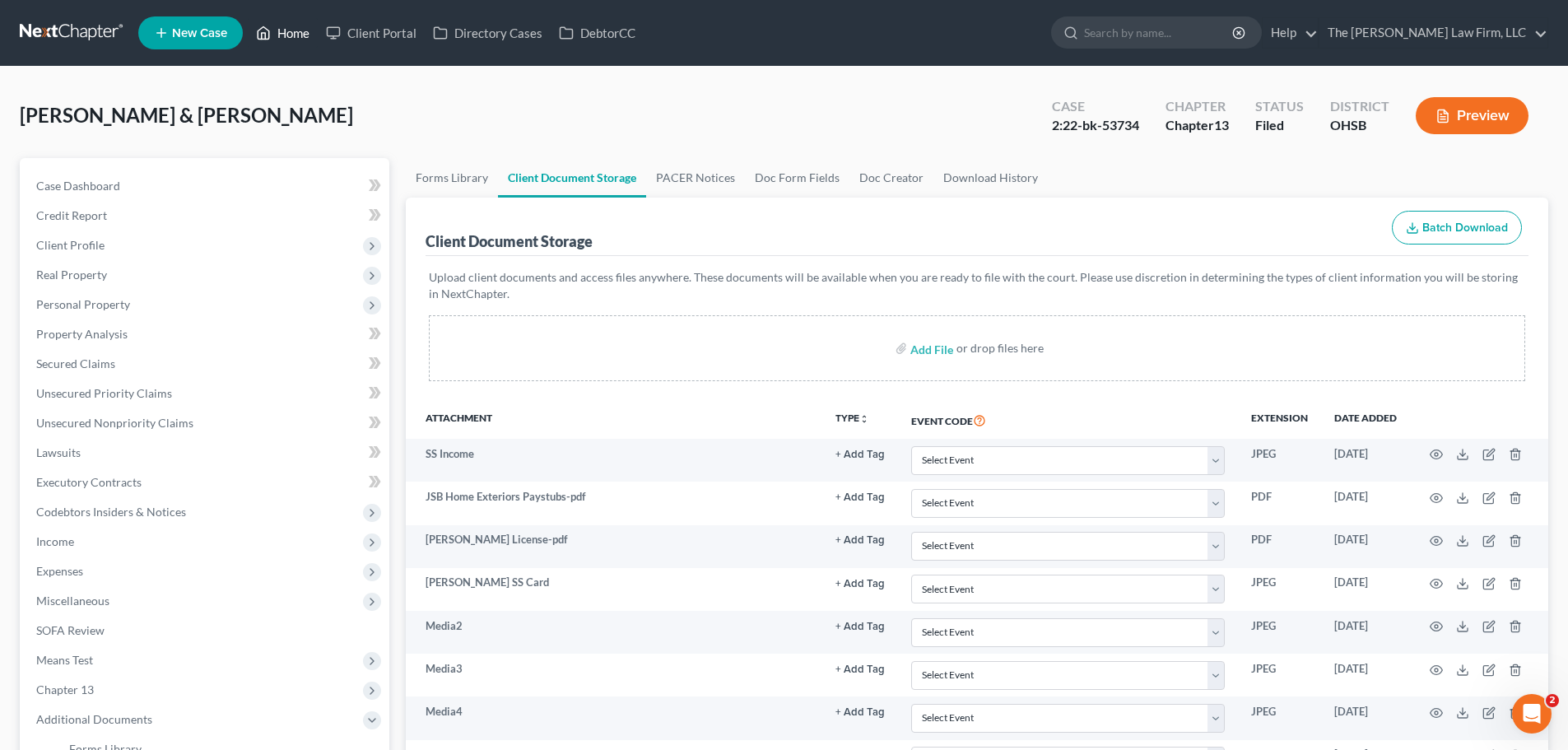
click at [299, 33] on link "Home" at bounding box center [282, 33] width 70 height 30
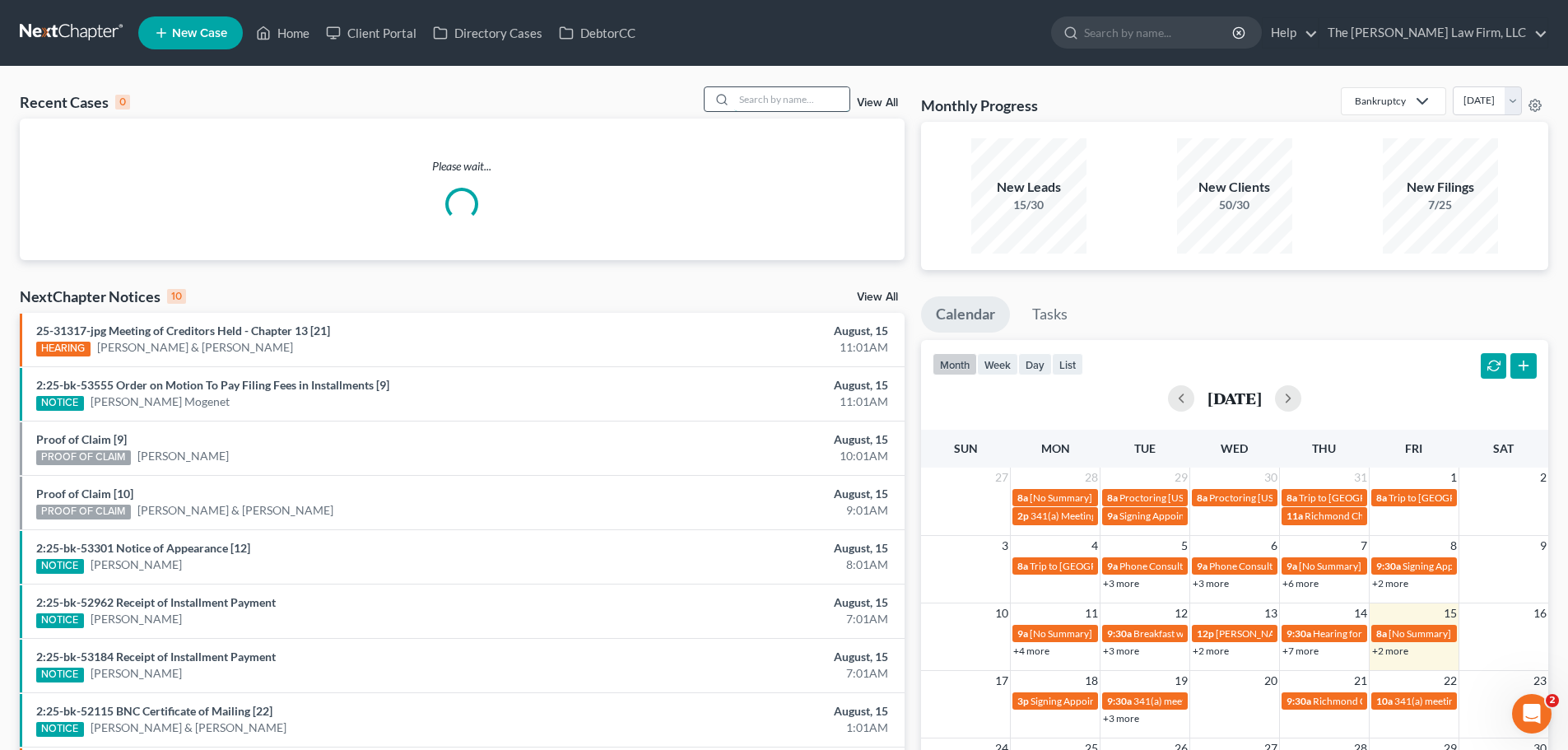
click at [760, 97] on input "search" at bounding box center [792, 99] width 115 height 24
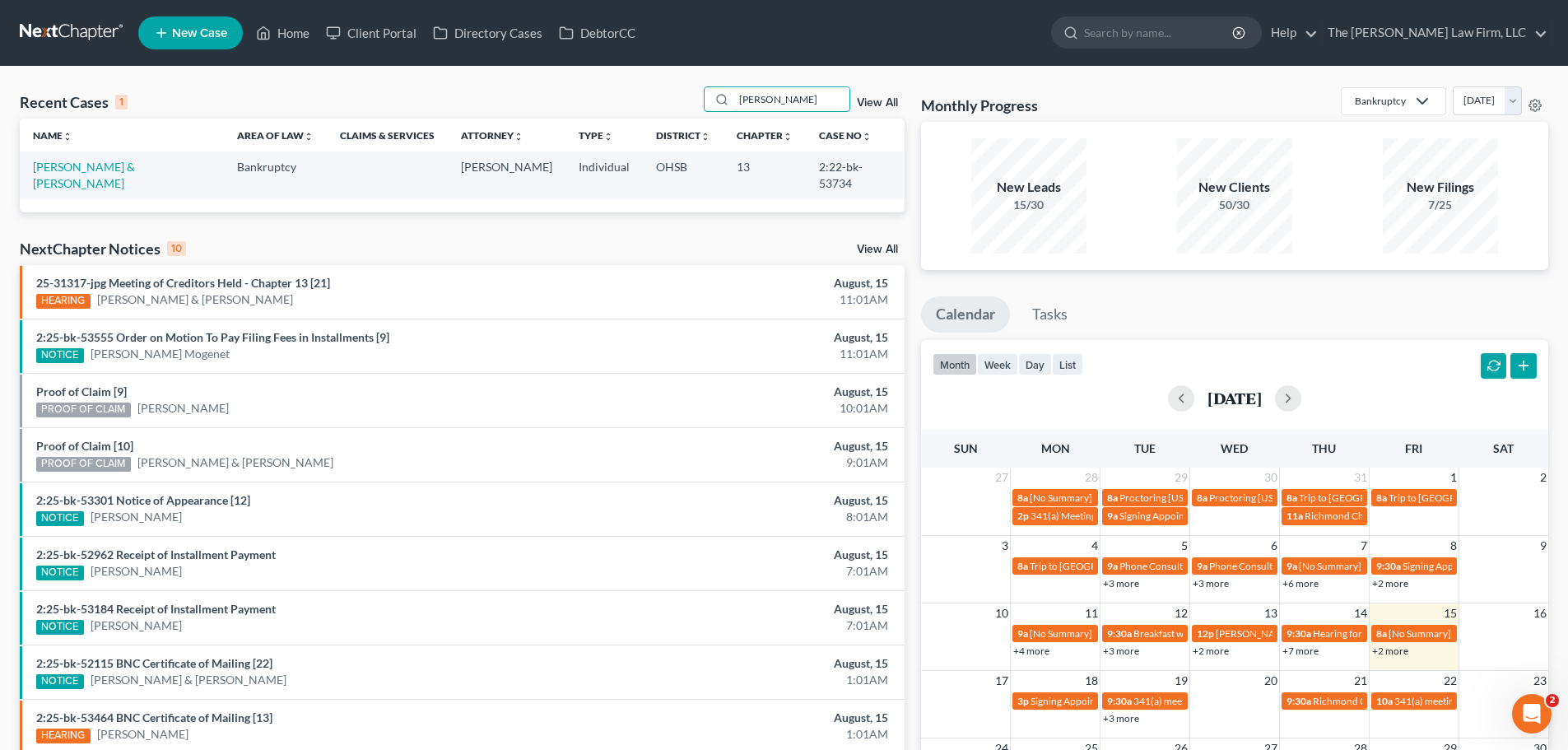
type input "[PERSON_NAME]"
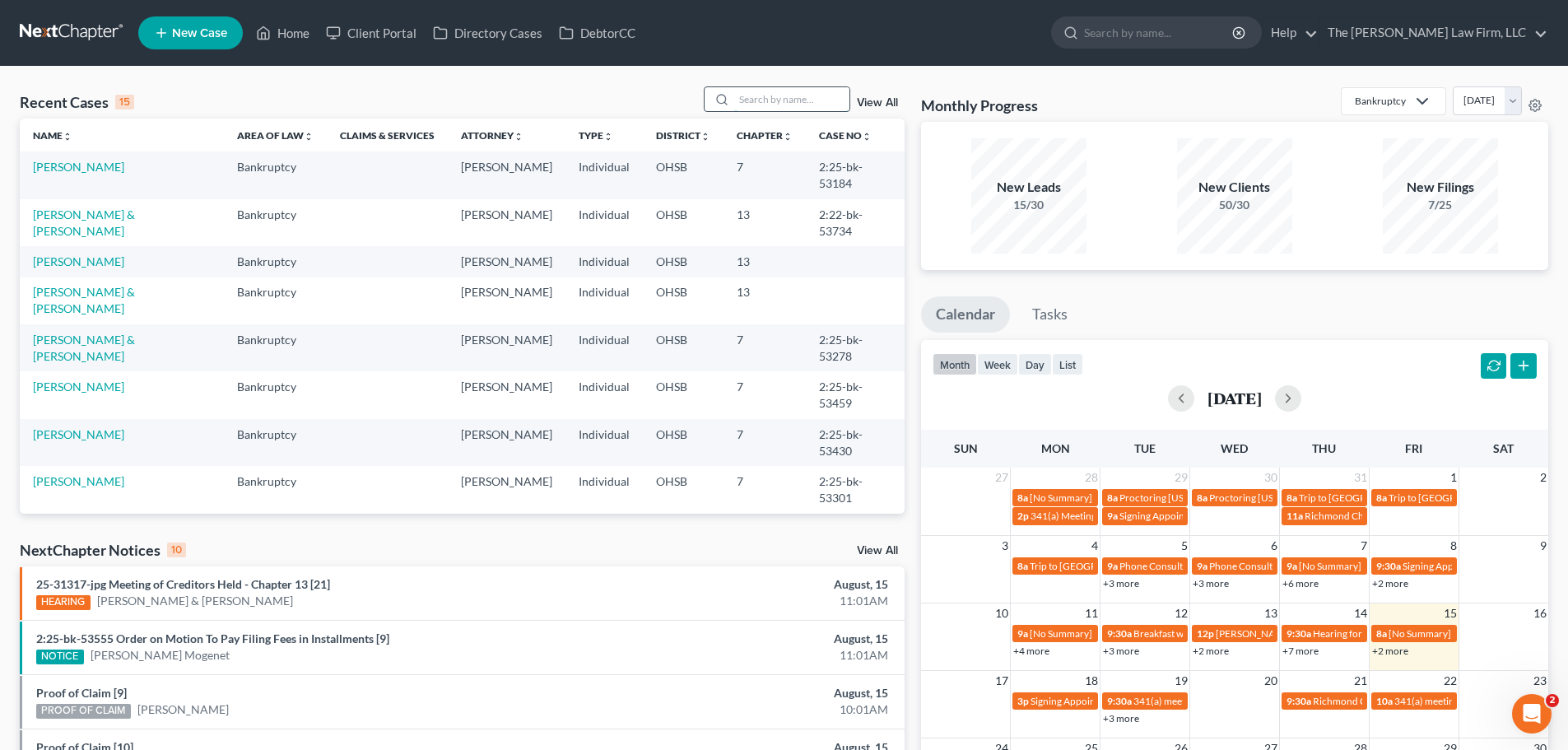
click at [806, 105] on input "search" at bounding box center [792, 99] width 115 height 24
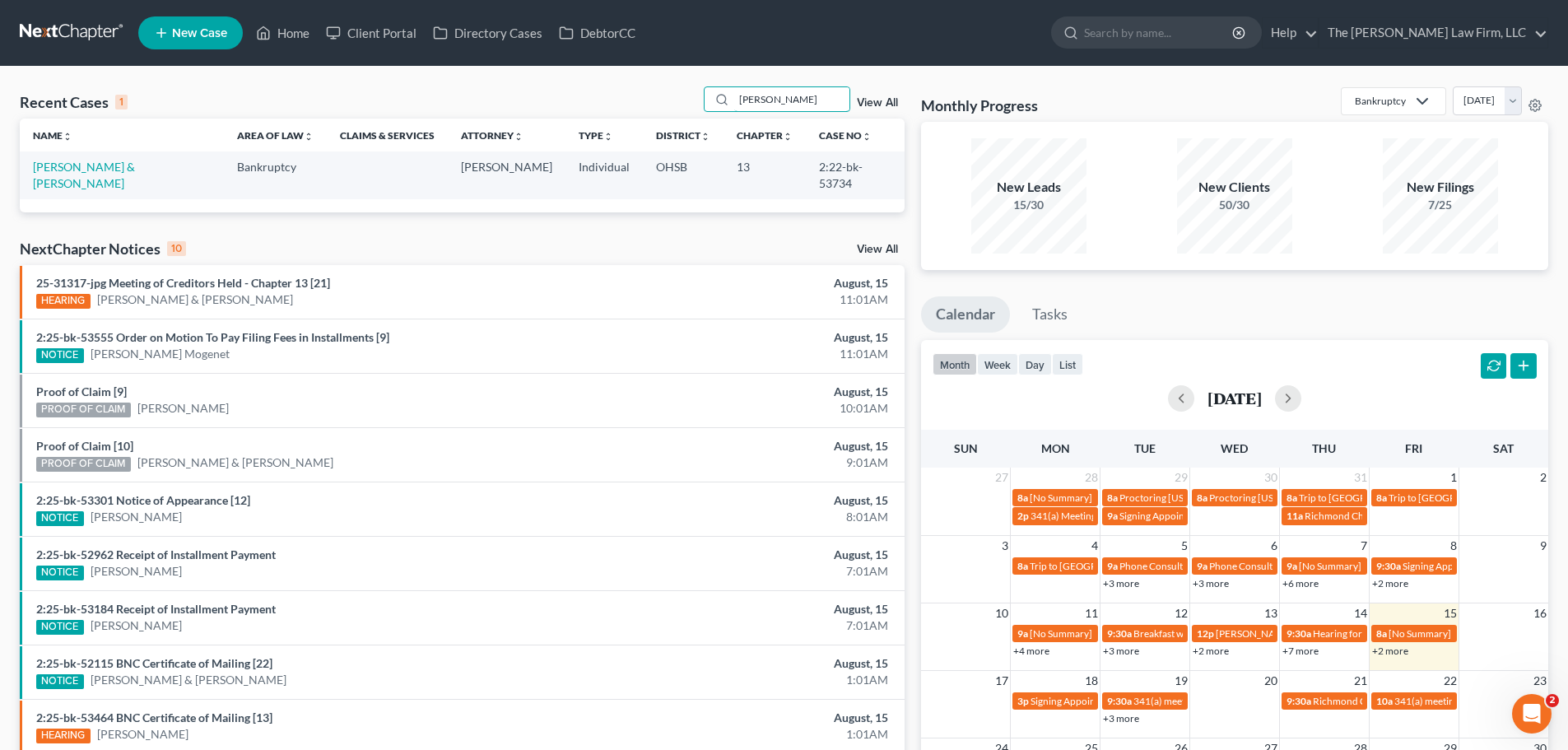
type input "[PERSON_NAME]"
